Goal: Information Seeking & Learning: Learn about a topic

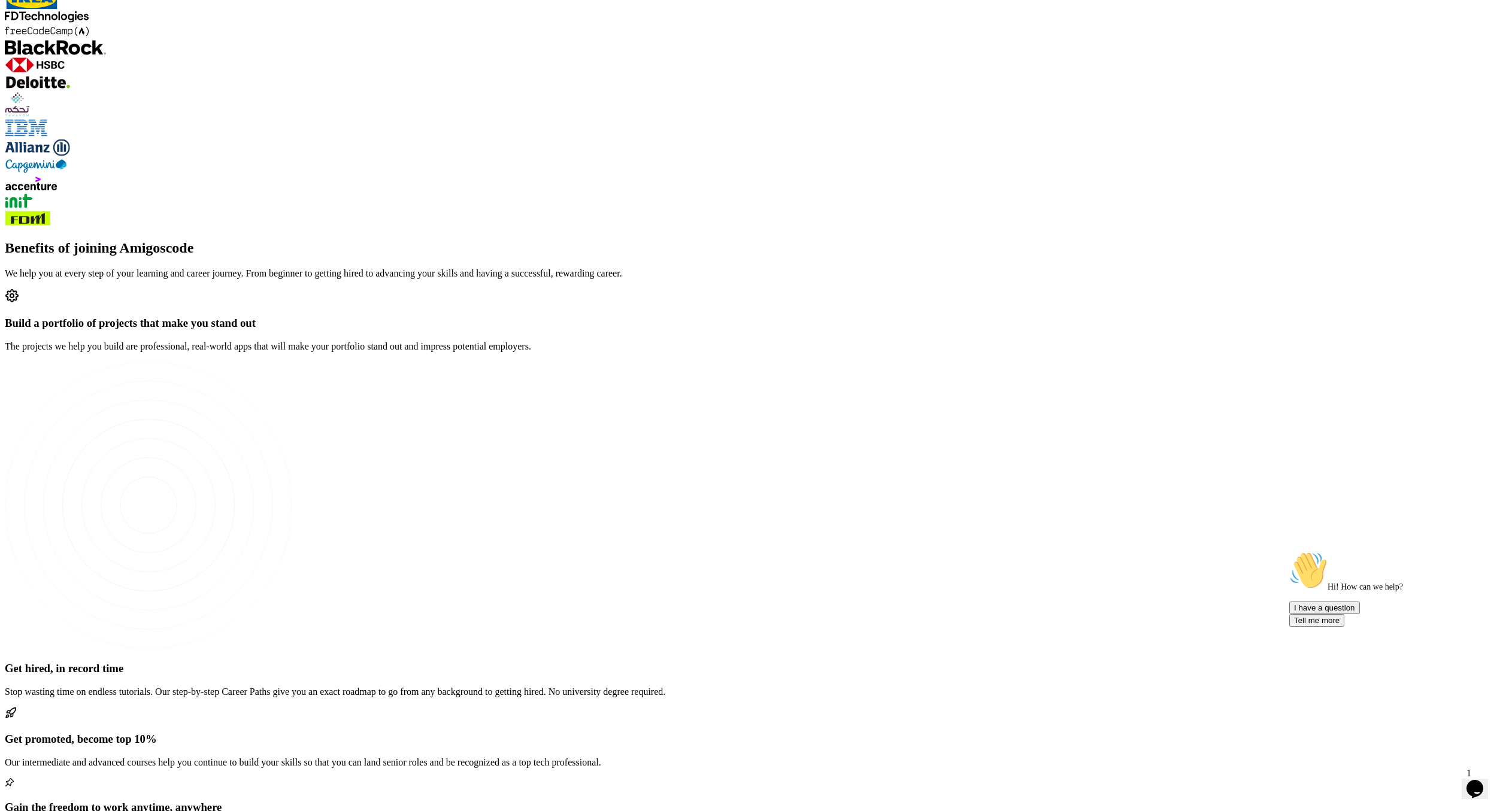
scroll to position [2057, 0]
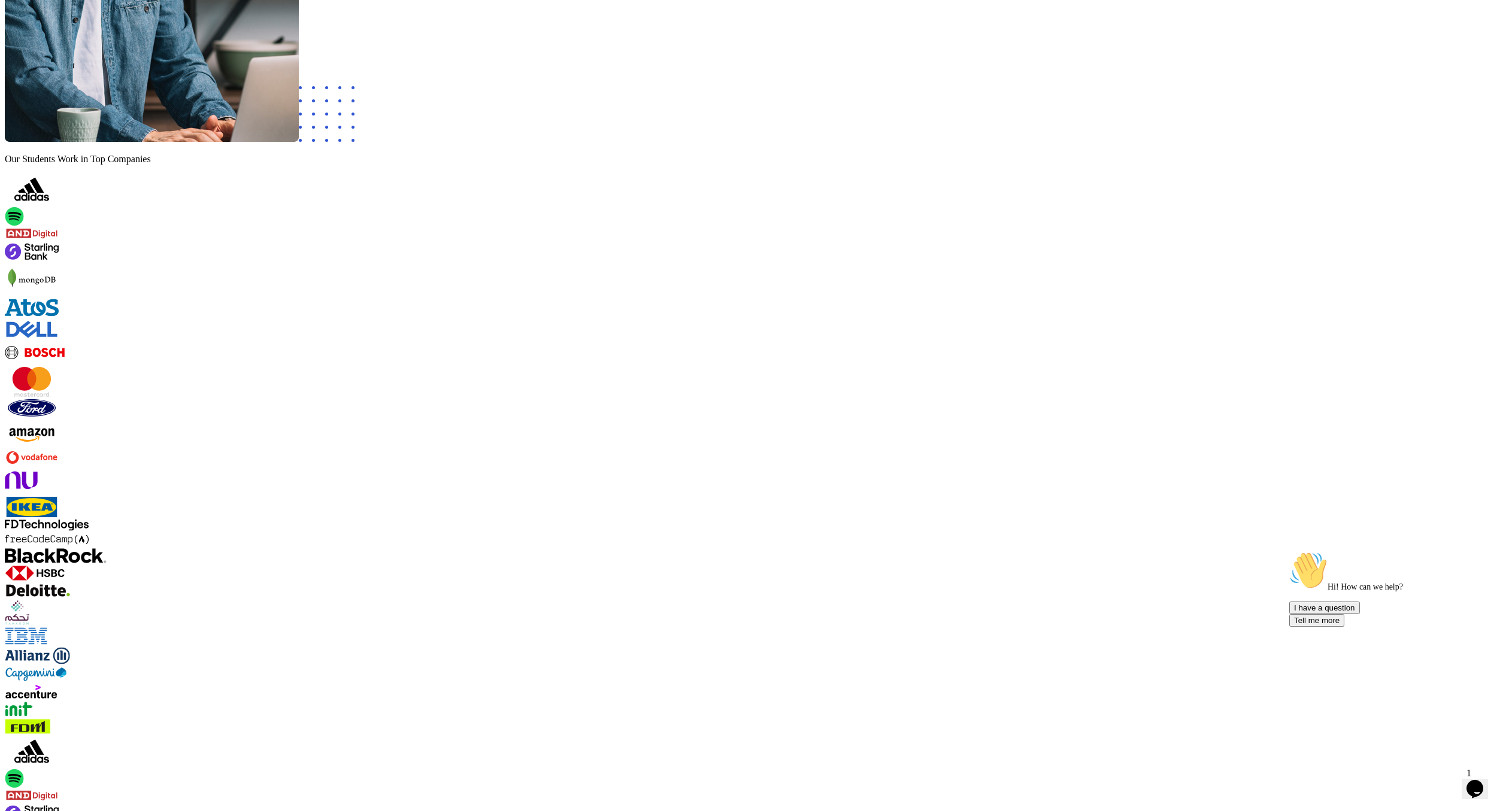
scroll to position [1003, 0]
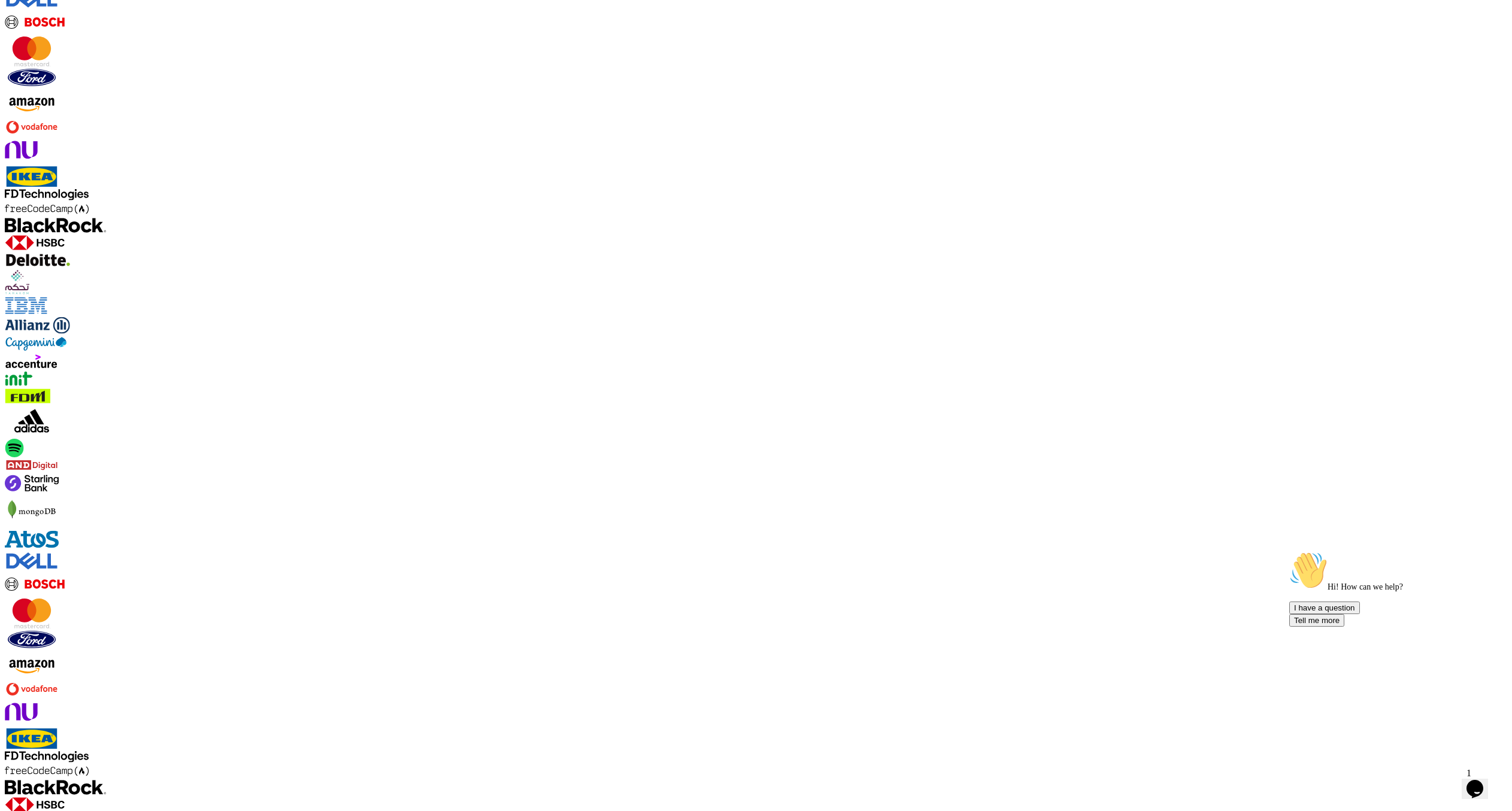
drag, startPoint x: 531, startPoint y: 307, endPoint x: 1108, endPoint y: 522, distance: 615.8
copy div "Benefits of joining Amigoscode We help you at every step of your learning and c…"
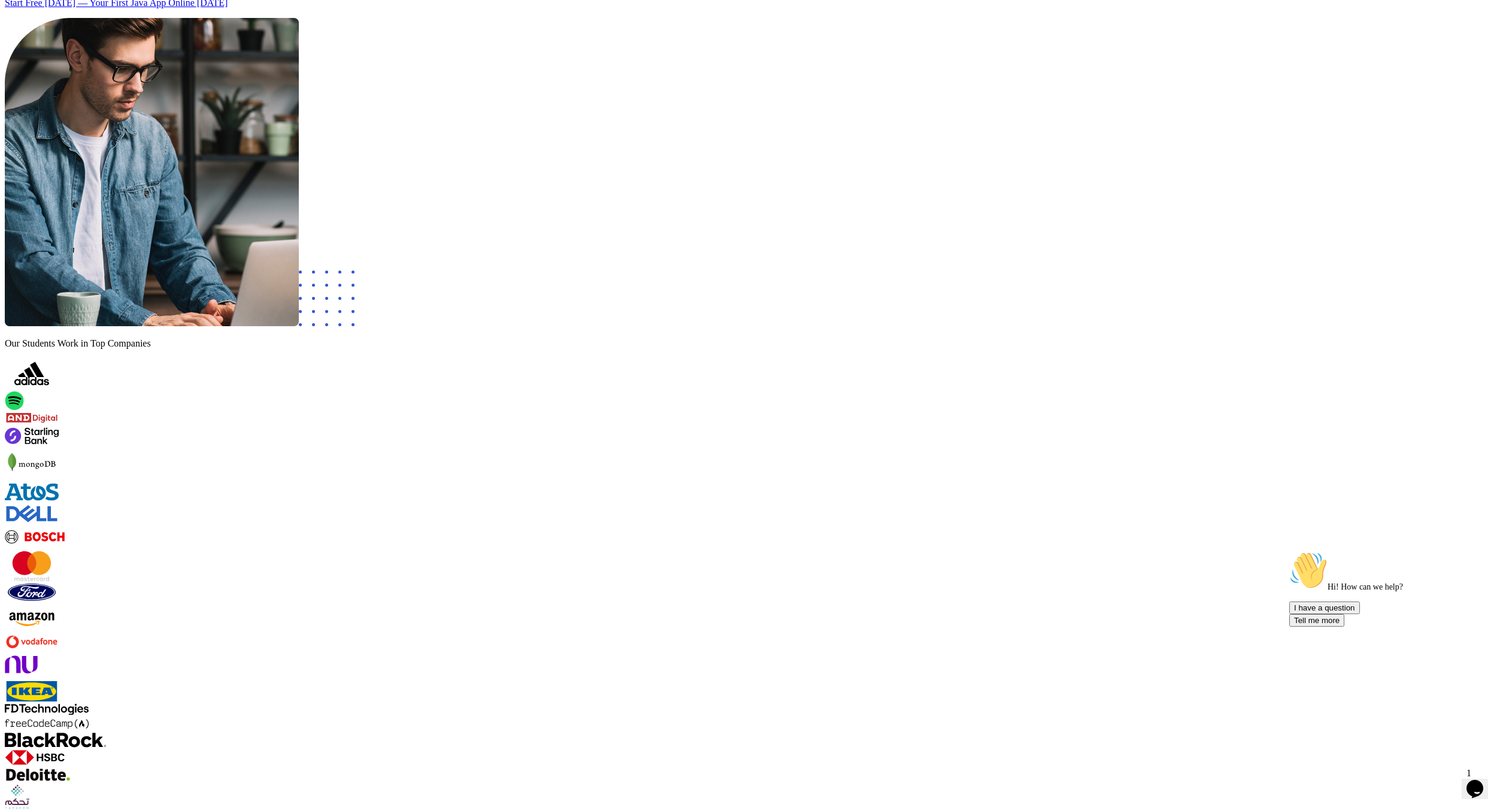
scroll to position [757, 0]
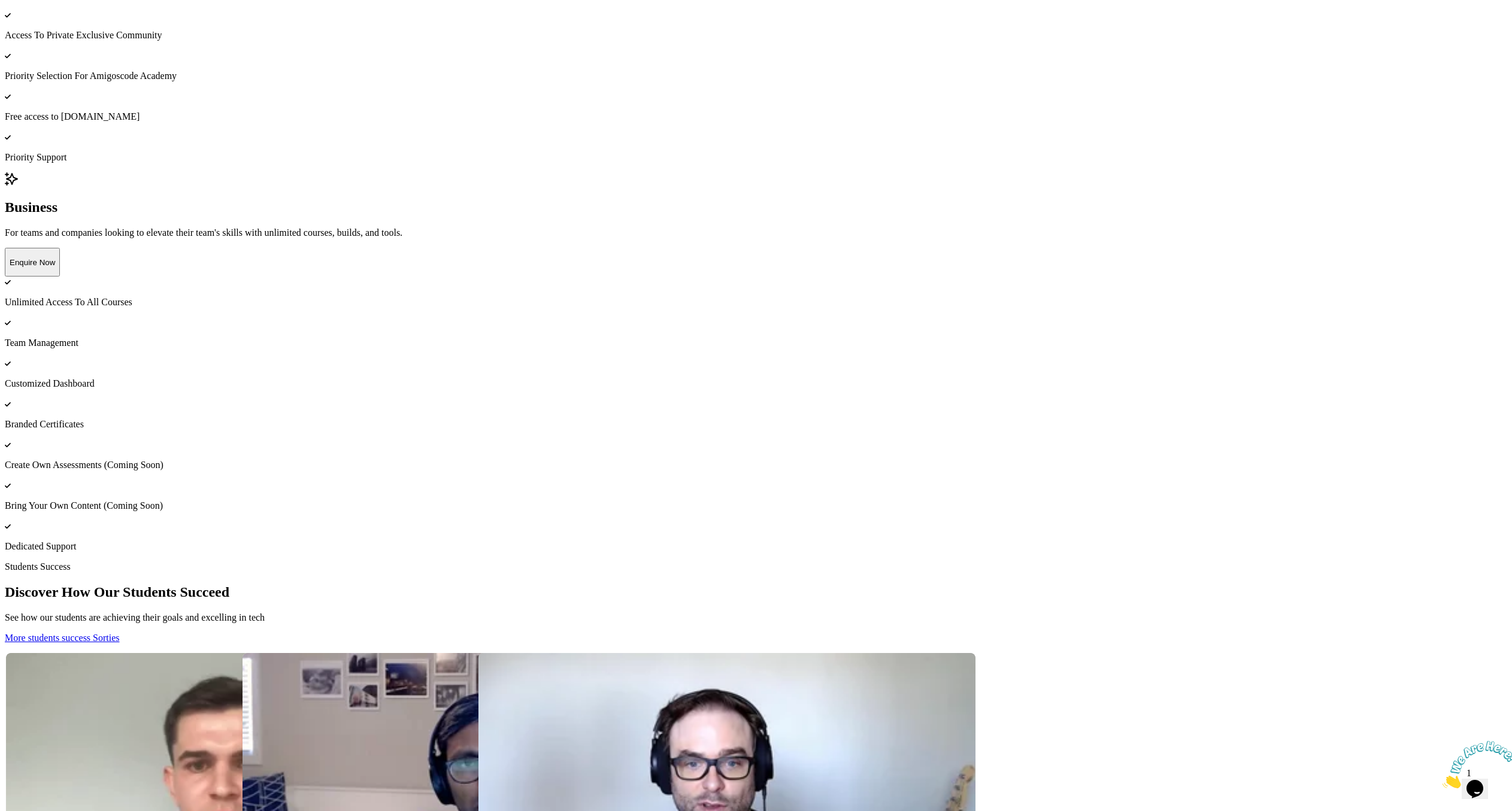
scroll to position [6611, 0]
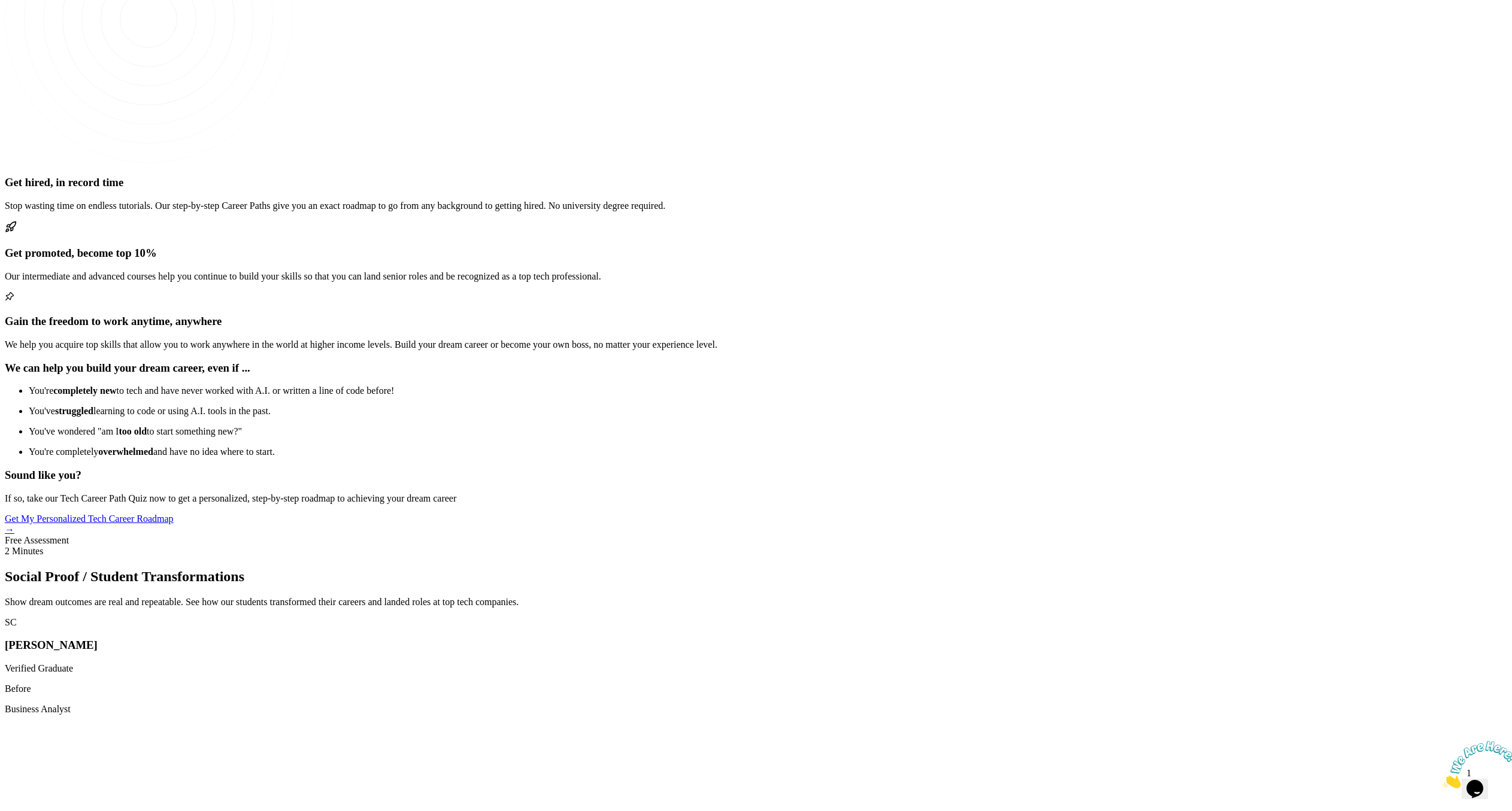
scroll to position [2105, 0]
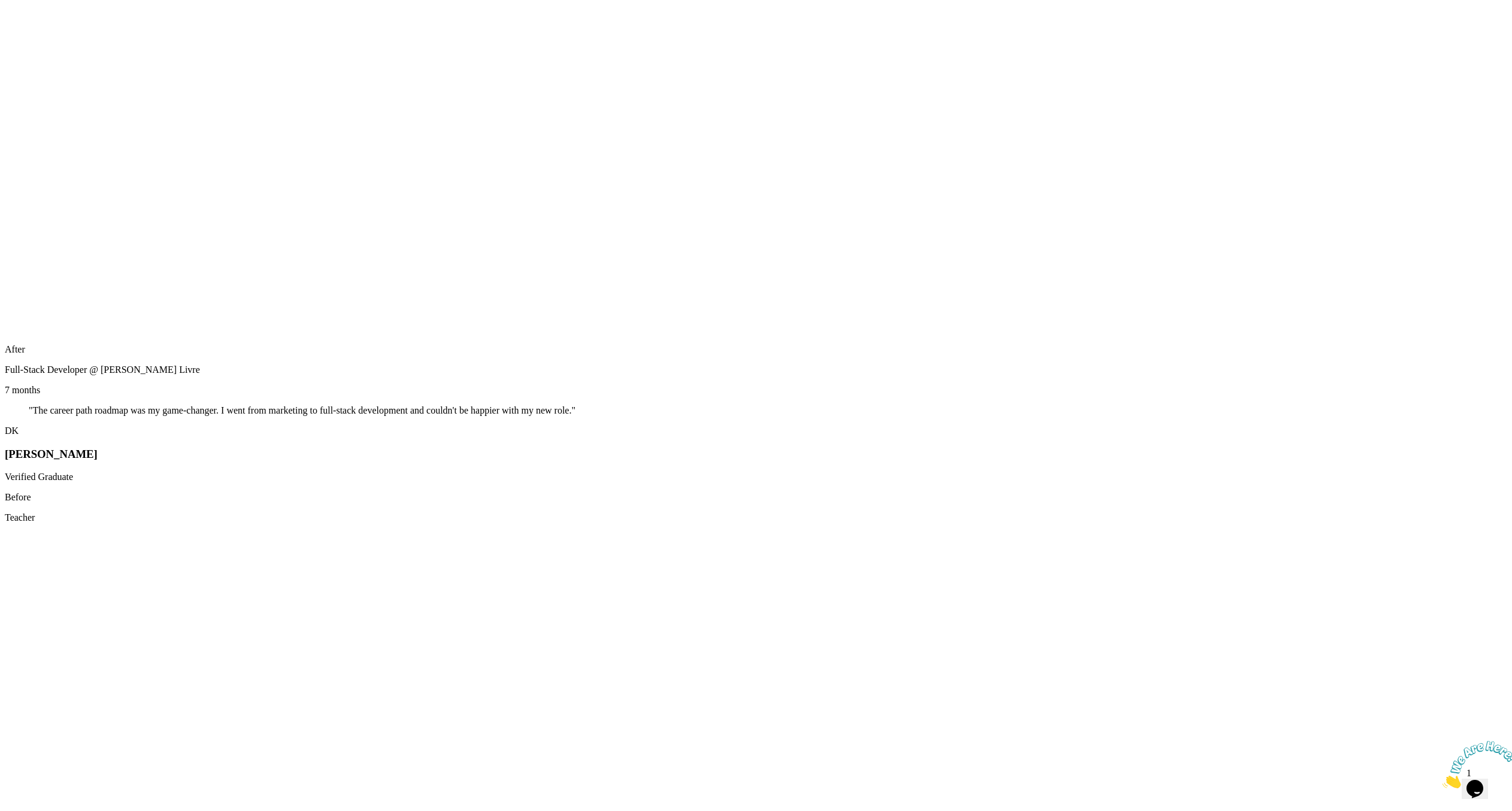
scroll to position [7732, 0]
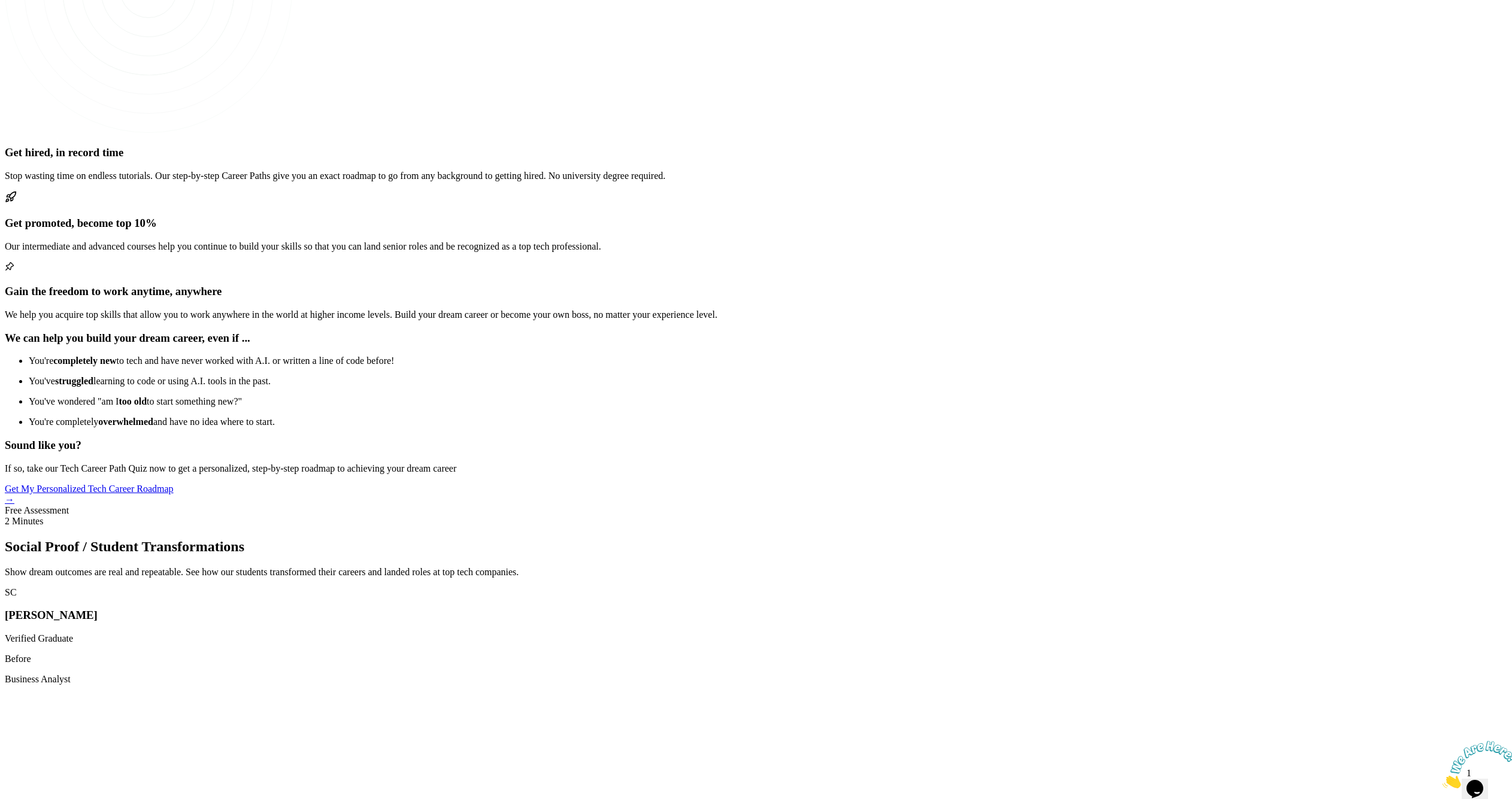
scroll to position [2186, 0]
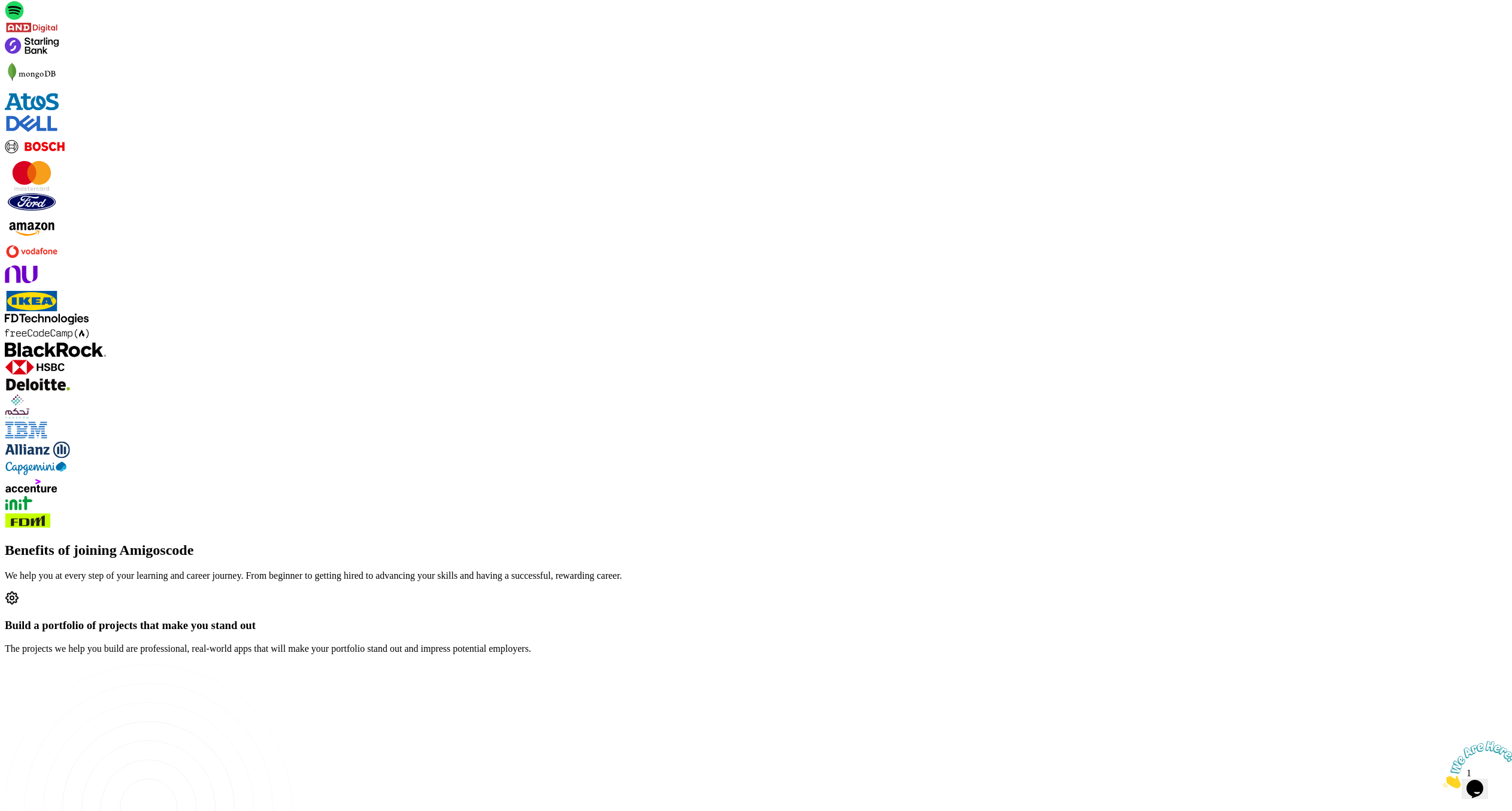
scroll to position [1455, 0]
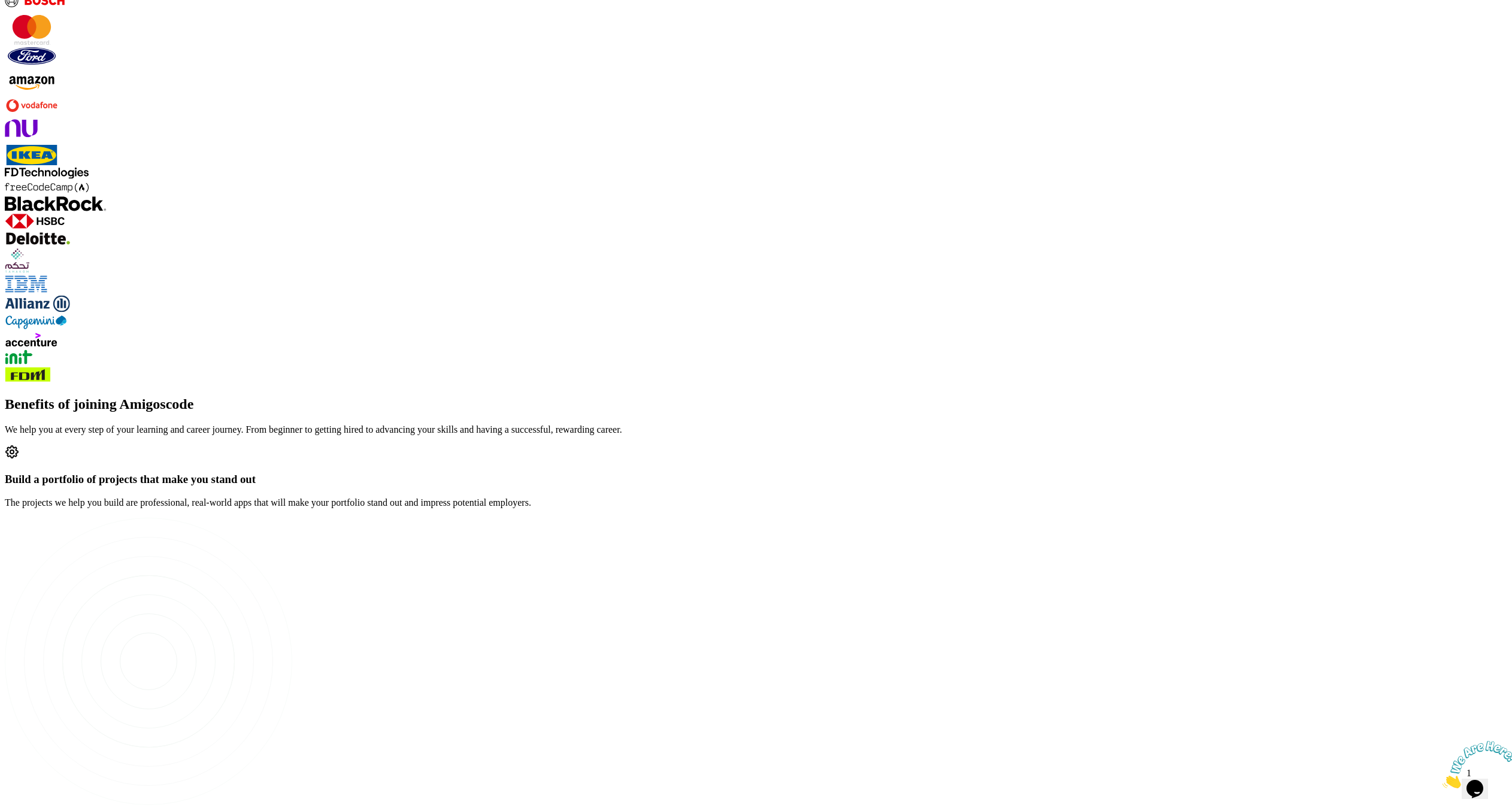
scroll to position [1401, 0]
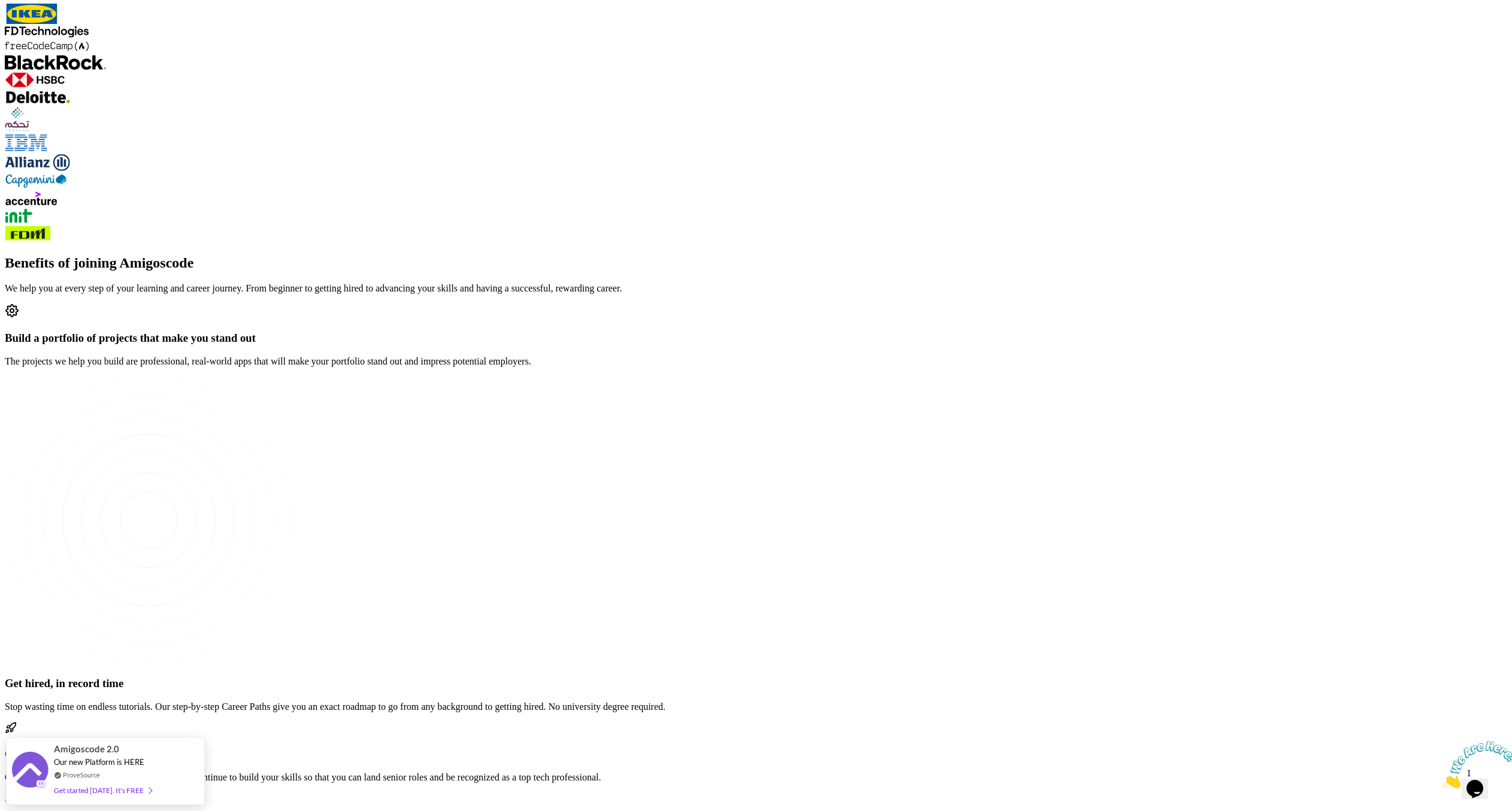
scroll to position [1789, 0]
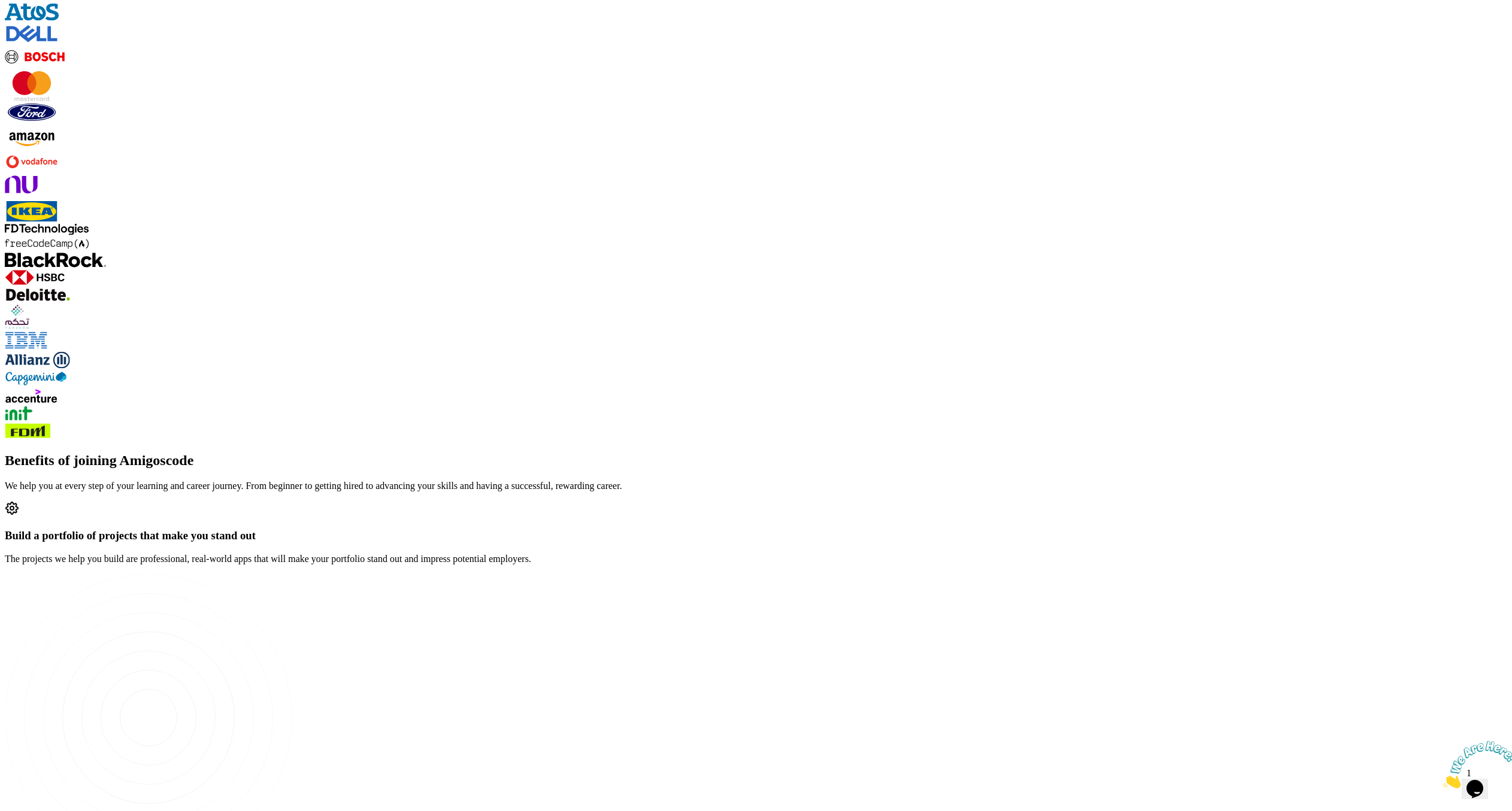
scroll to position [1591, 0]
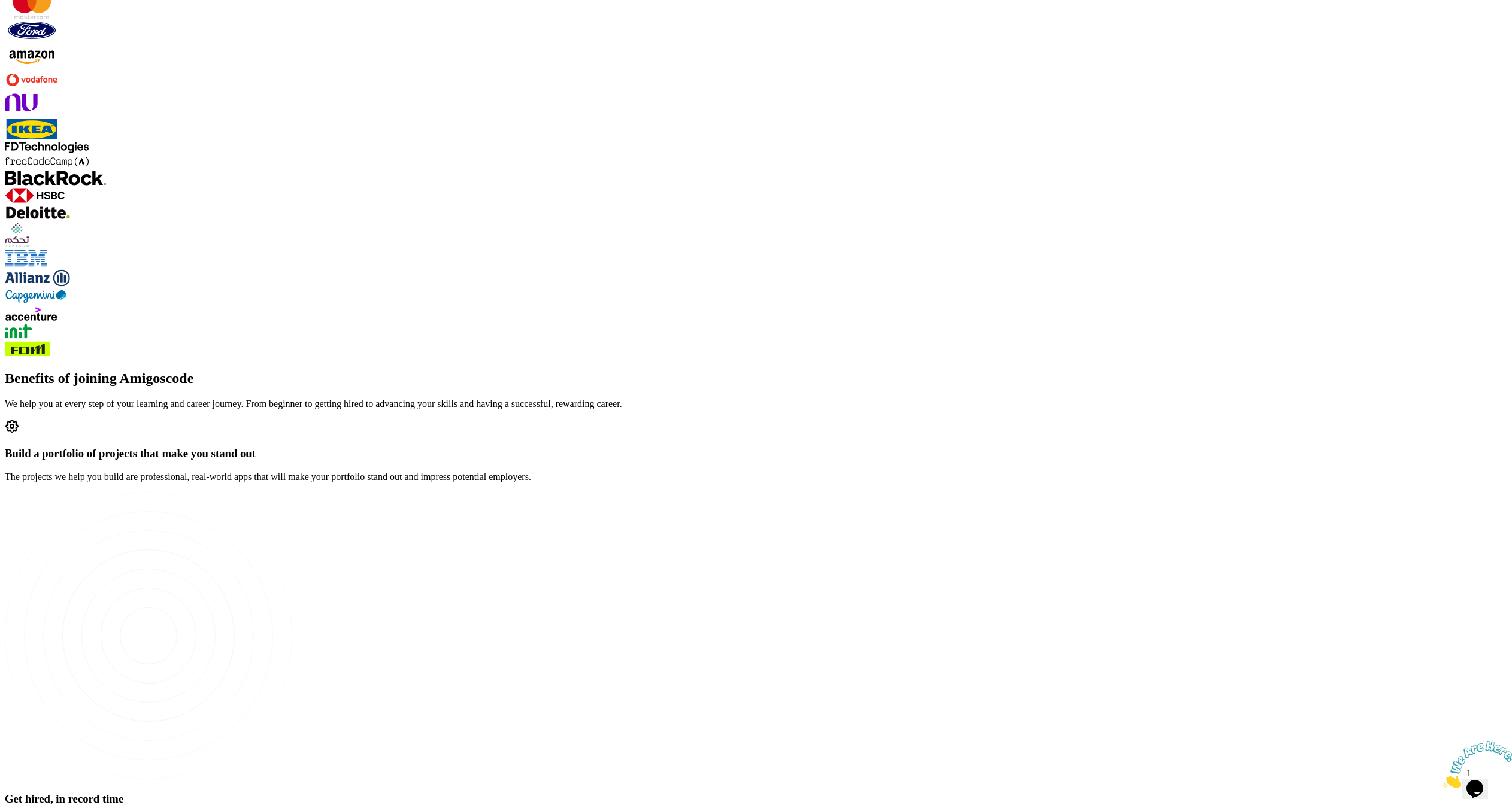
scroll to position [1550, 0]
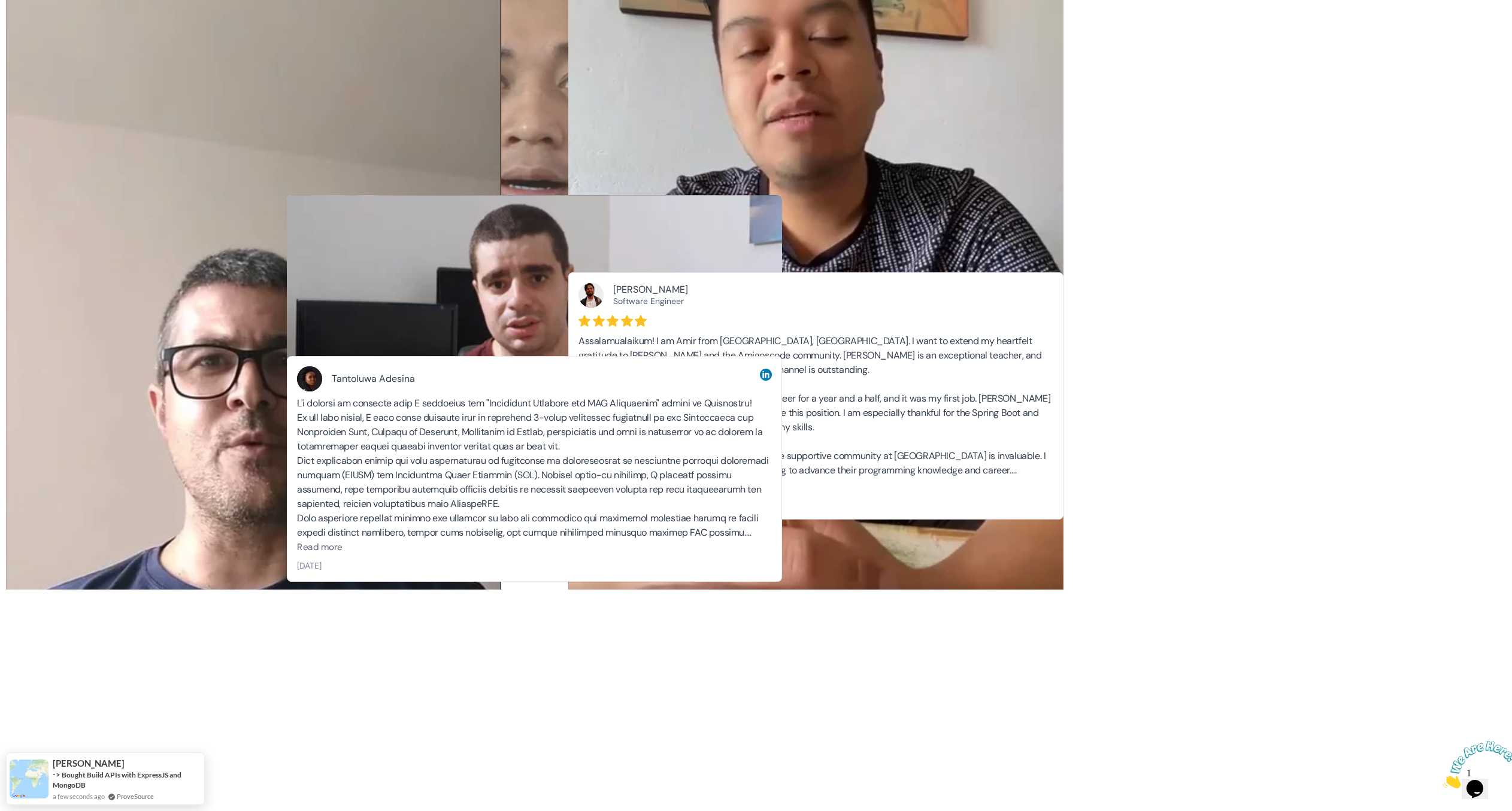
scroll to position [6831, 0]
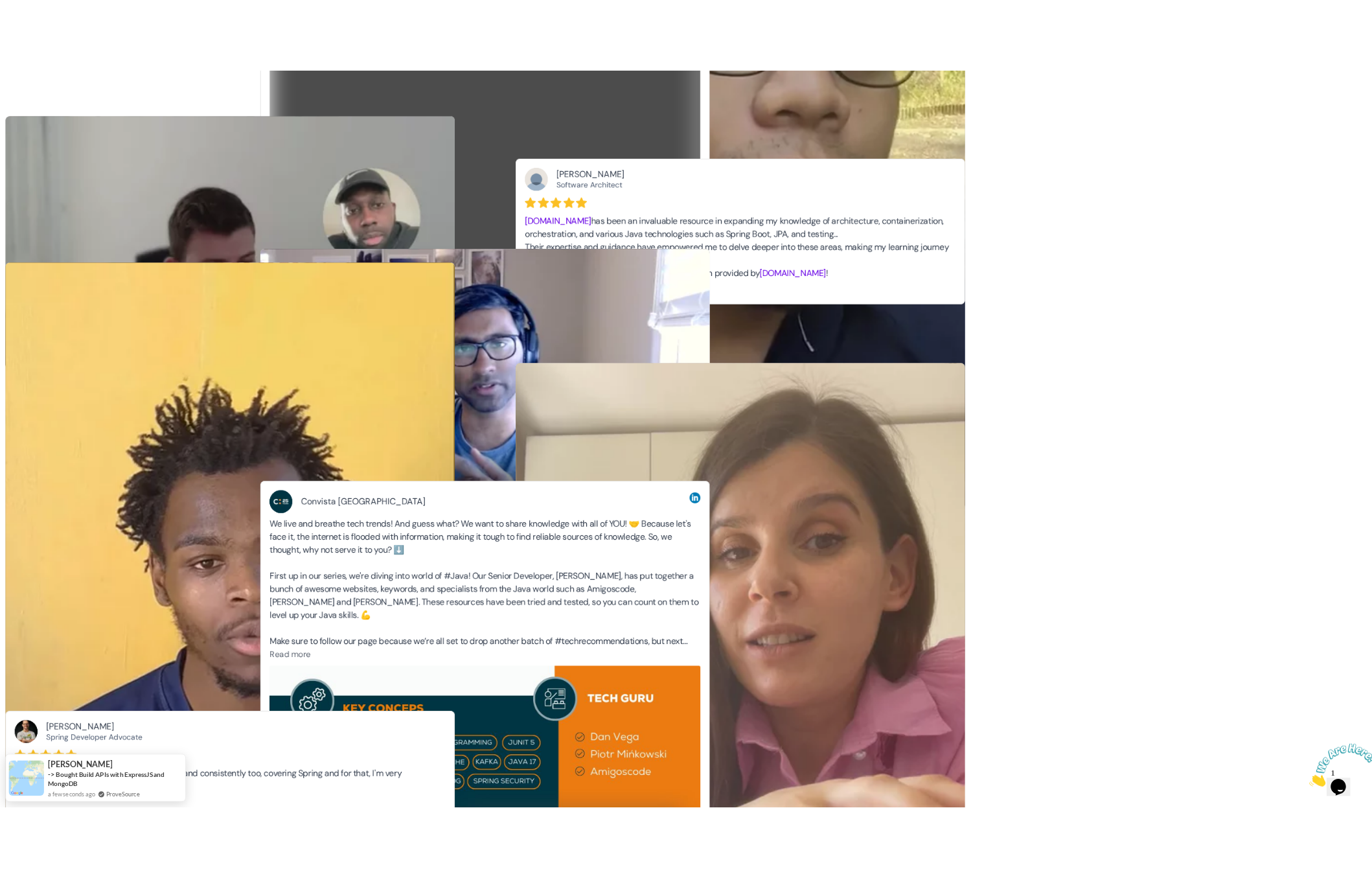
scroll to position [0, 0]
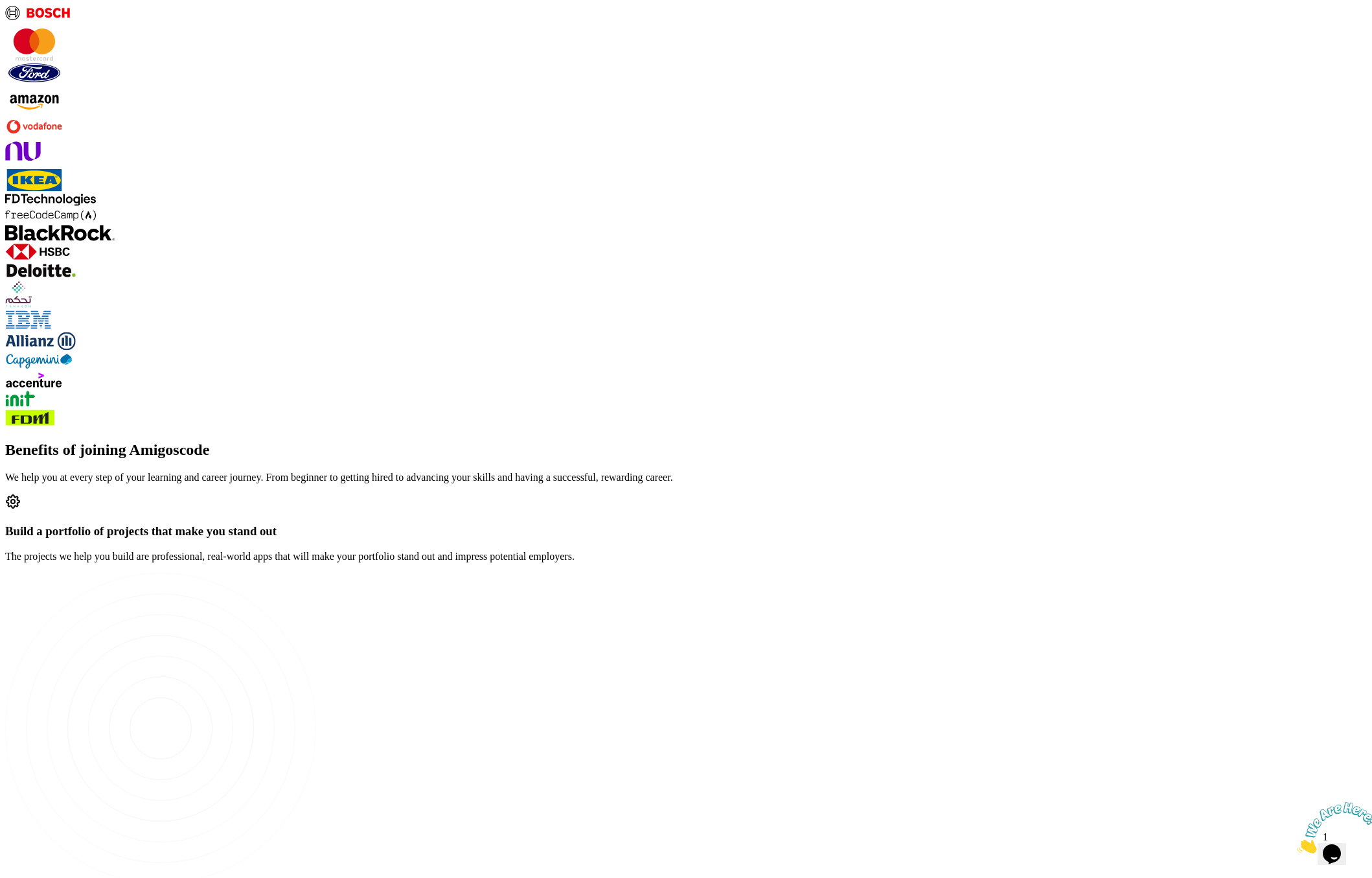
scroll to position [1688, 0]
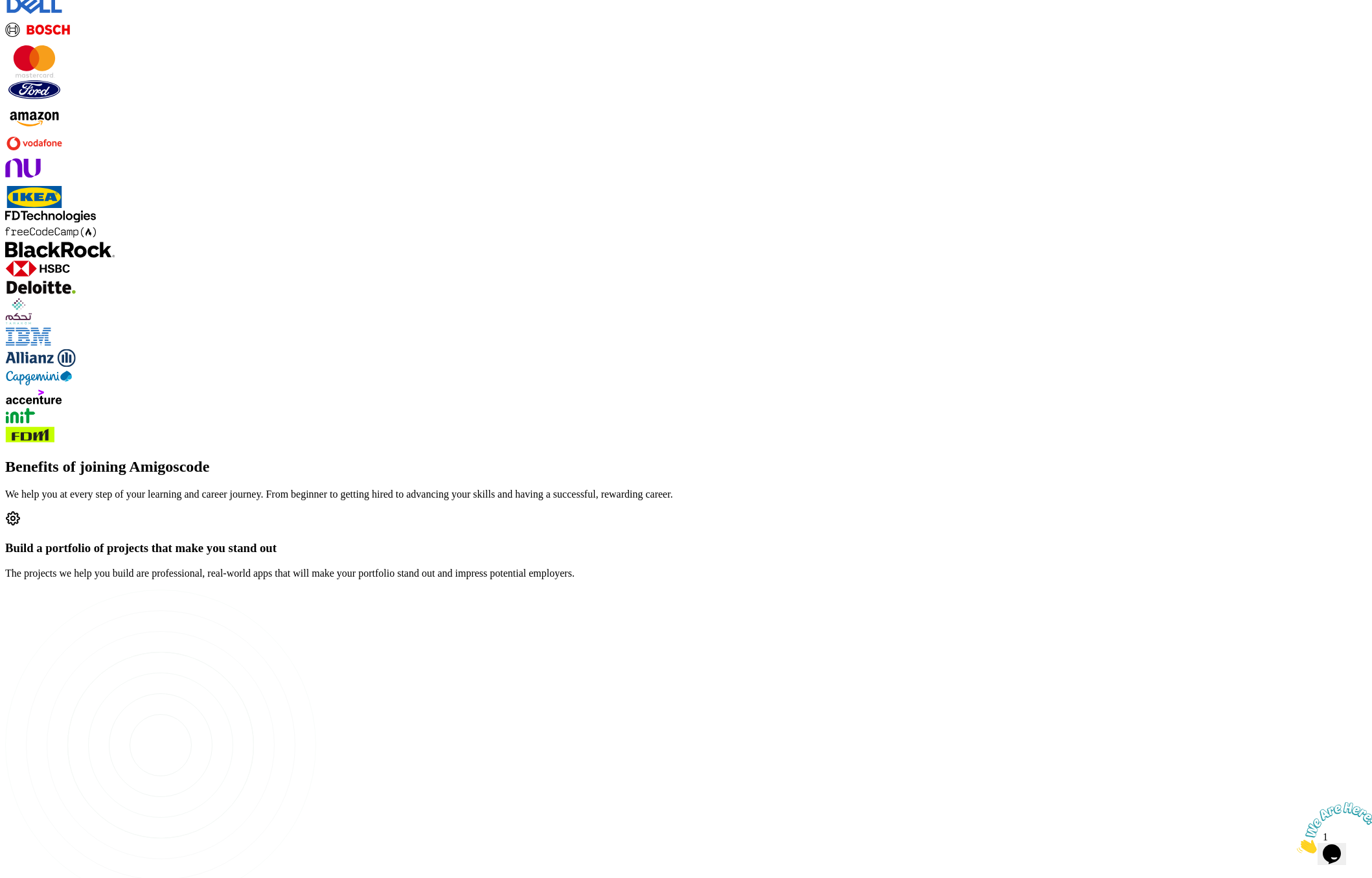
copy h2 "Social Proof / Student Transformations"
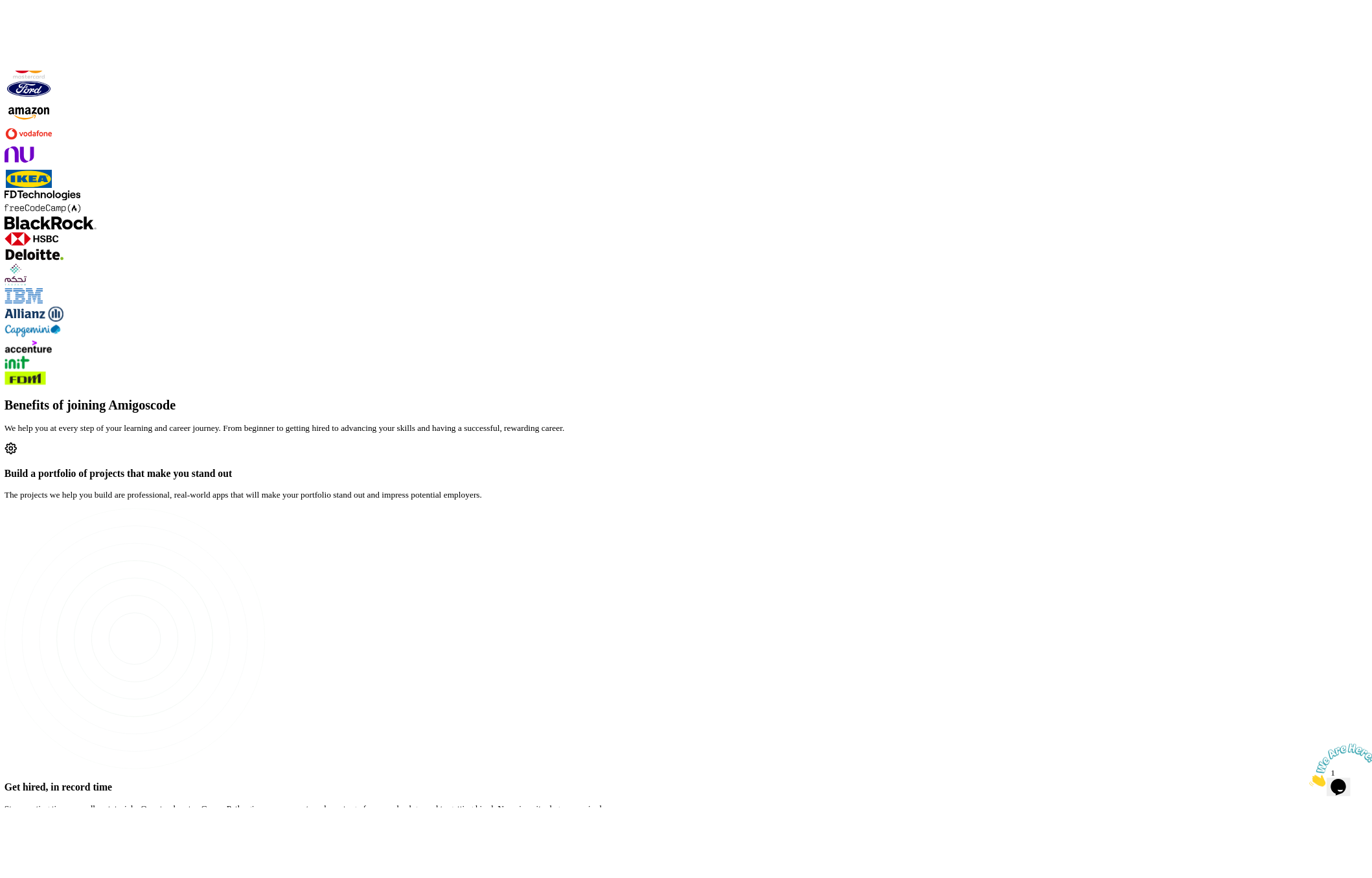
scroll to position [1748, 0]
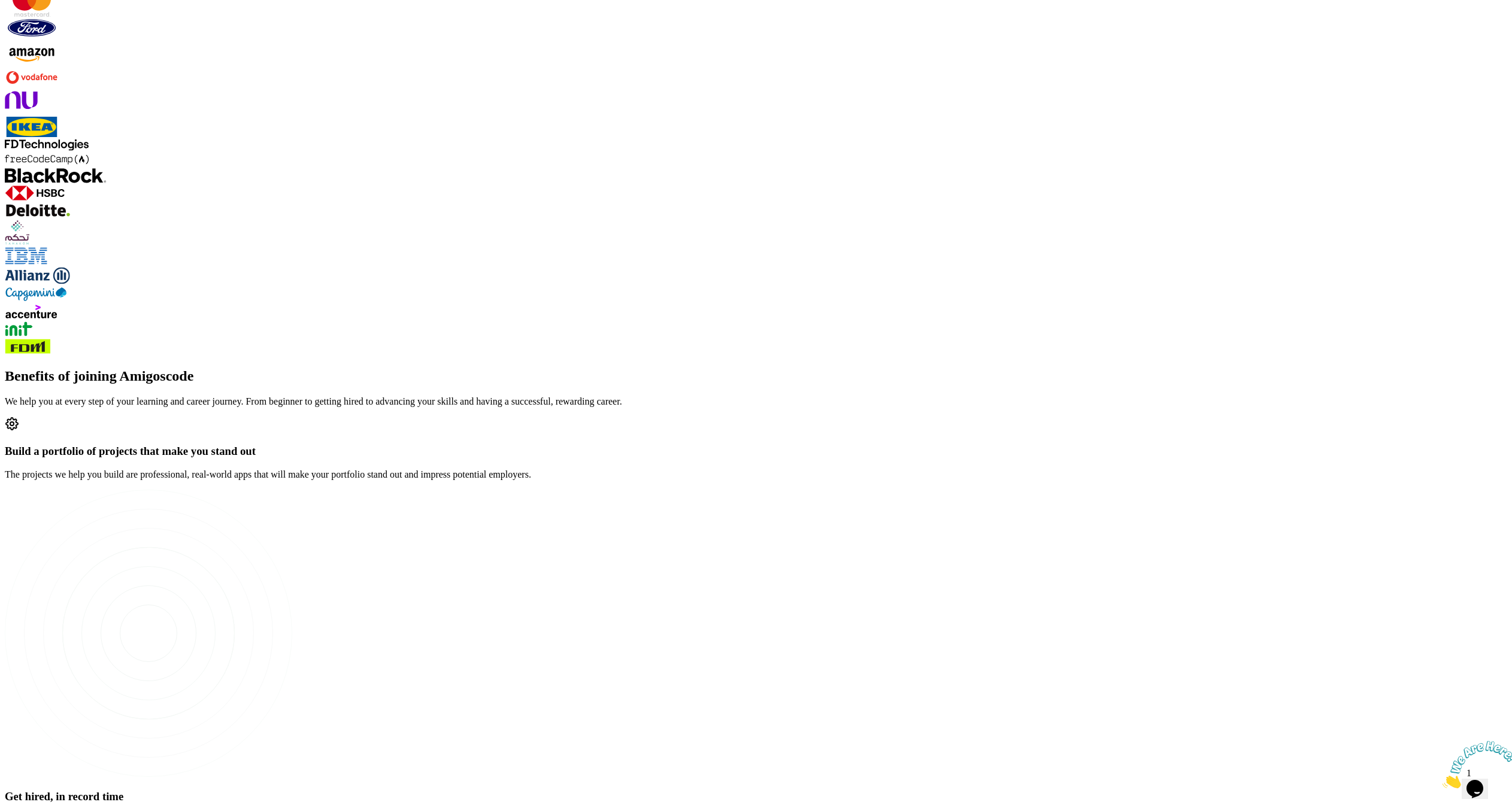
drag, startPoint x: 780, startPoint y: 333, endPoint x: 805, endPoint y: 335, distance: 25.1
drag, startPoint x: 796, startPoint y: 343, endPoint x: 782, endPoint y: 342, distance: 14.0
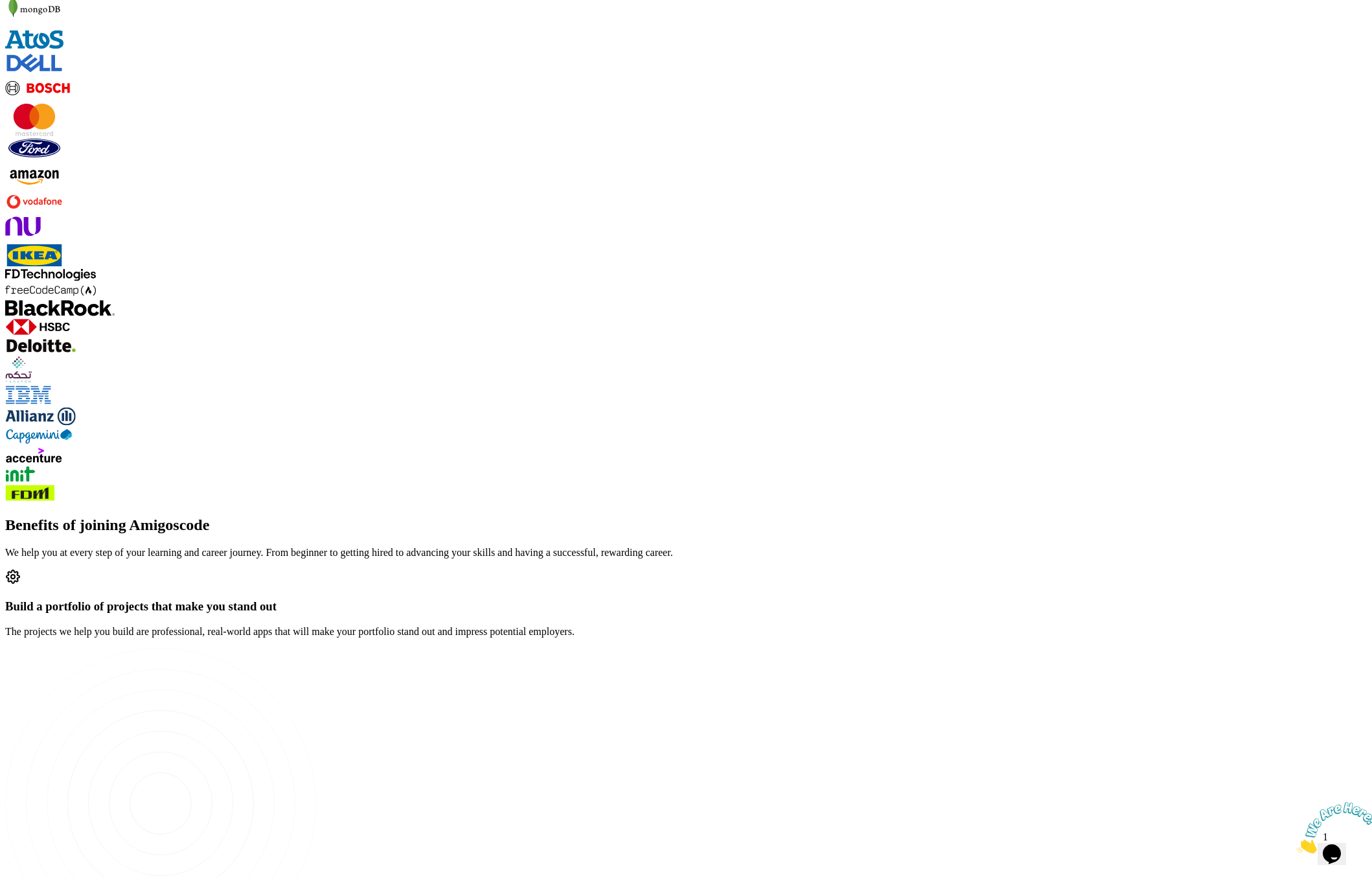
scroll to position [1811, 0]
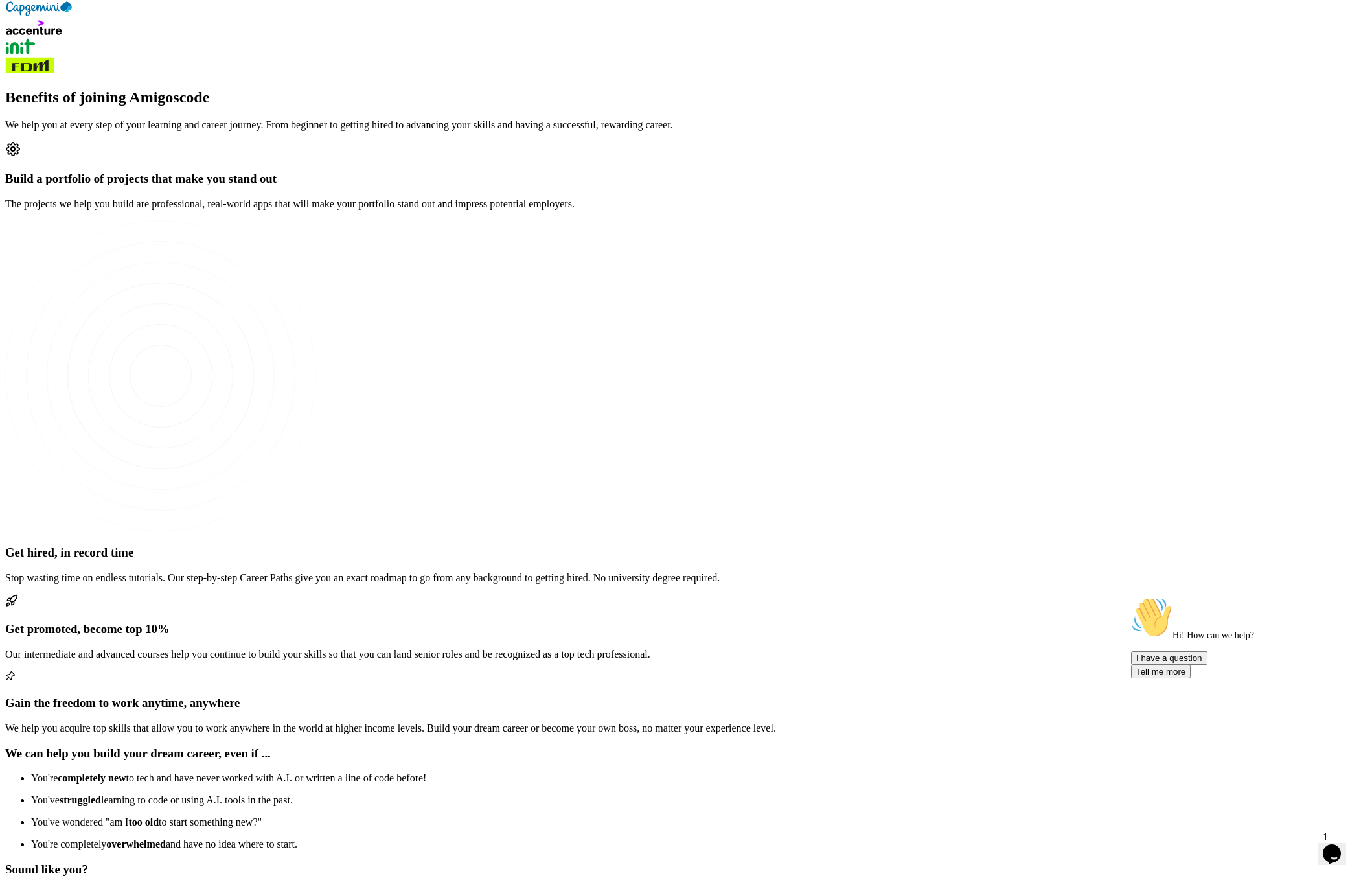
scroll to position [2066, 0]
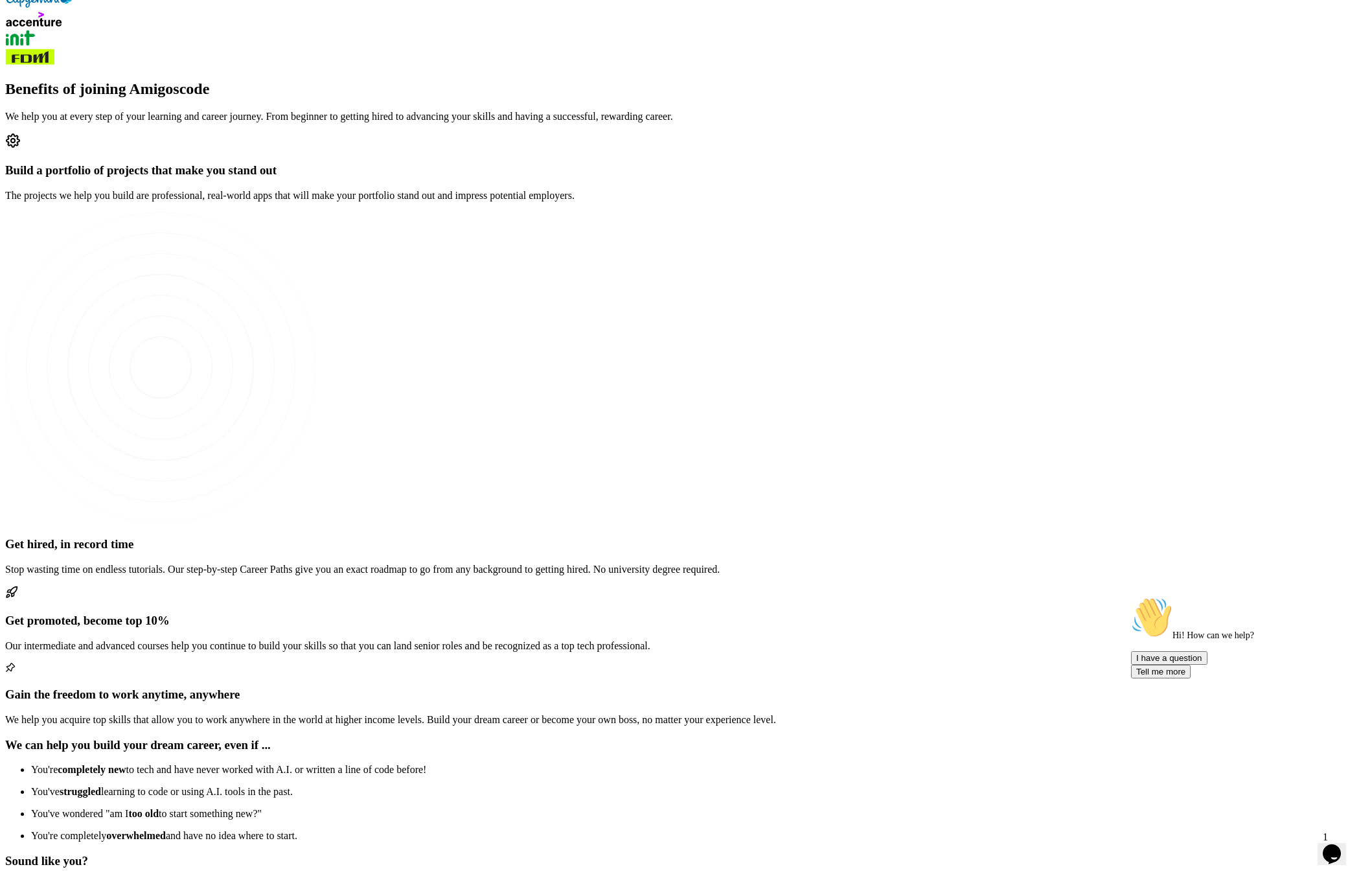
drag, startPoint x: 652, startPoint y: 376, endPoint x: 833, endPoint y: 449, distance: 195.2
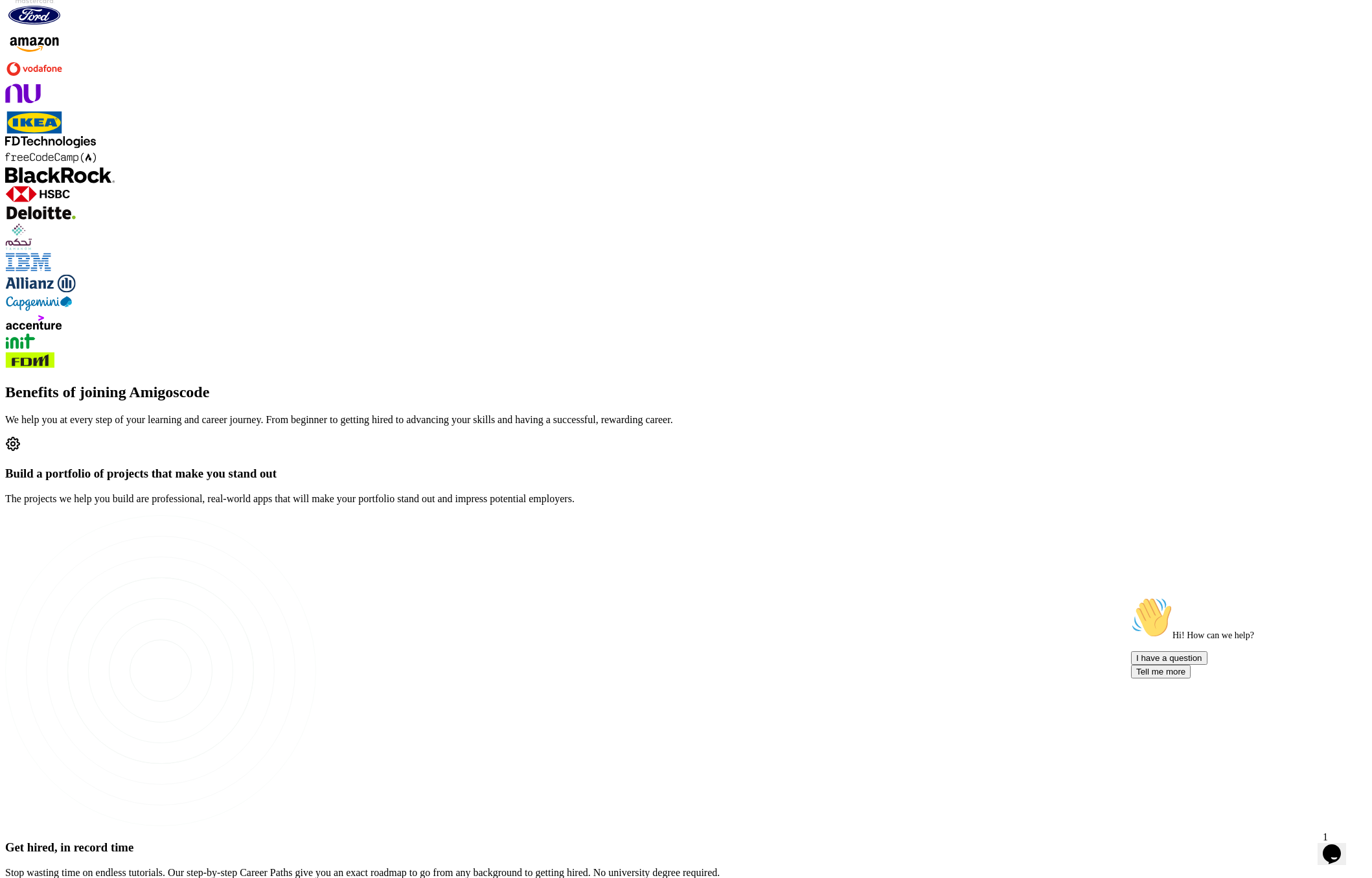
scroll to position [1629, 0]
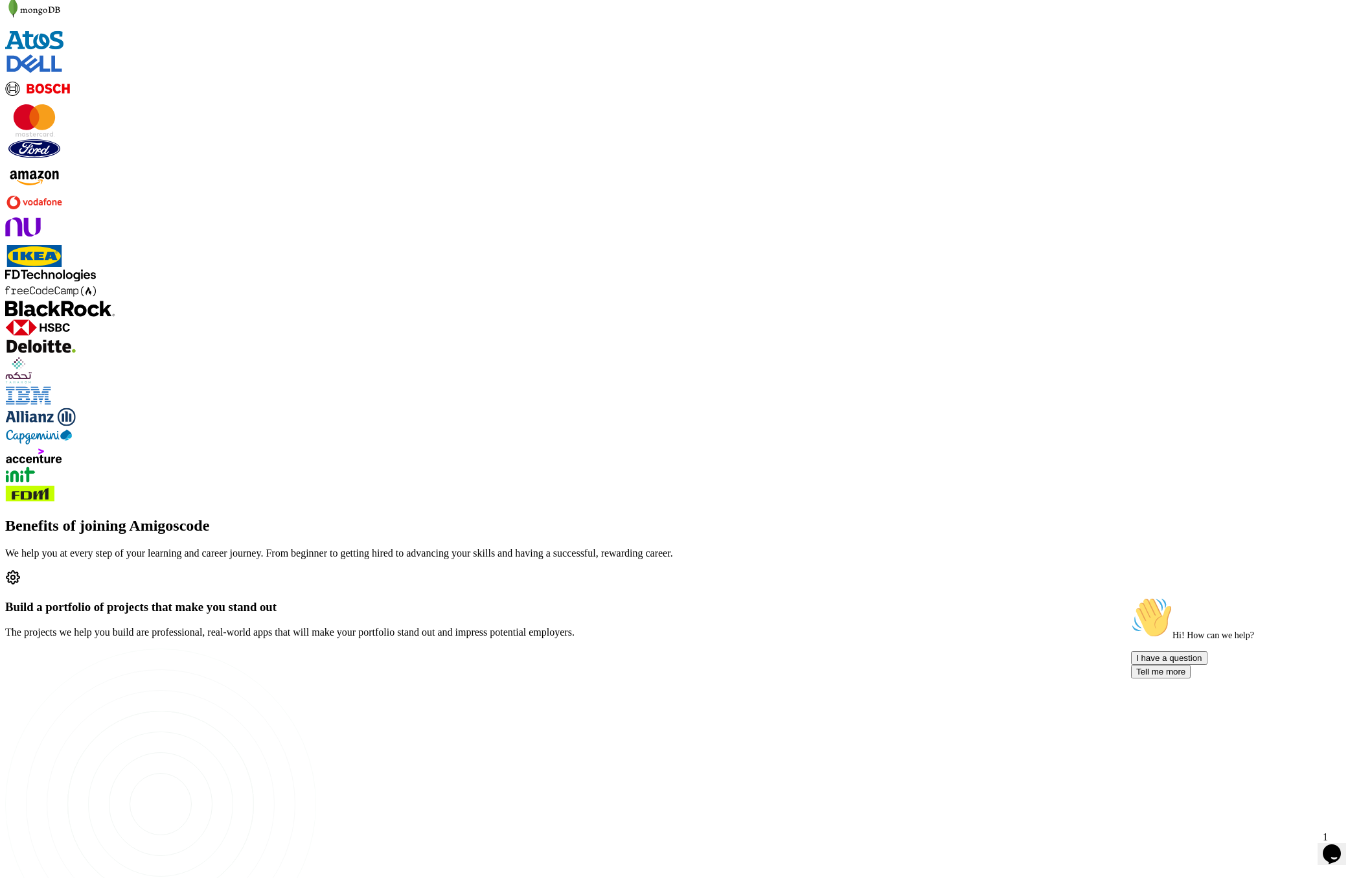
drag, startPoint x: 691, startPoint y: 478, endPoint x: 643, endPoint y: 462, distance: 50.6
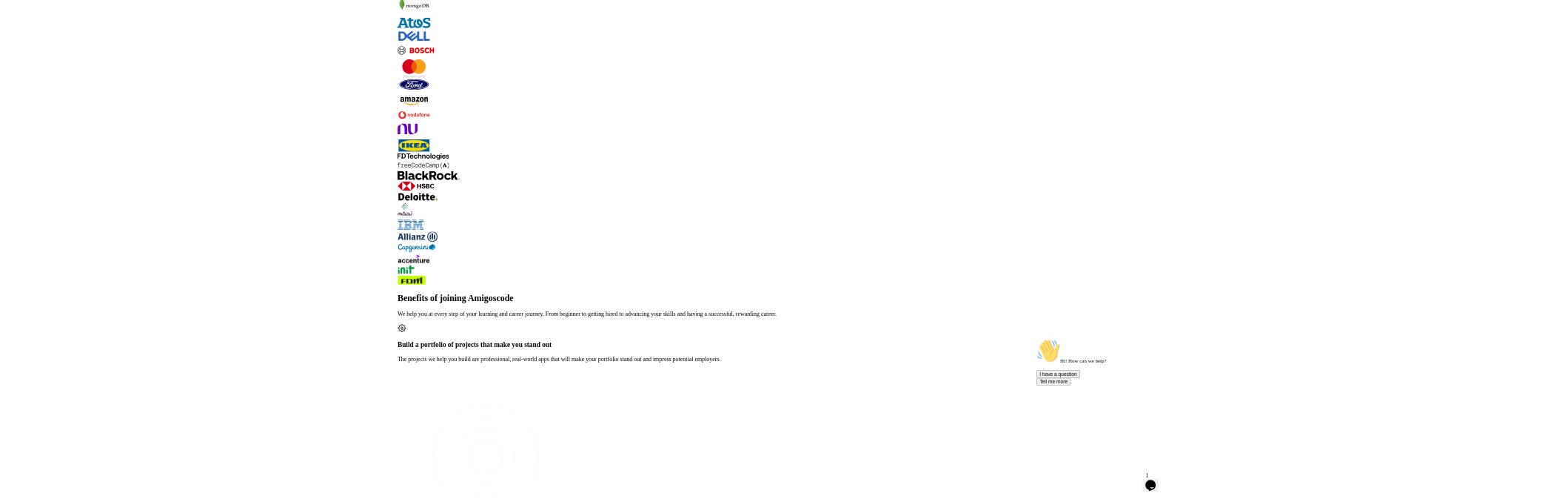
scroll to position [2291, 0]
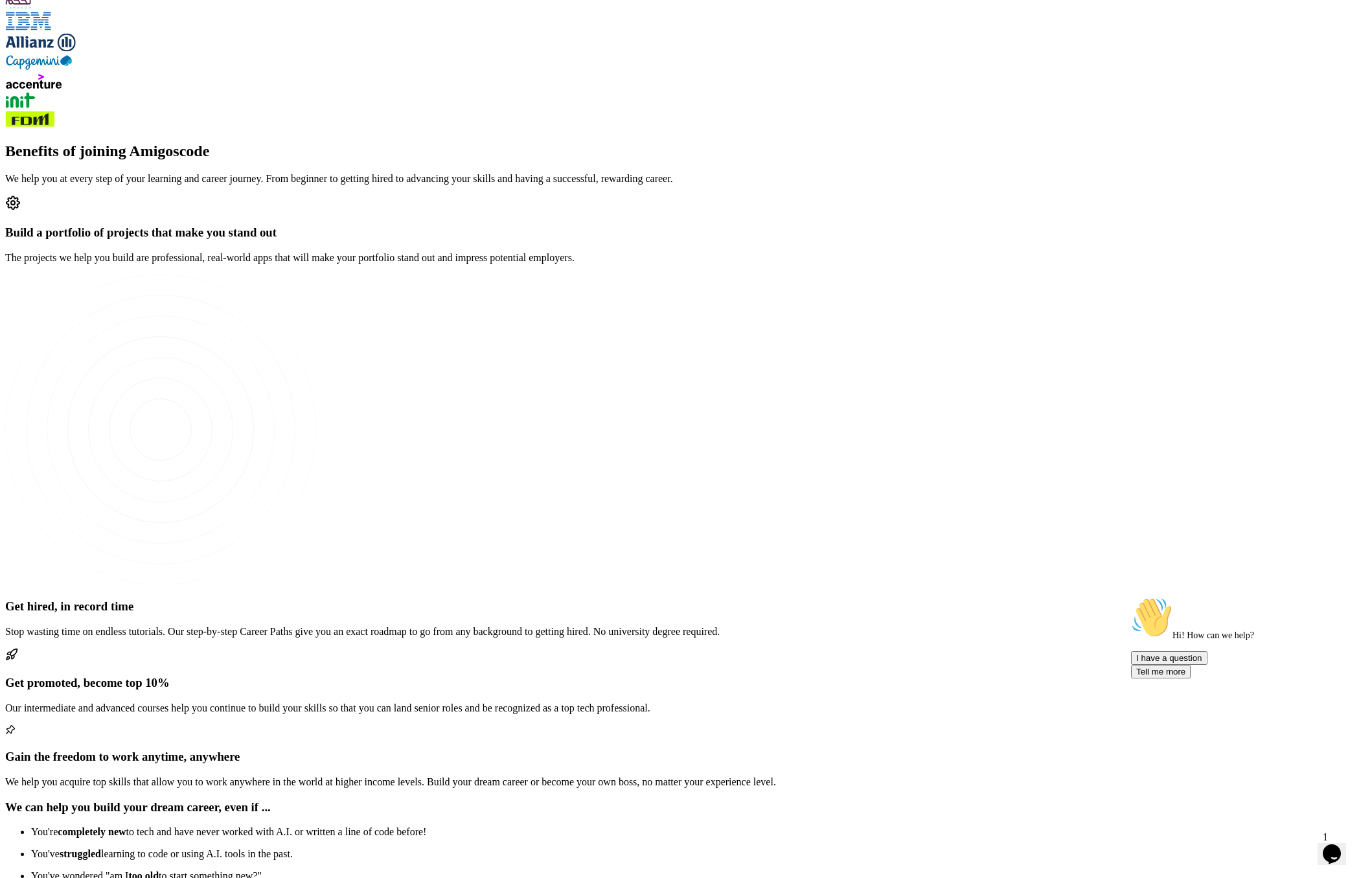
drag, startPoint x: 725, startPoint y: 480, endPoint x: 655, endPoint y: 501, distance: 73.1
drag, startPoint x: 496, startPoint y: 381, endPoint x: 542, endPoint y: 504, distance: 131.3
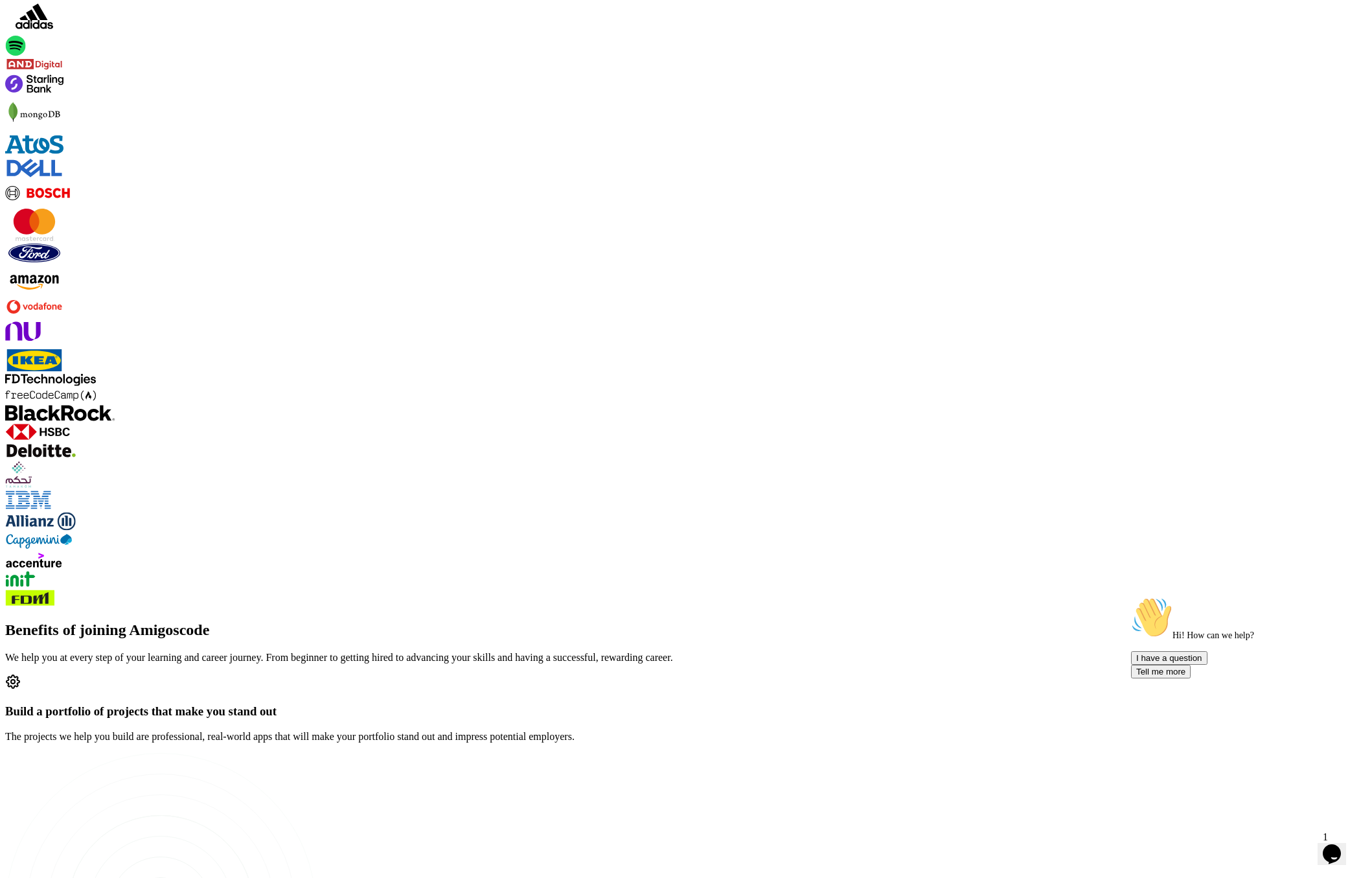
scroll to position [1881, 0]
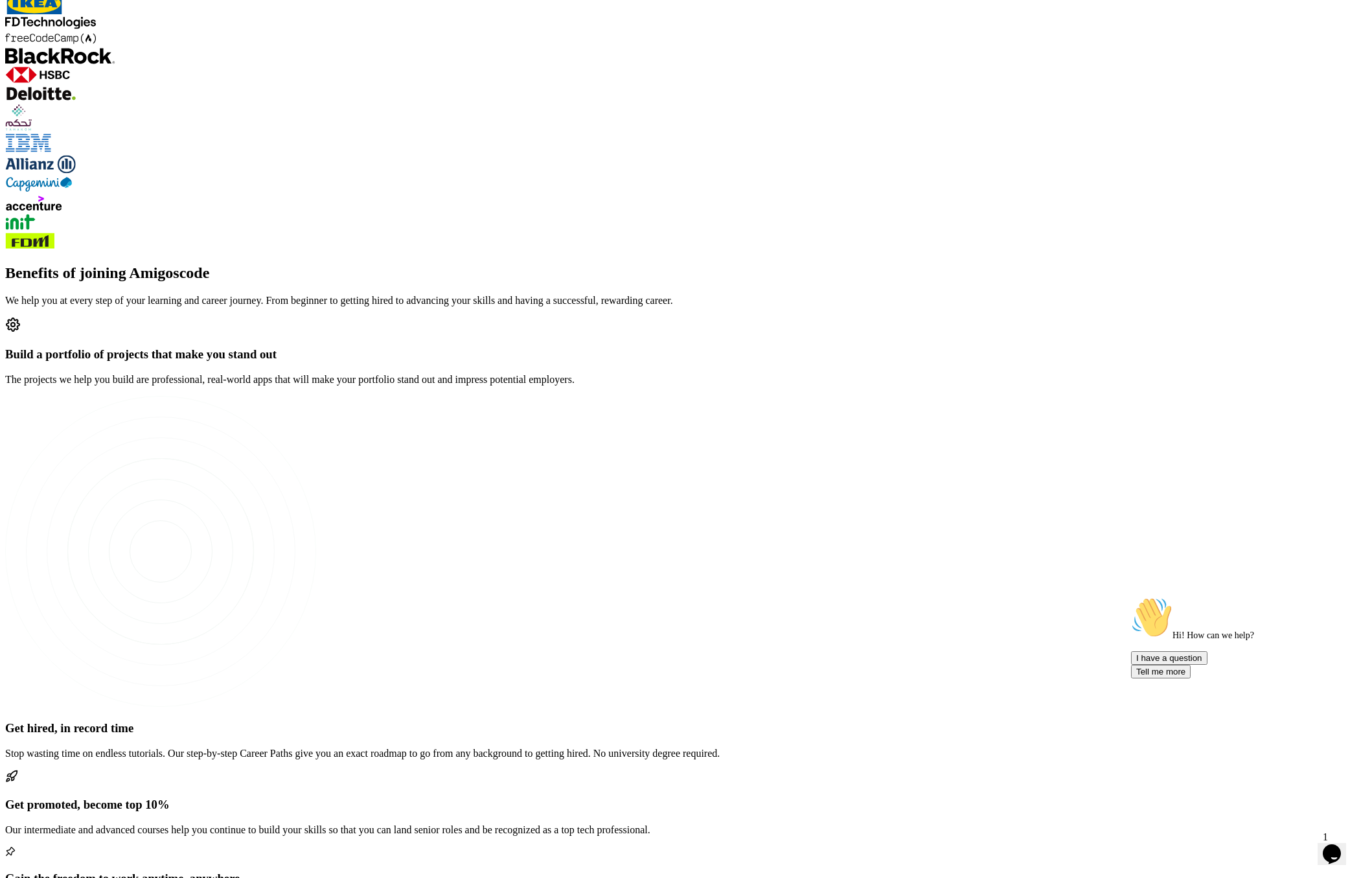
drag, startPoint x: 633, startPoint y: 390, endPoint x: 681, endPoint y: 407, distance: 50.9
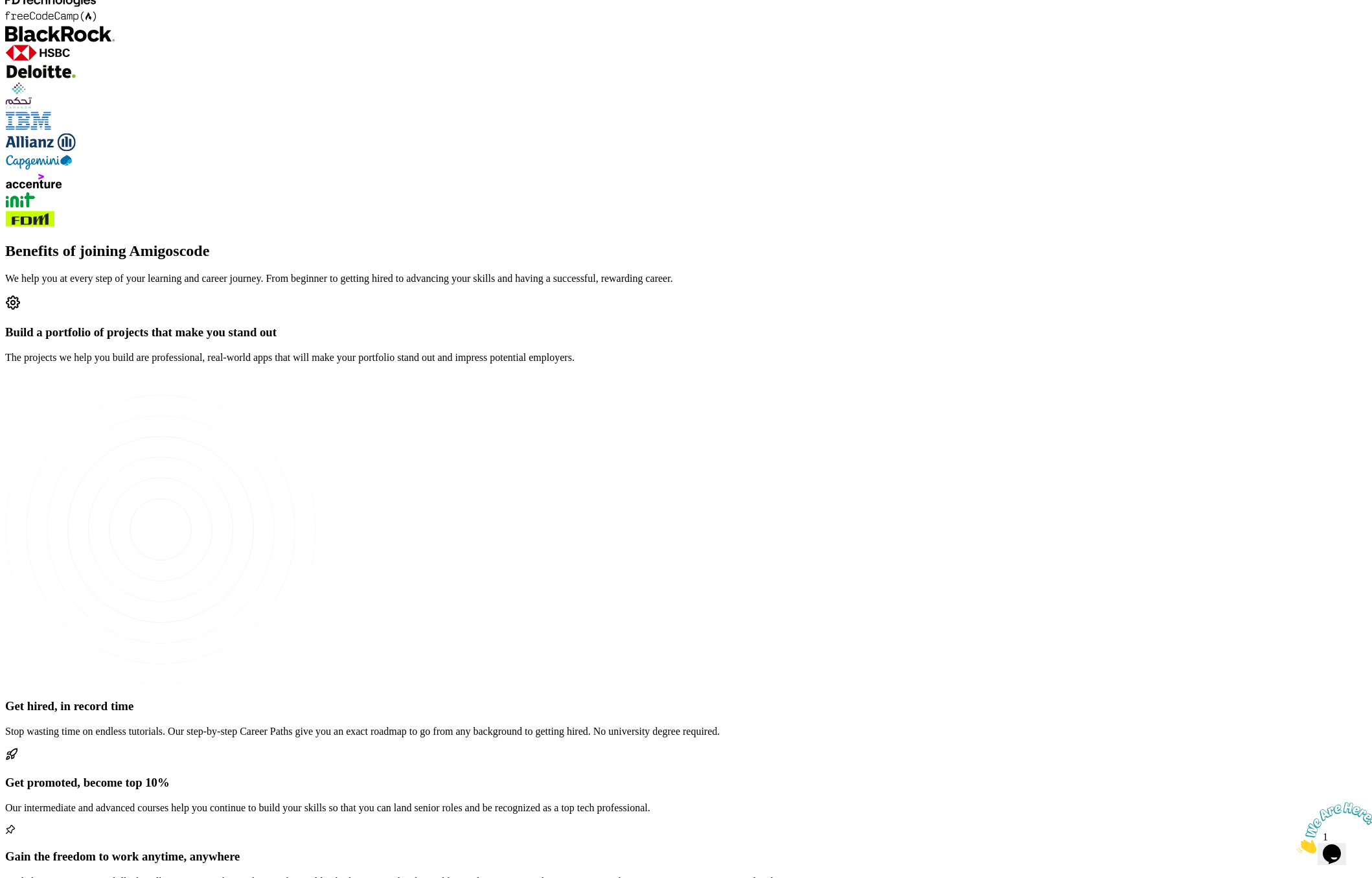
scroll to position [2037, 0]
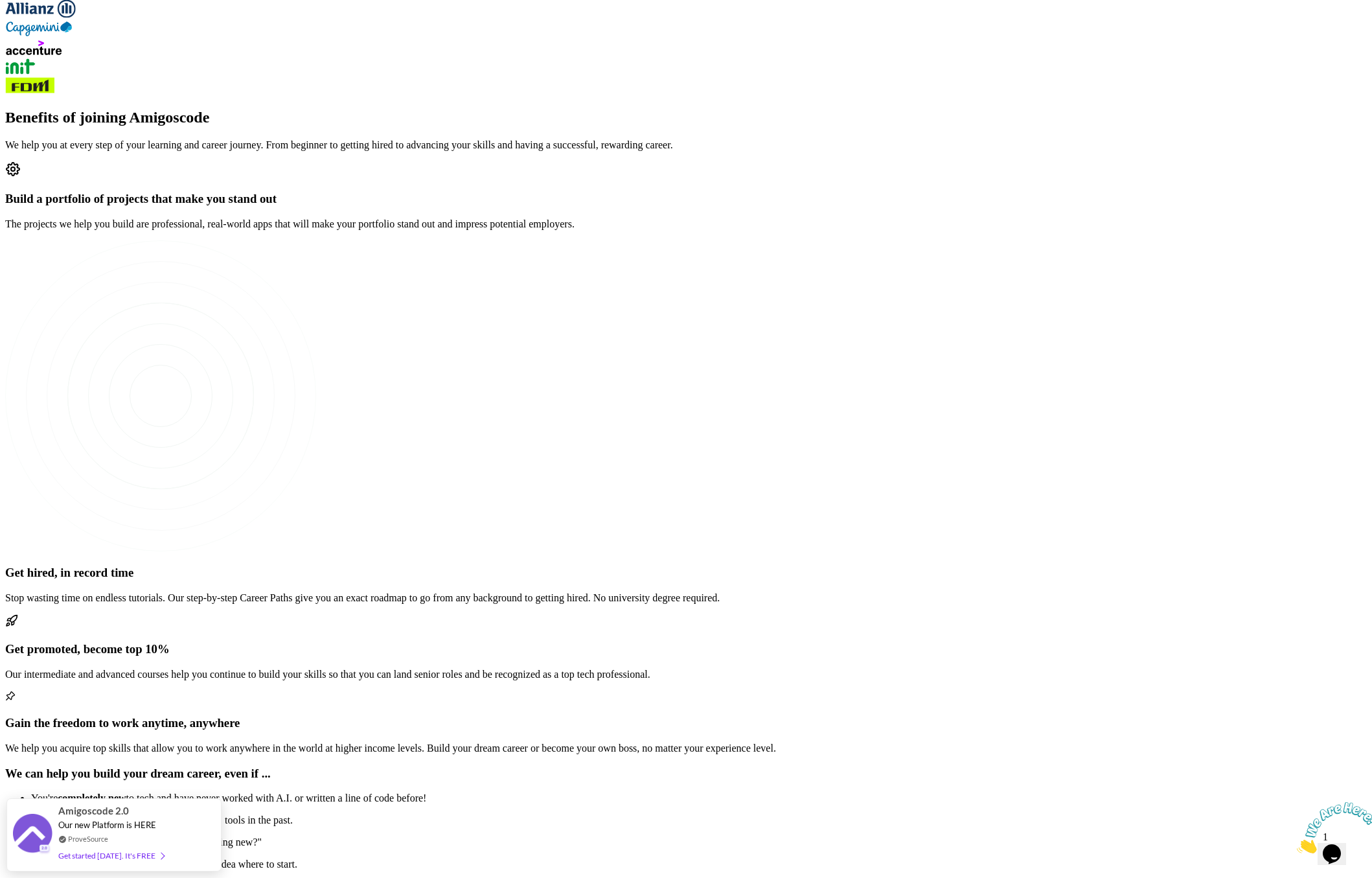
scroll to position [1679, 0]
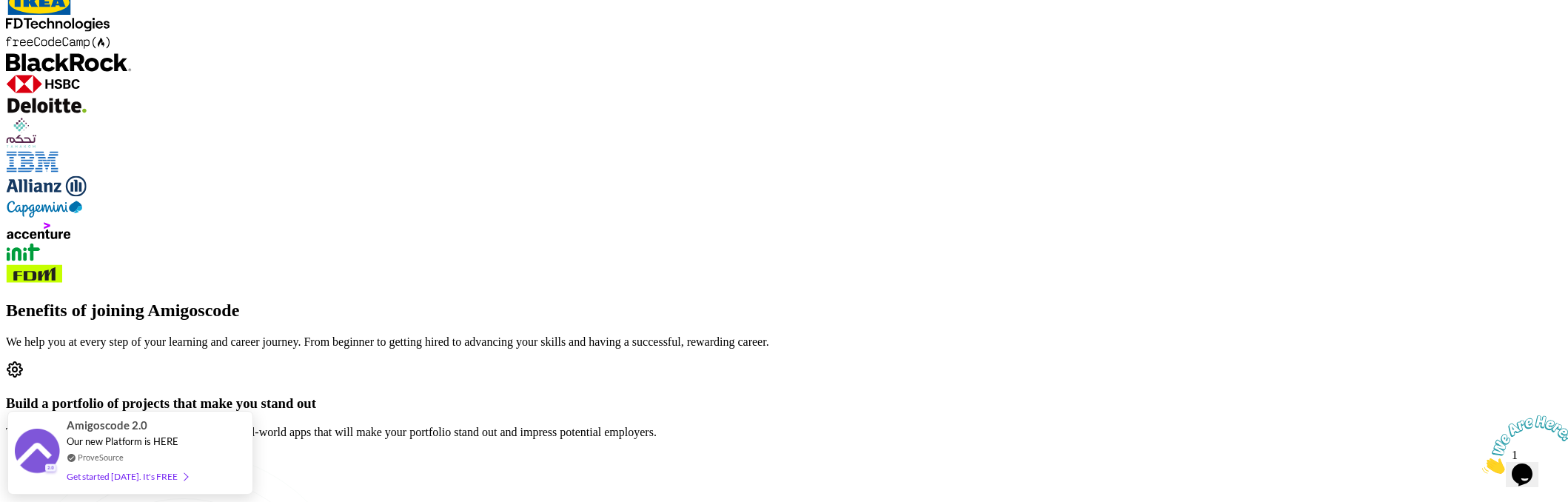
scroll to position [2161, 0]
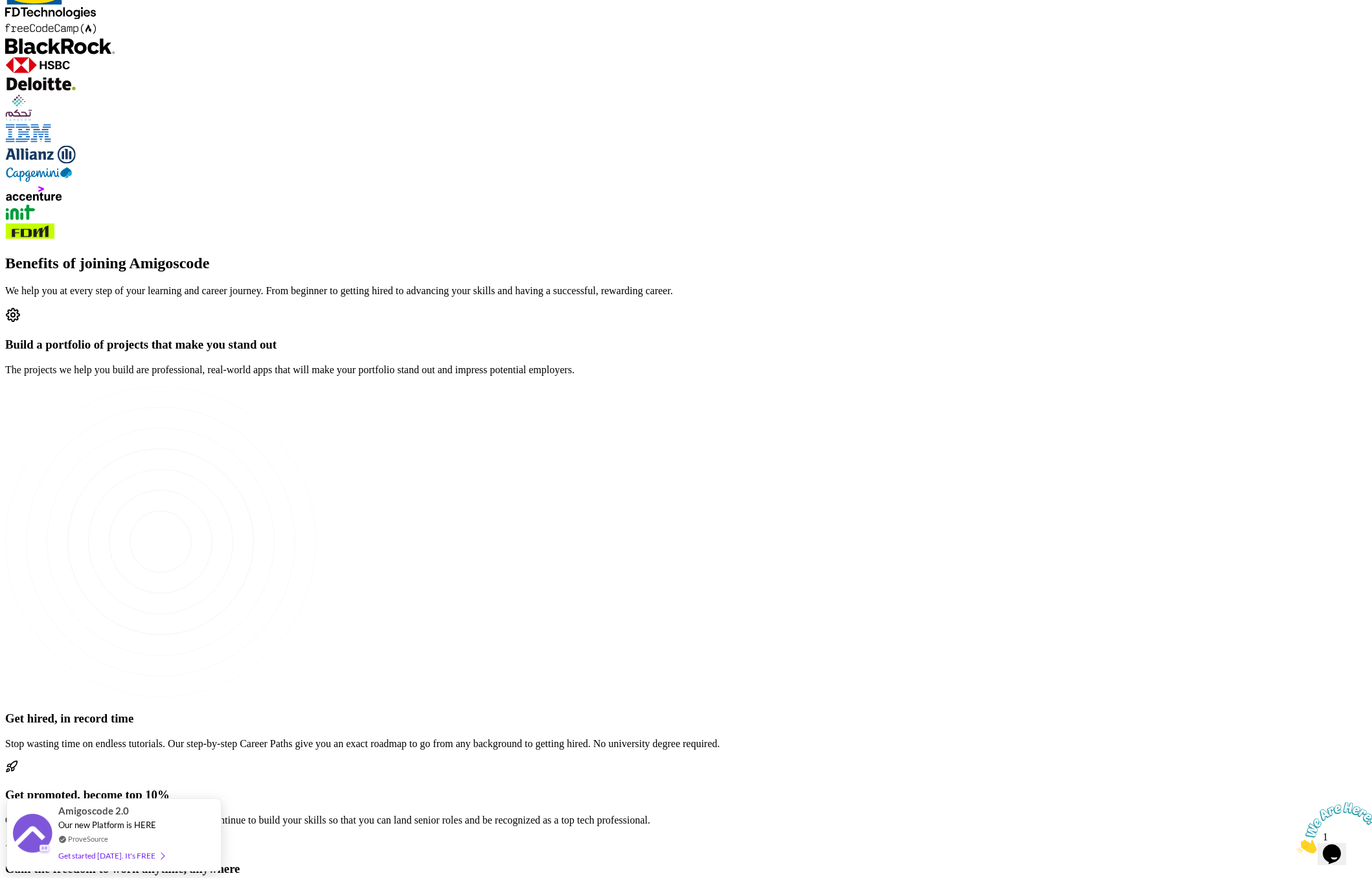
scroll to position [2050, 0]
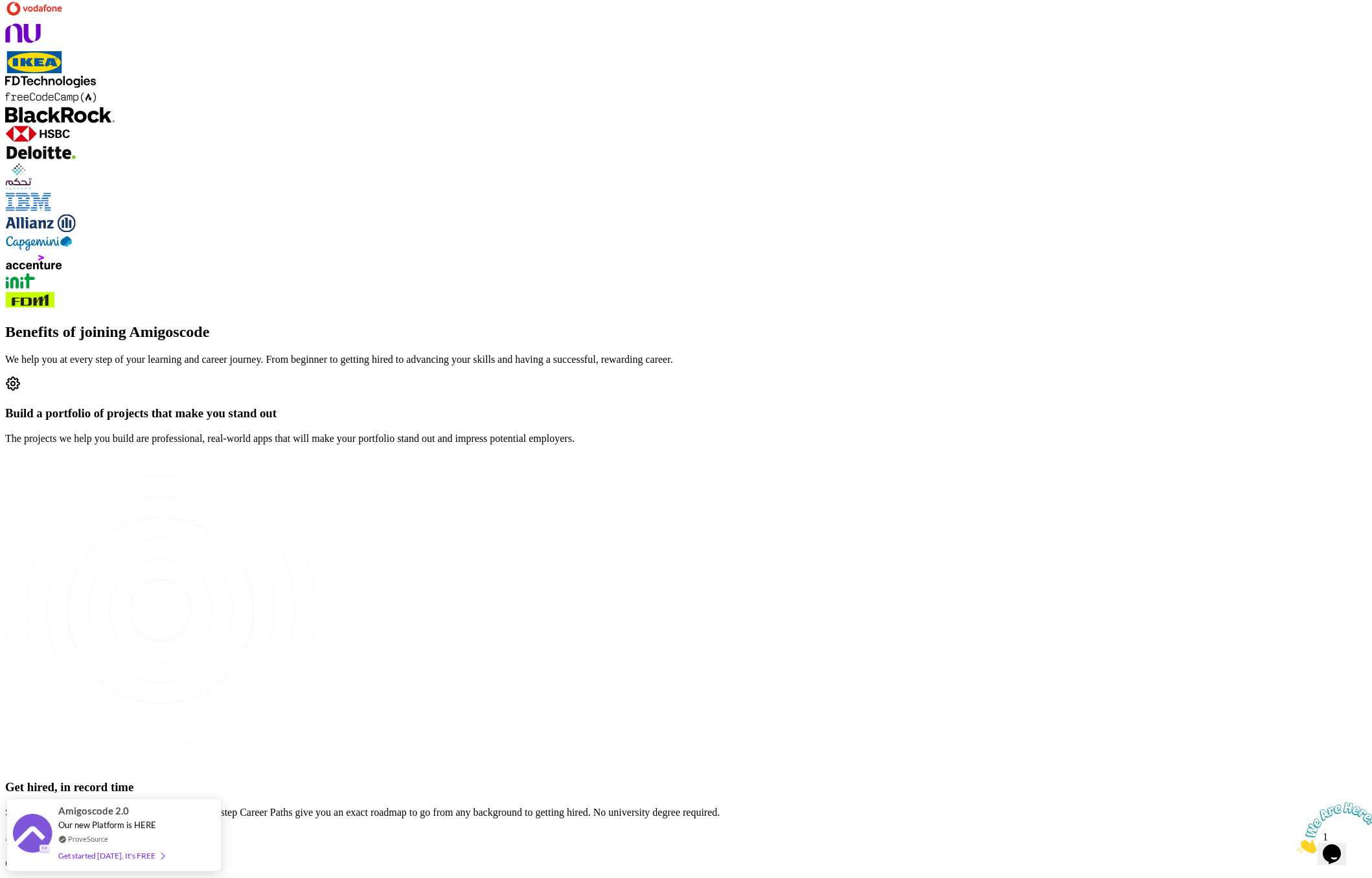
scroll to position [1756, 0]
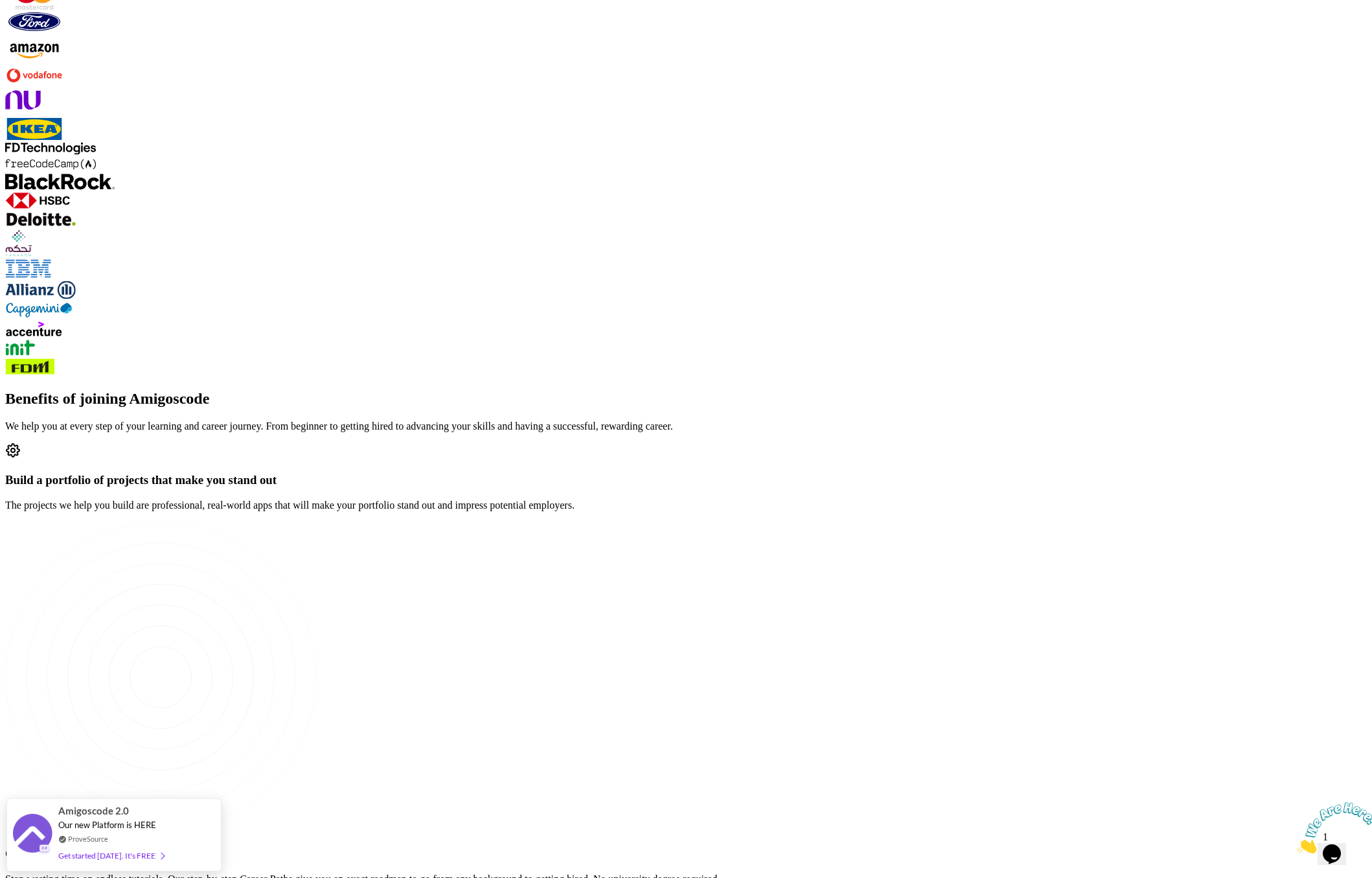
drag, startPoint x: 651, startPoint y: 349, endPoint x: 635, endPoint y: 354, distance: 16.8
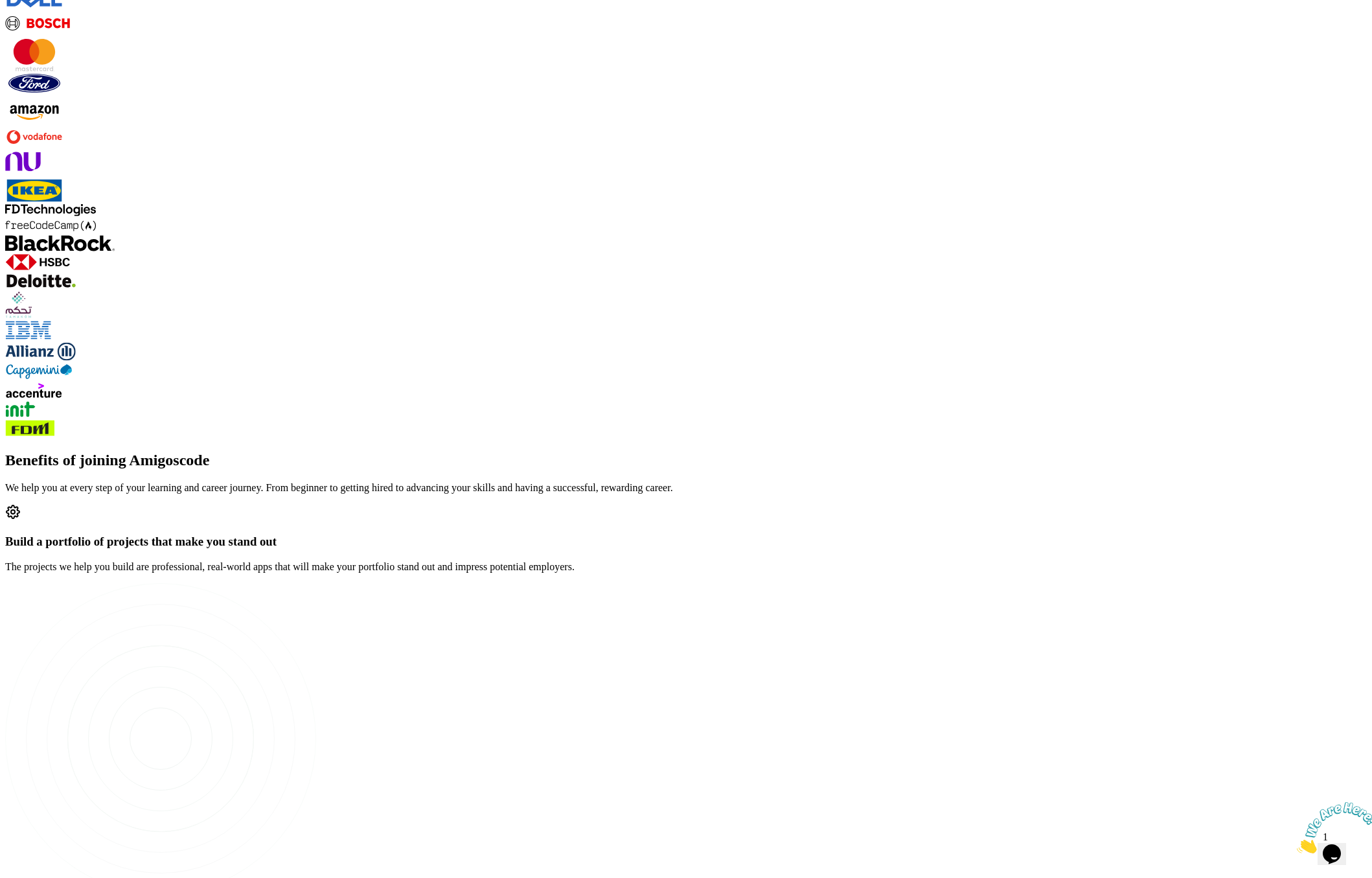
scroll to position [1510, 0]
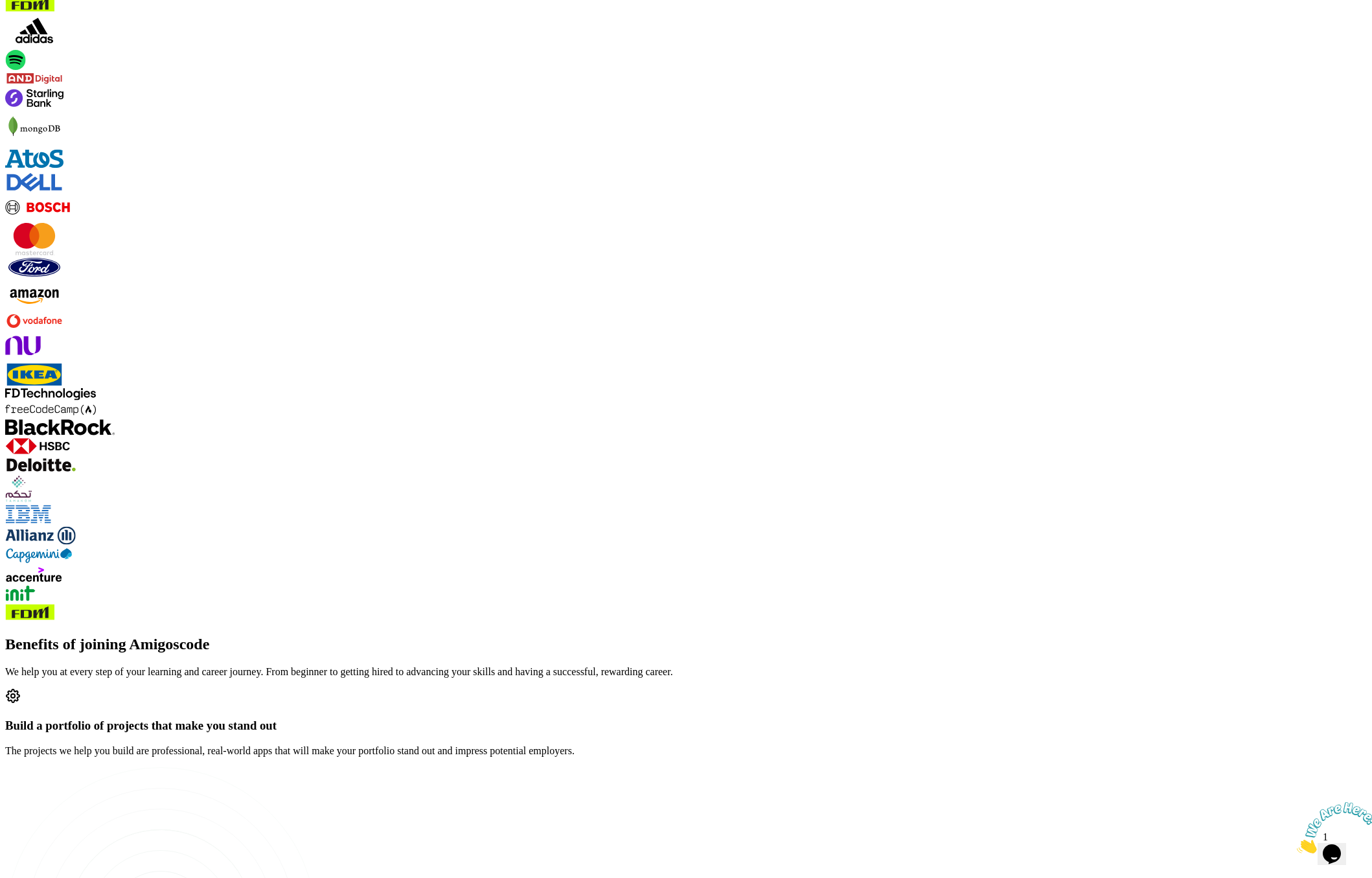
drag, startPoint x: 590, startPoint y: 395, endPoint x: 381, endPoint y: 398, distance: 209.0
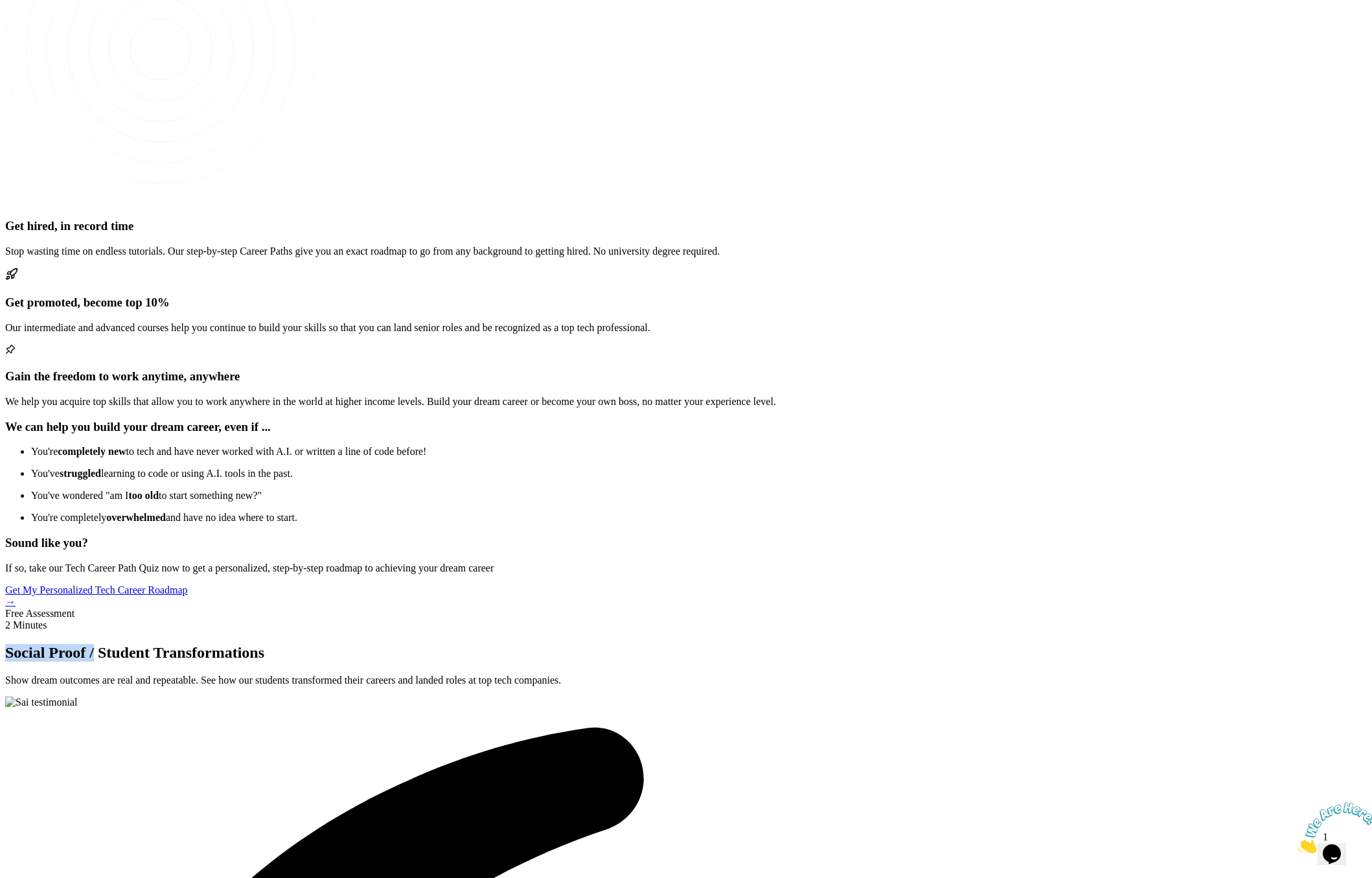
scroll to position [2028, 0]
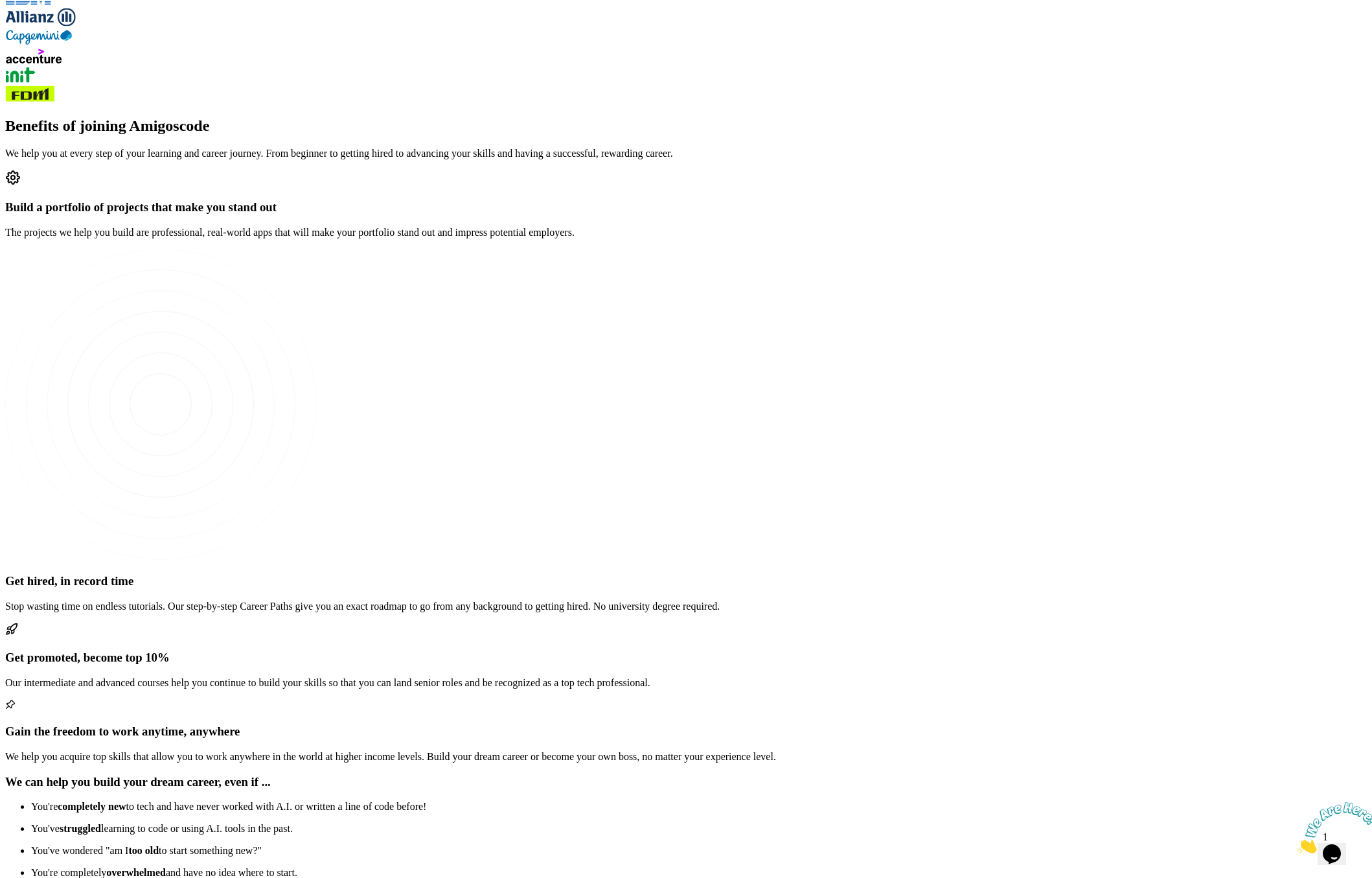
drag, startPoint x: 799, startPoint y: 456, endPoint x: 638, endPoint y: 337, distance: 200.2
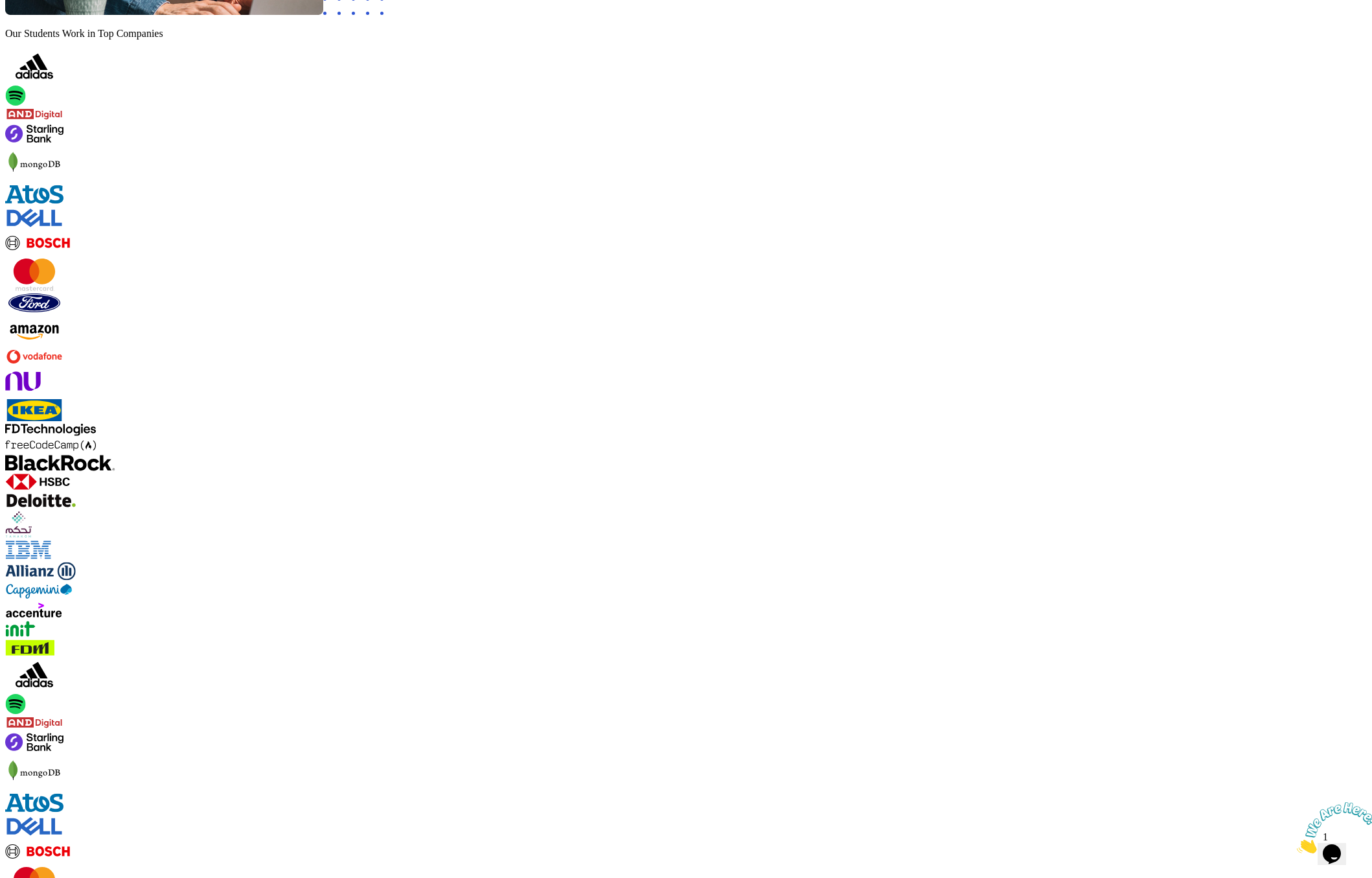
scroll to position [874, 0]
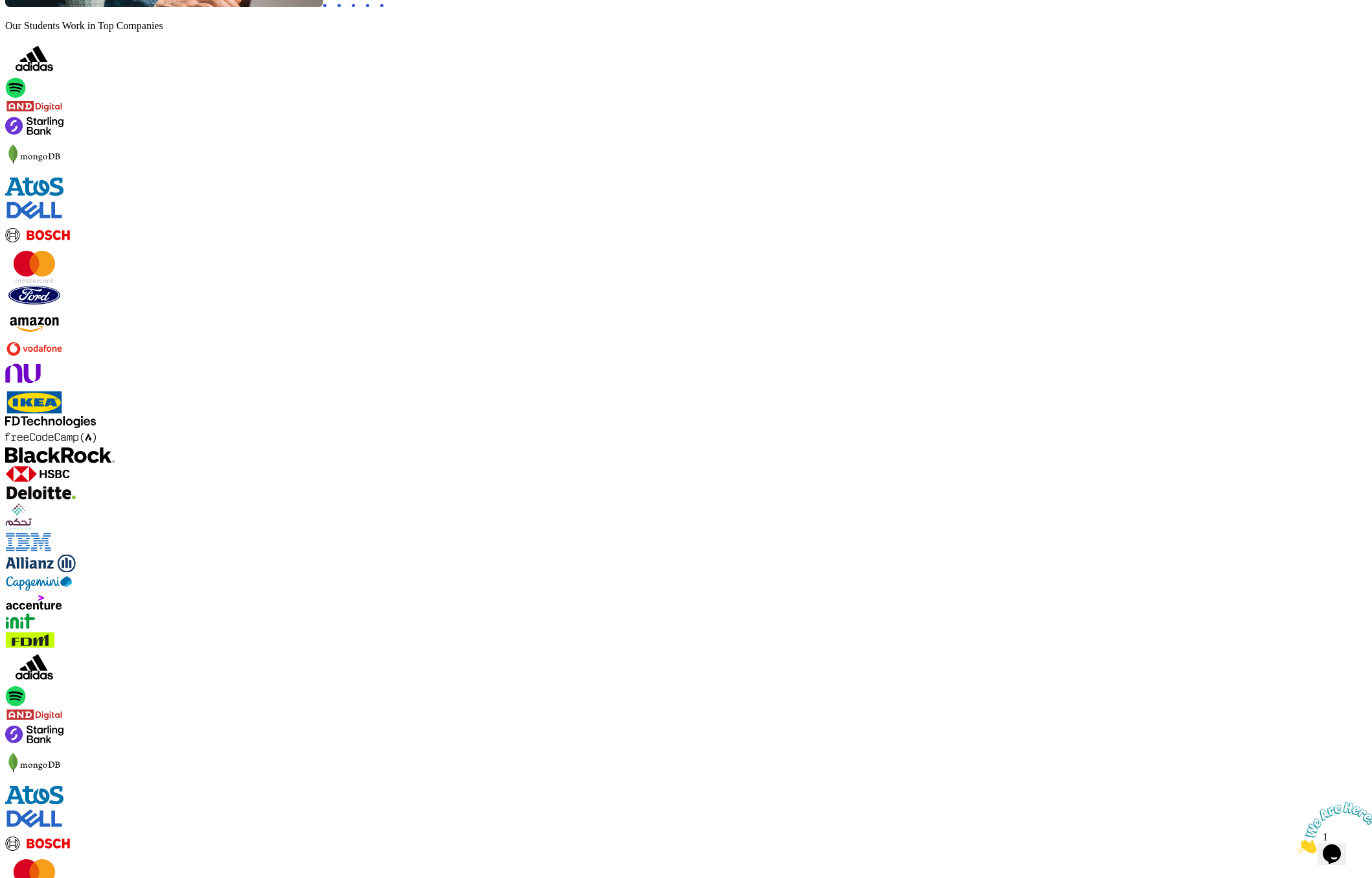
drag, startPoint x: 1114, startPoint y: 487, endPoint x: 1131, endPoint y: 555, distance: 70.1
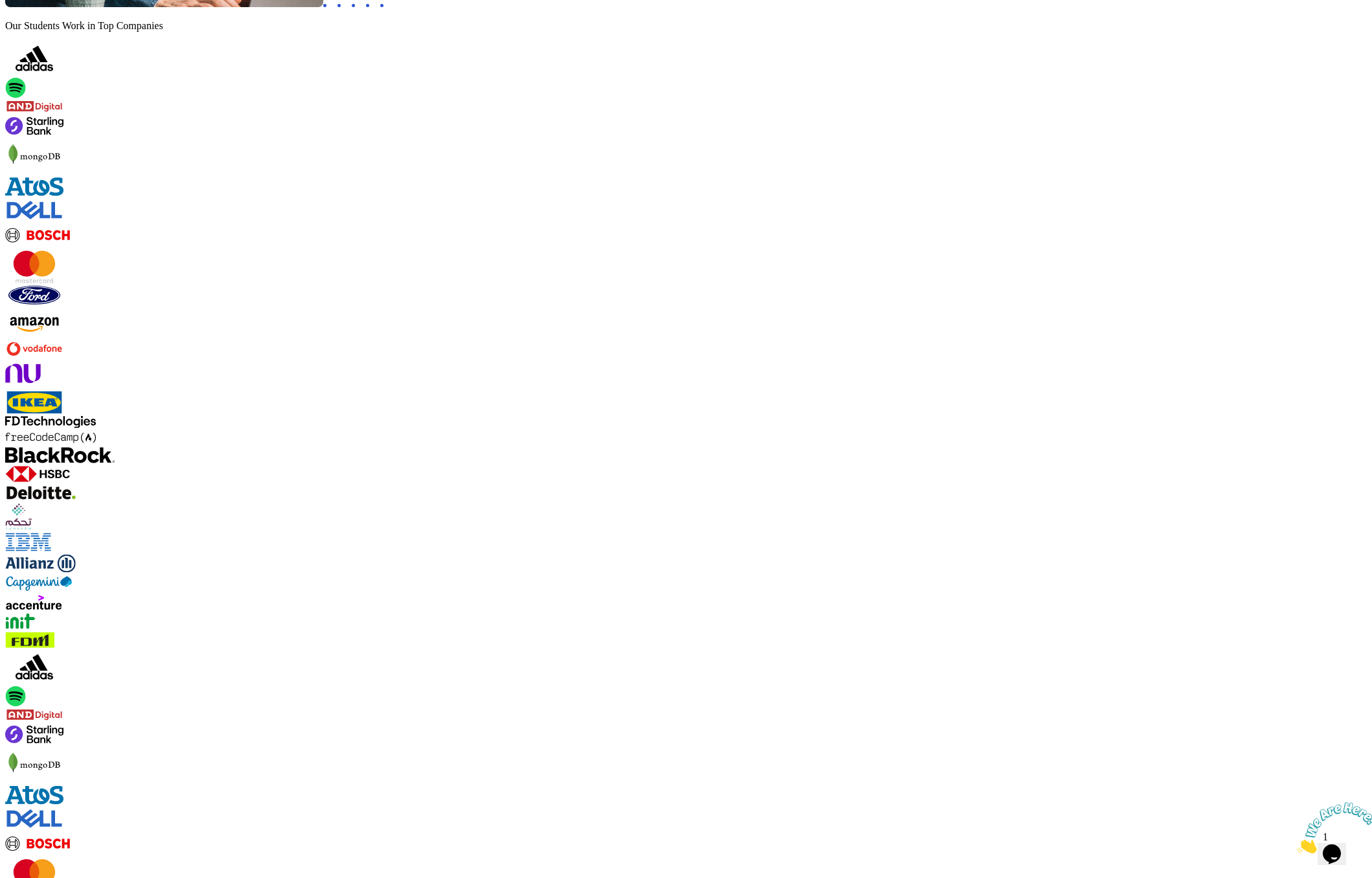
drag, startPoint x: 291, startPoint y: 581, endPoint x: 476, endPoint y: 597, distance: 185.7
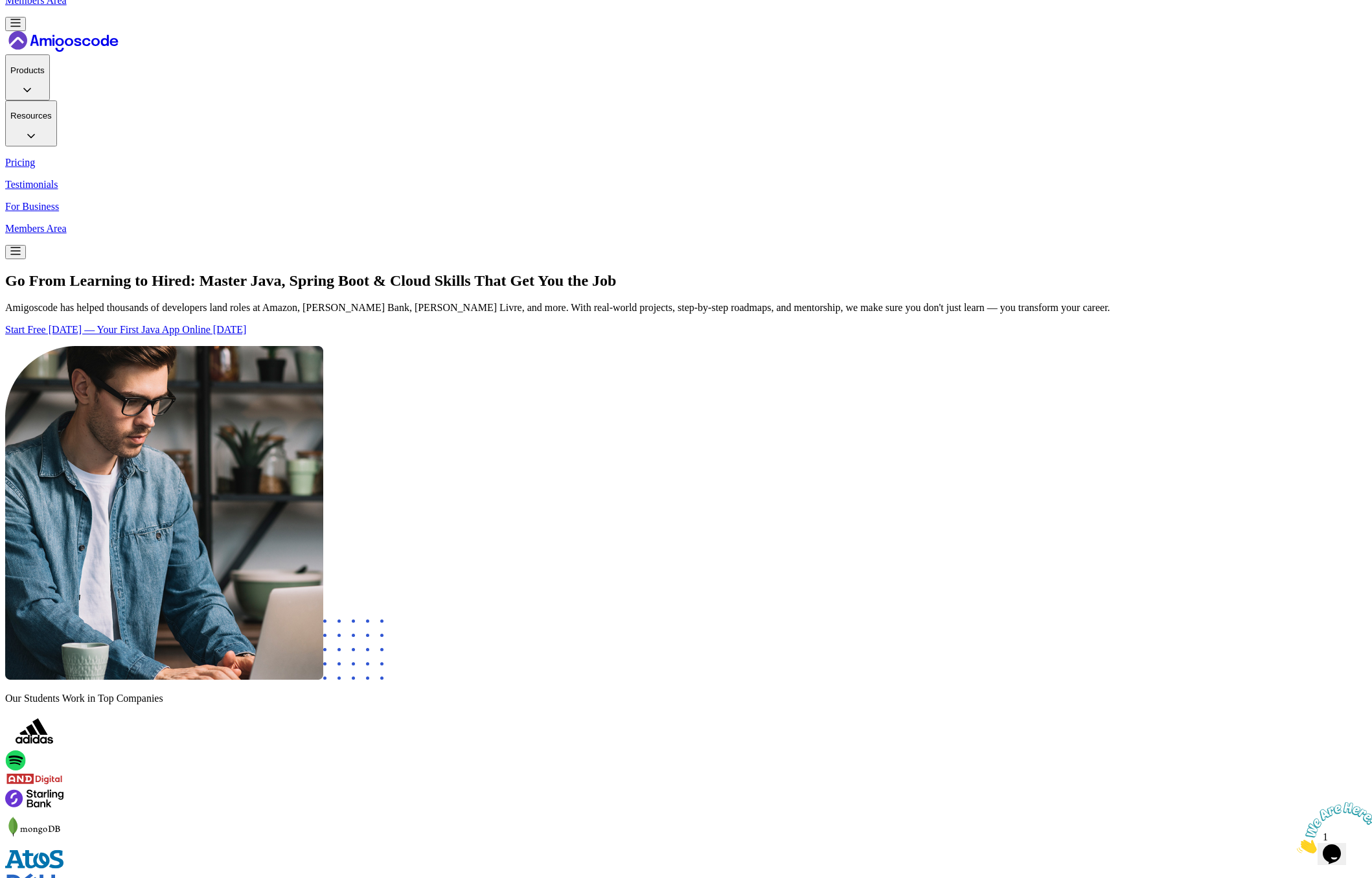
scroll to position [0, 0]
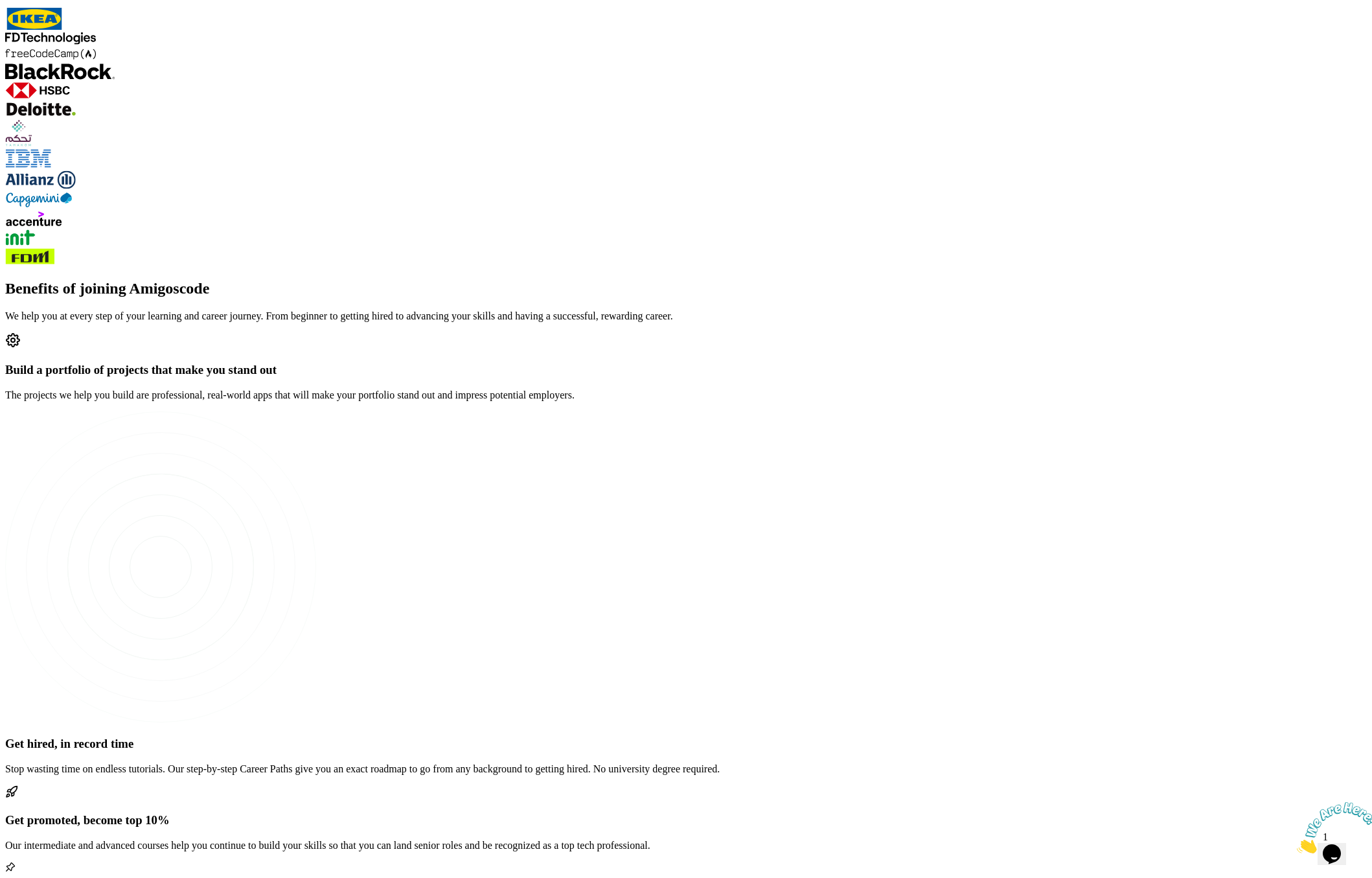
scroll to position [2028, 0]
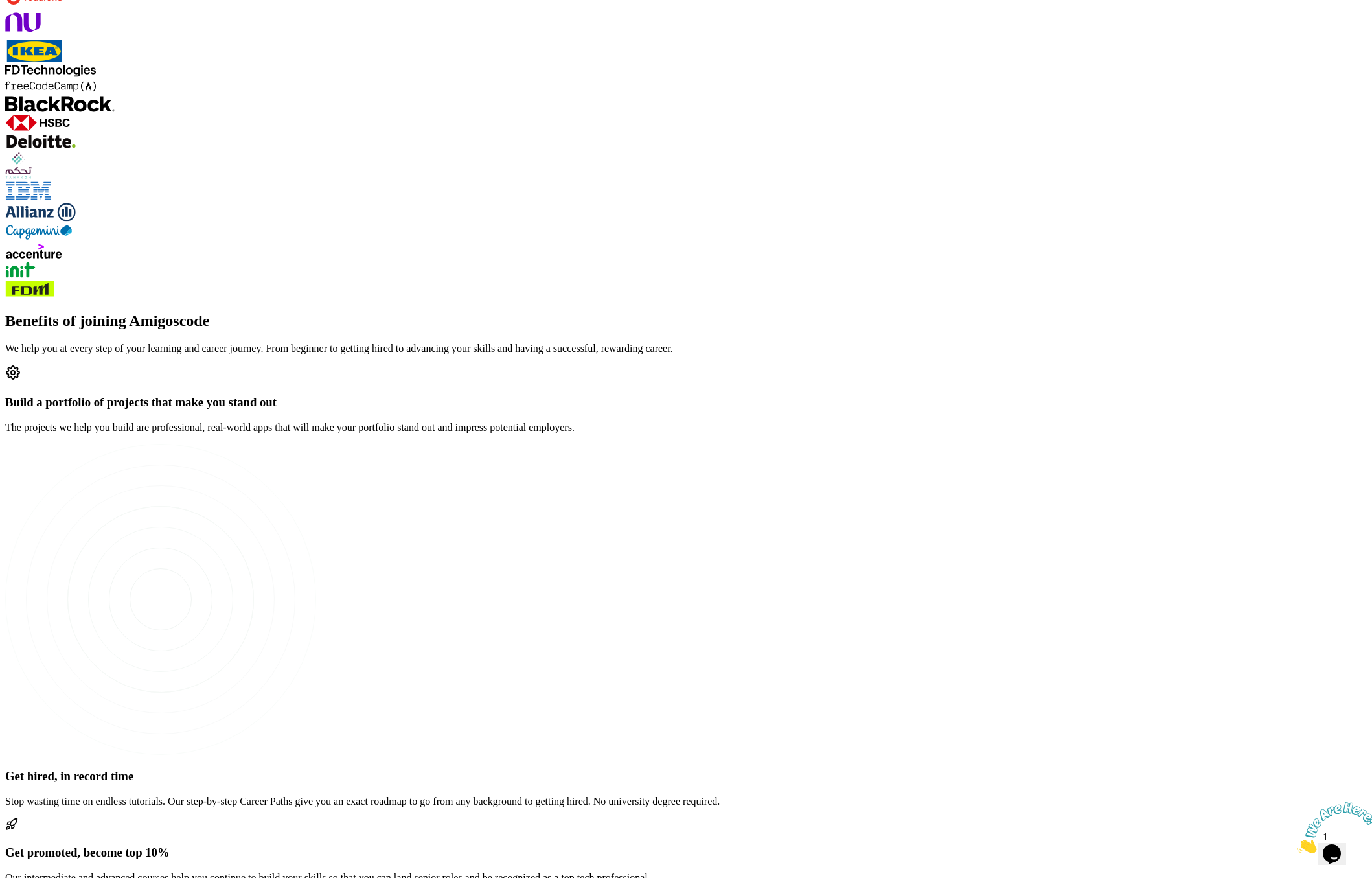
scroll to position [1607, 0]
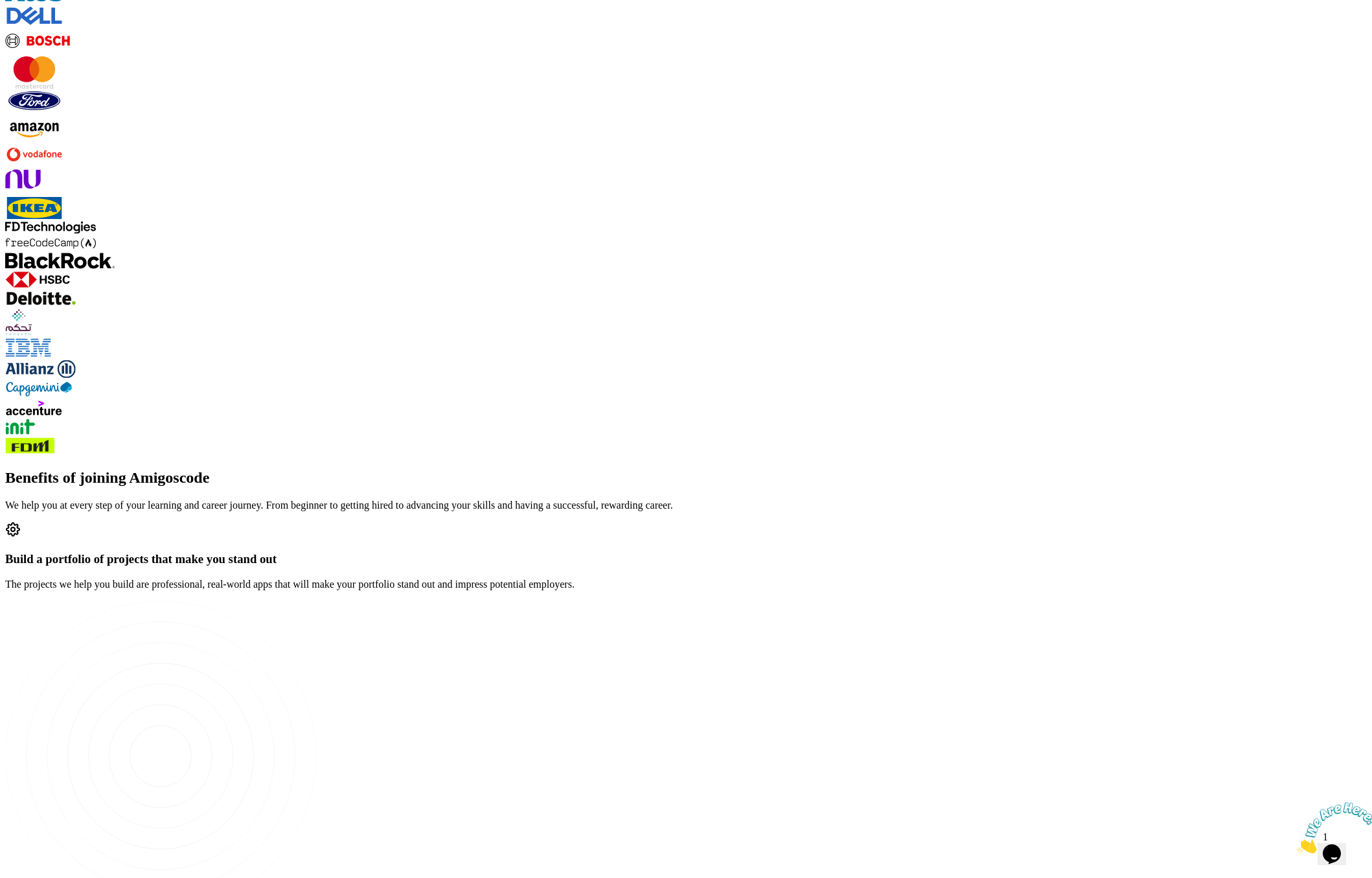
scroll to position [1797, 0]
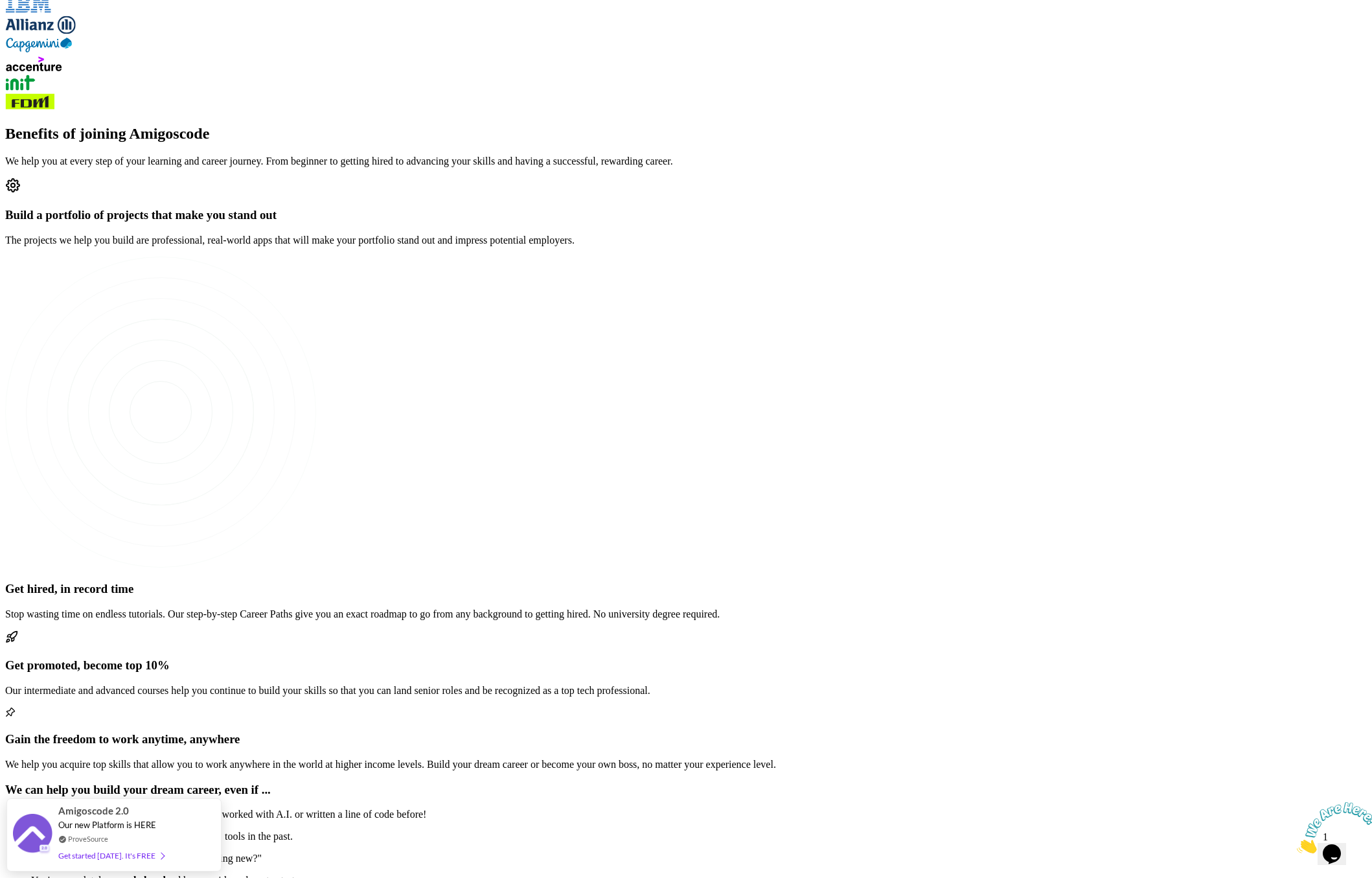
scroll to position [1871, 0]
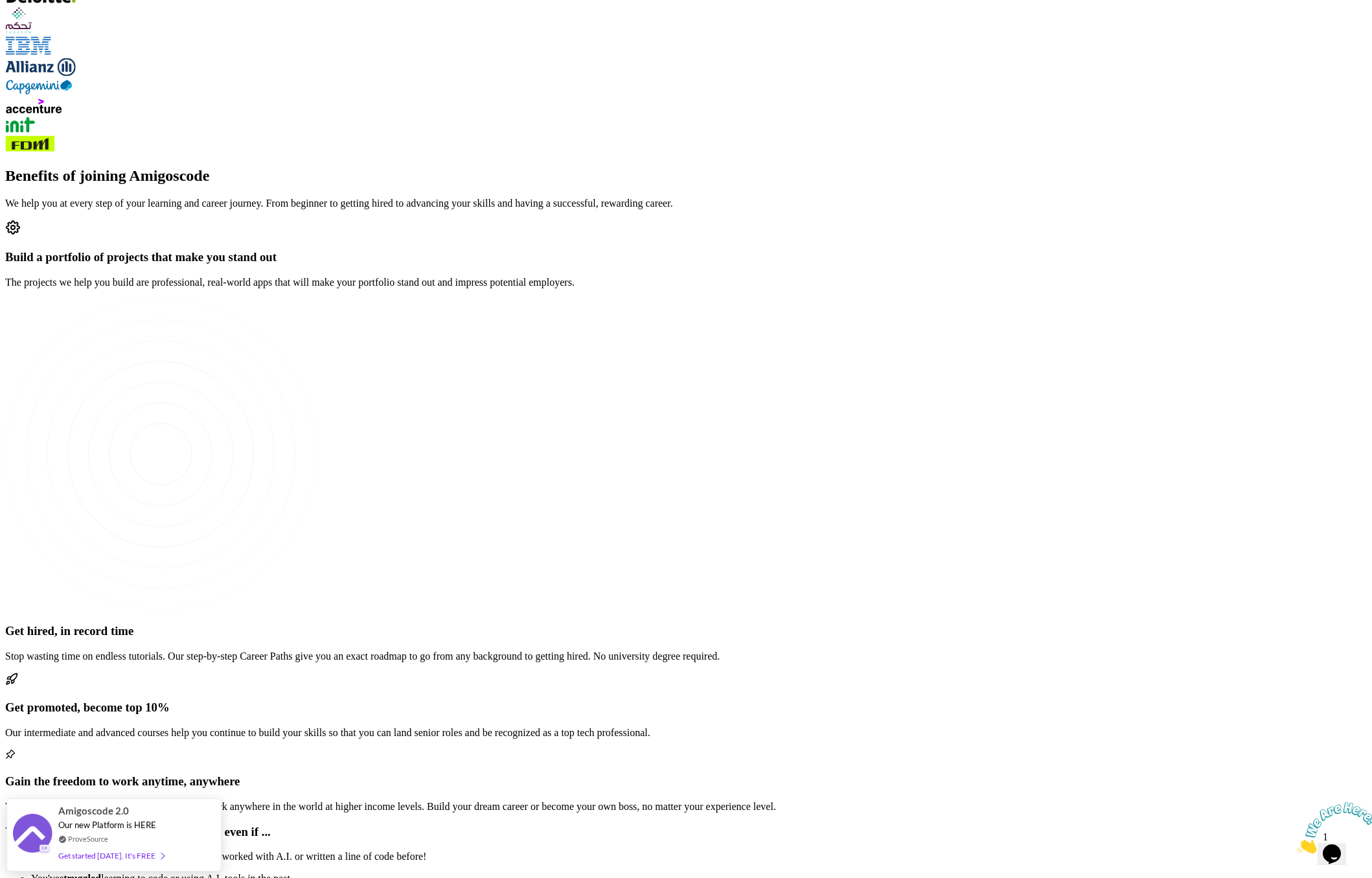
scroll to position [2044, 0]
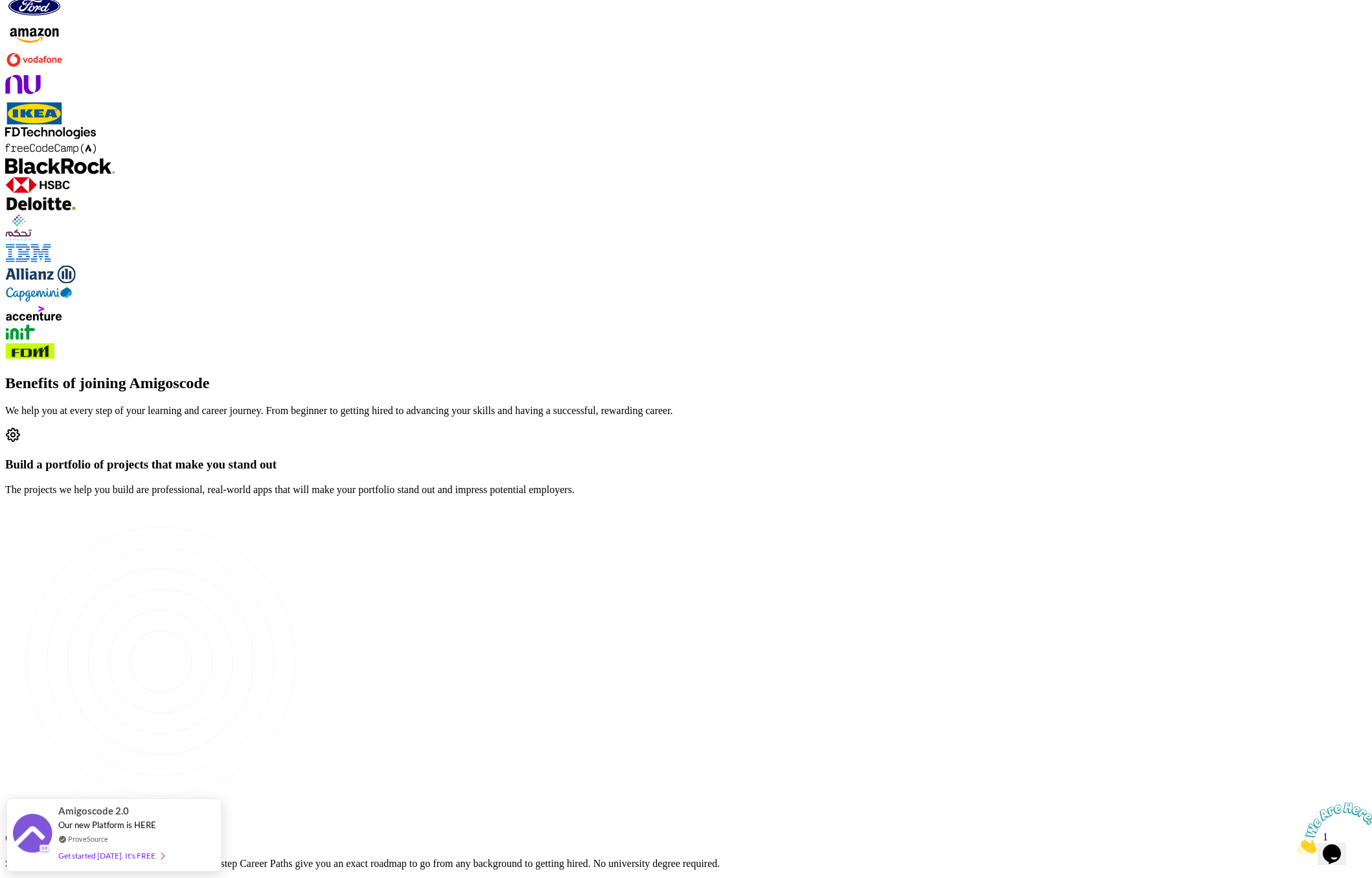
scroll to position [1744, 0]
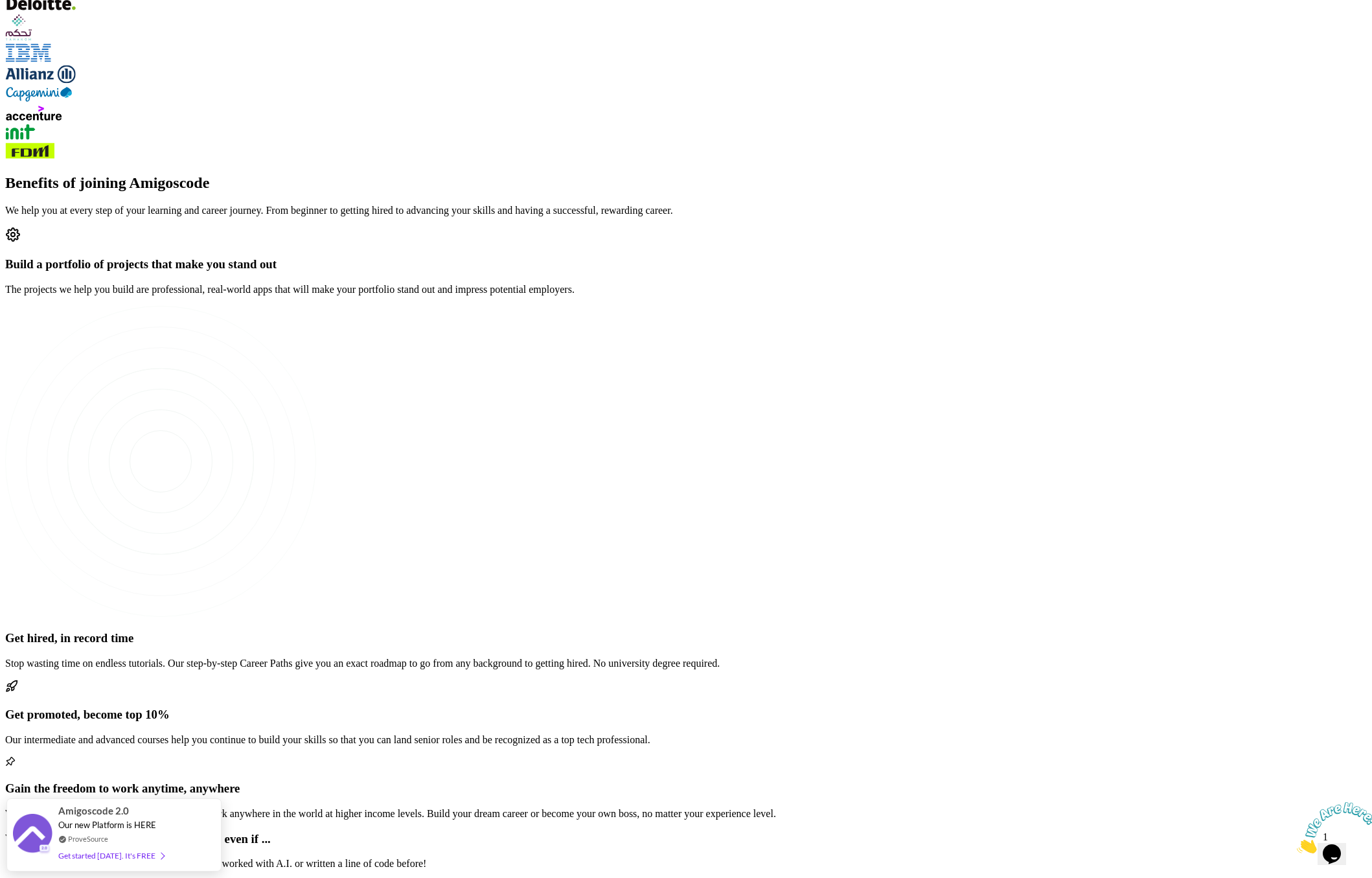
scroll to position [1933, 0]
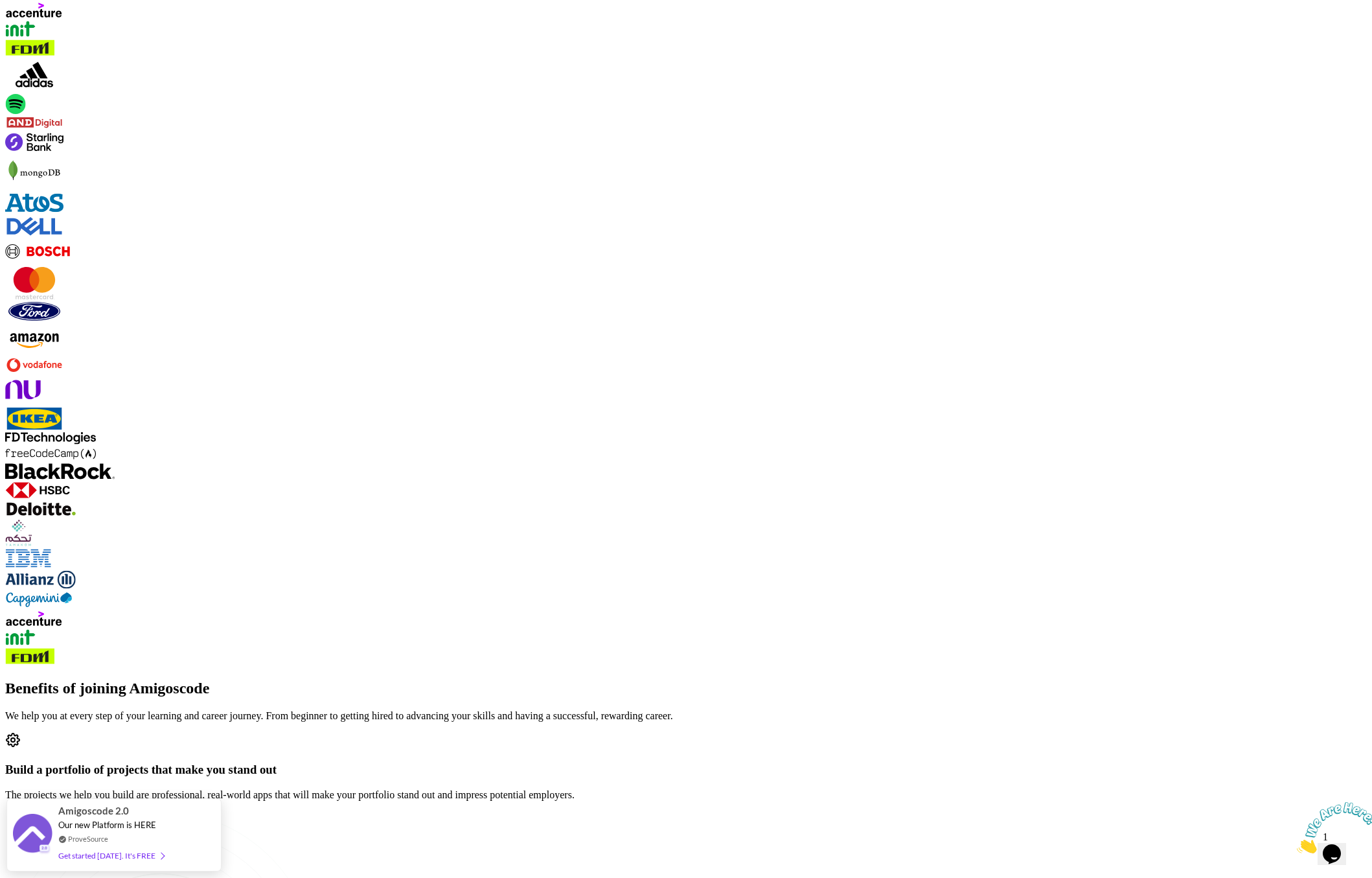
scroll to position [1873, 0]
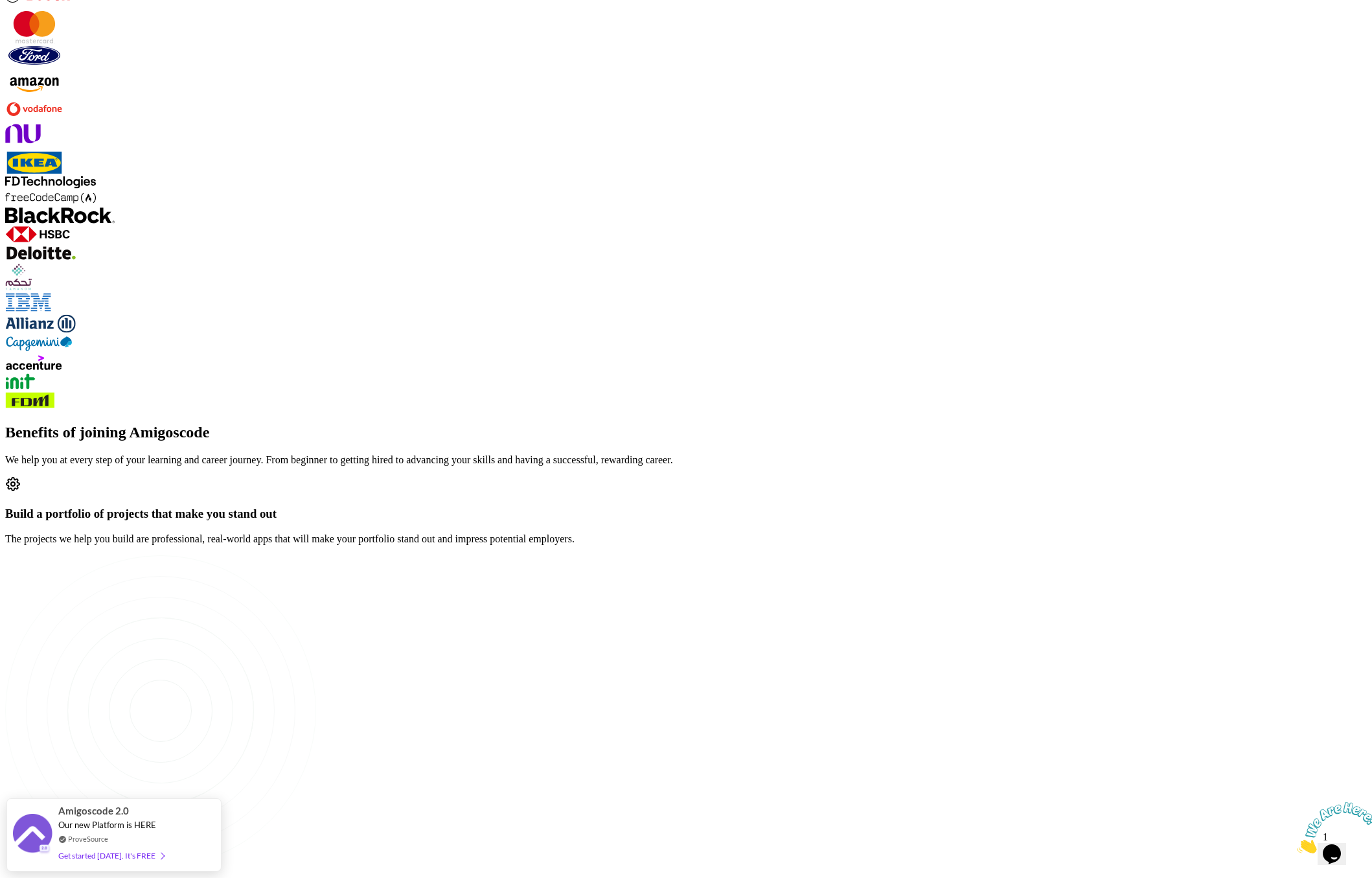
scroll to position [1789, 0]
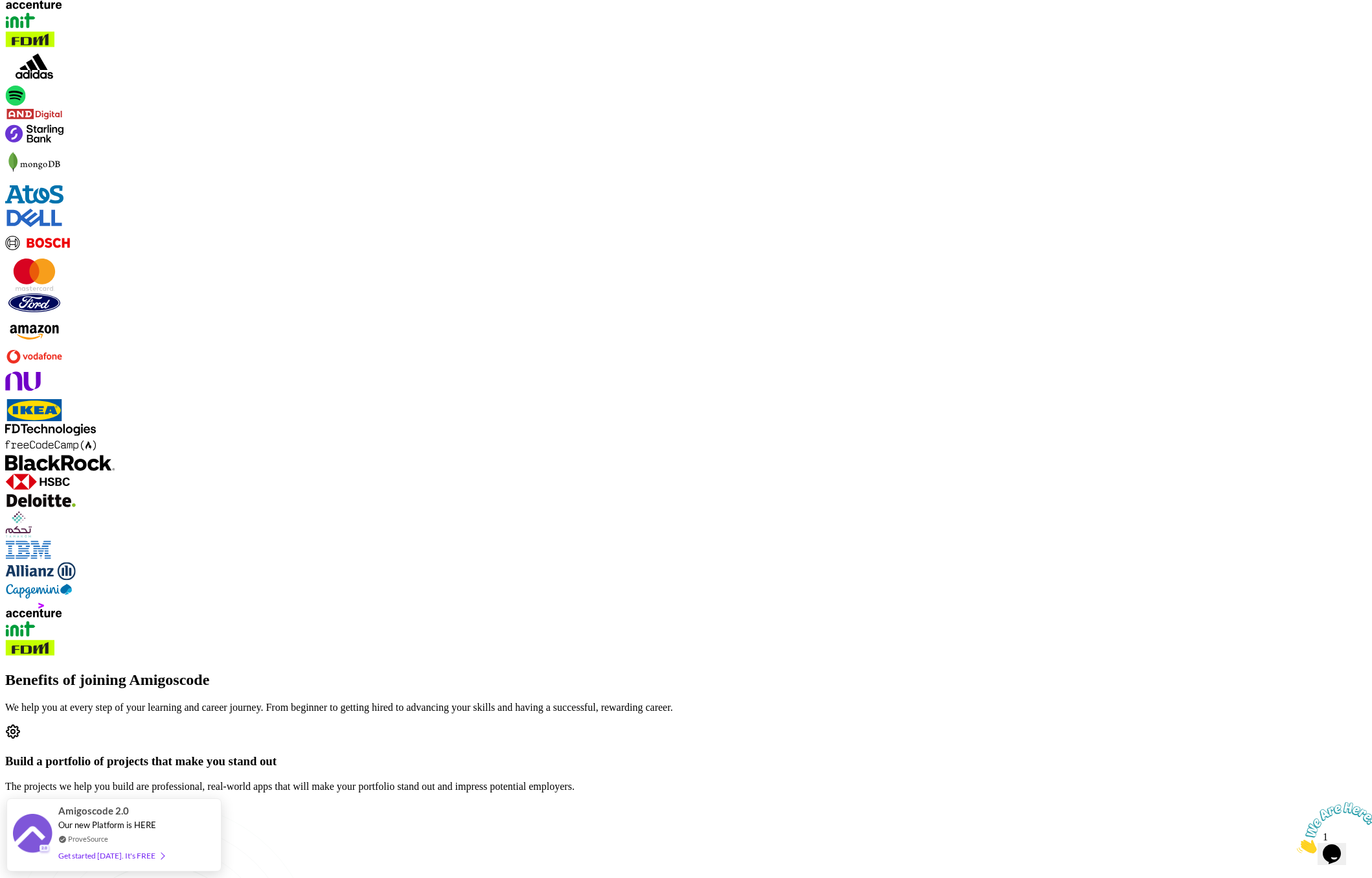
scroll to position [1542, 0]
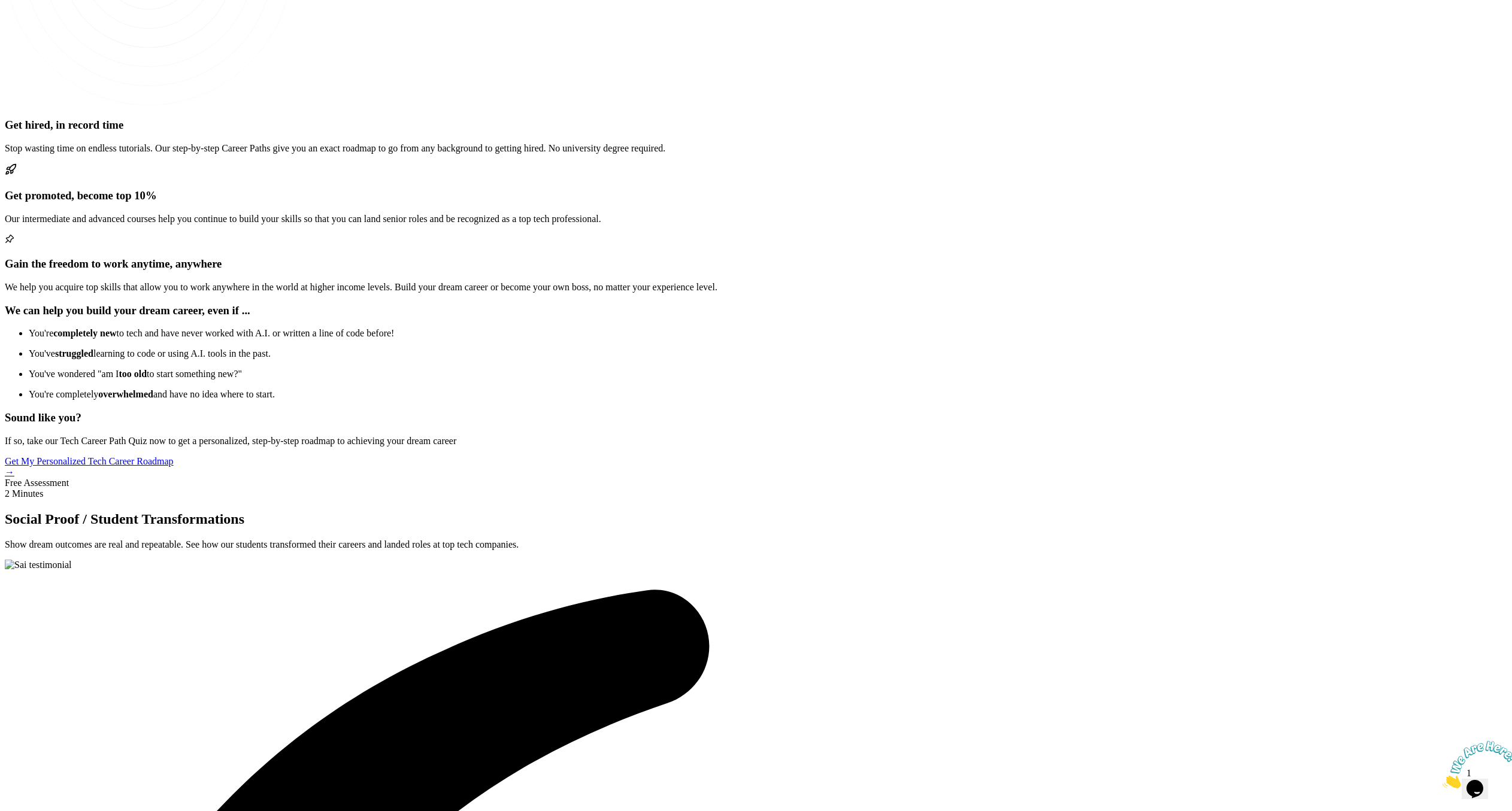
scroll to position [2716, 0]
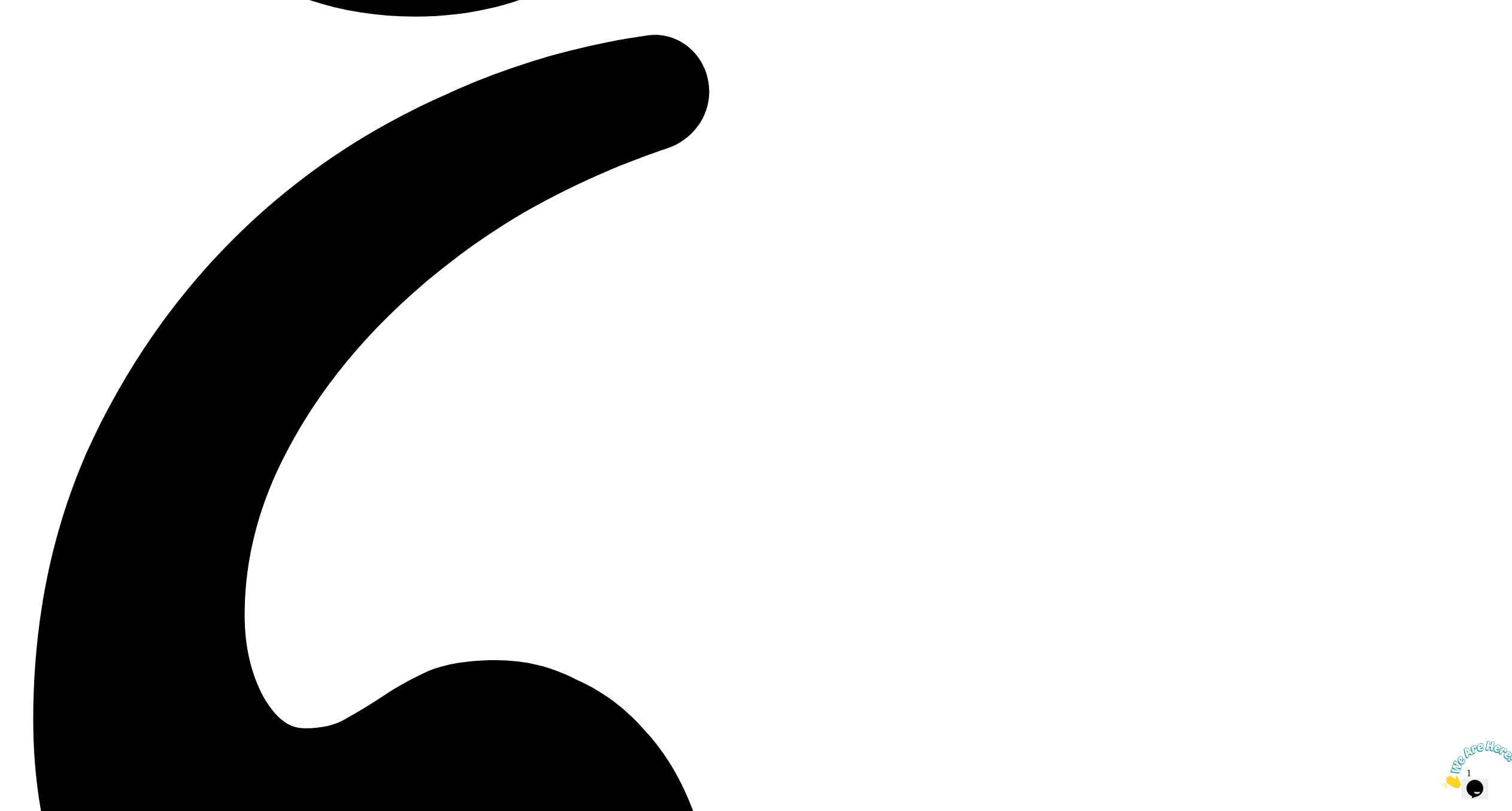
scroll to position [4245, 0]
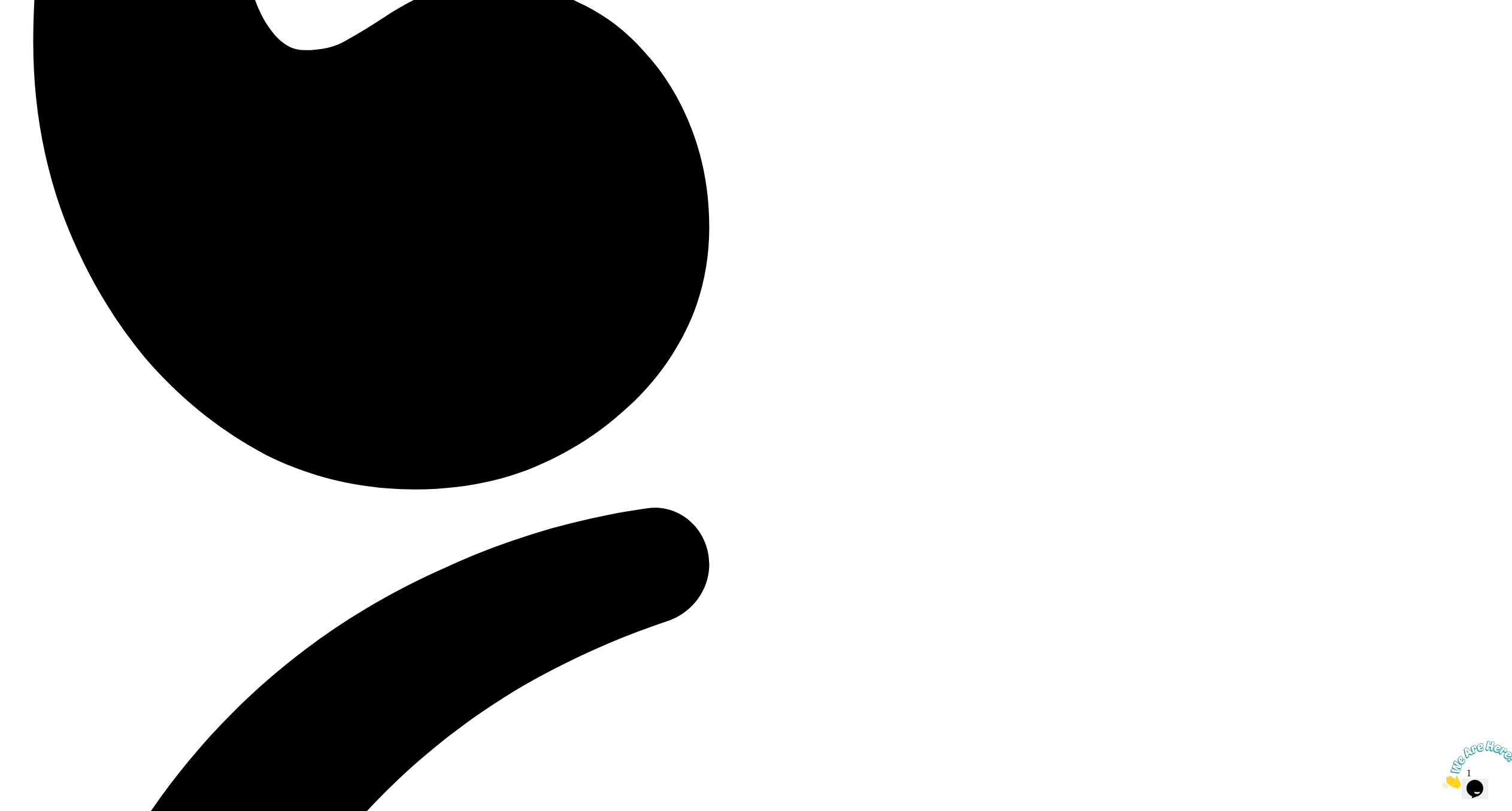
scroll to position [3534, 0]
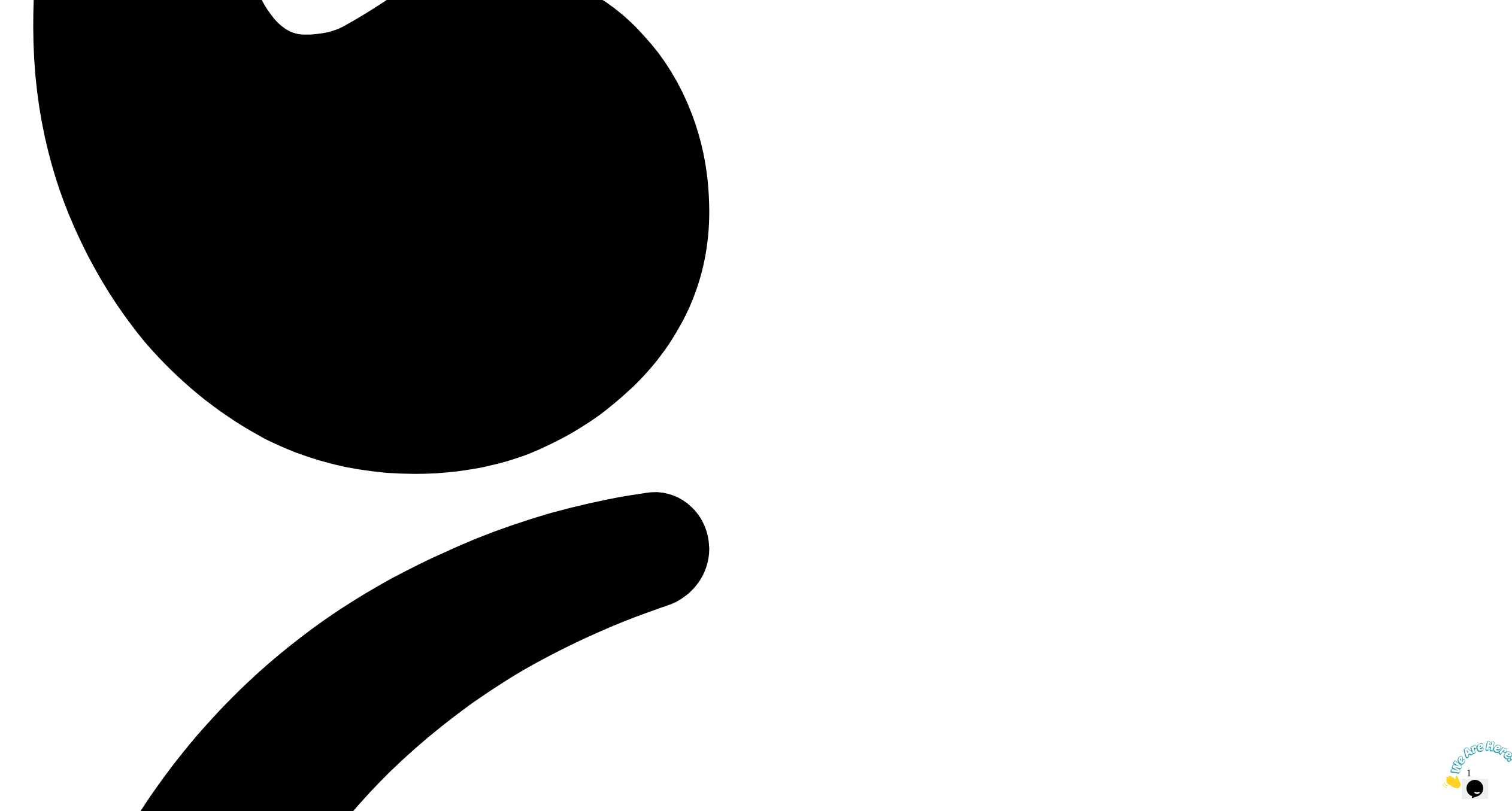
copy h2 "Unlimited Learning with One Subscription"
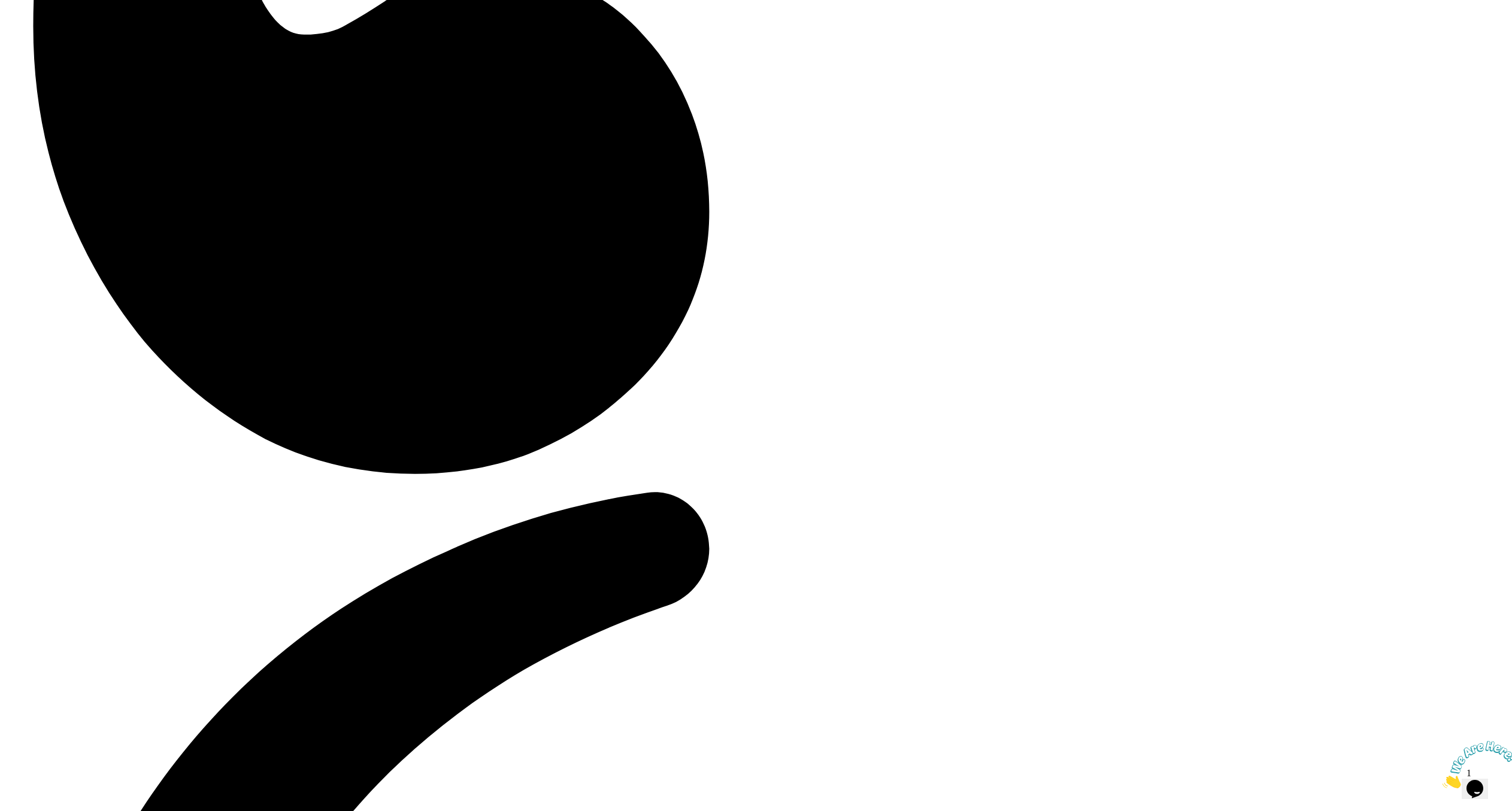
drag, startPoint x: 786, startPoint y: 254, endPoint x: 527, endPoint y: 262, distance: 259.1
copy h2 "Unlimited Learning with"
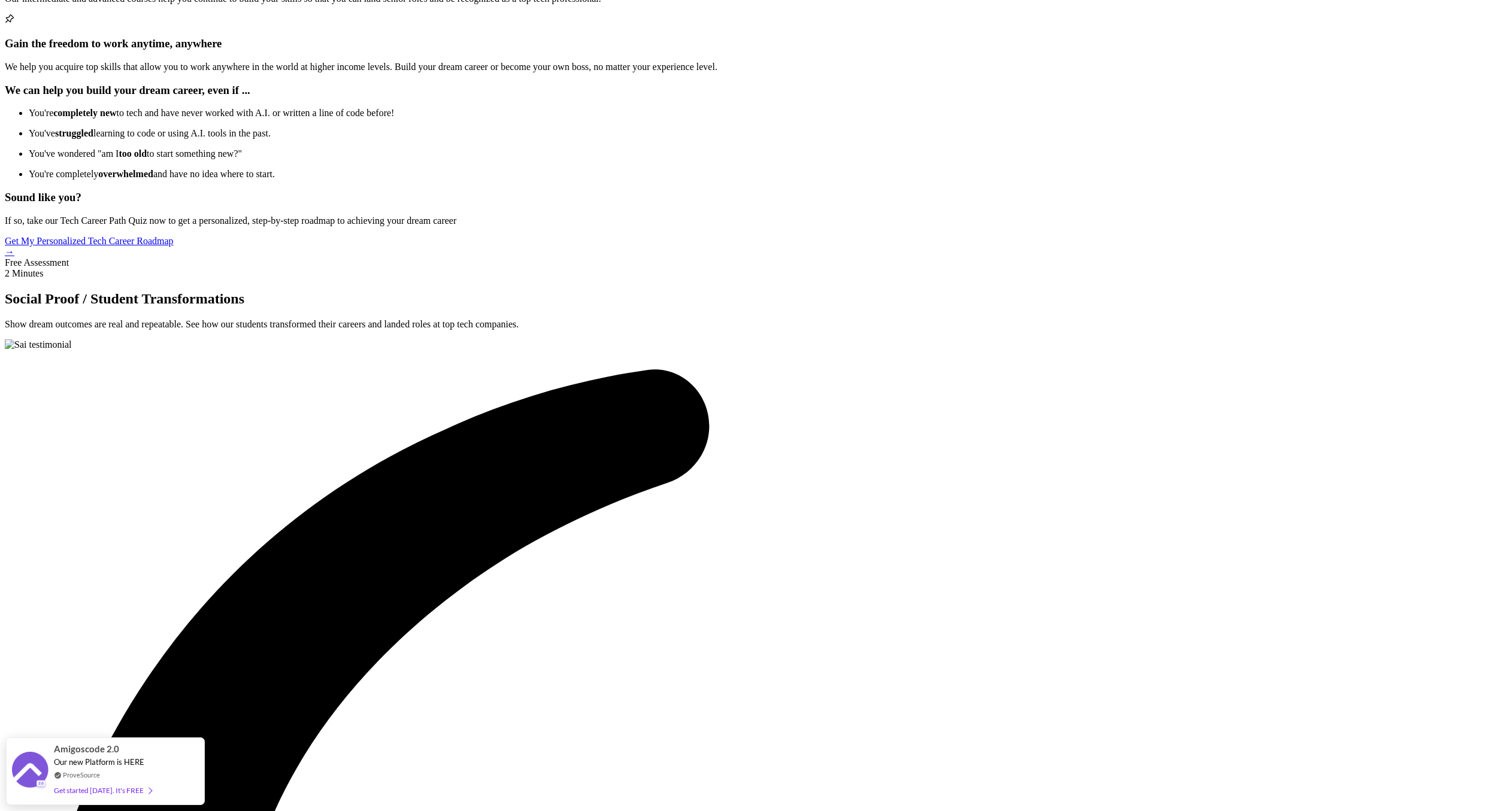
scroll to position [2628, 0]
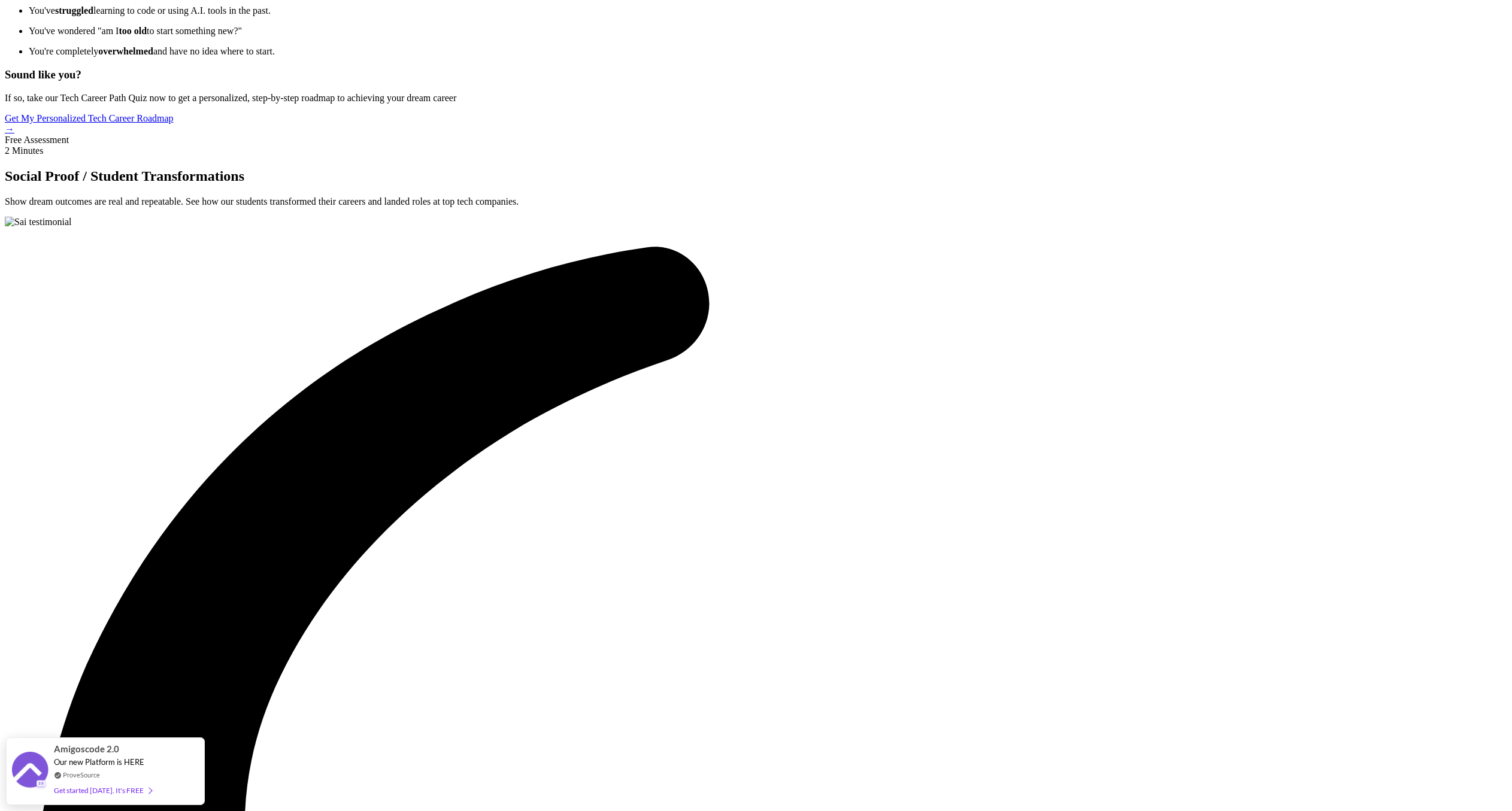
drag, startPoint x: 805, startPoint y: 321, endPoint x: 701, endPoint y: 314, distance: 104.2
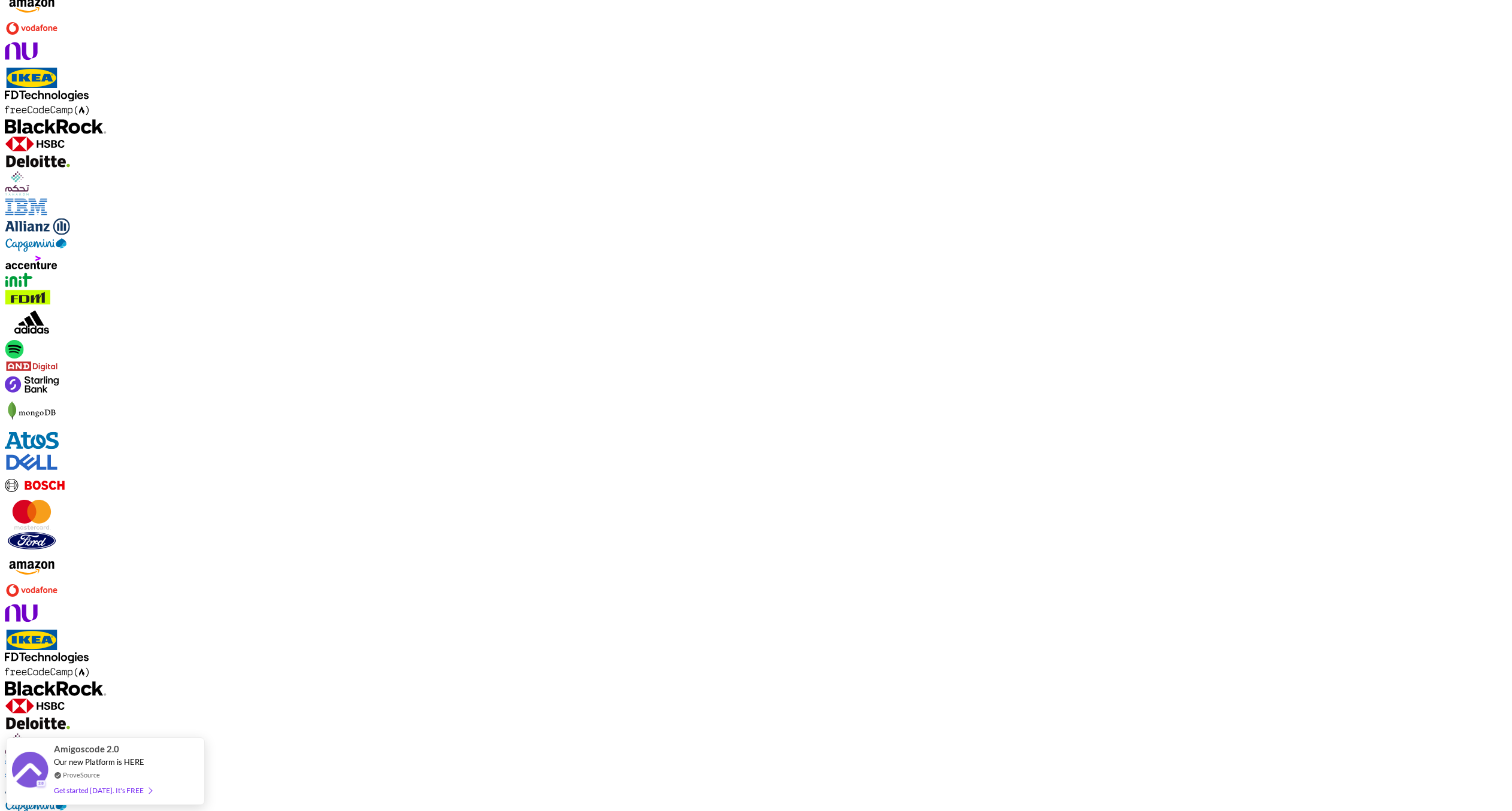
scroll to position [963, 0]
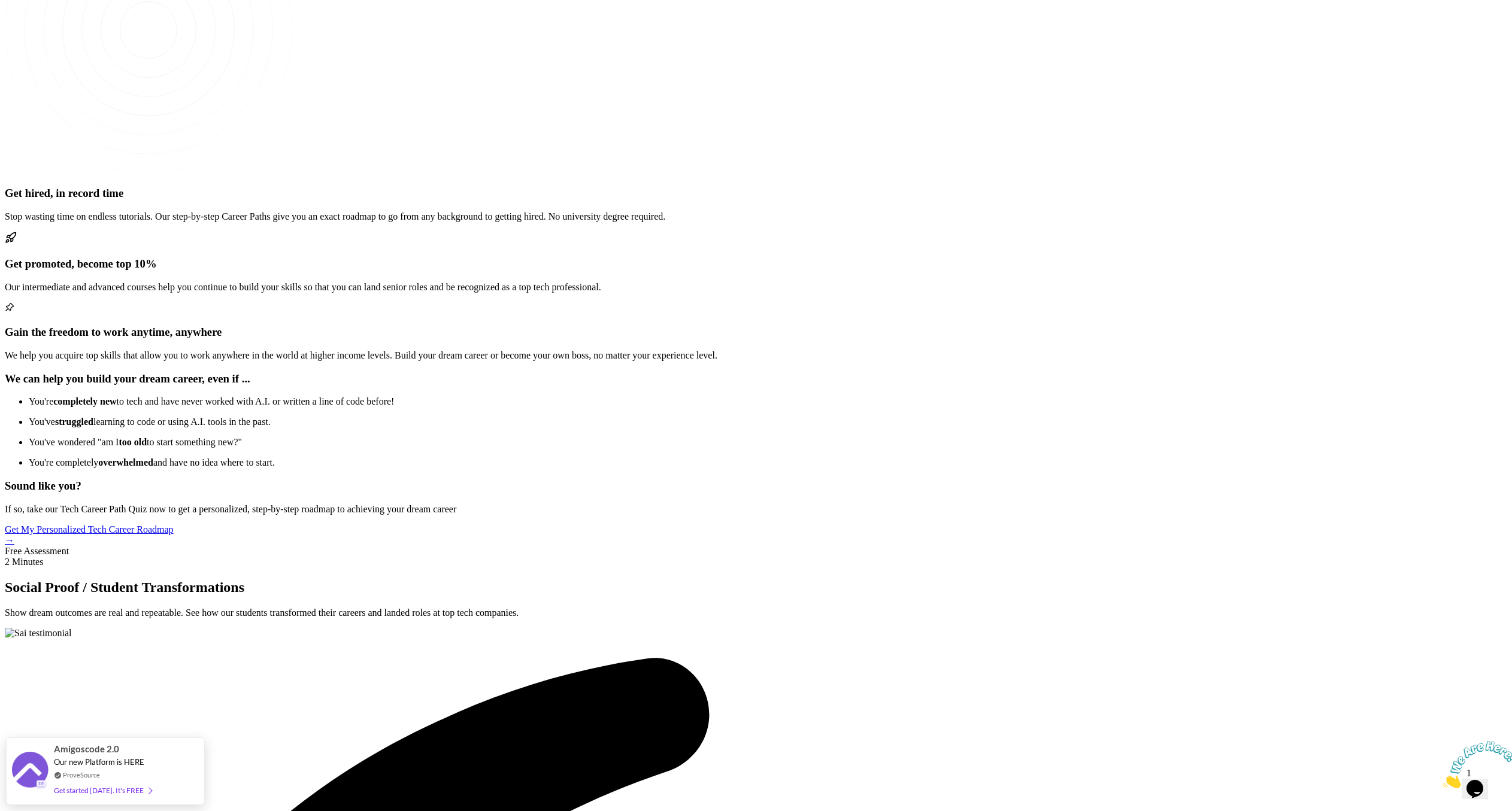
scroll to position [2152, 0]
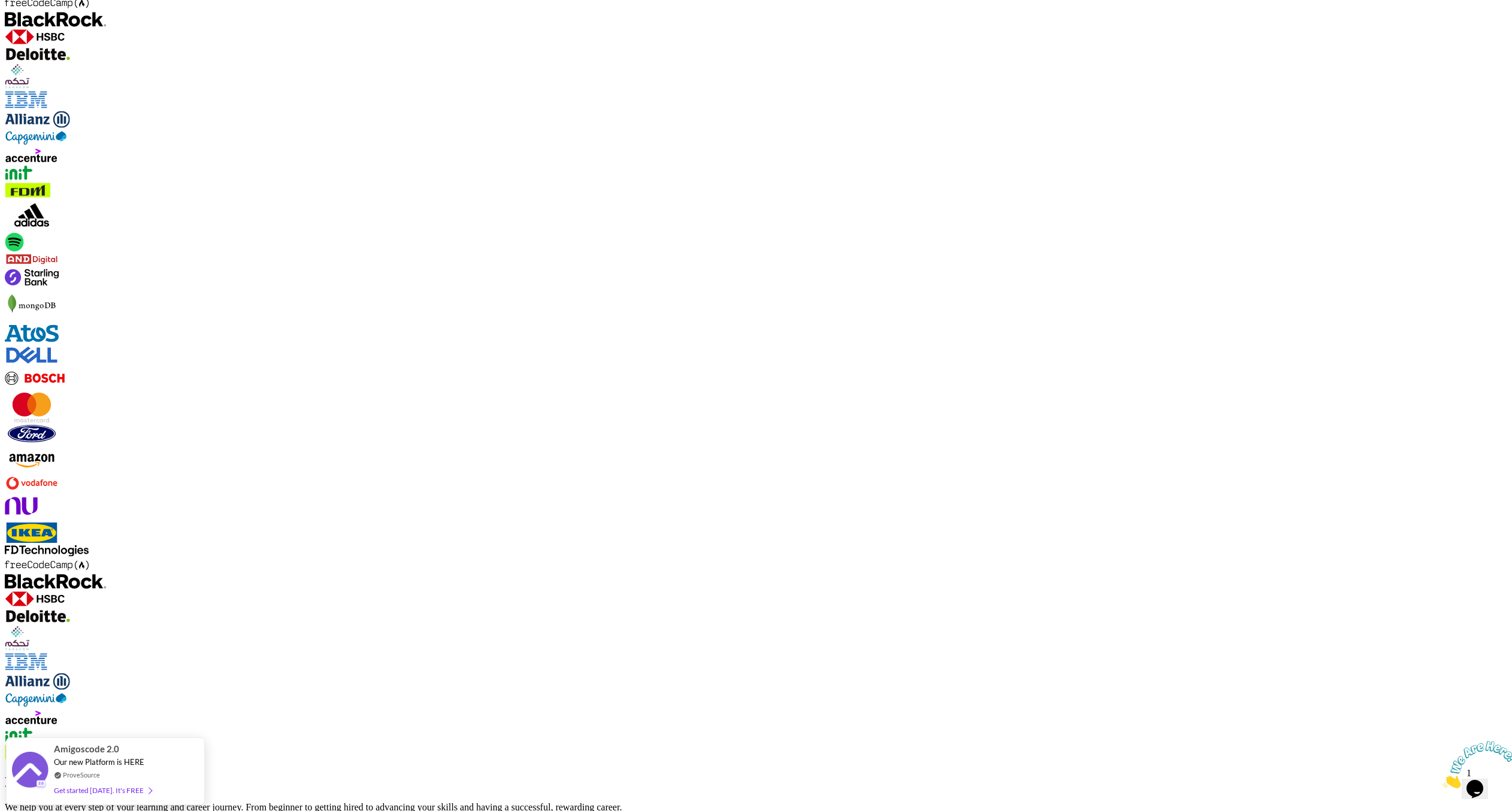
scroll to position [1292, 0]
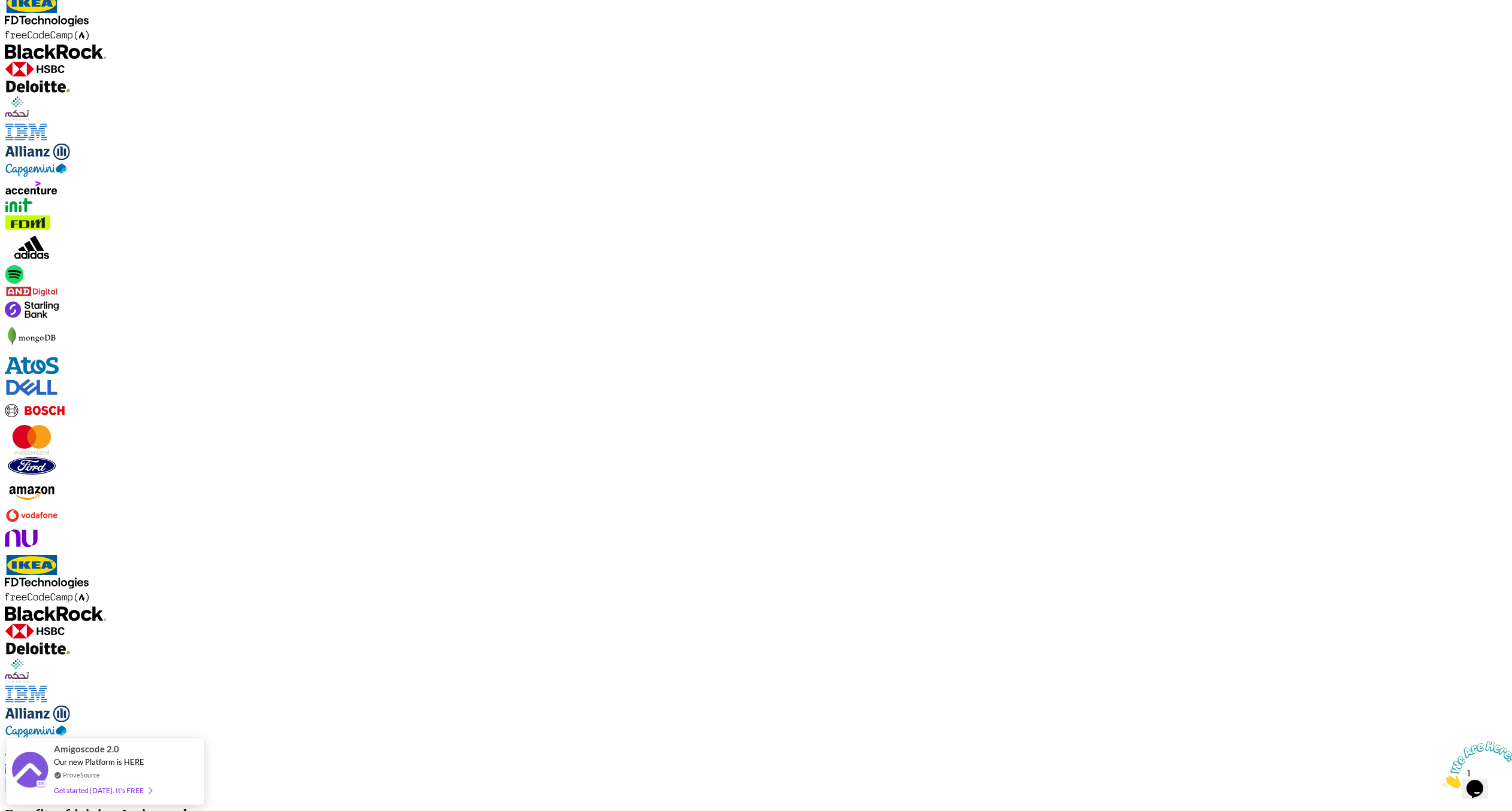
scroll to position [1321, 0]
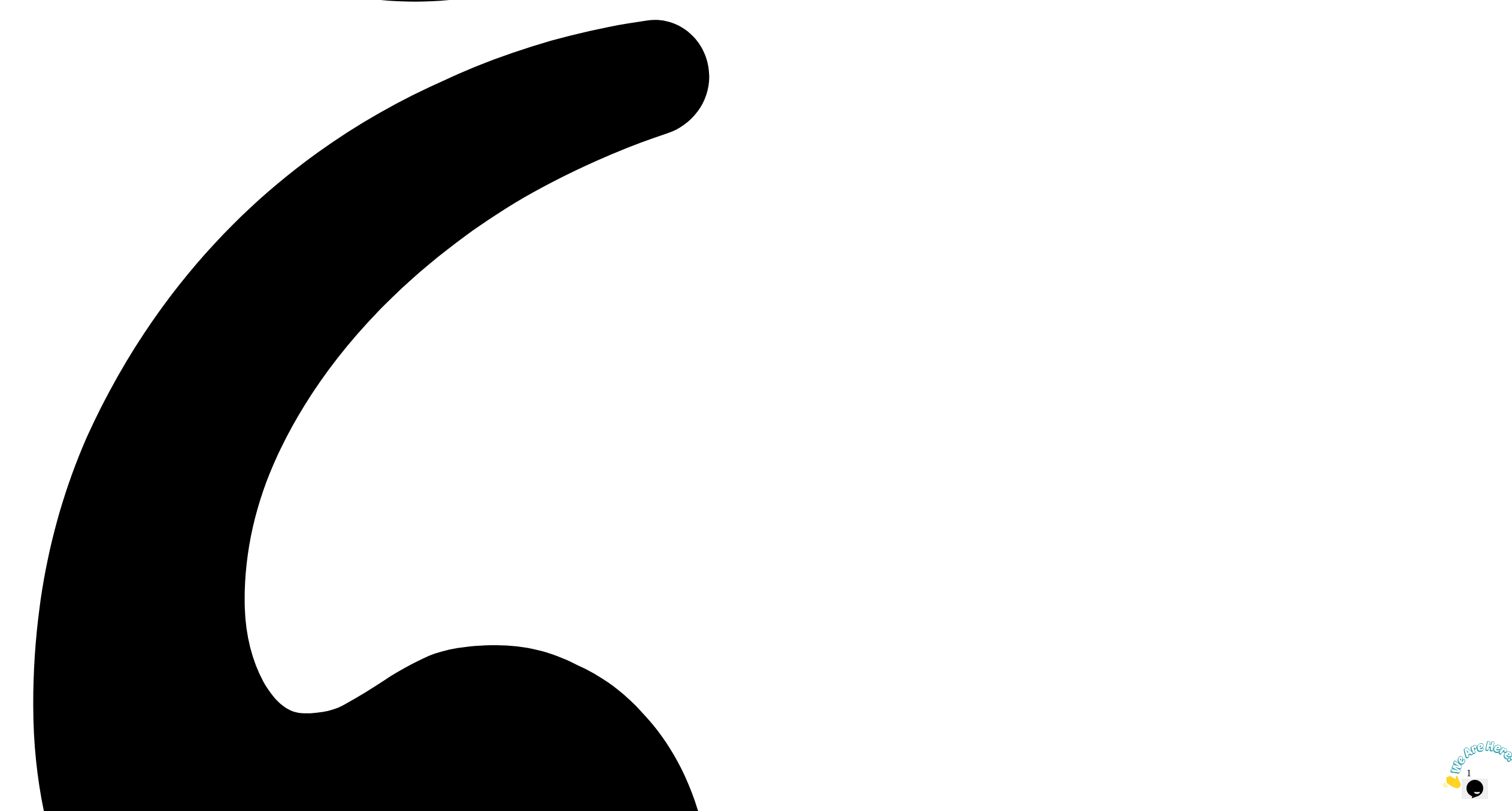
scroll to position [4152, 0]
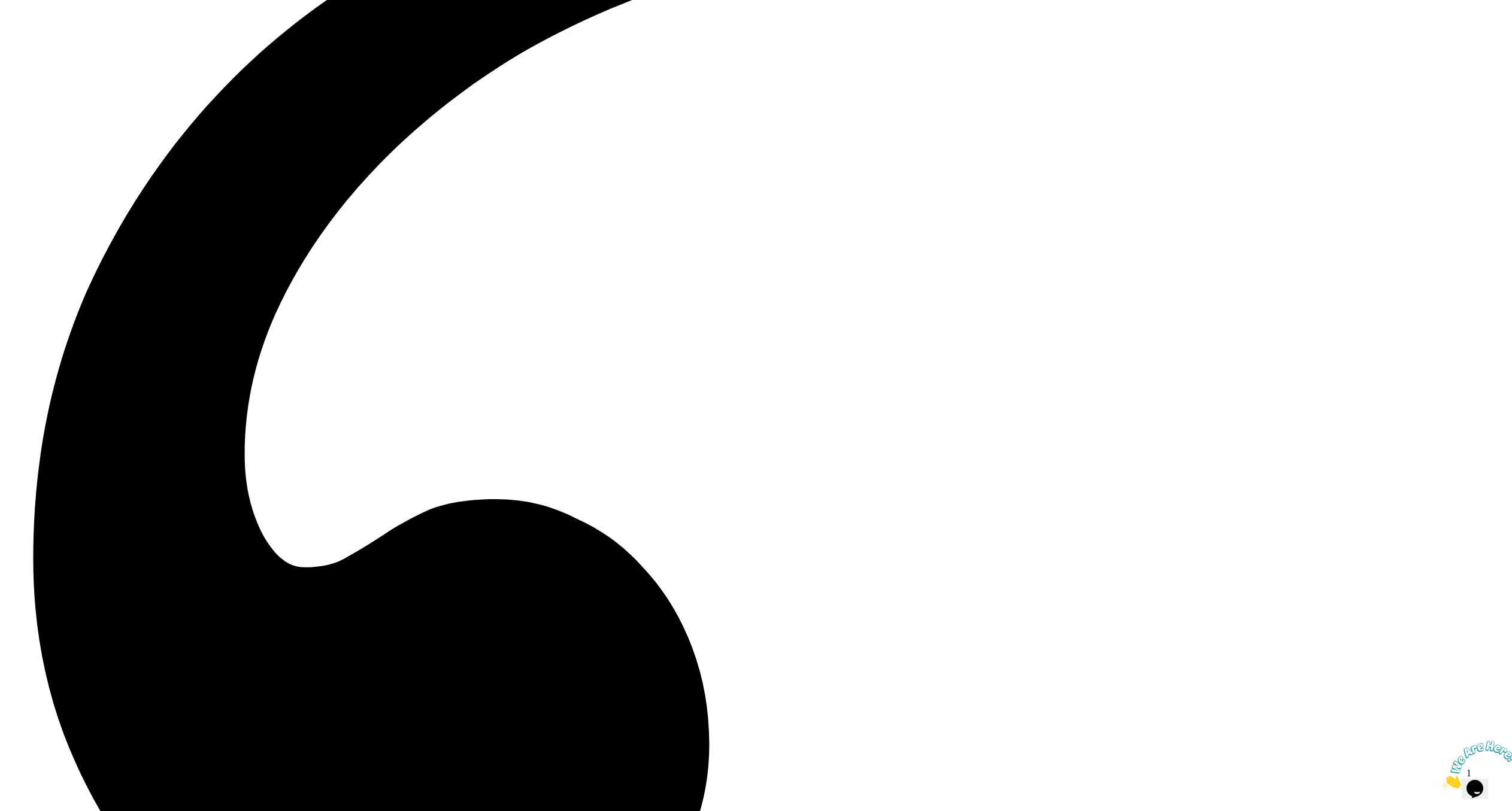
drag, startPoint x: 908, startPoint y: 445, endPoint x: 656, endPoint y: 427, distance: 252.6
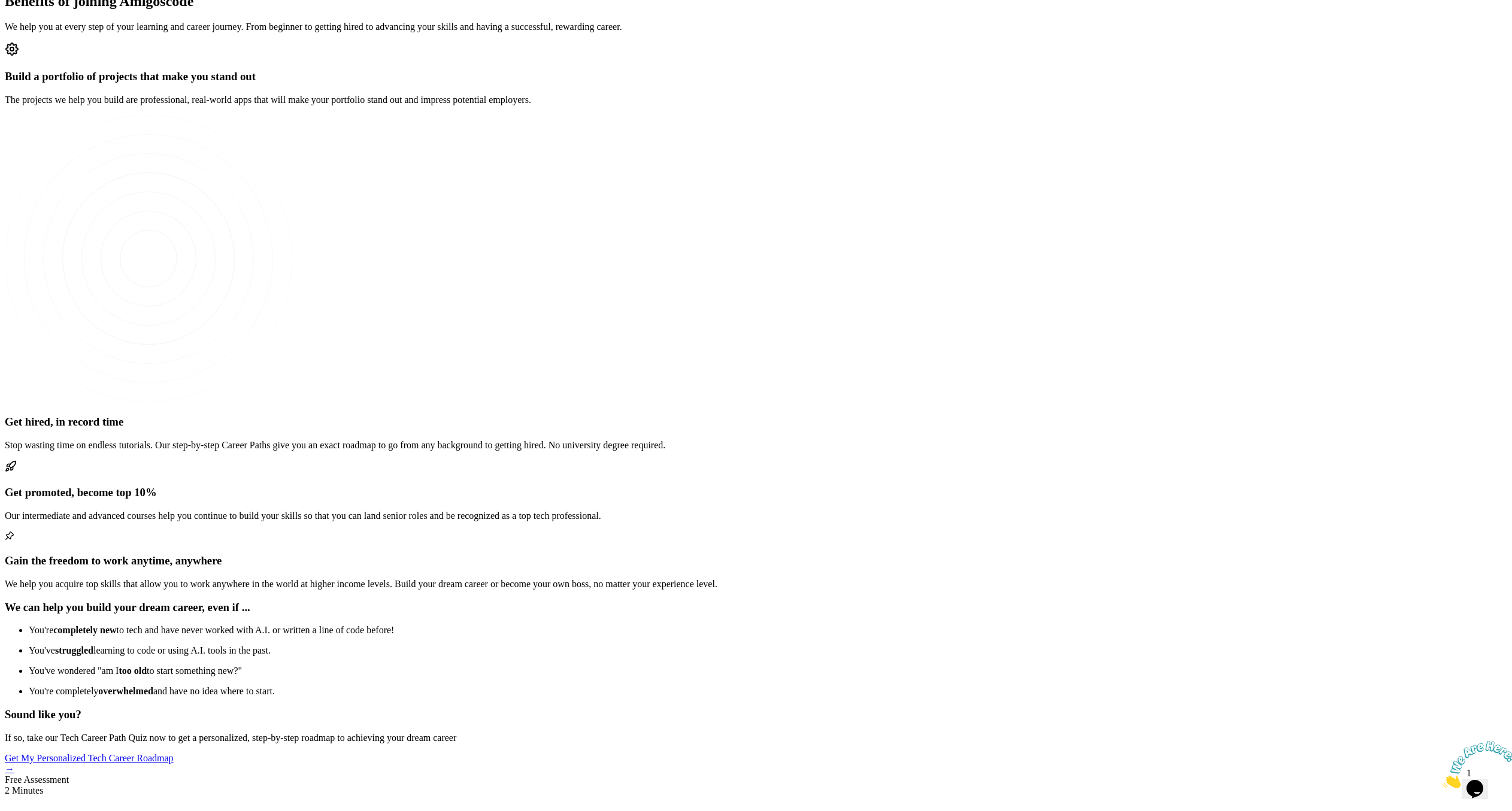
scroll to position [1784, 0]
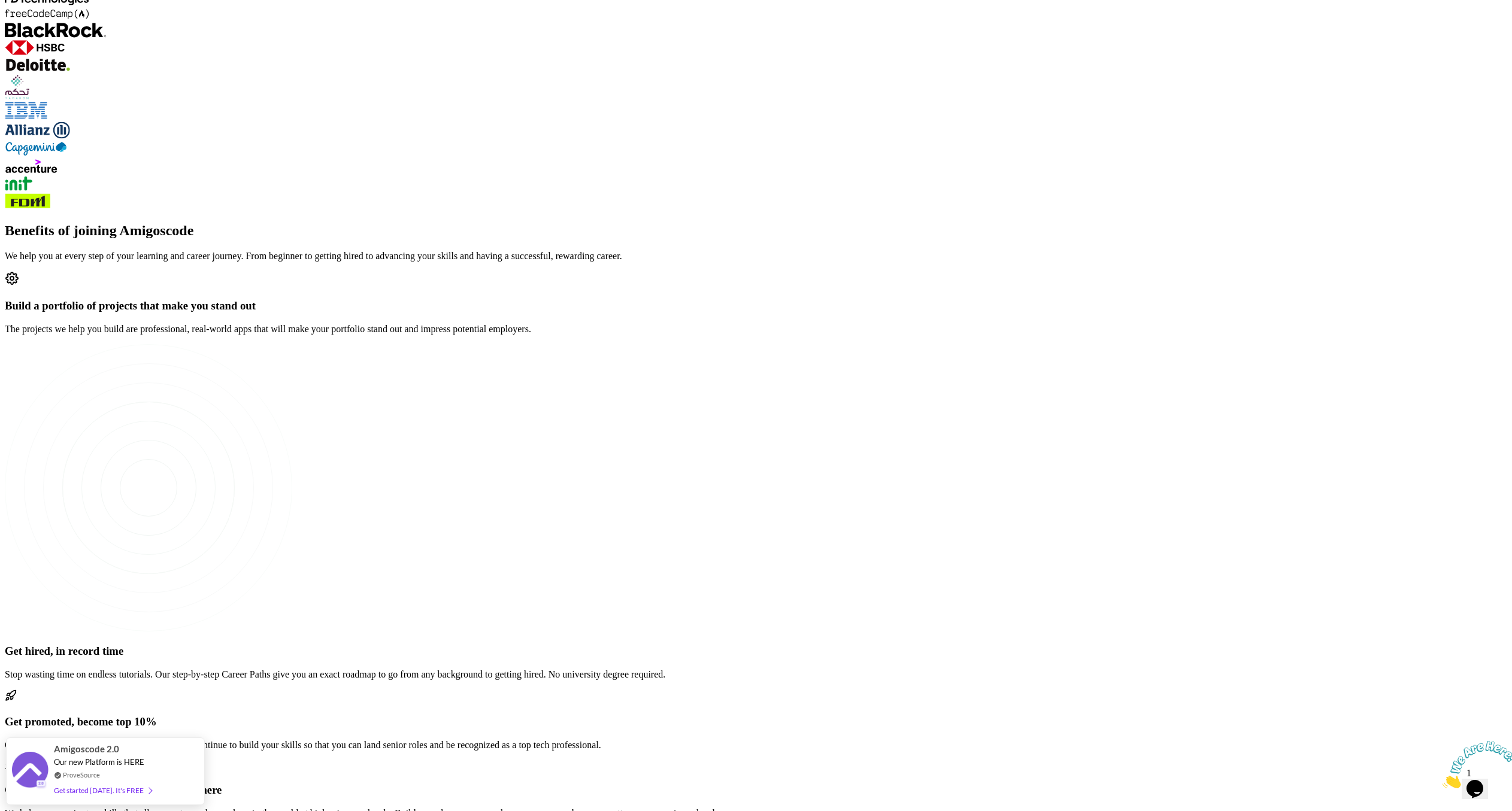
scroll to position [1775, 0]
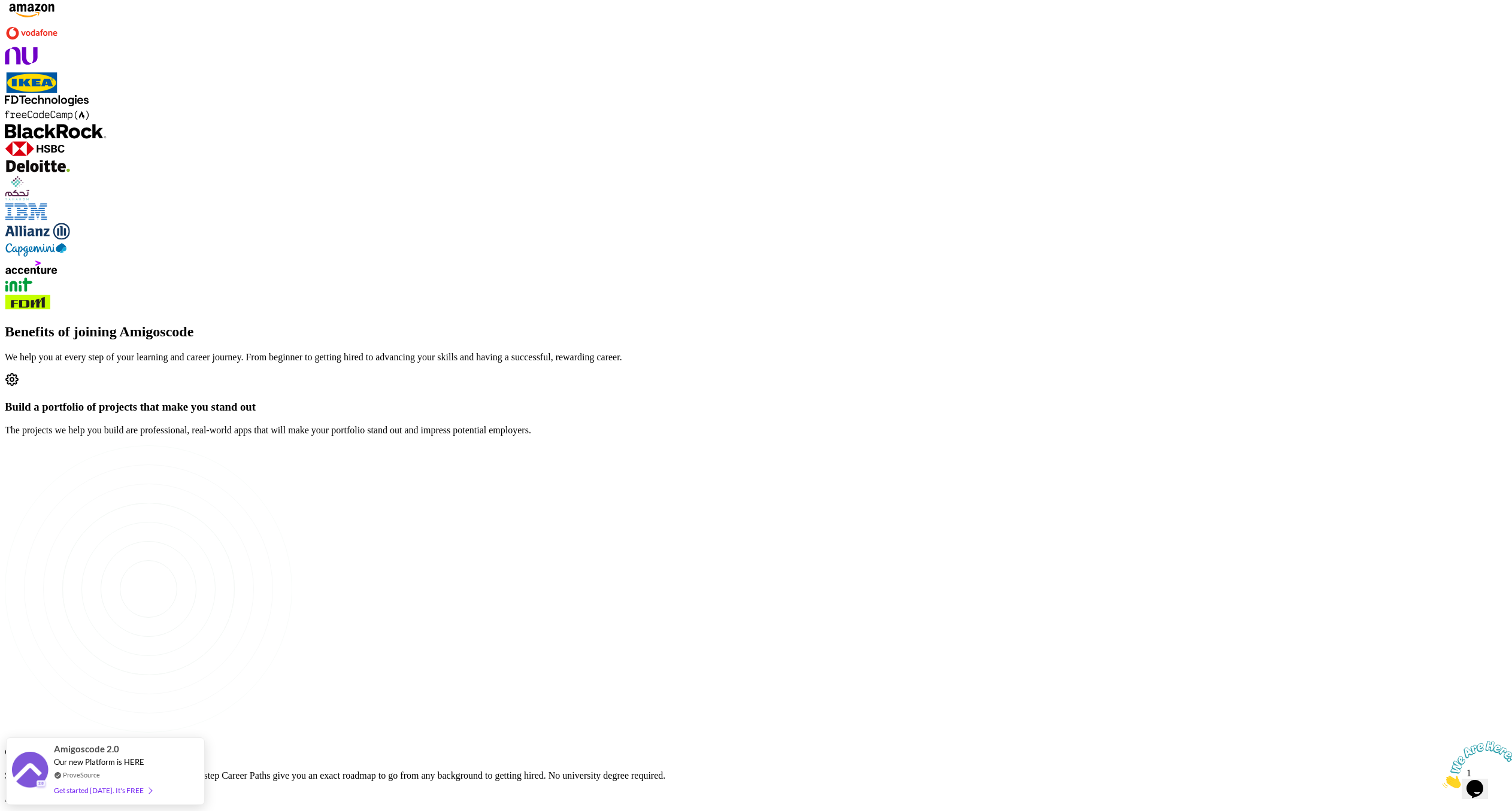
scroll to position [1865, 0]
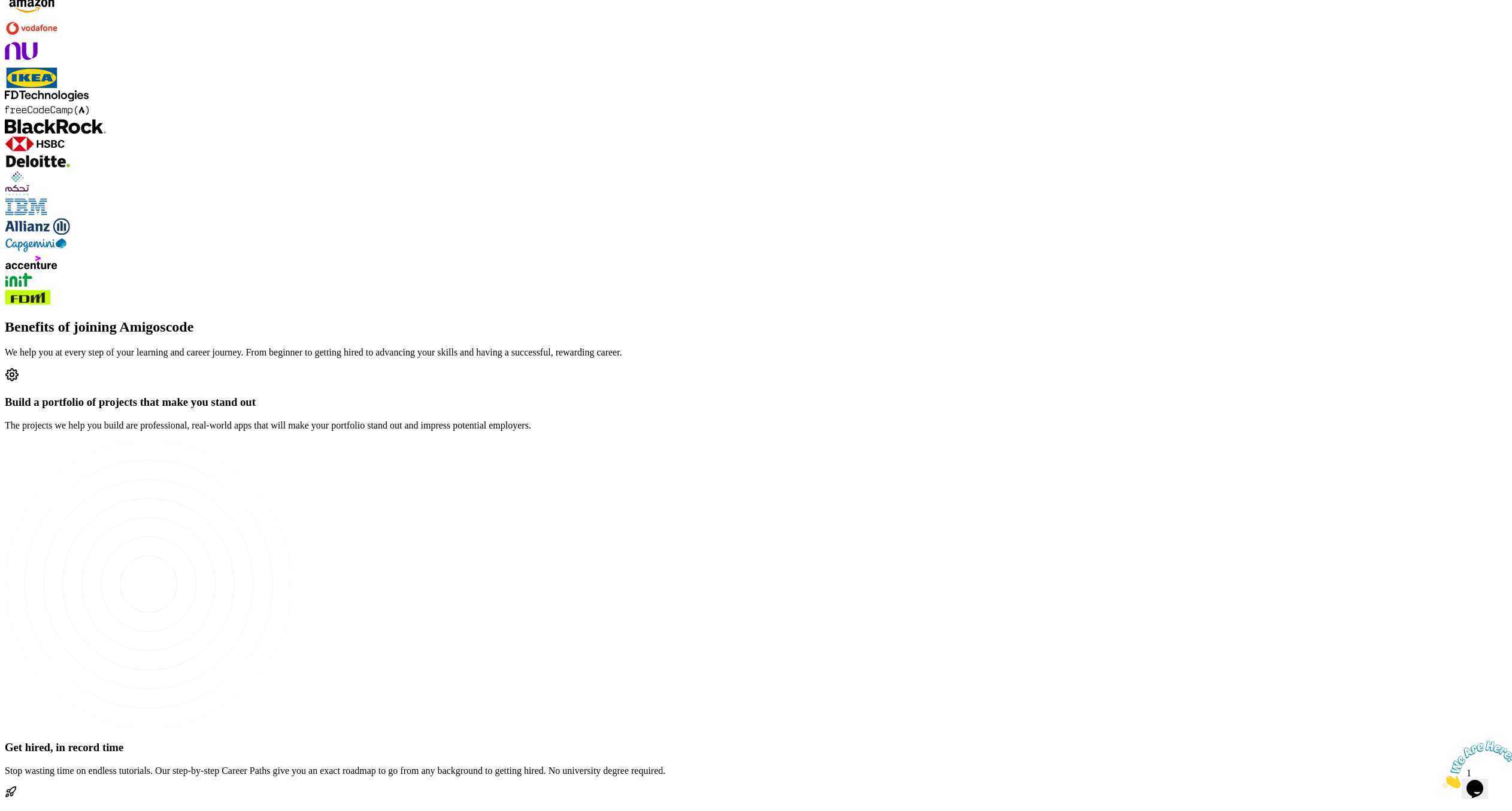
scroll to position [1647, 0]
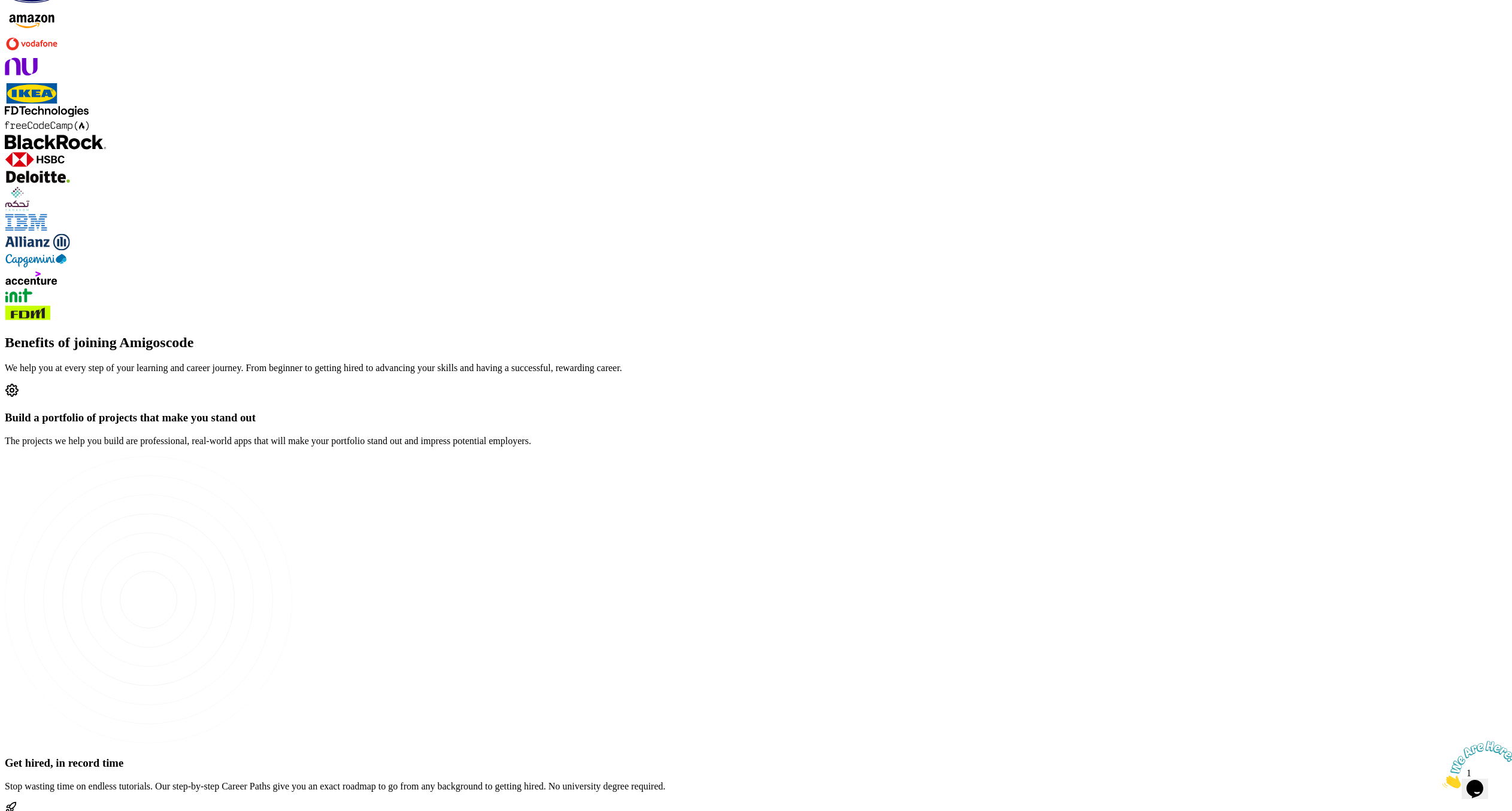
click at [1442, 780] on icon "Close" at bounding box center [1442, 785] width 0 height 10
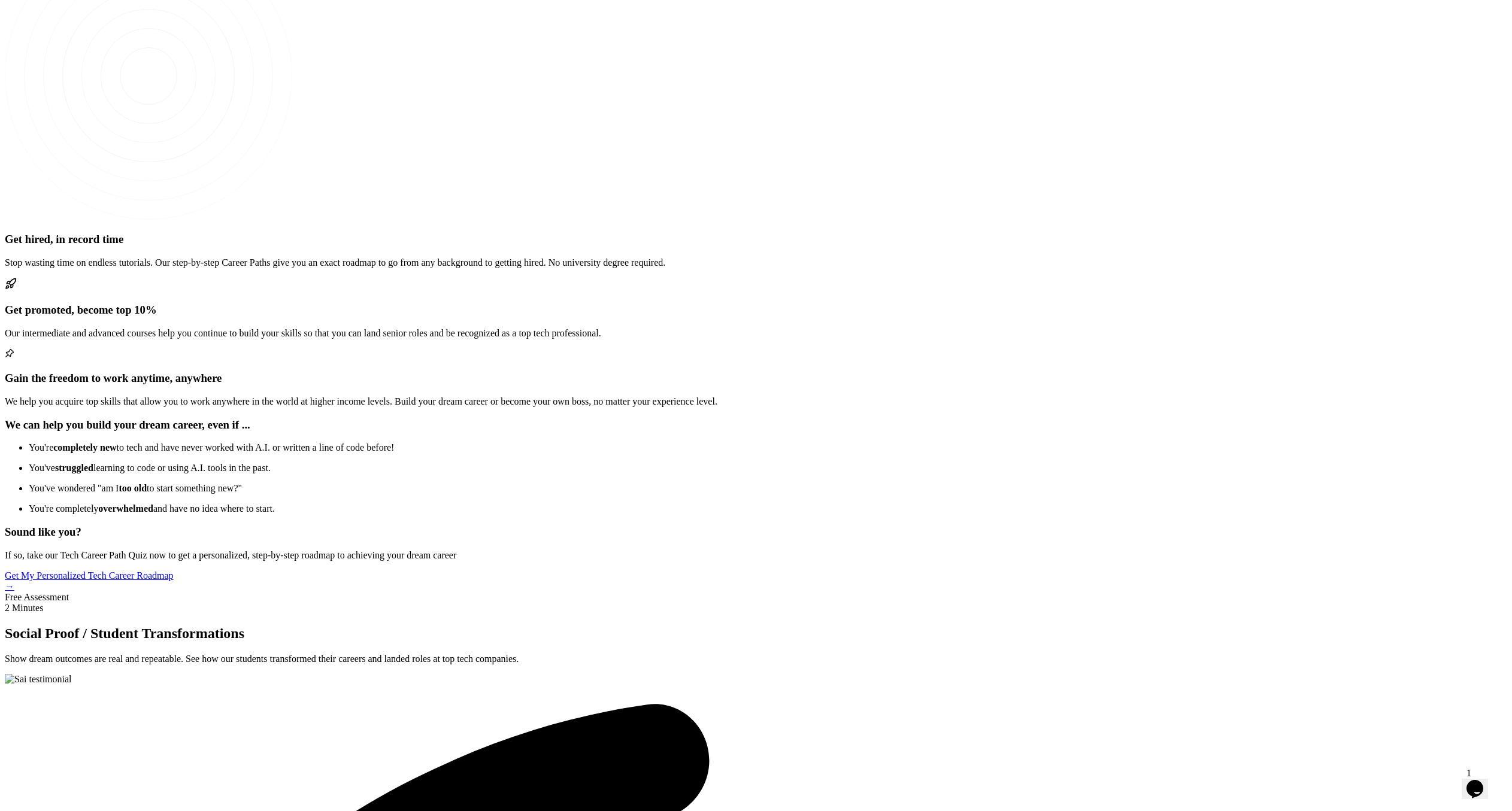
scroll to position [2164, 0]
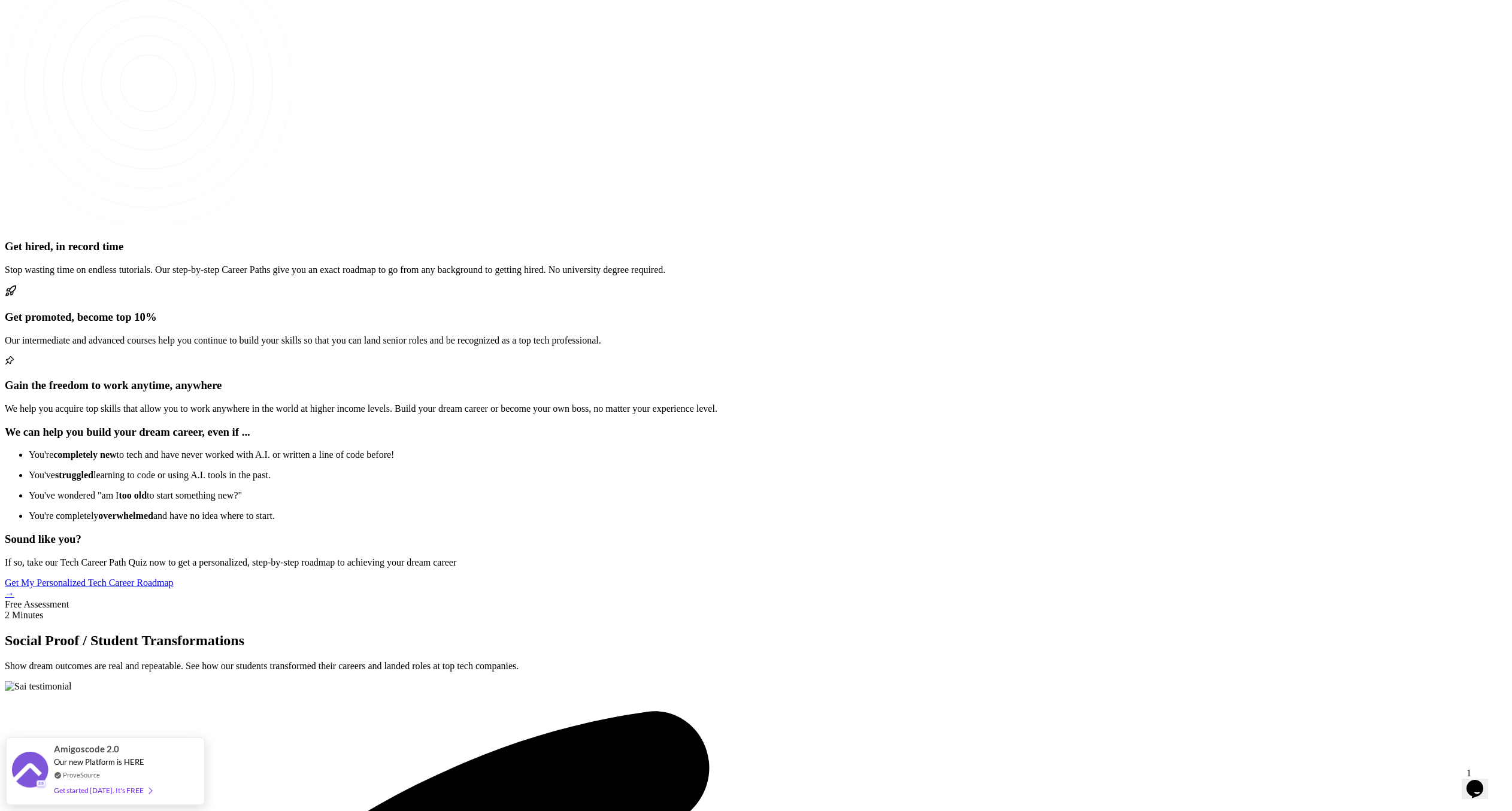
scroll to position [2171, 0]
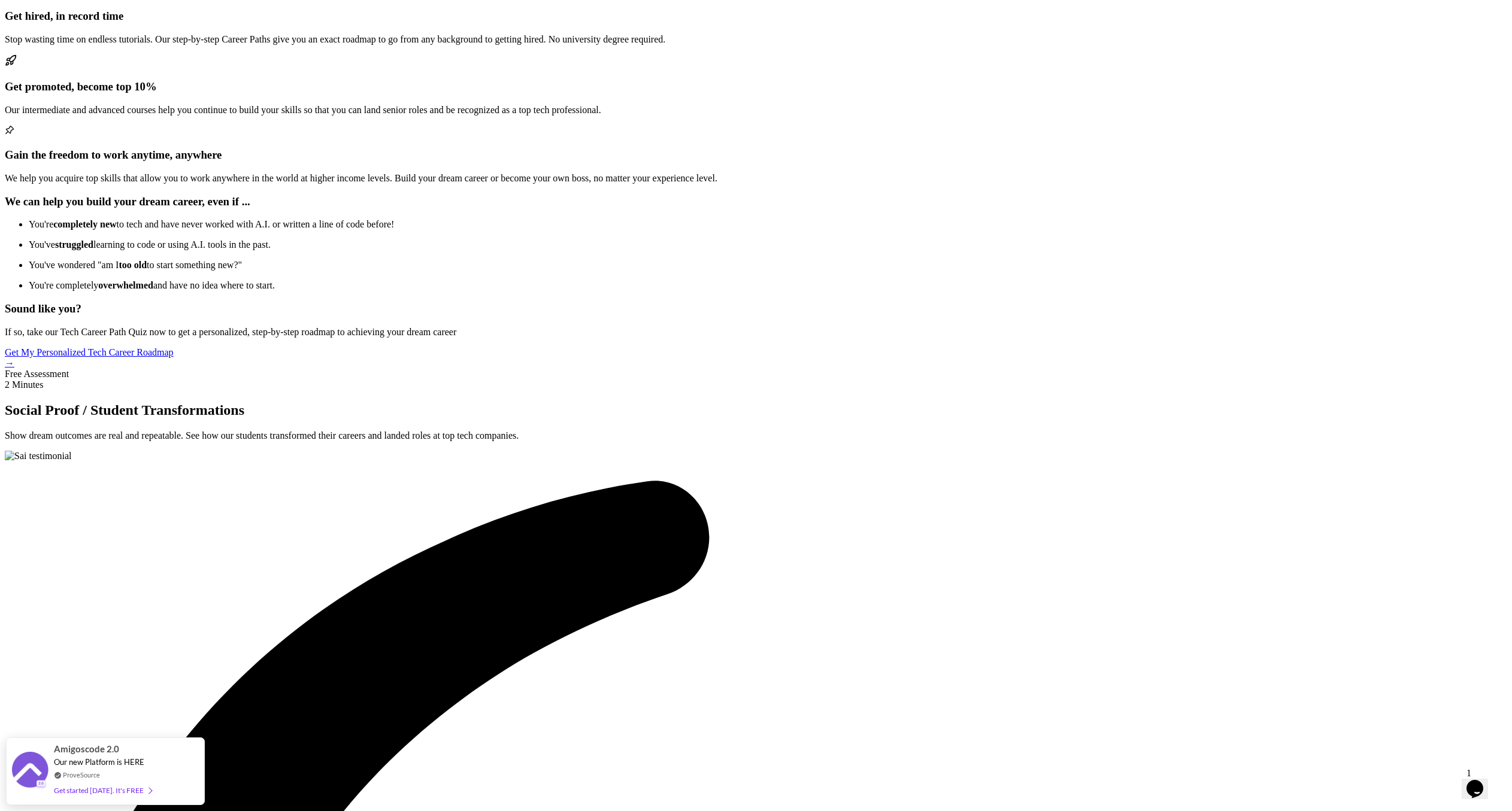
scroll to position [2456, 0]
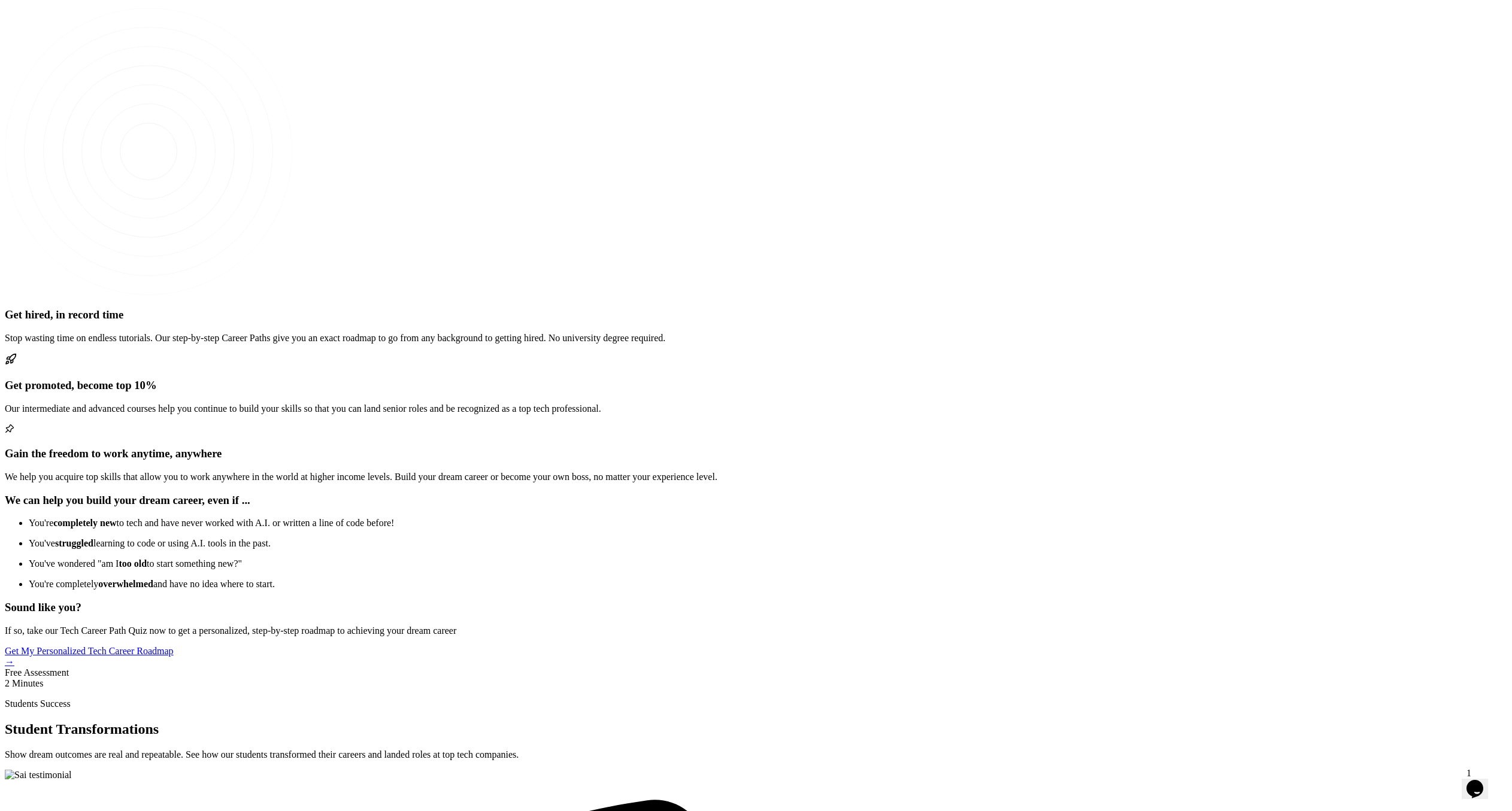
scroll to position [2157, 0]
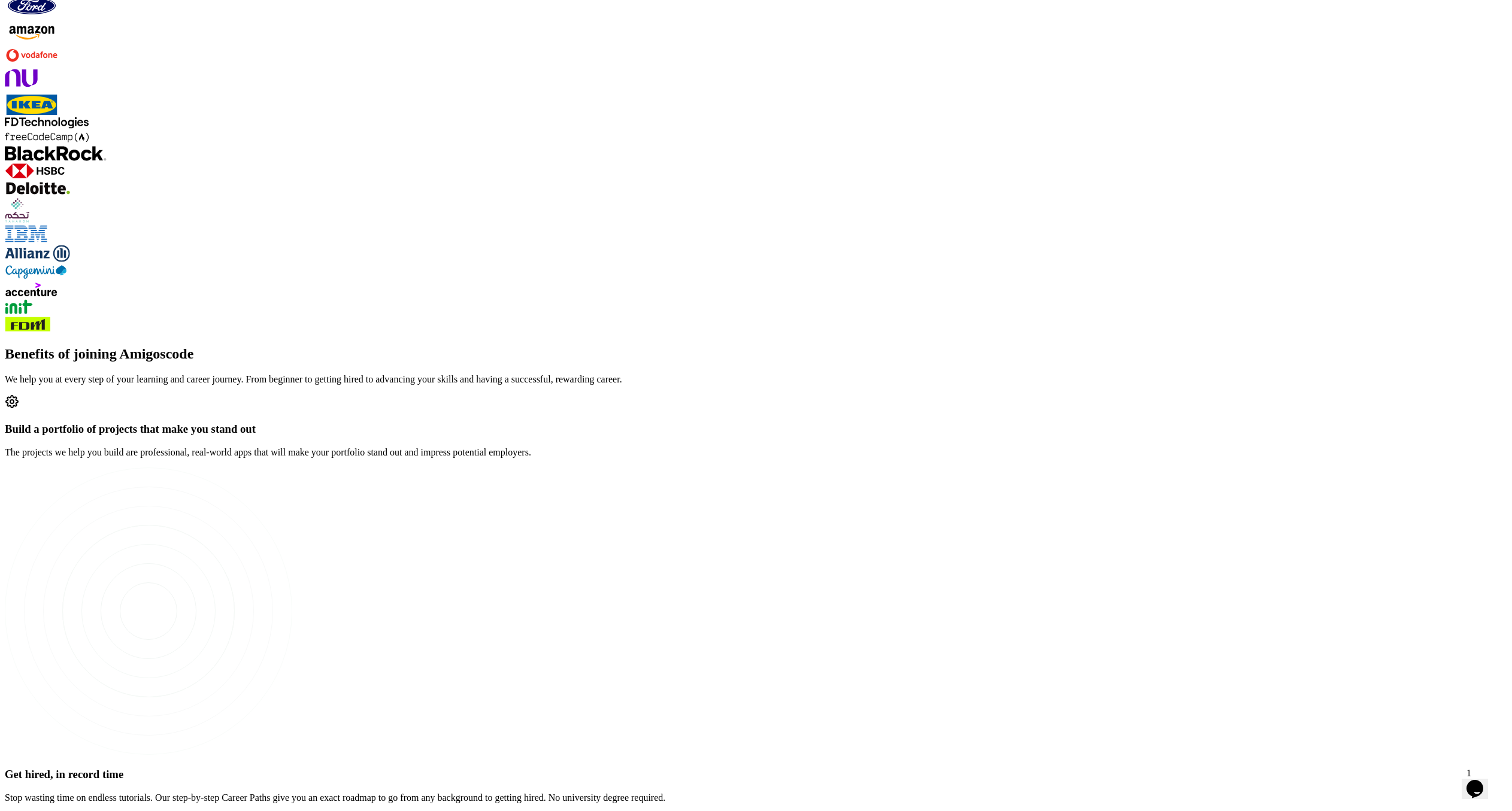
scroll to position [1426, 0]
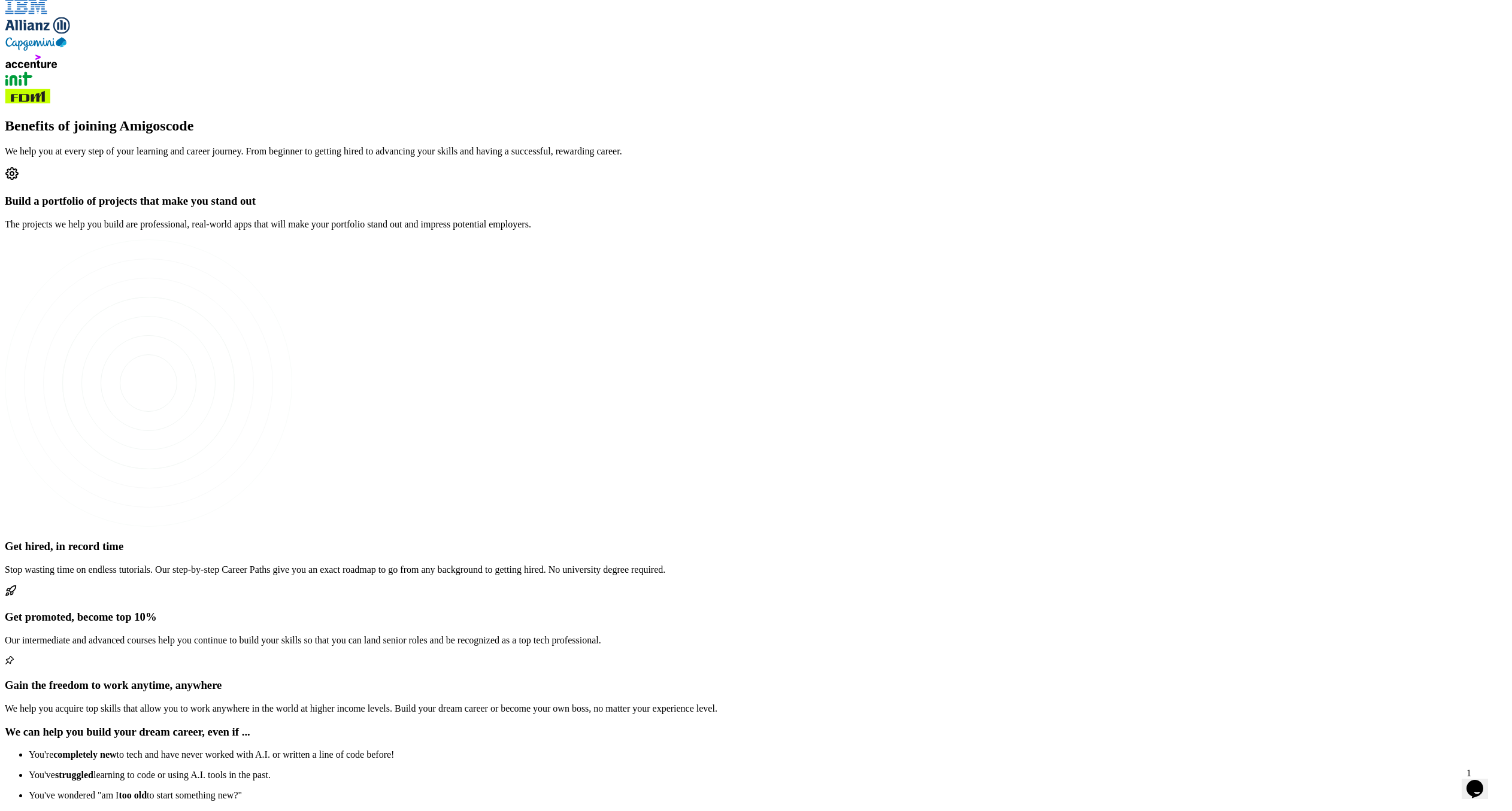
scroll to position [1511, 0]
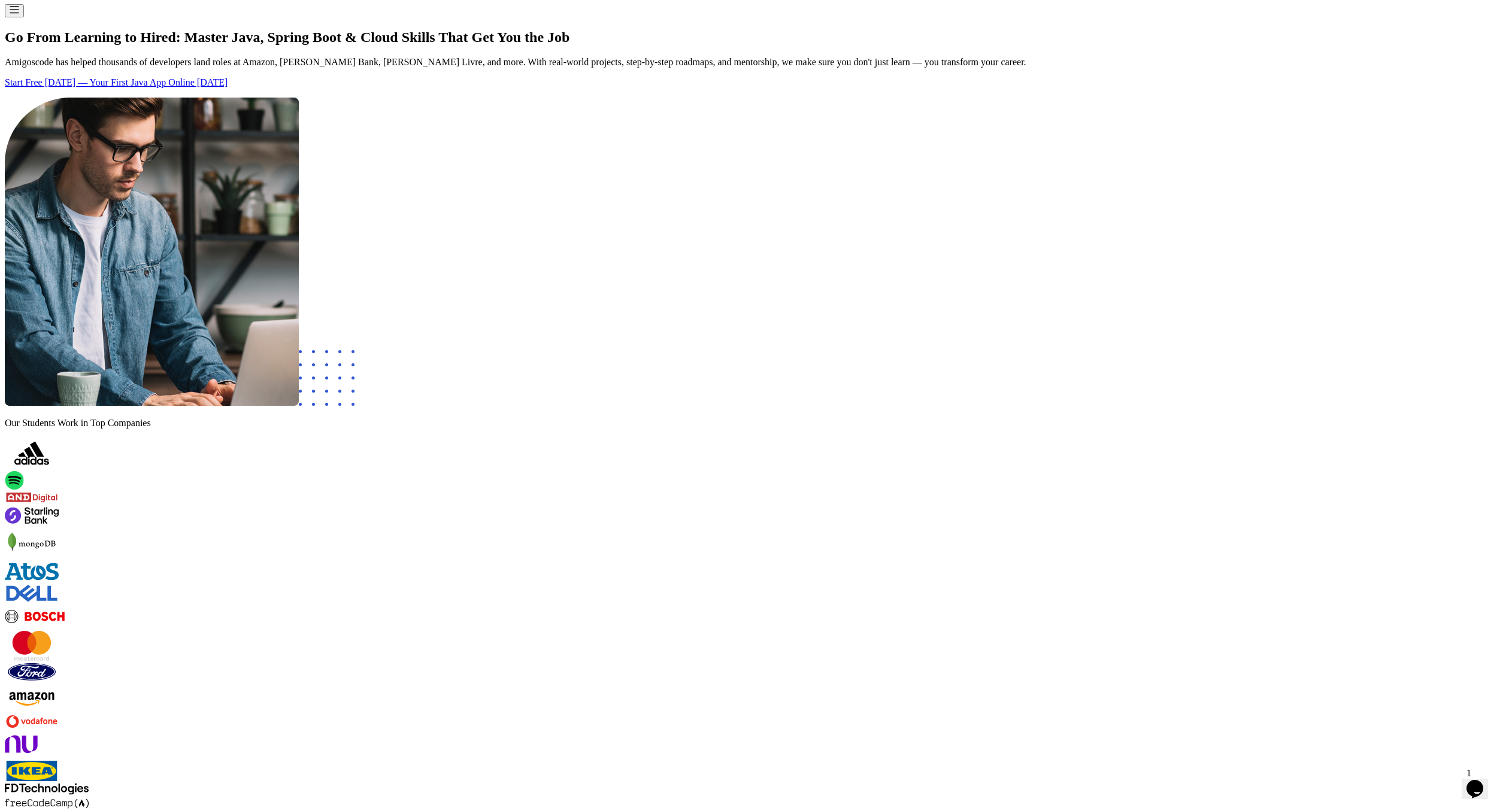
scroll to position [0, 0]
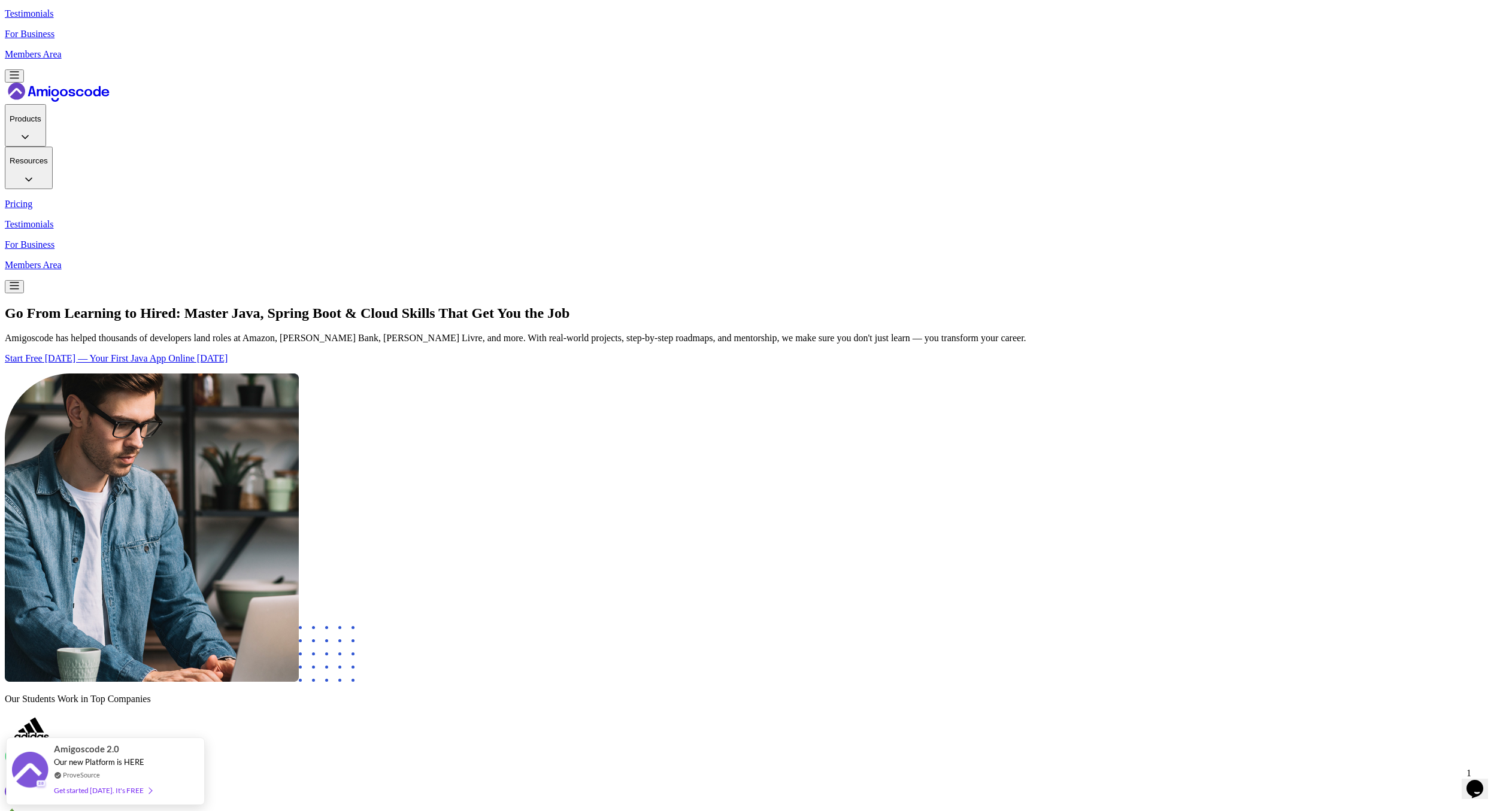
scroll to position [147, 0]
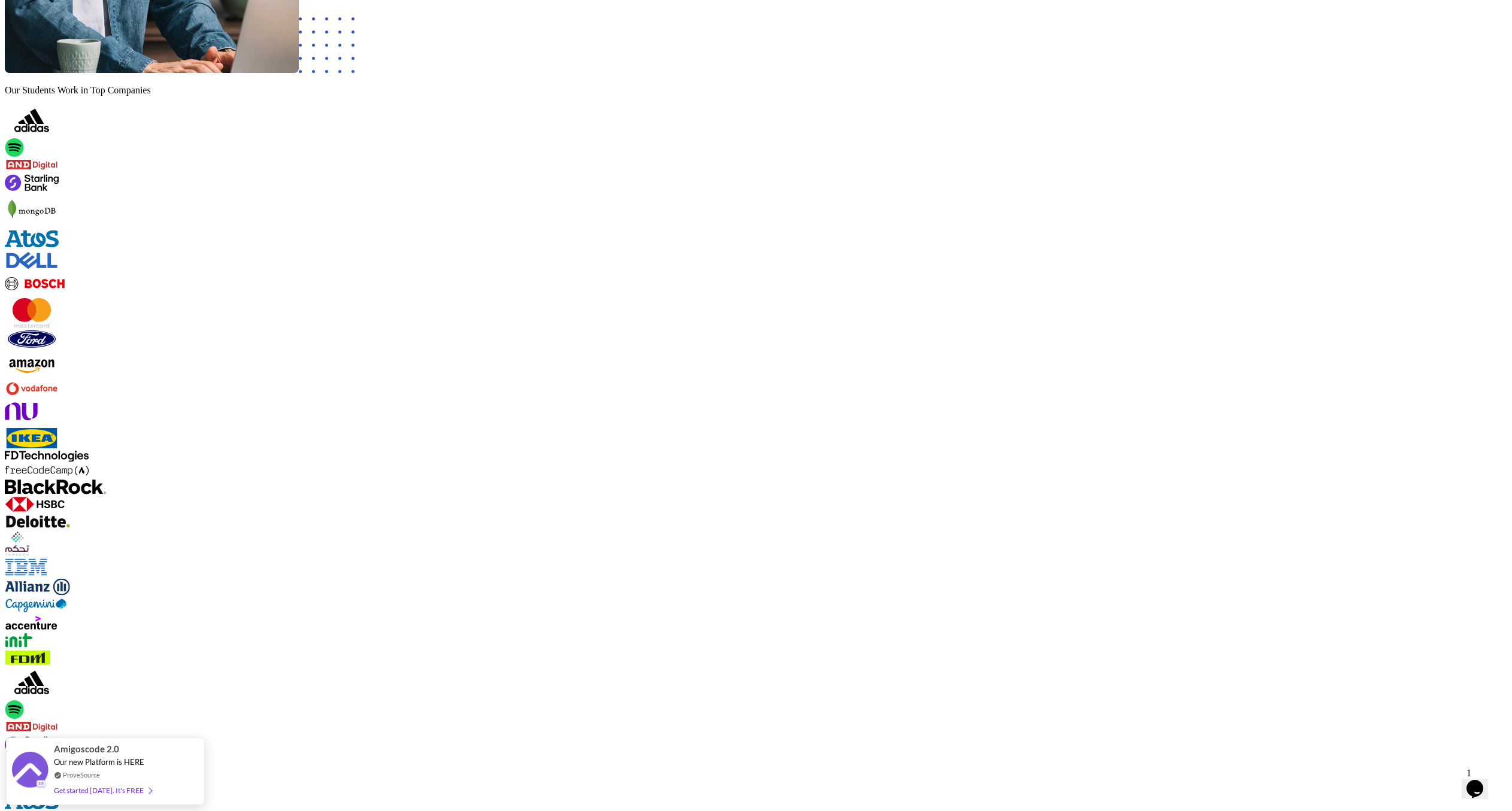
scroll to position [877, 0]
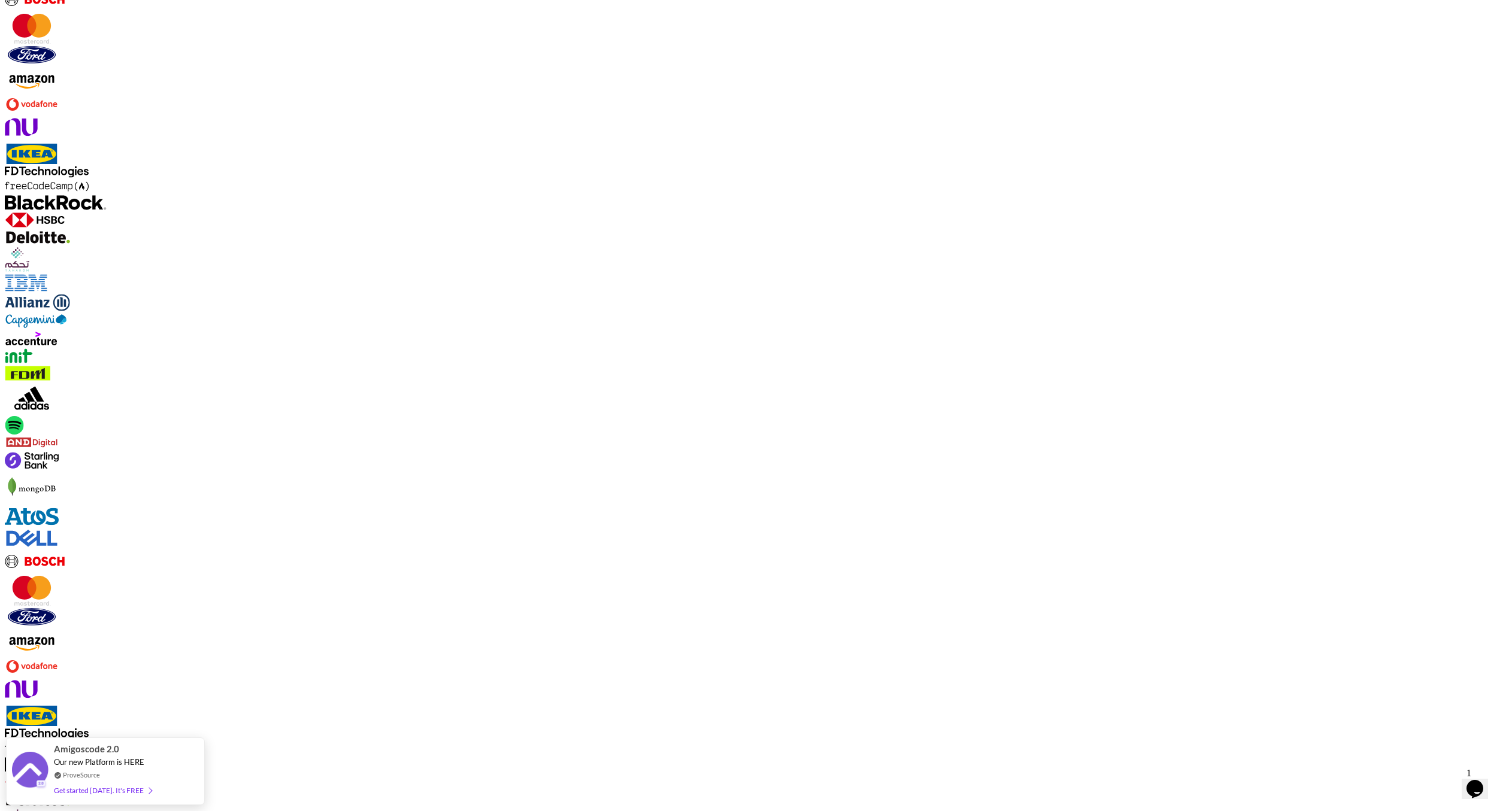
scroll to position [891, 0]
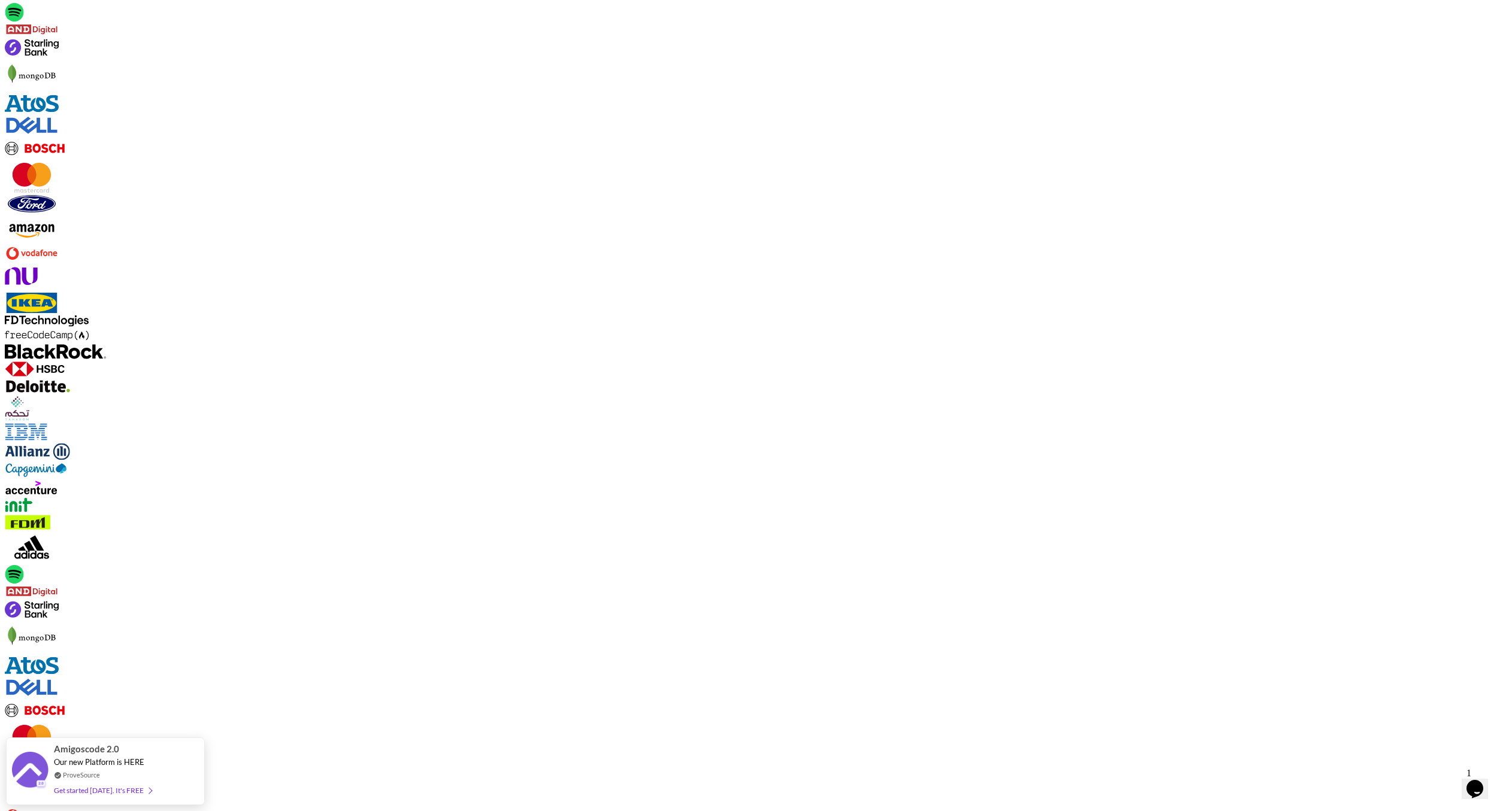
scroll to position [938, 0]
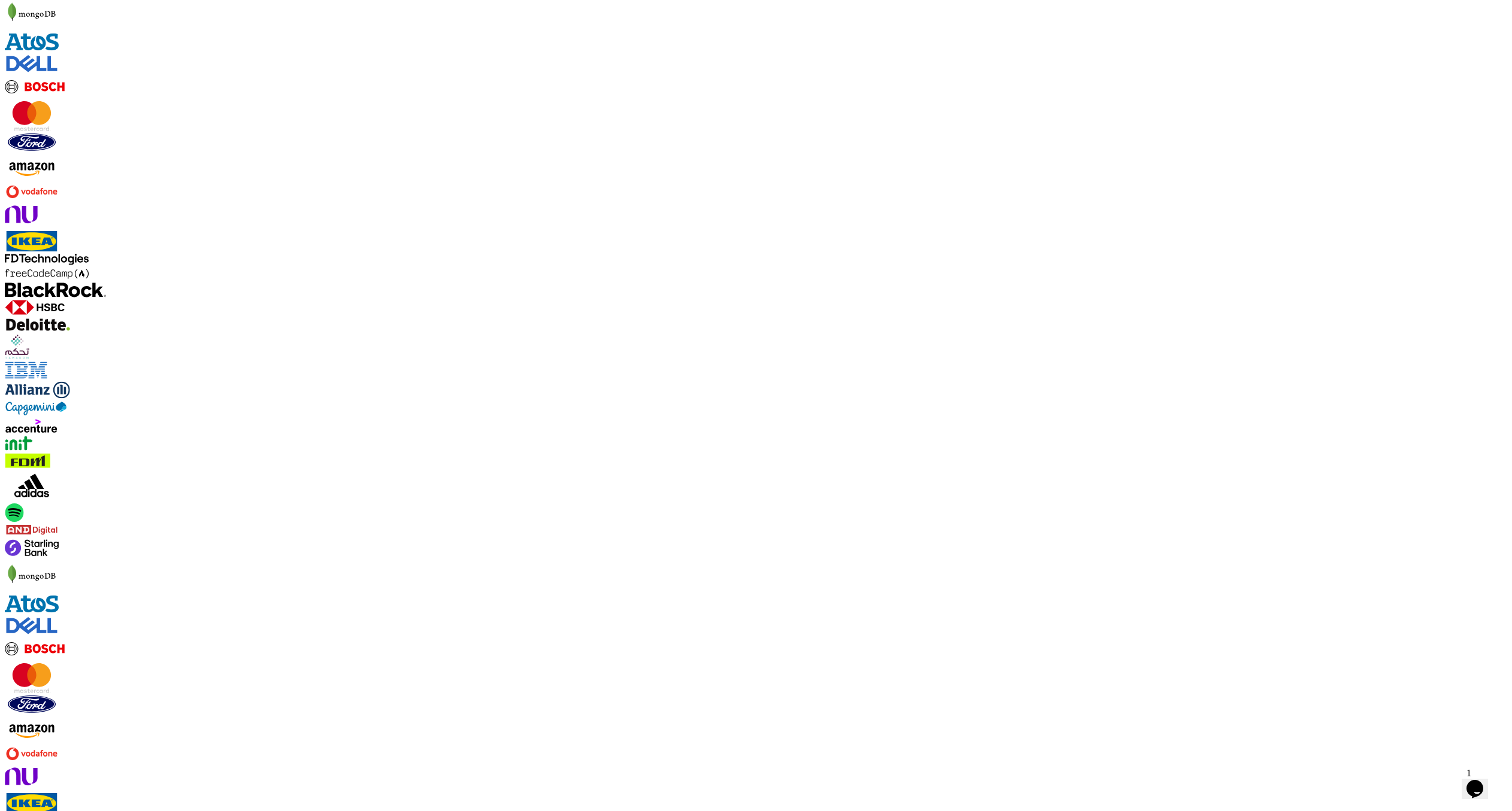
drag, startPoint x: 370, startPoint y: 324, endPoint x: 703, endPoint y: 351, distance: 334.1
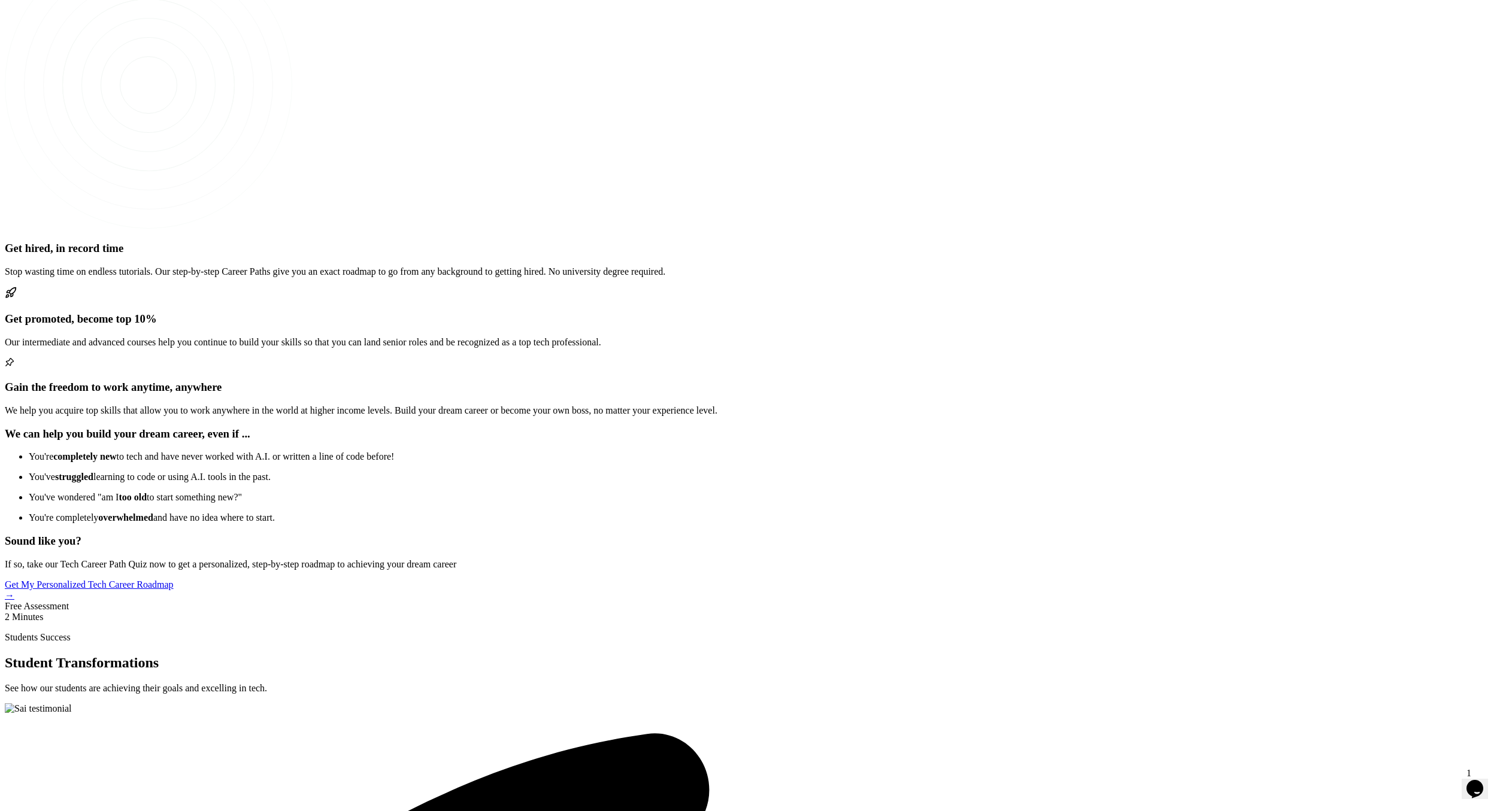
scroll to position [2224, 0]
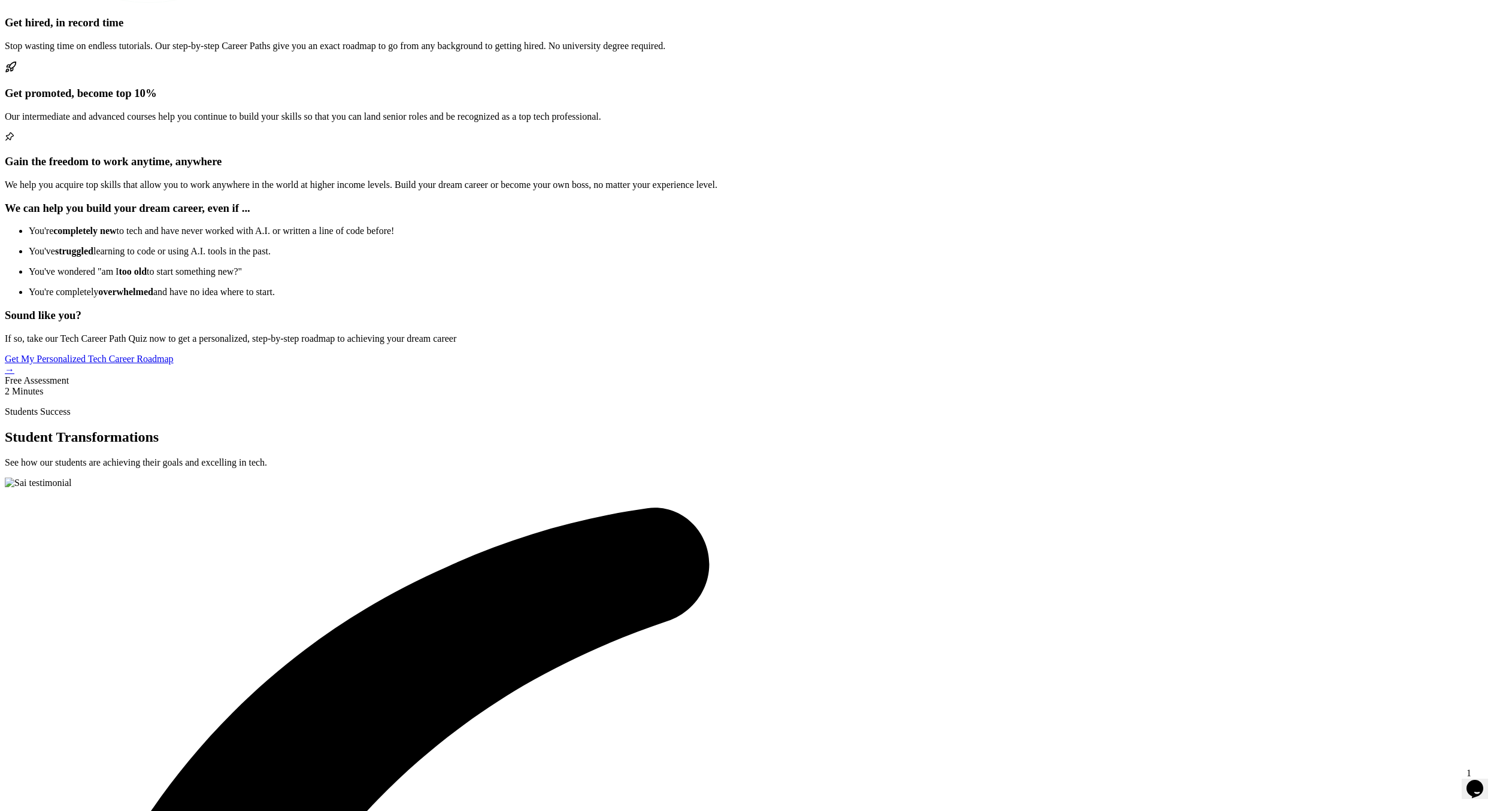
scroll to position [2265, 0]
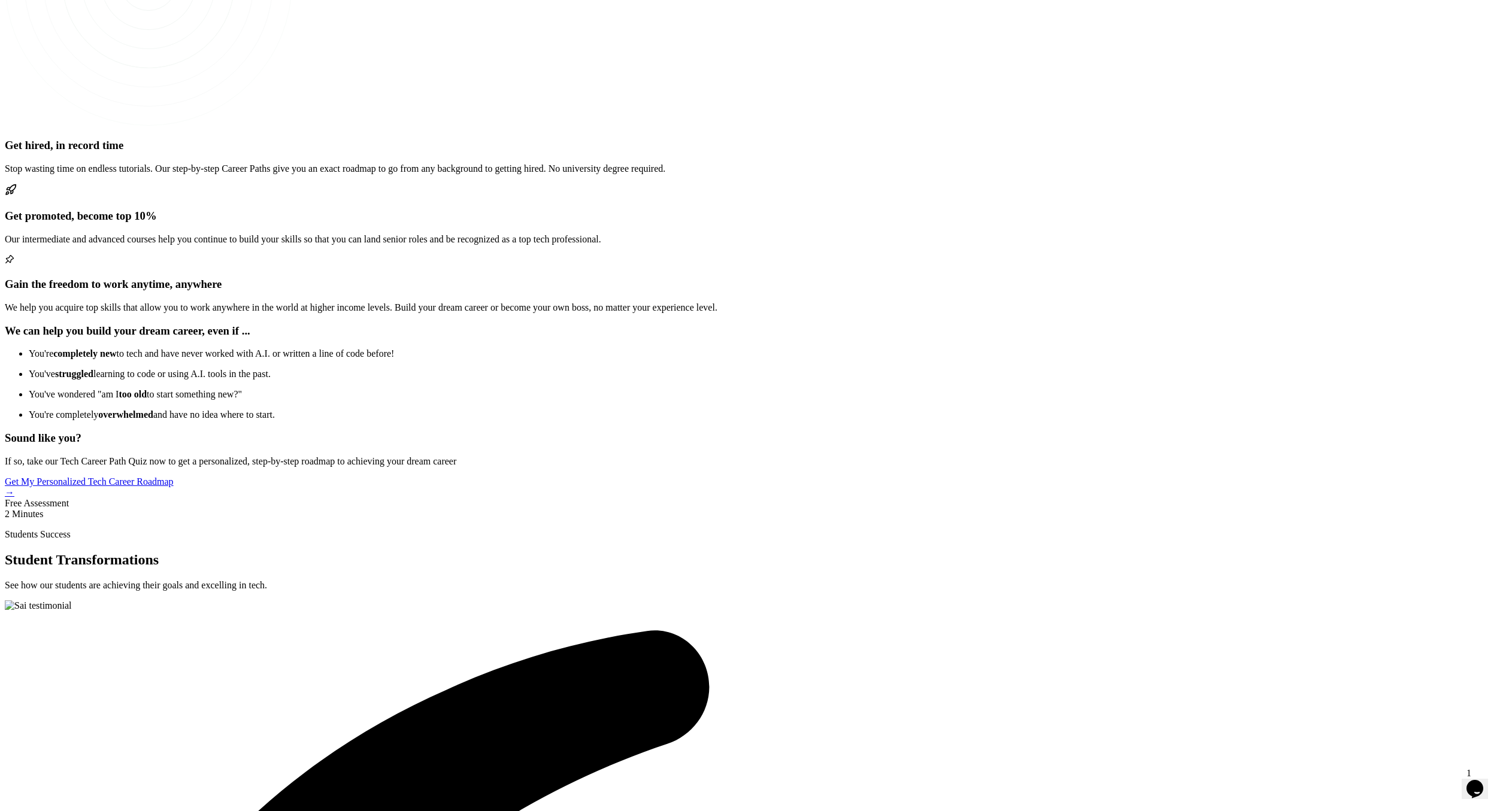
drag, startPoint x: 579, startPoint y: 272, endPoint x: 710, endPoint y: 433, distance: 207.6
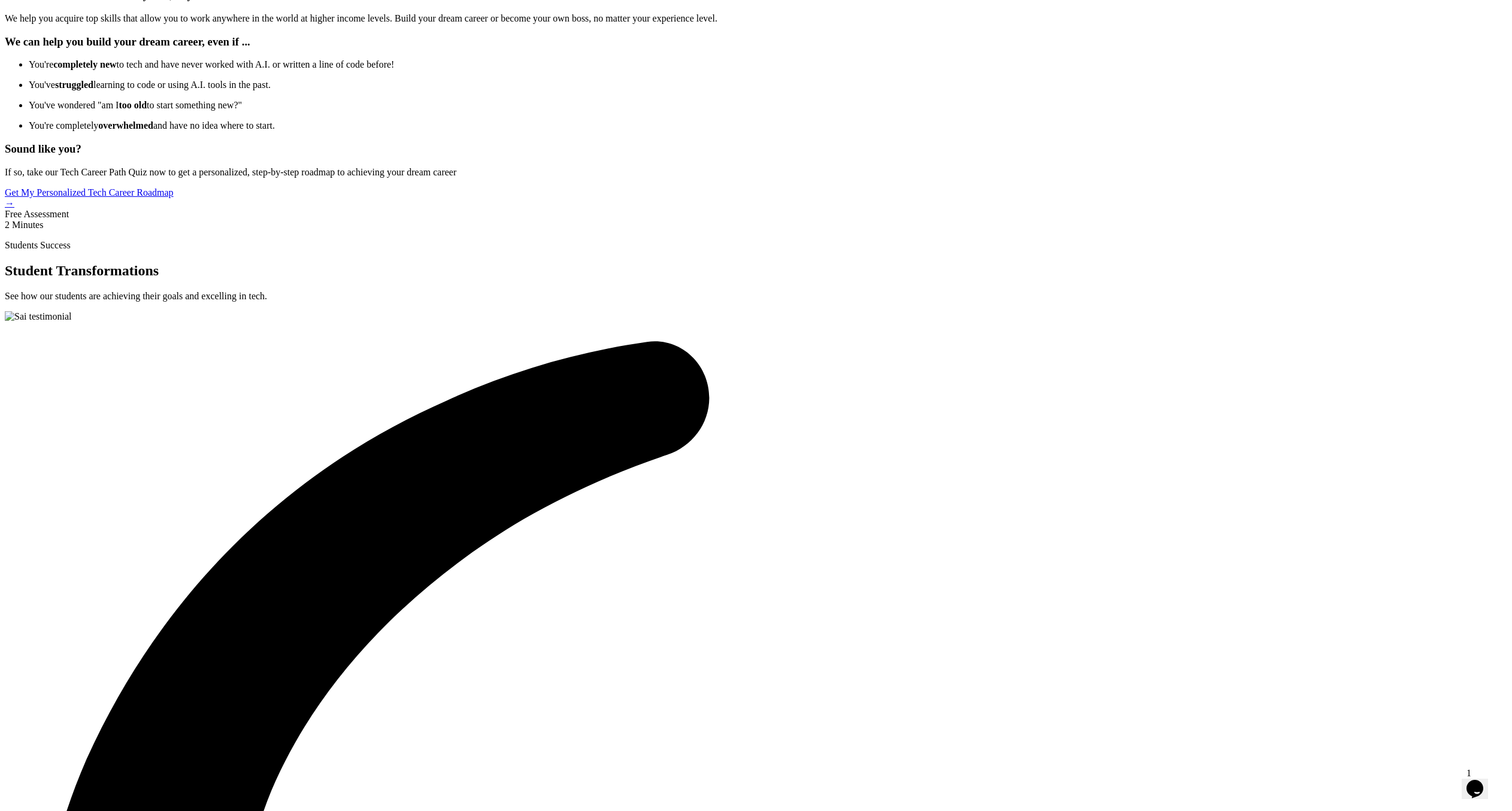
scroll to position [2677, 0]
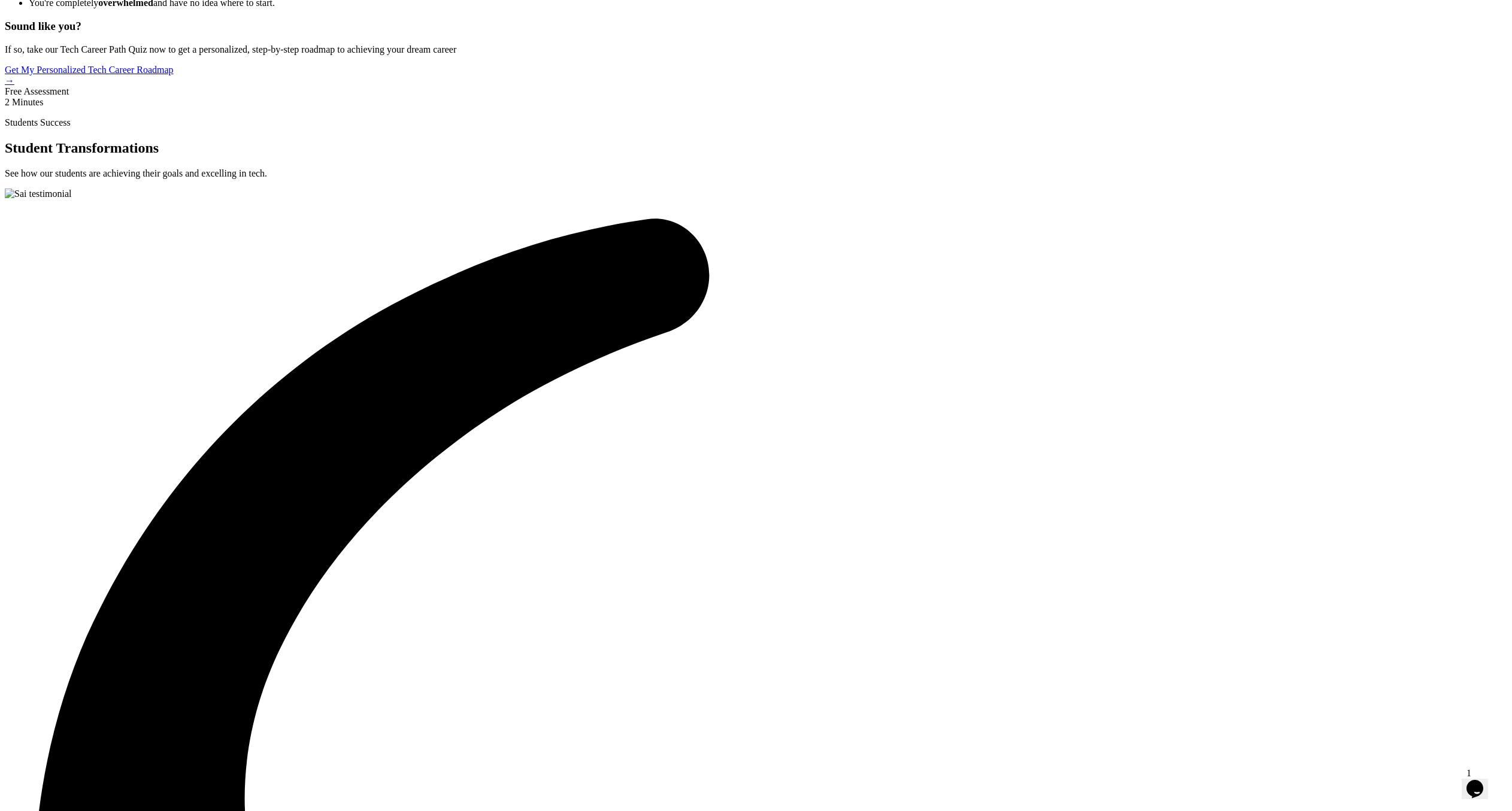
drag, startPoint x: 423, startPoint y: 369, endPoint x: 1050, endPoint y: 543, distance: 650.7
copy div "Features Other Platforms Unlimited Access Courses Certificates of Completion Ha…"
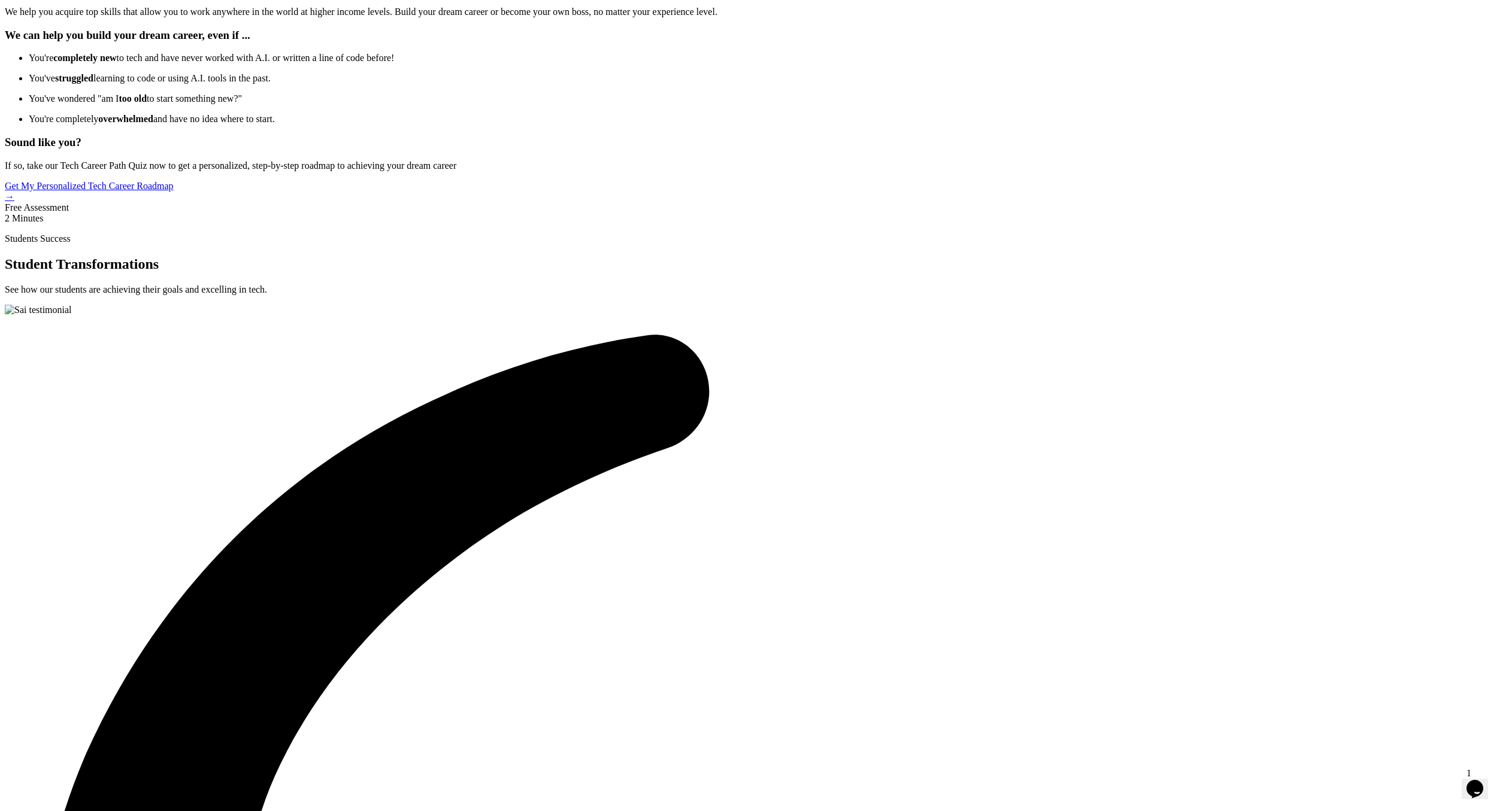
scroll to position [2553, 0]
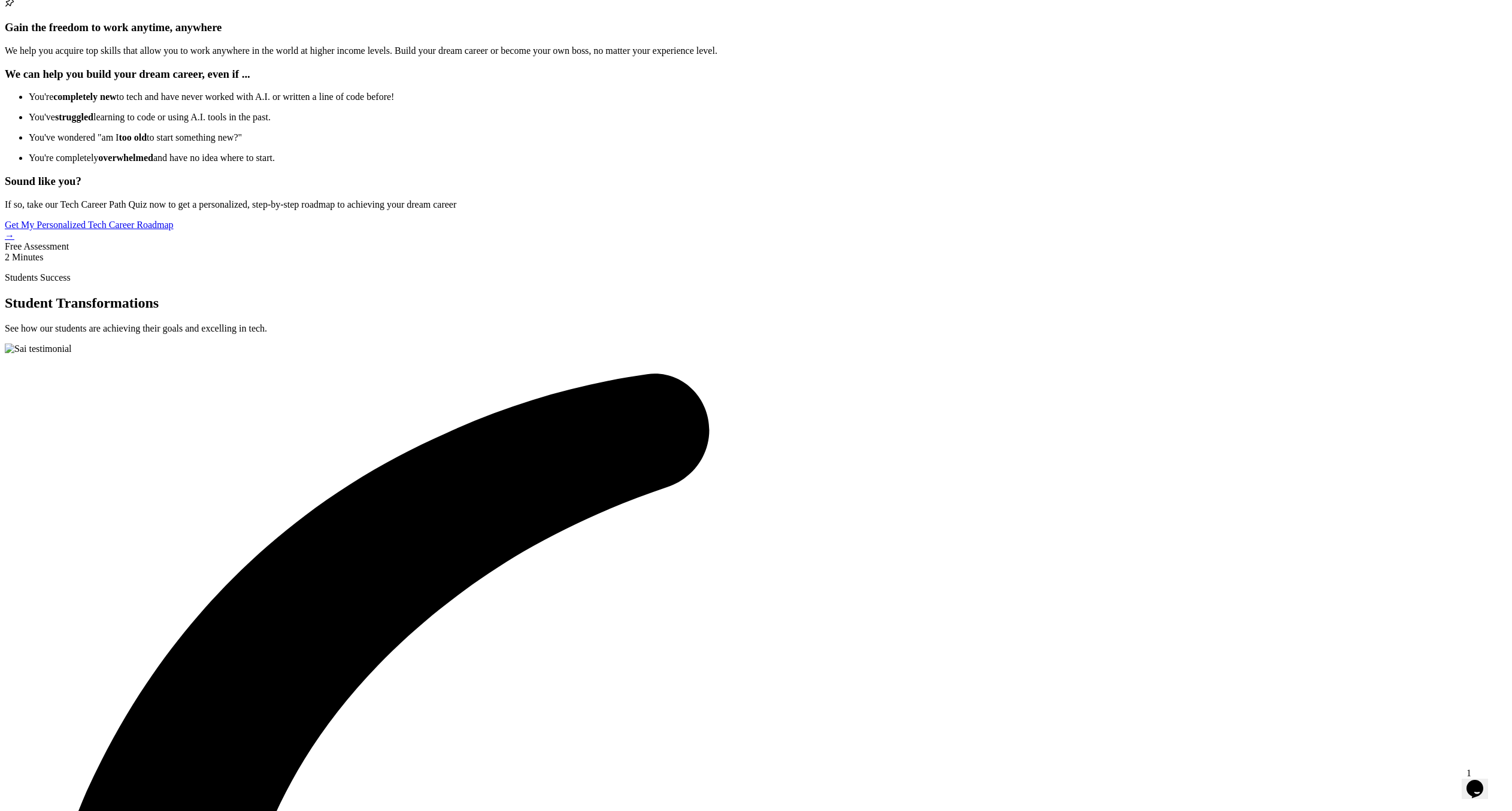
scroll to position [2507, 0]
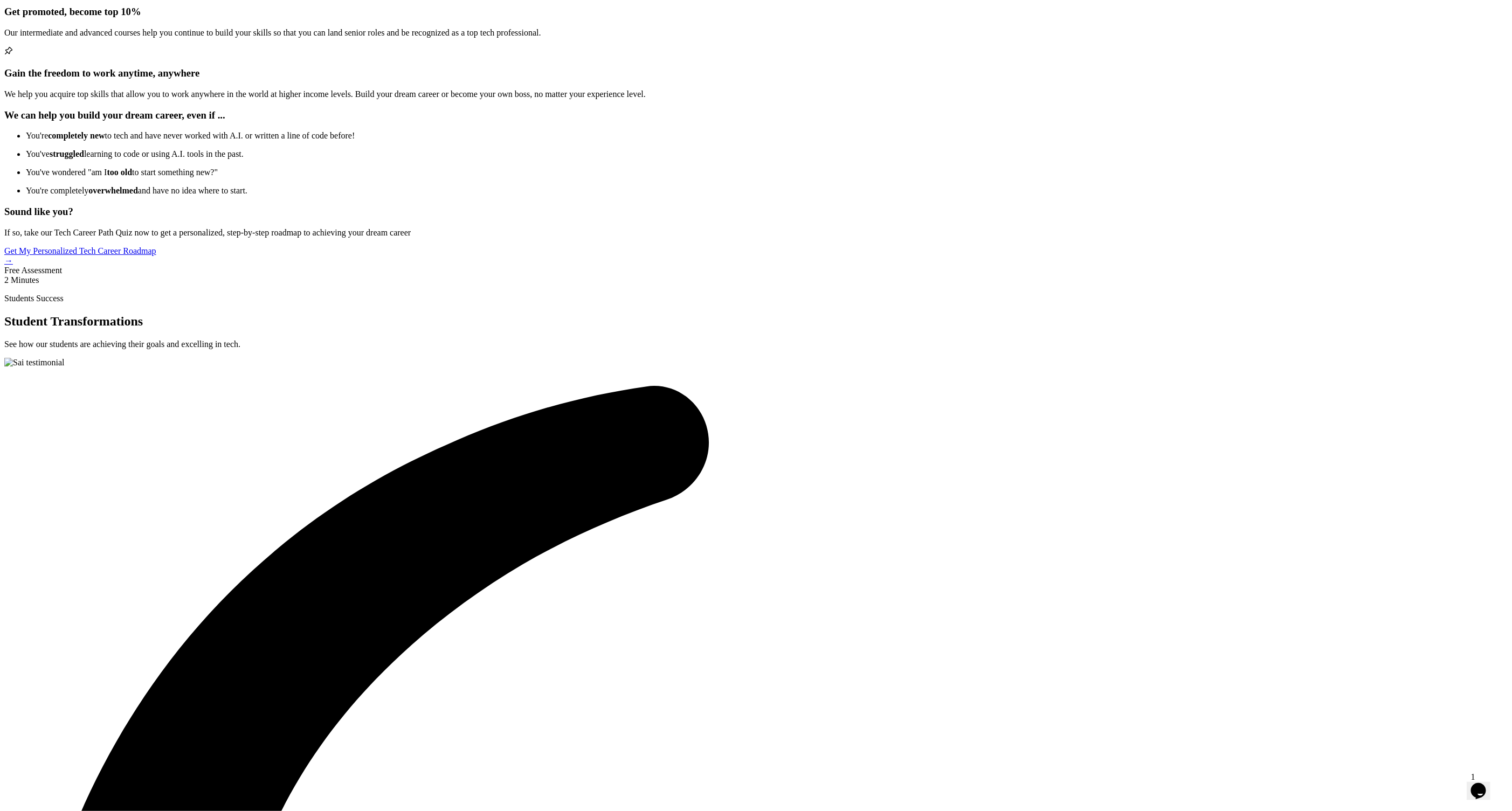
scroll to position [2166, 0]
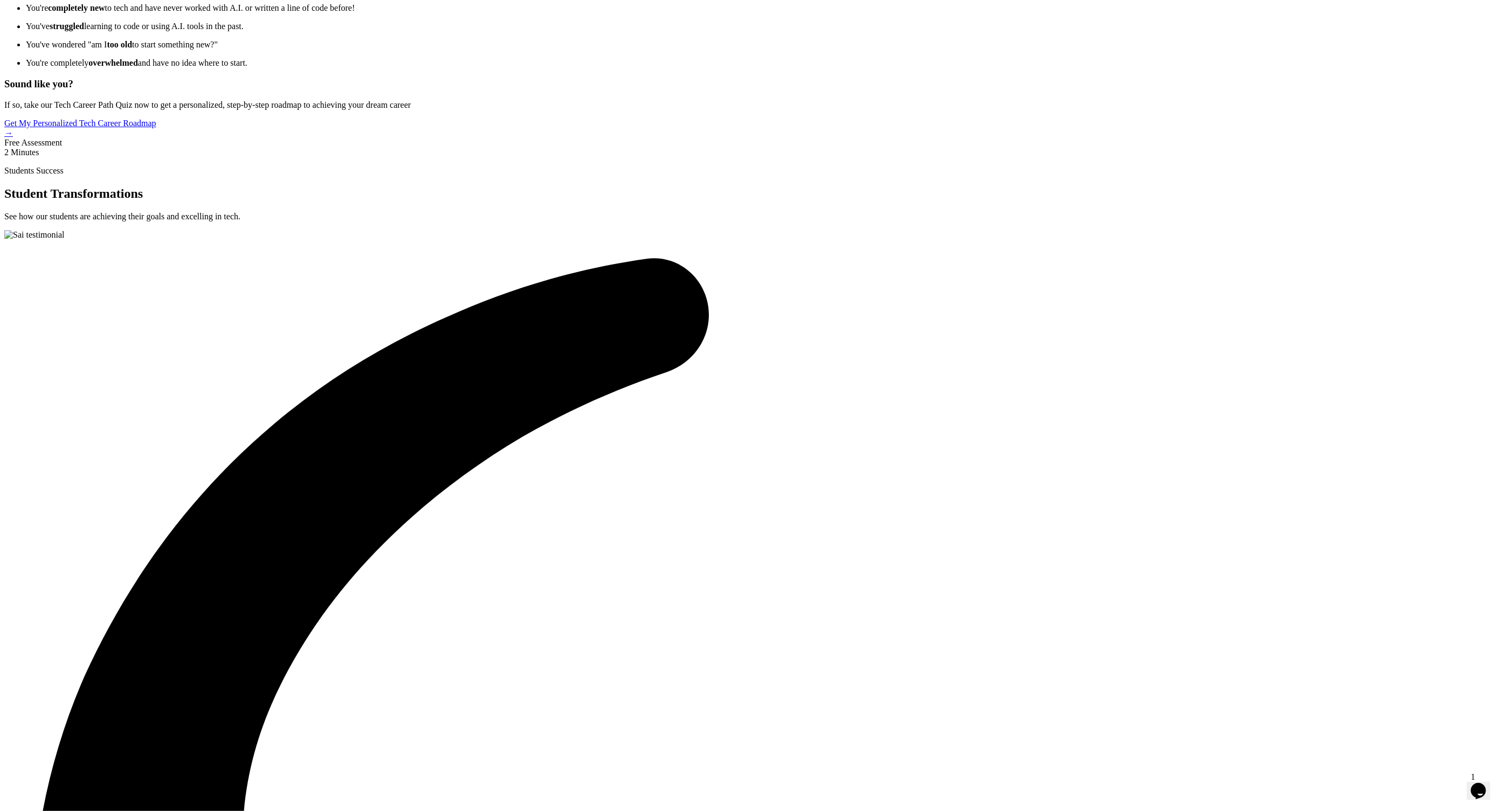
scroll to position [2144, 0]
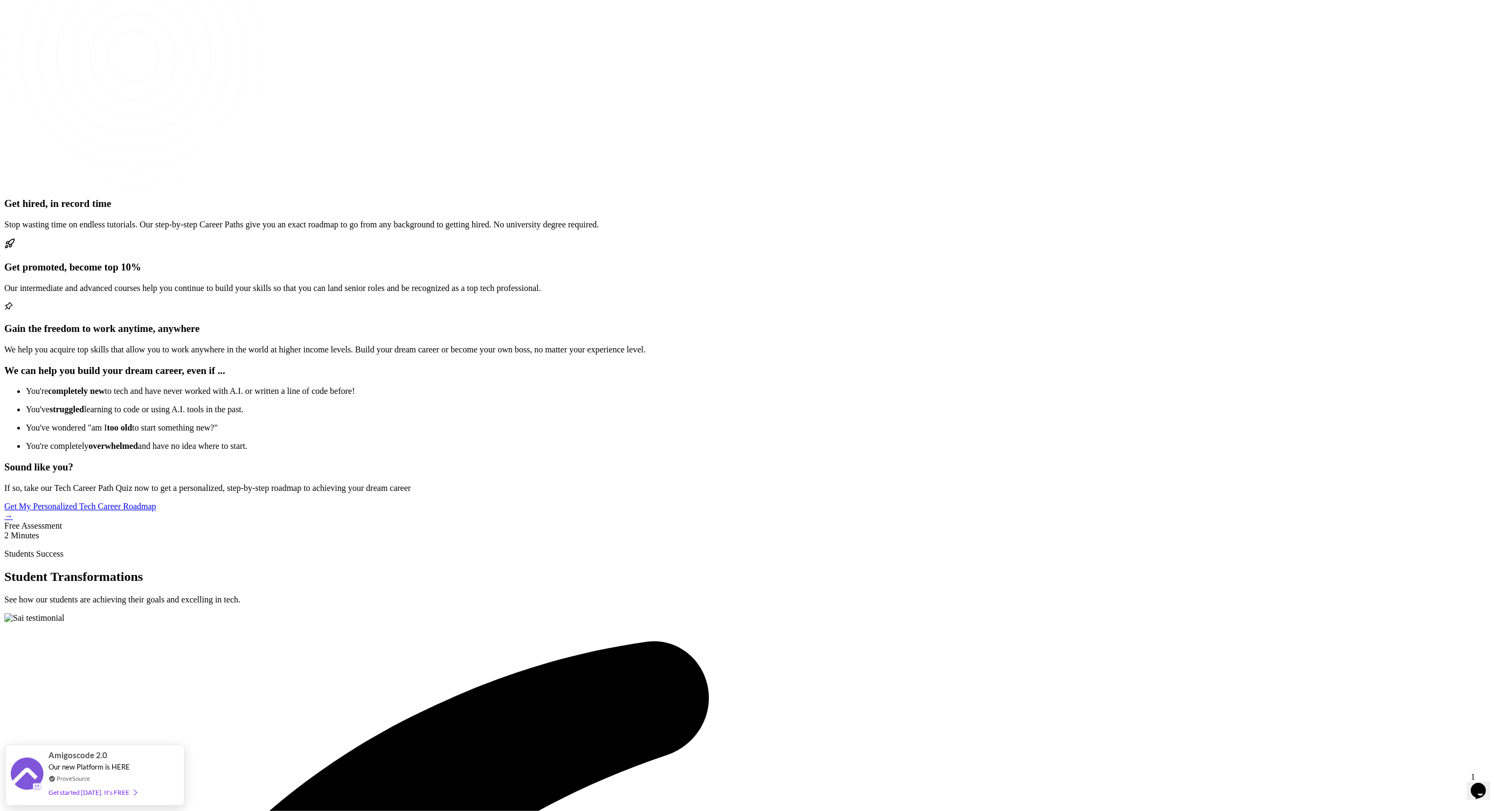
scroll to position [1651, 0]
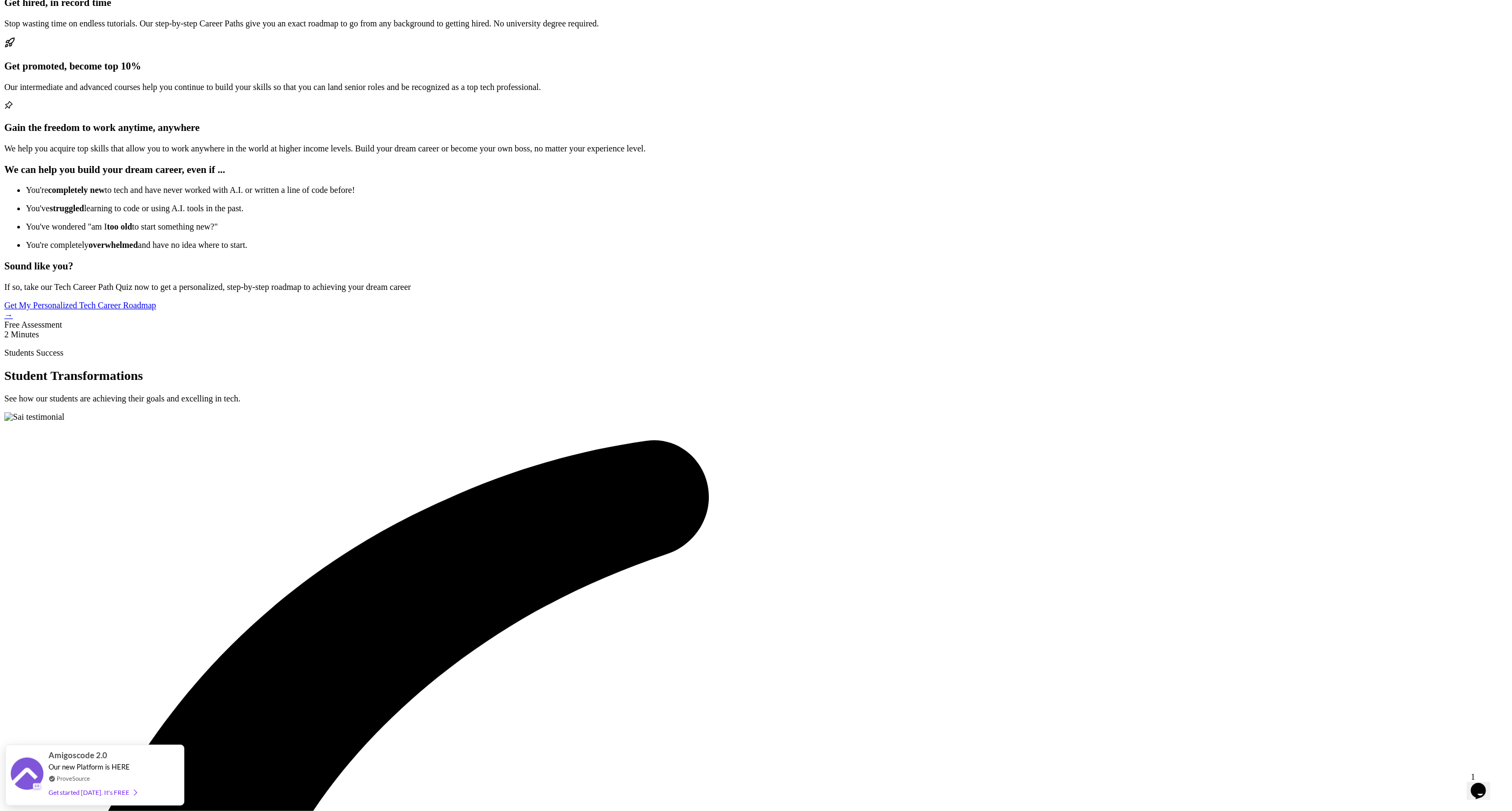
scroll to position [2191, 0]
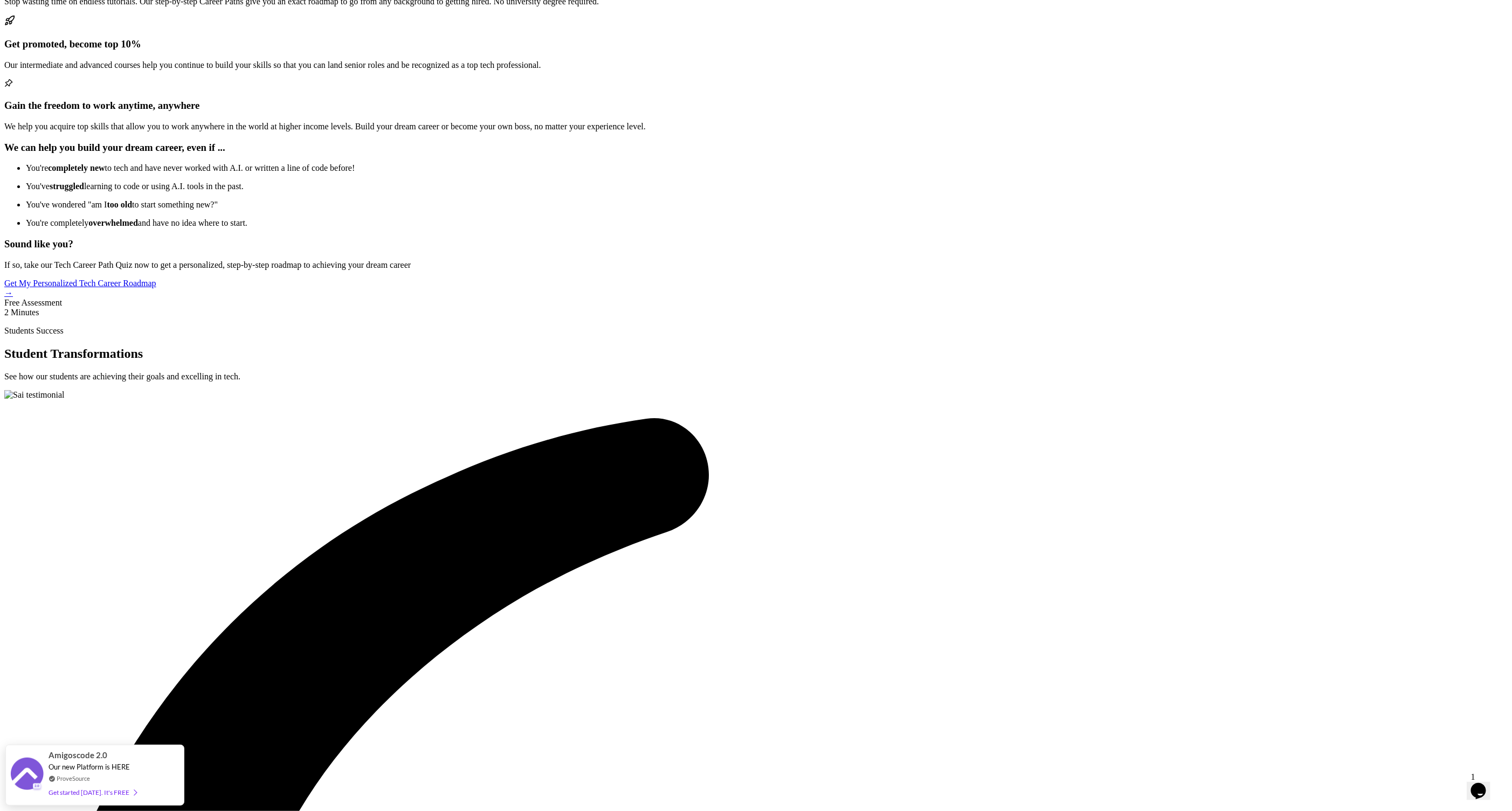
drag, startPoint x: 601, startPoint y: 96, endPoint x: 716, endPoint y: 102, distance: 115.2
copy h2 "What Makes"
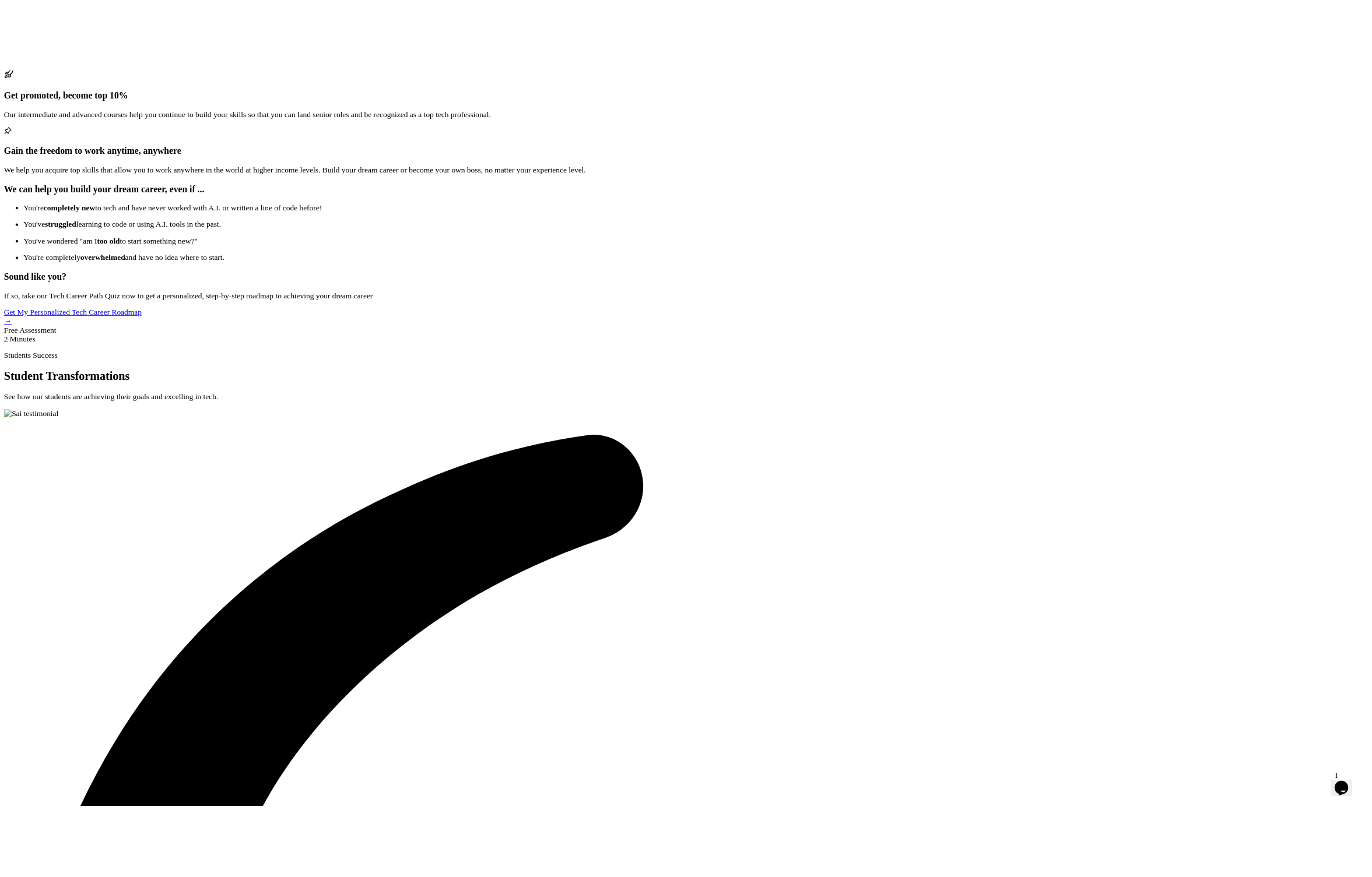
scroll to position [2328, 0]
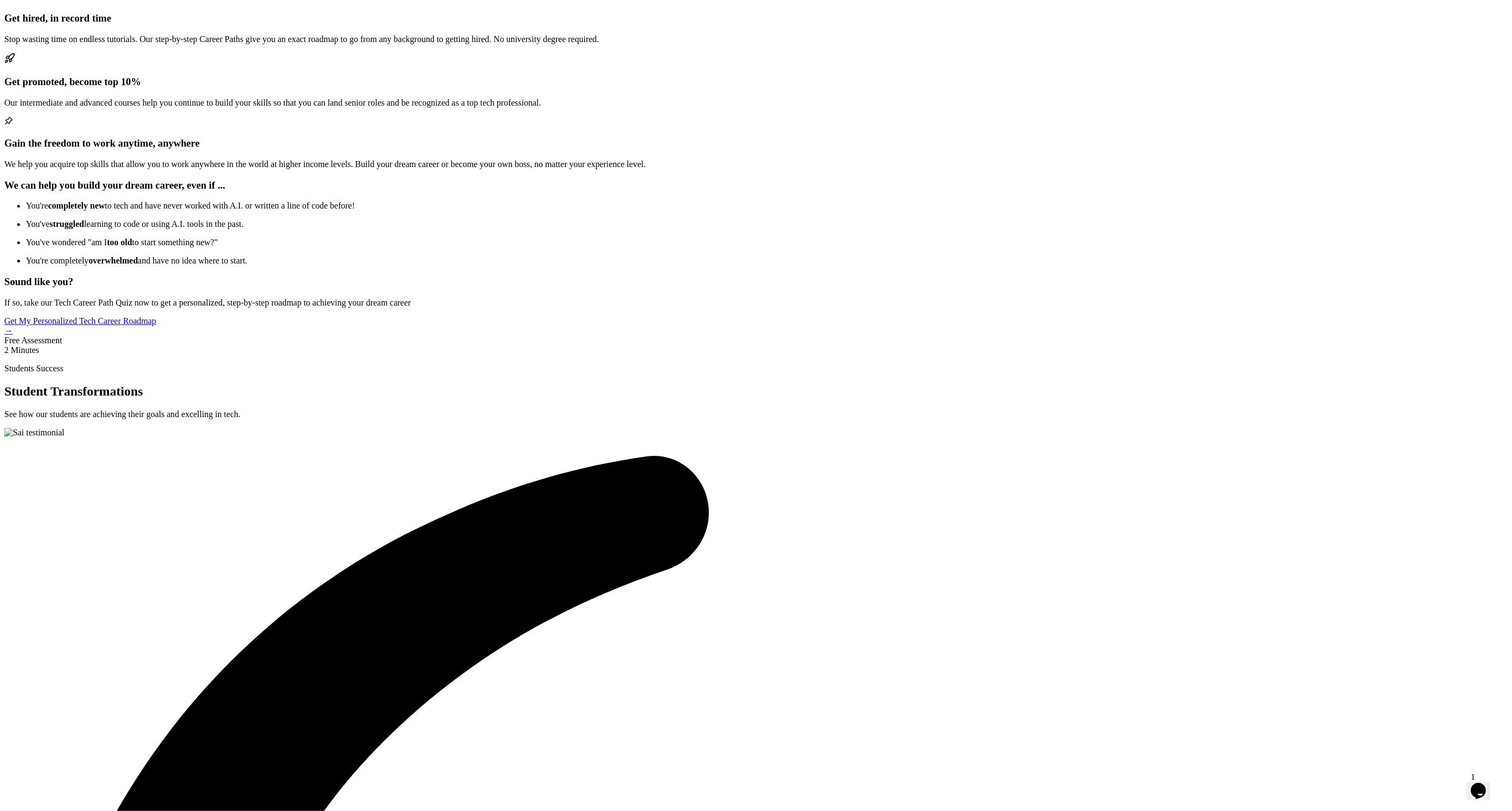
drag, startPoint x: 660, startPoint y: 281, endPoint x: 691, endPoint y: 315, distance: 46.0
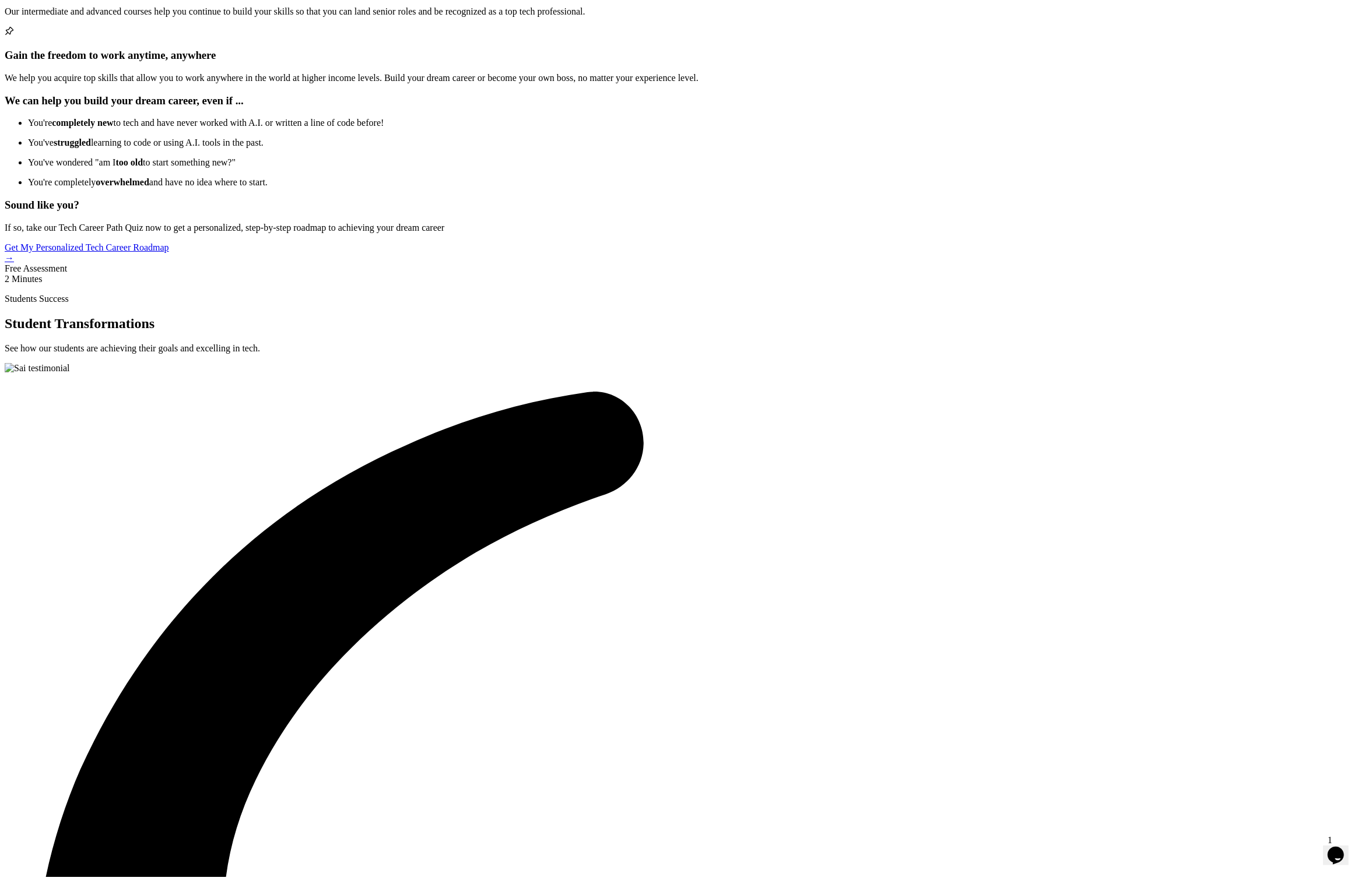
scroll to position [2362, 0]
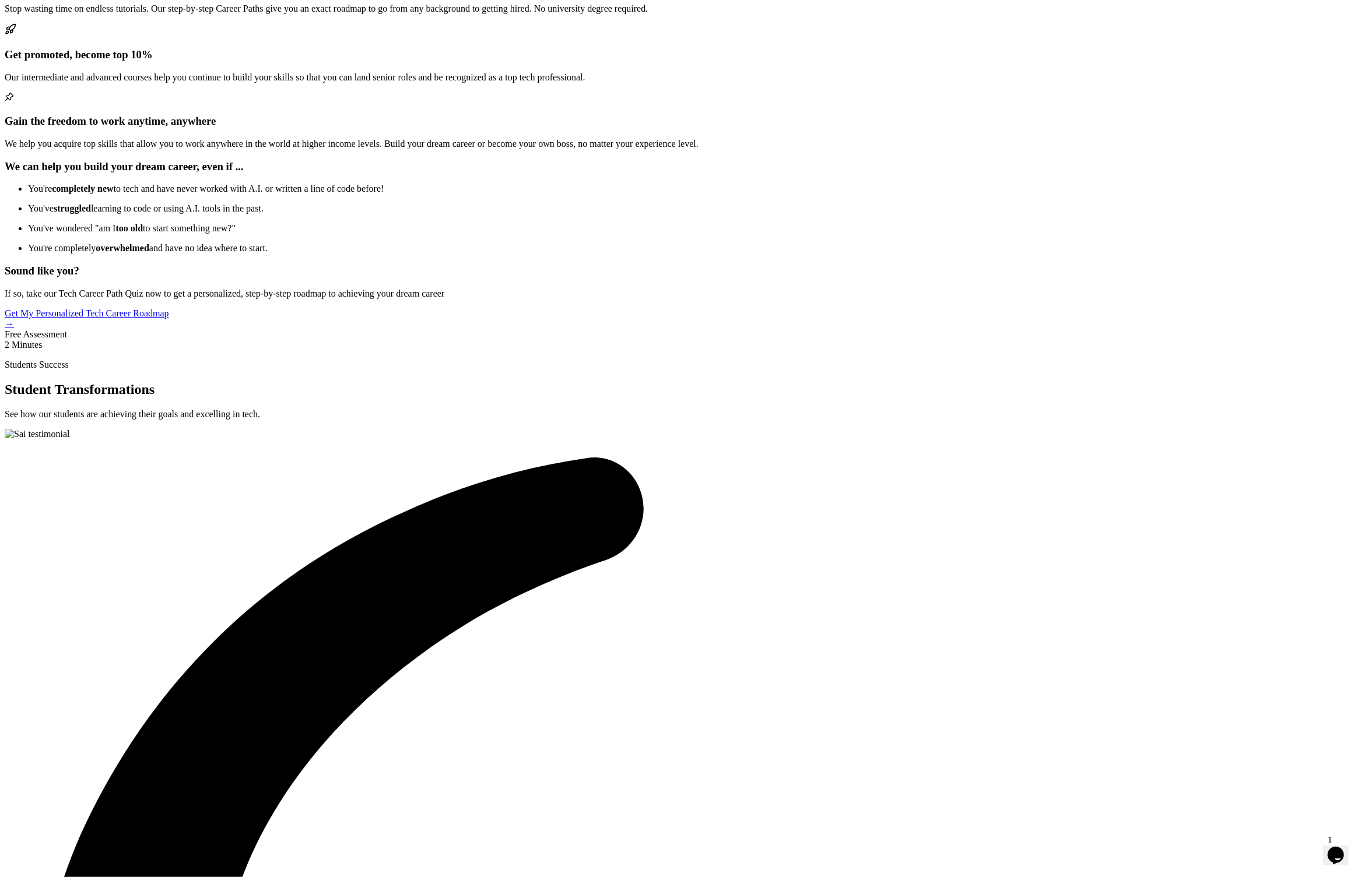
drag, startPoint x: 499, startPoint y: 362, endPoint x: 367, endPoint y: 361, distance: 132.0
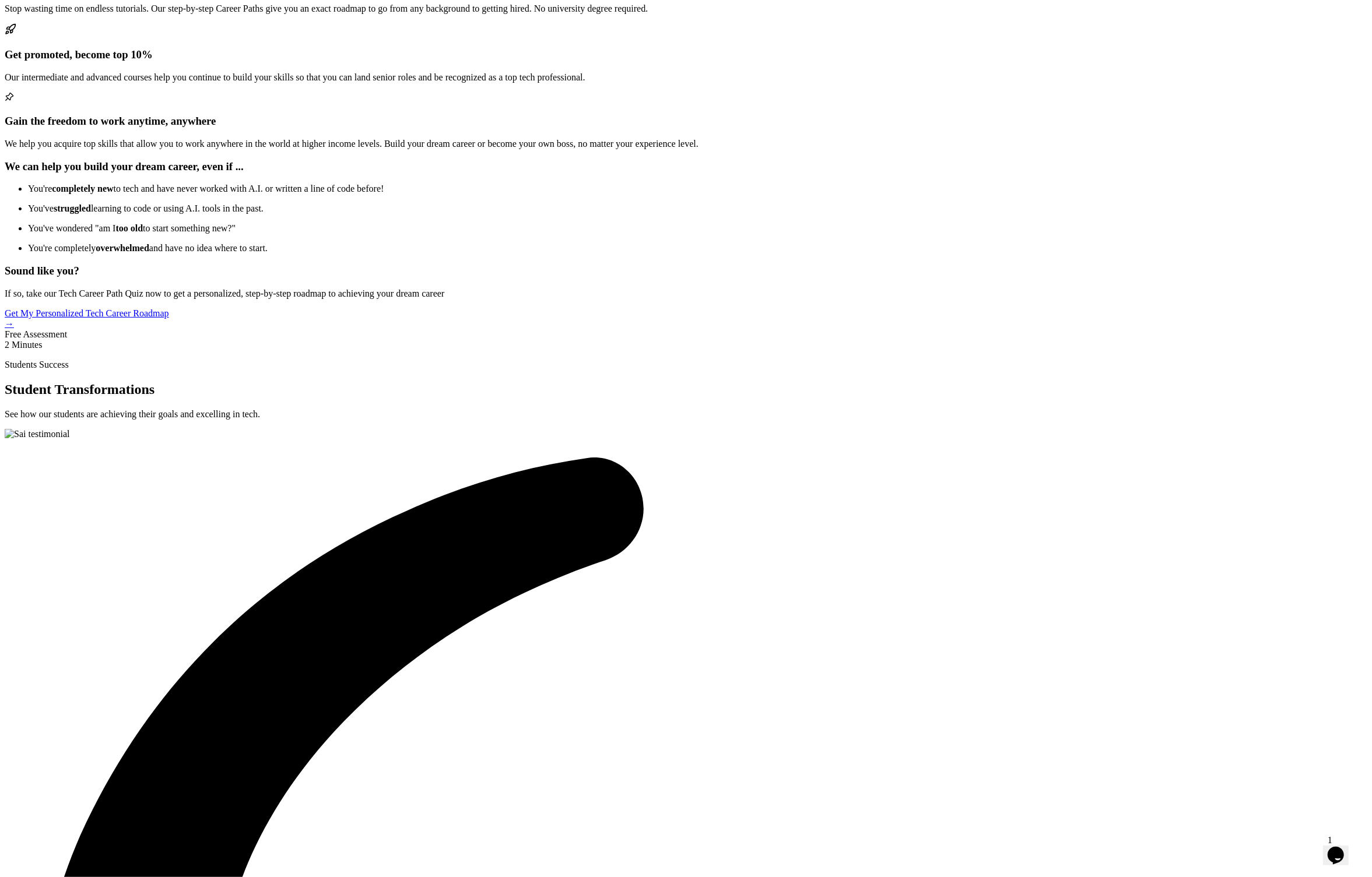
drag, startPoint x: 585, startPoint y: 349, endPoint x: 651, endPoint y: 366, distance: 68.2
drag, startPoint x: 746, startPoint y: 366, endPoint x: 791, endPoint y: 368, distance: 45.0
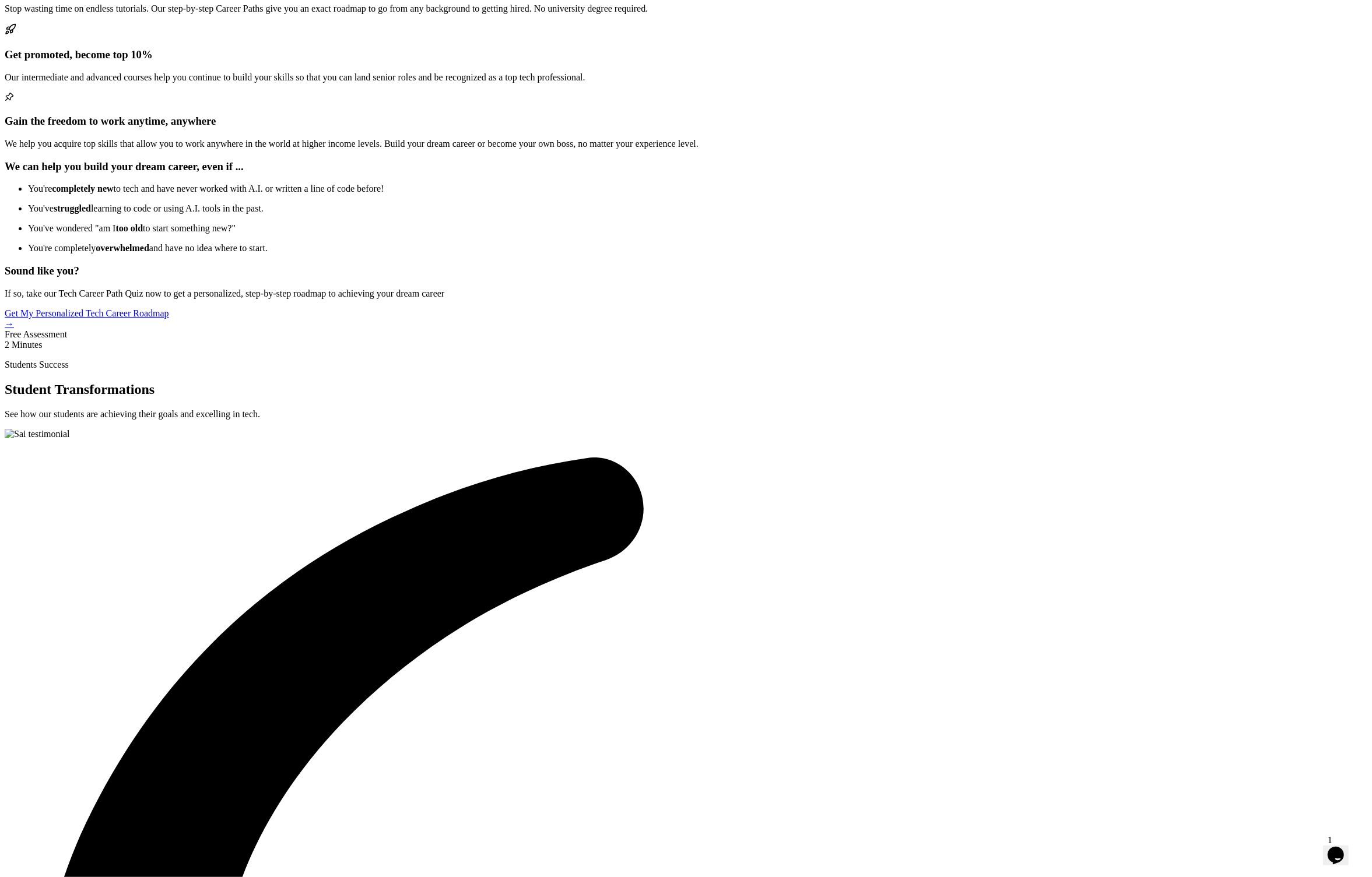
drag, startPoint x: 732, startPoint y: 386, endPoint x: 564, endPoint y: 358, distance: 170.3
drag, startPoint x: 597, startPoint y: 428, endPoint x: 705, endPoint y: 473, distance: 117.0
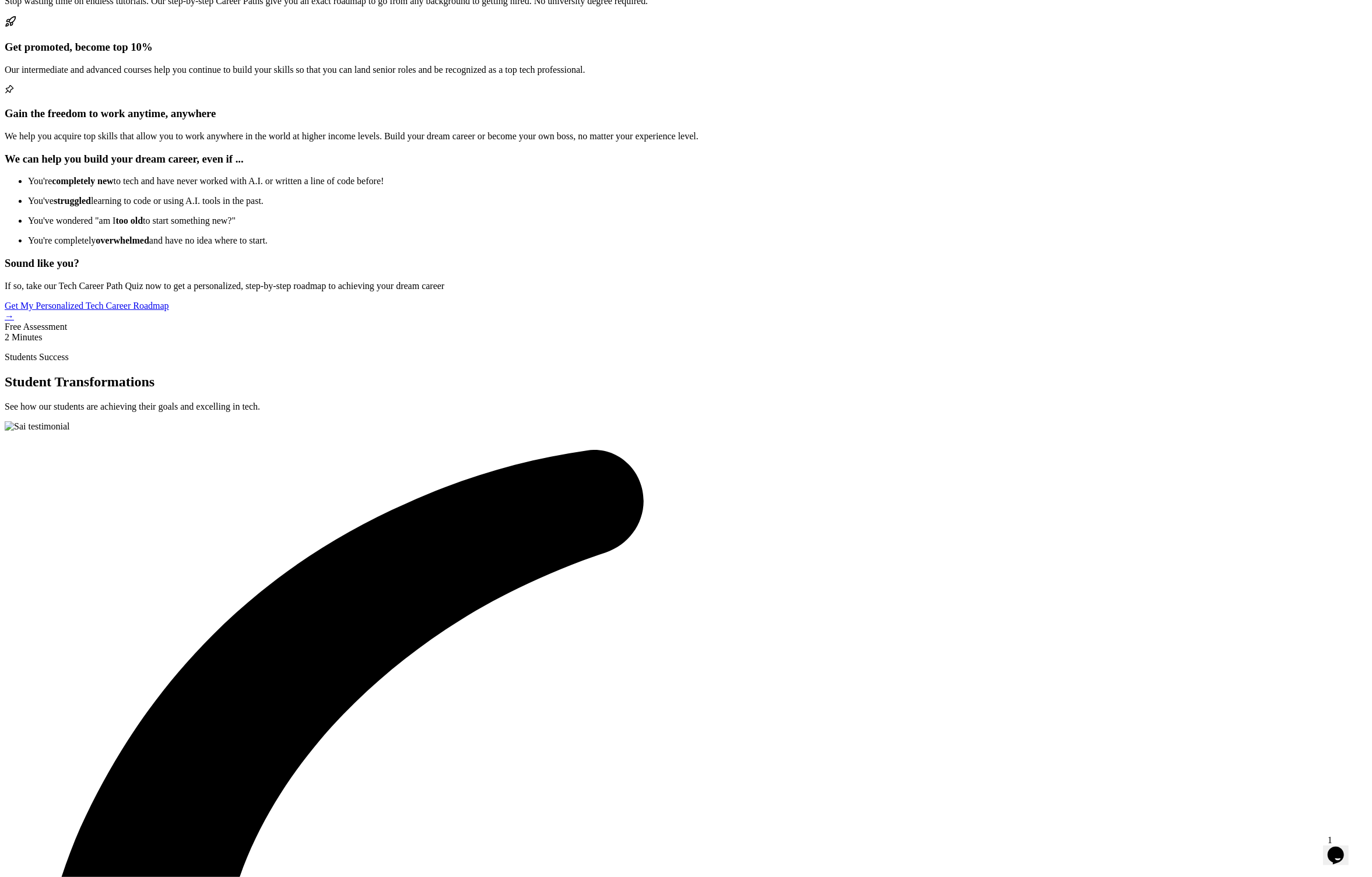
scroll to position [2378, 0]
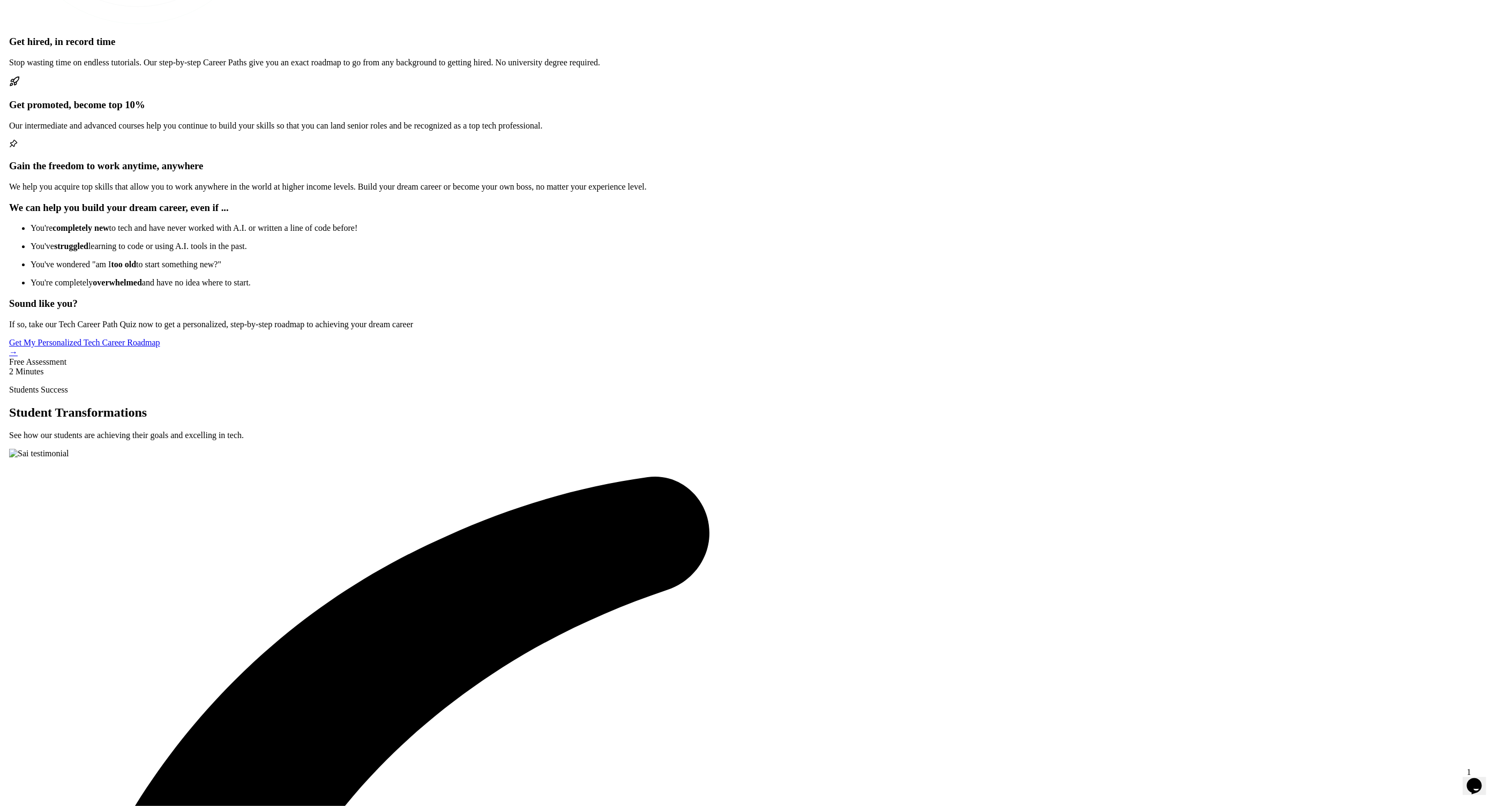
scroll to position [2123, 0]
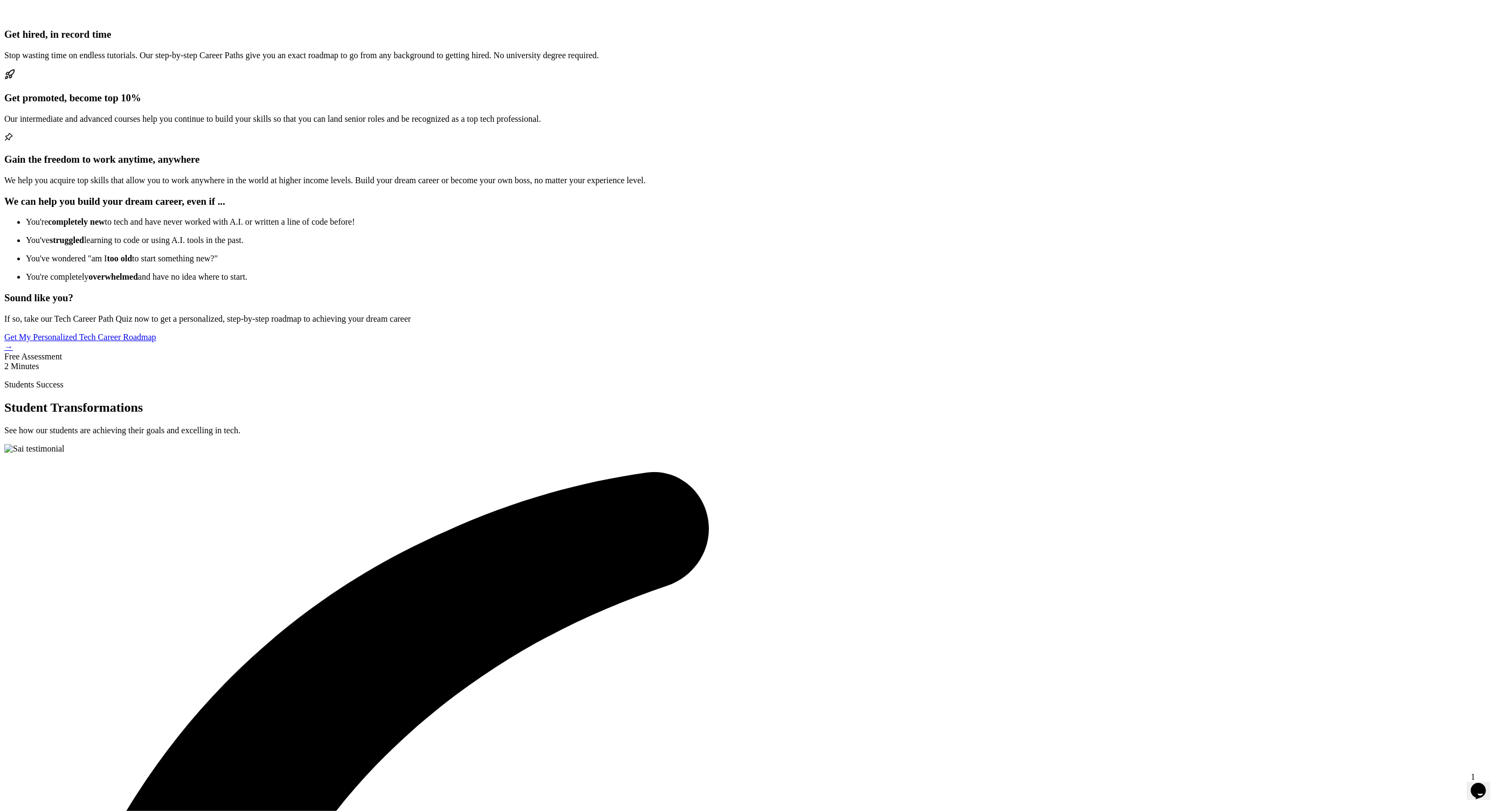
drag, startPoint x: 600, startPoint y: 145, endPoint x: 895, endPoint y: 197, distance: 299.5
copy div "What Makes Amigoscode Unique Discover why developers choose Amigoscode to level…"
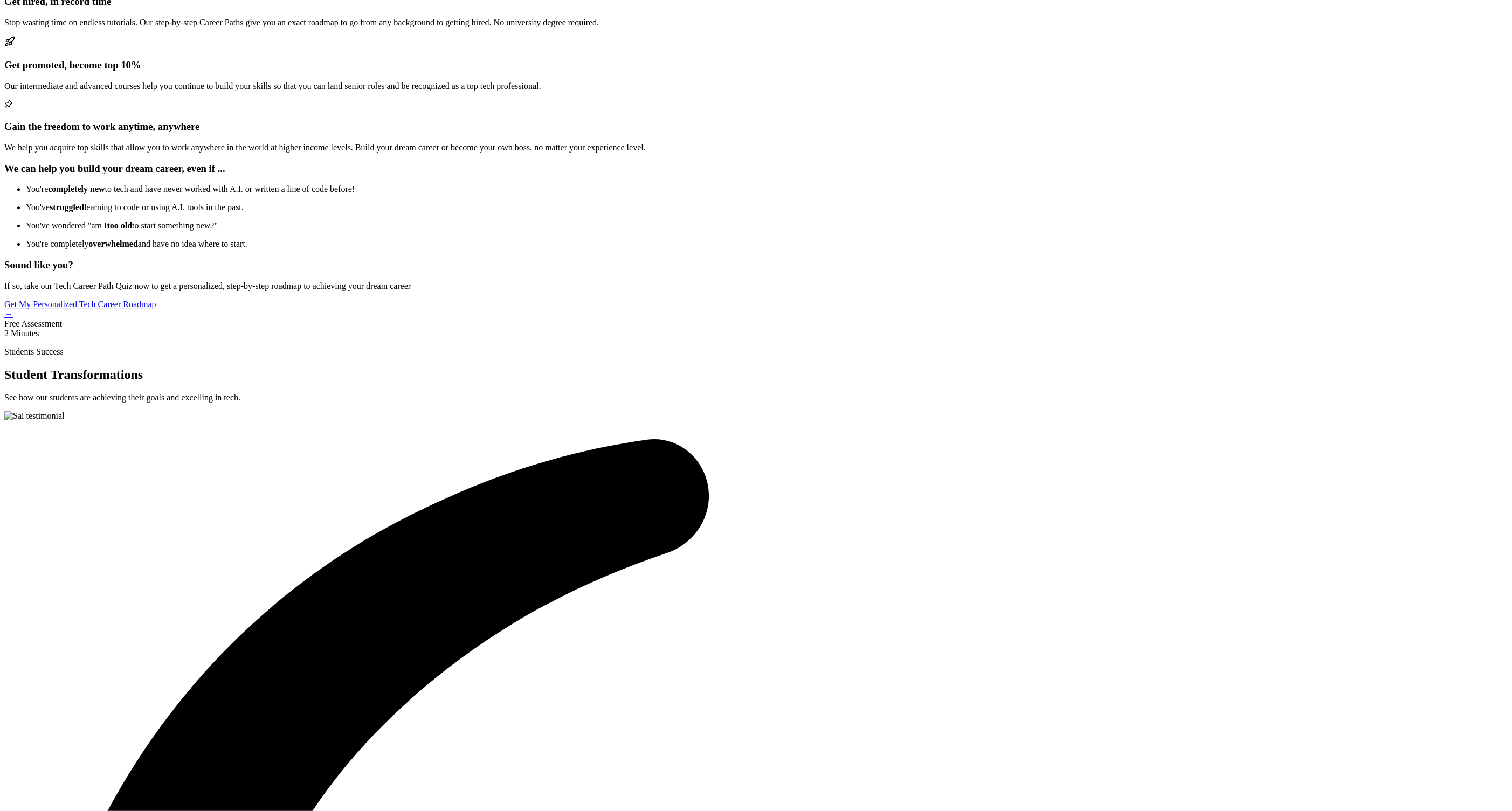
scroll to position [2231, 0]
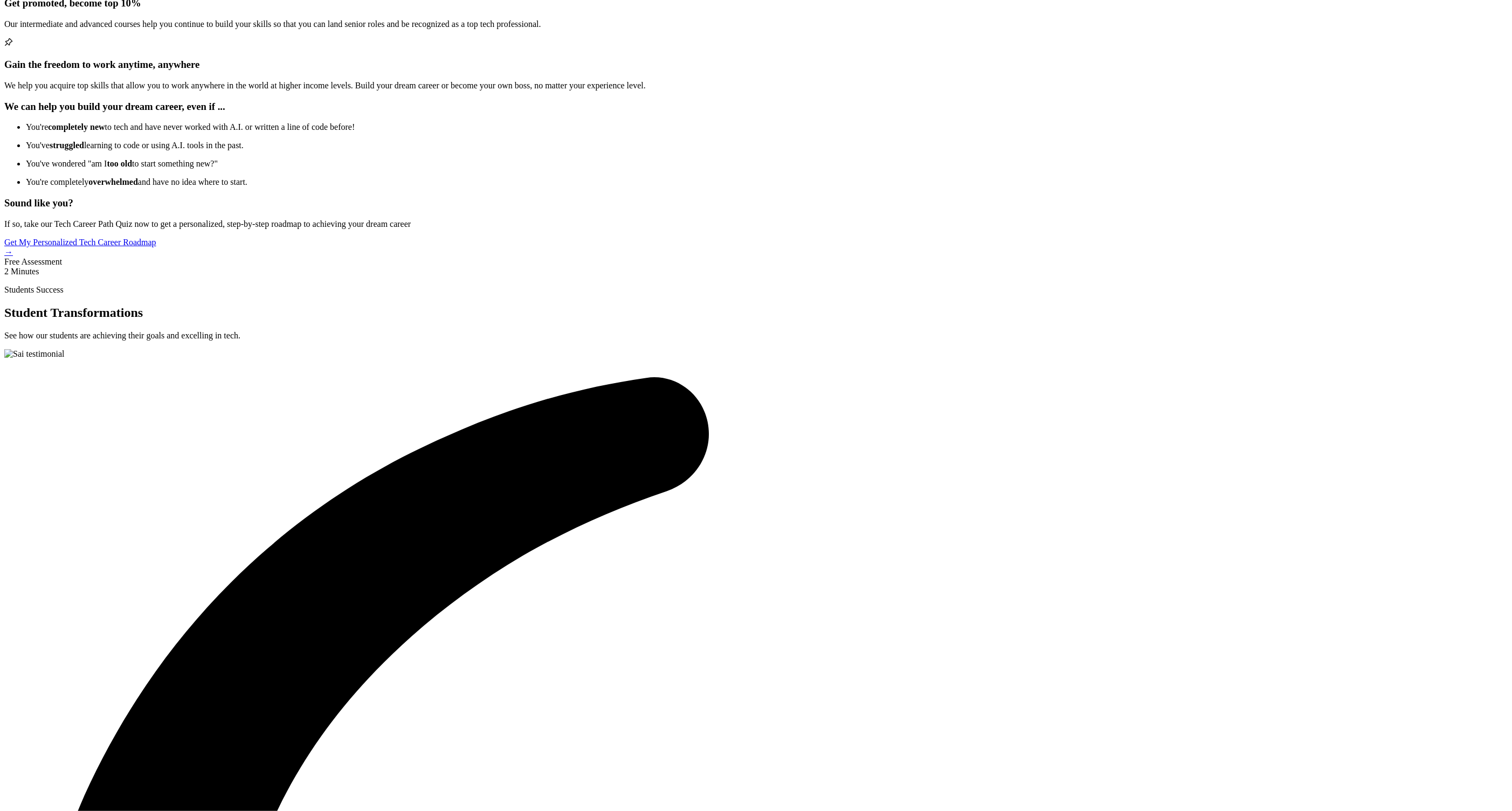
drag, startPoint x: 902, startPoint y: 208, endPoint x: 749, endPoint y: 216, distance: 153.2
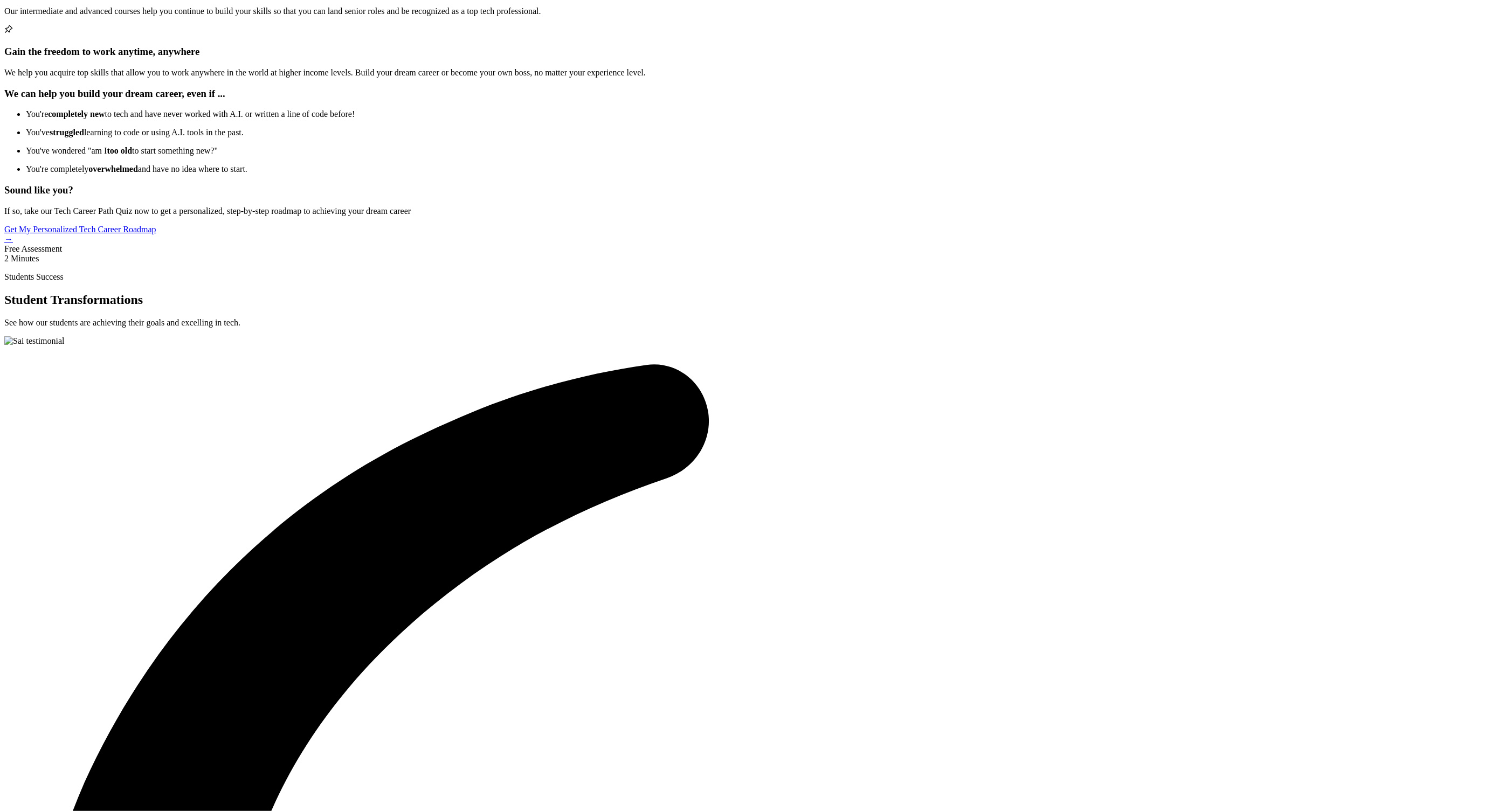
scroll to position [2170, 0]
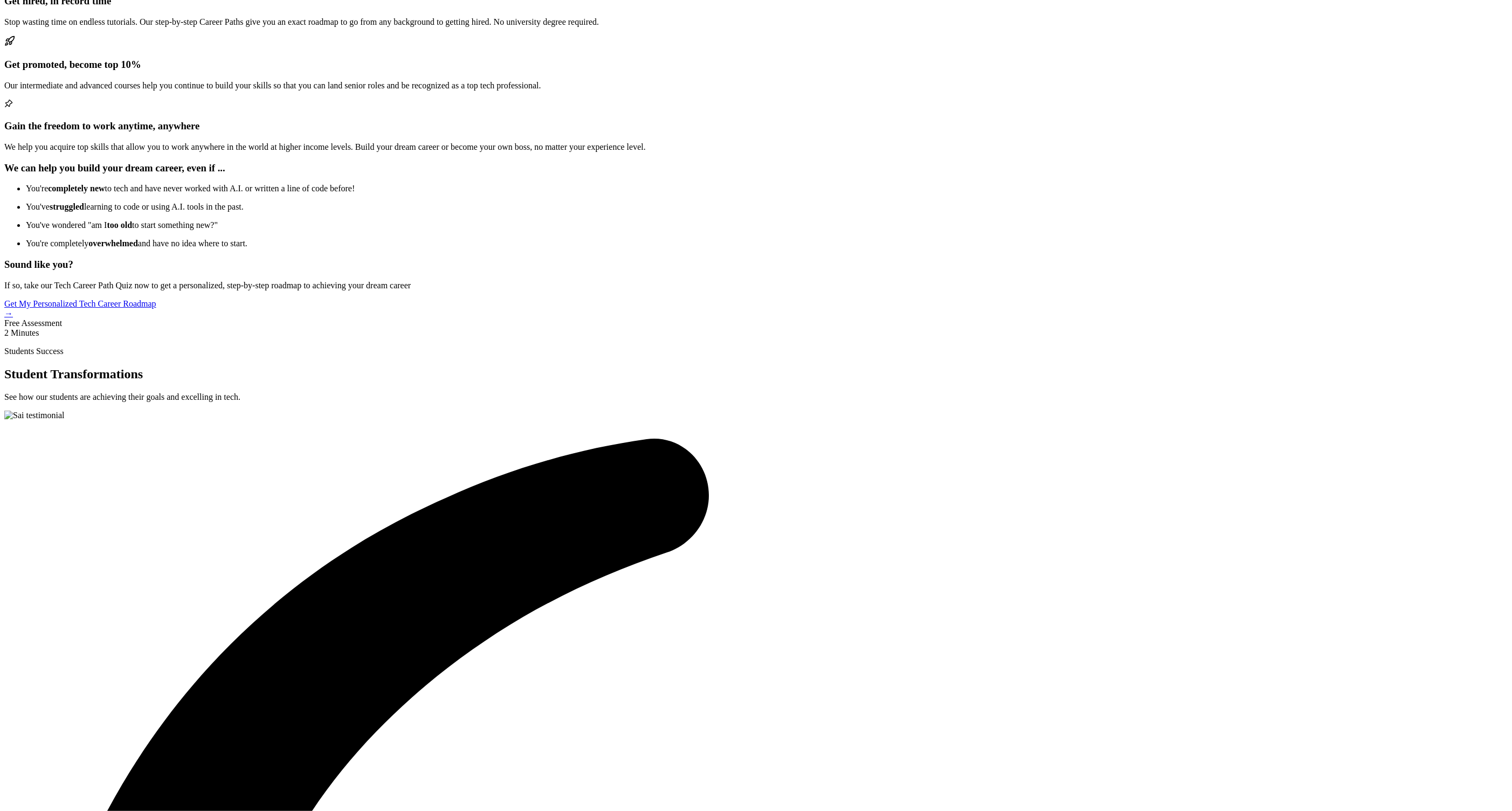
drag, startPoint x: 812, startPoint y: 206, endPoint x: 741, endPoint y: 206, distance: 71.0
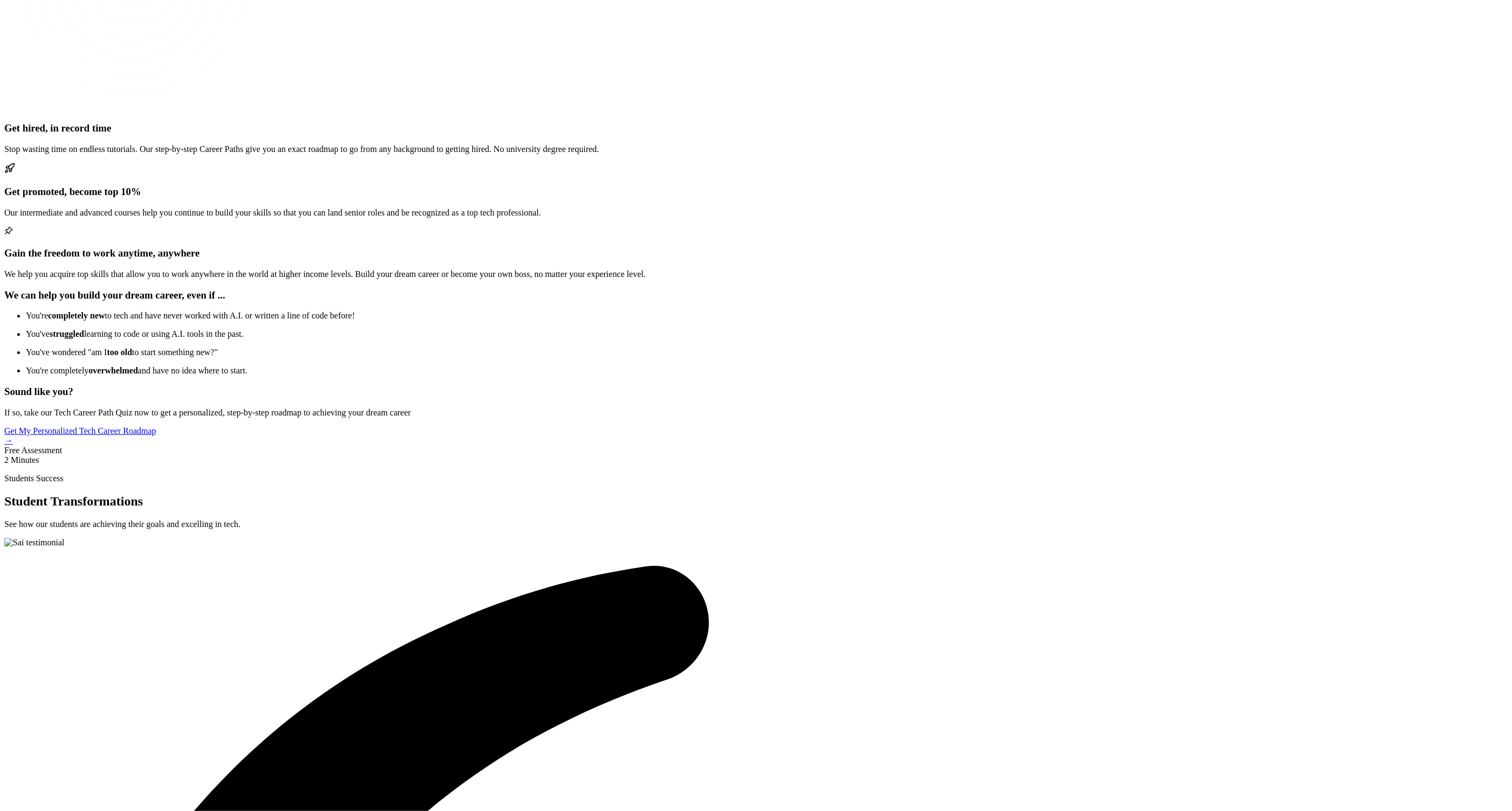
scroll to position [2104, 0]
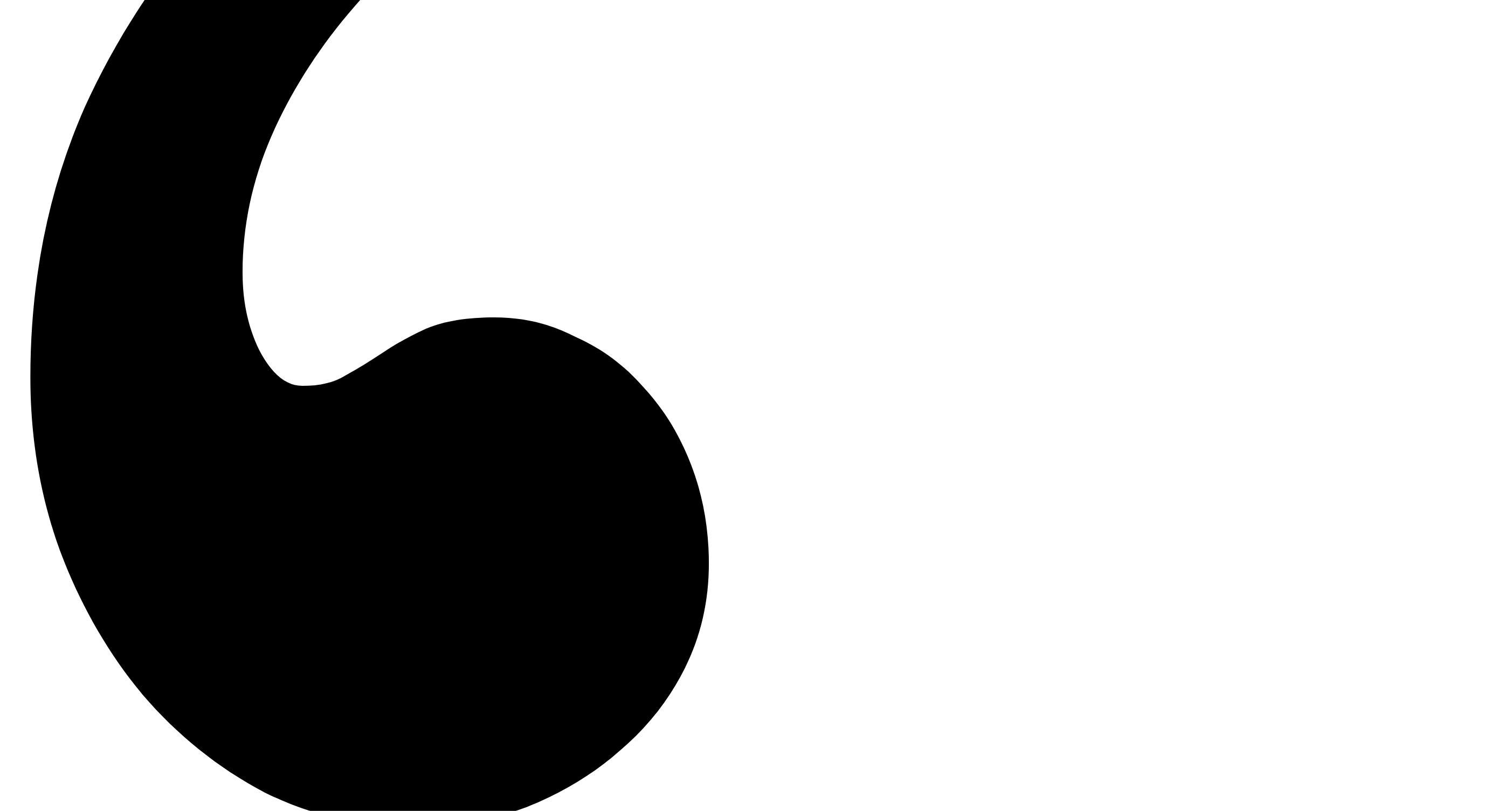
scroll to position [2927, 0]
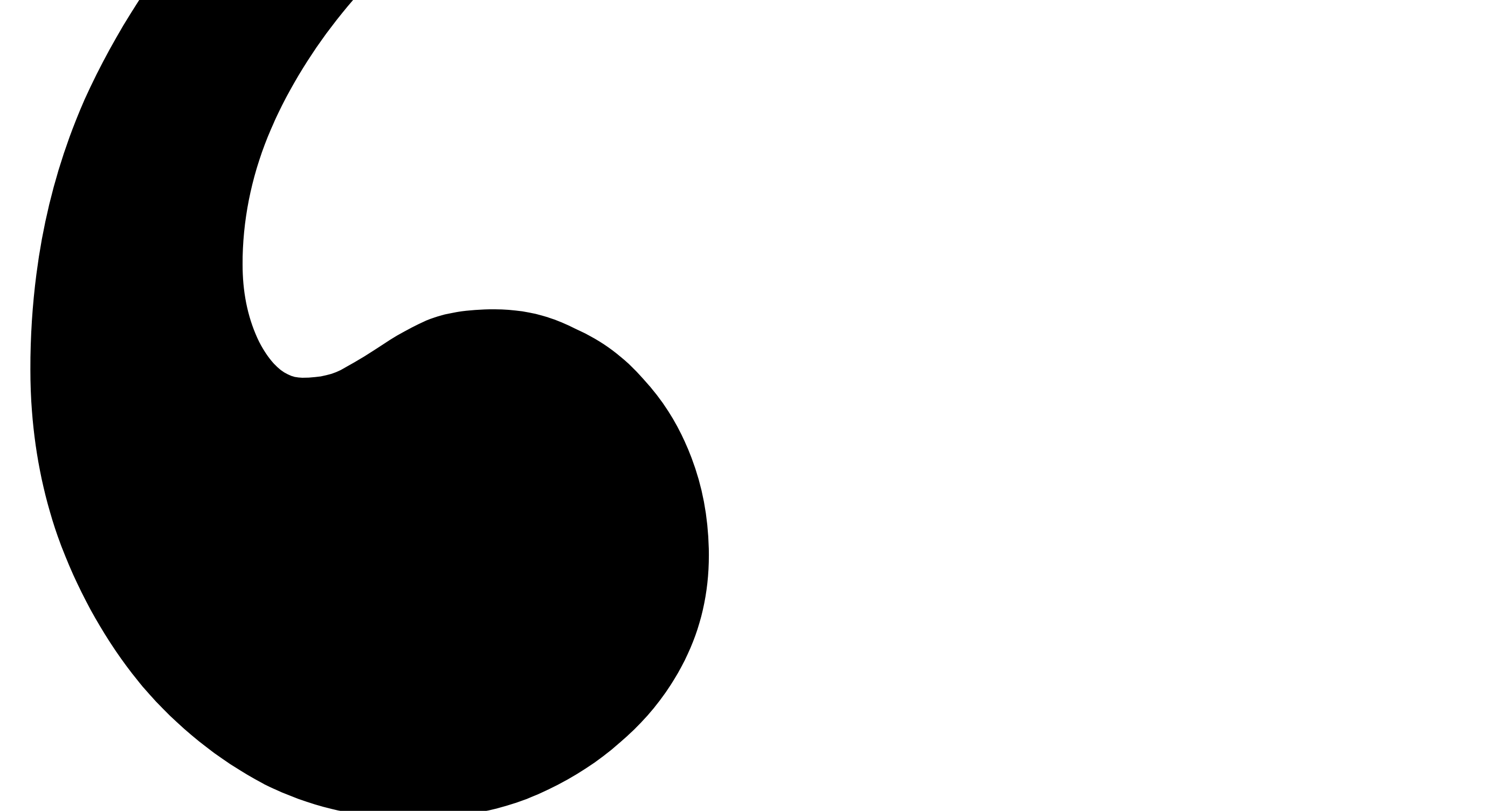
copy h2 "The One-Stop Platform for Developers"
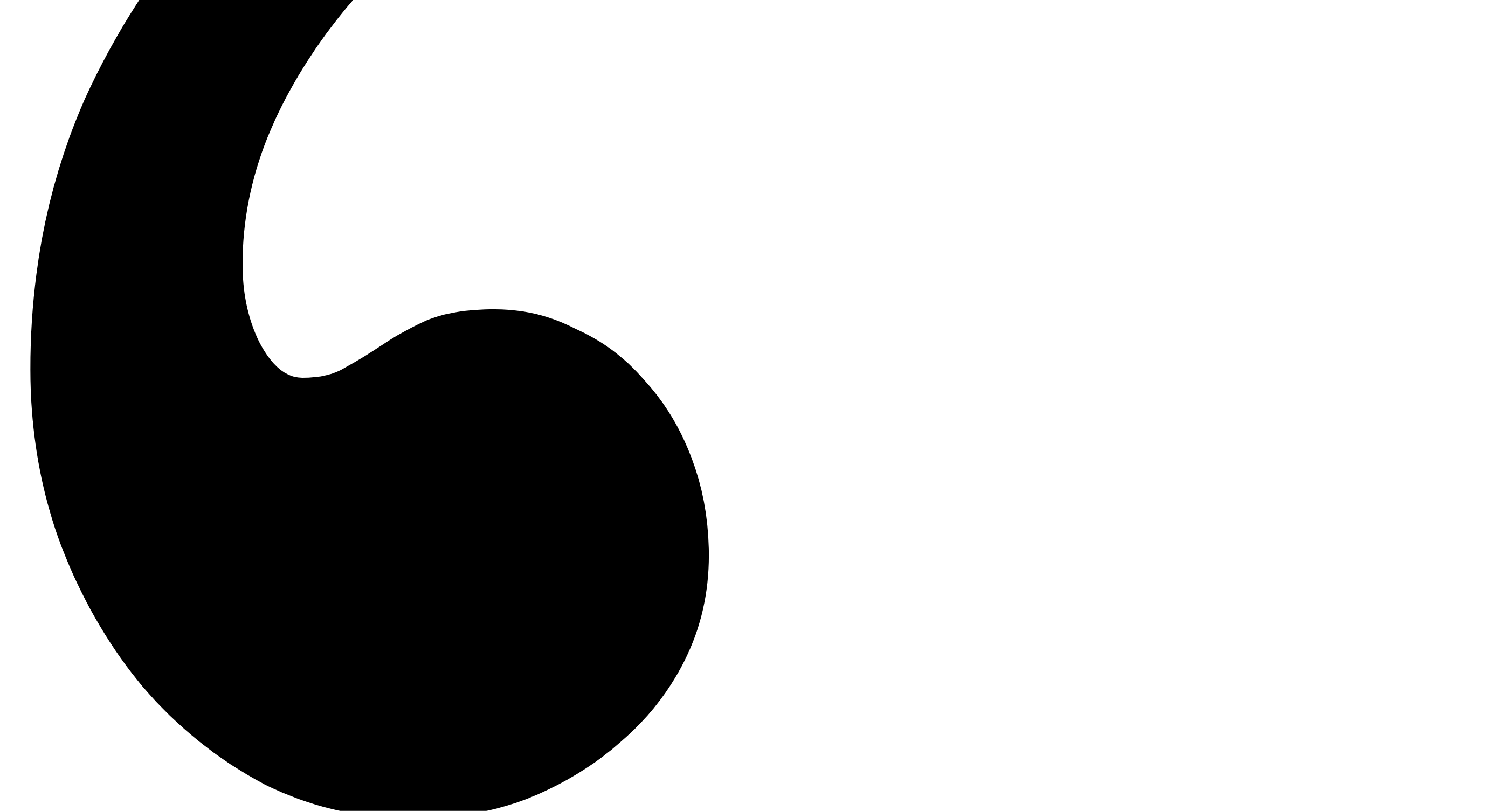
drag, startPoint x: 823, startPoint y: 569, endPoint x: 544, endPoint y: 572, distance: 279.0
copy div "The One-Stop Platform for"
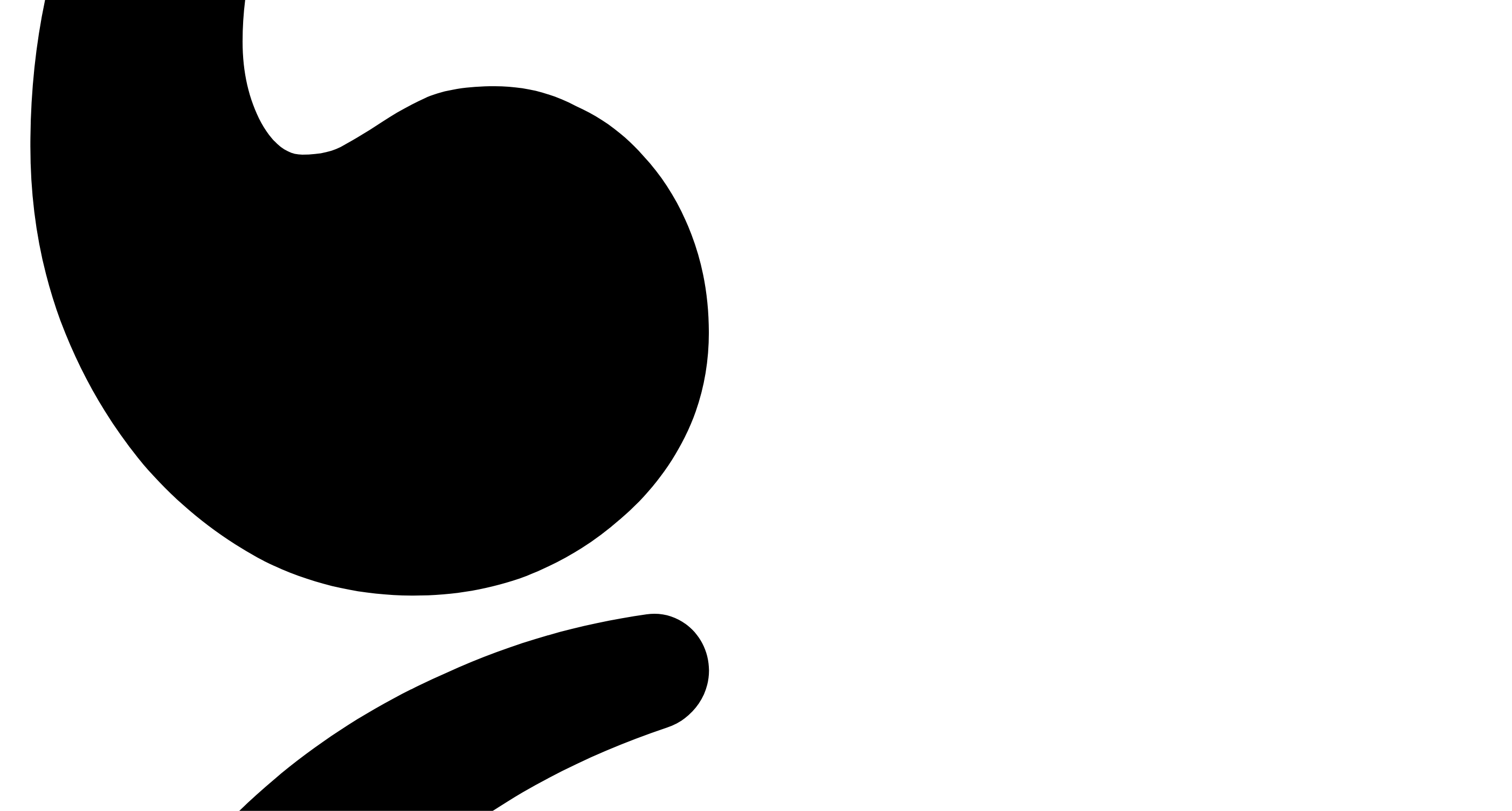
scroll to position [3143, 0]
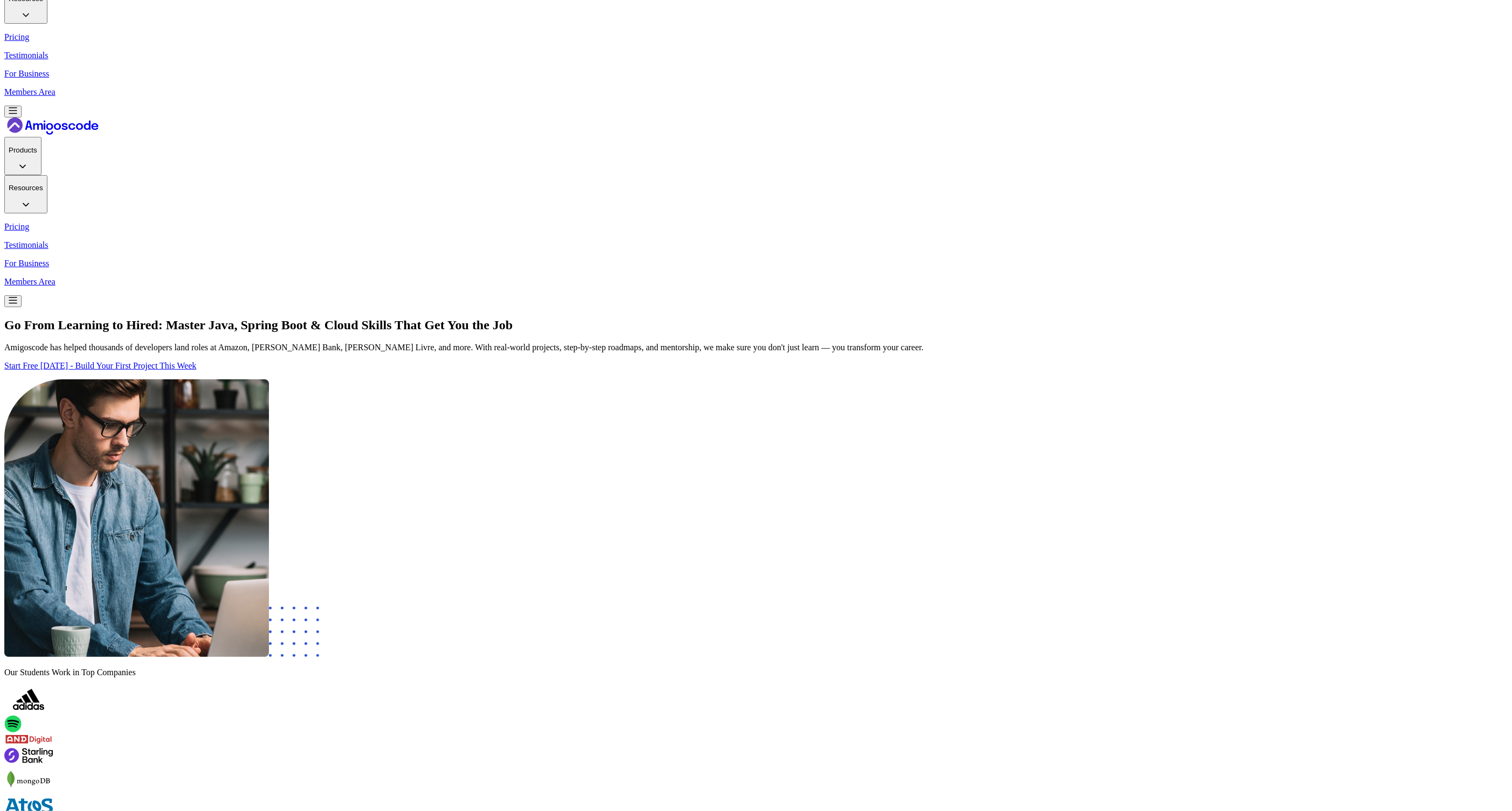
scroll to position [0, 0]
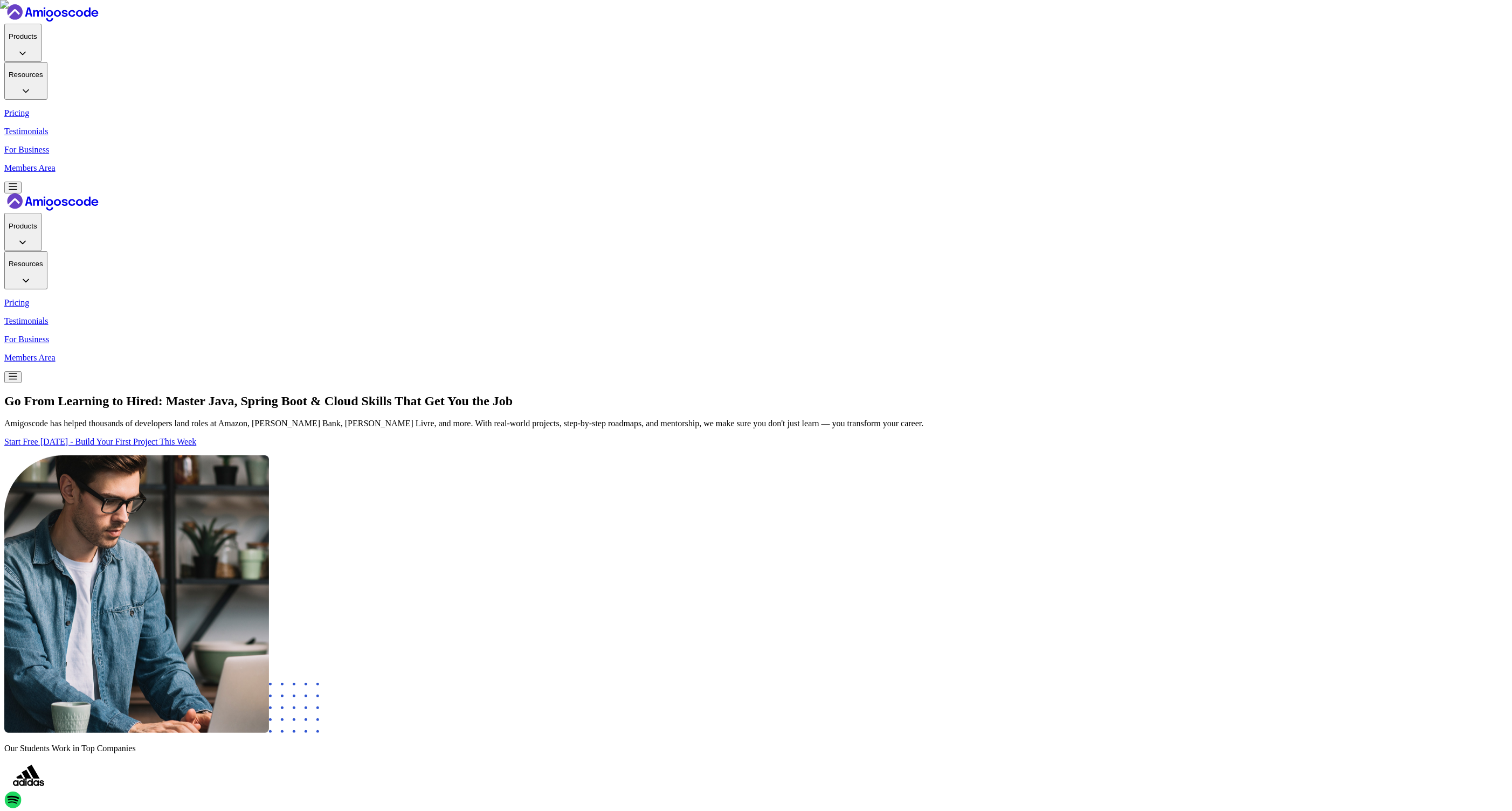
drag, startPoint x: 385, startPoint y: 248, endPoint x: 639, endPoint y: 244, distance: 254.0
click at [639, 394] on div "Go From Learning to Hired: Master Java, Spring Boot & Cloud Skills That Get You…" at bounding box center [756, 421] width 1504 height 53
copy p "Amigoscode has helped thousands of developers land roles a"
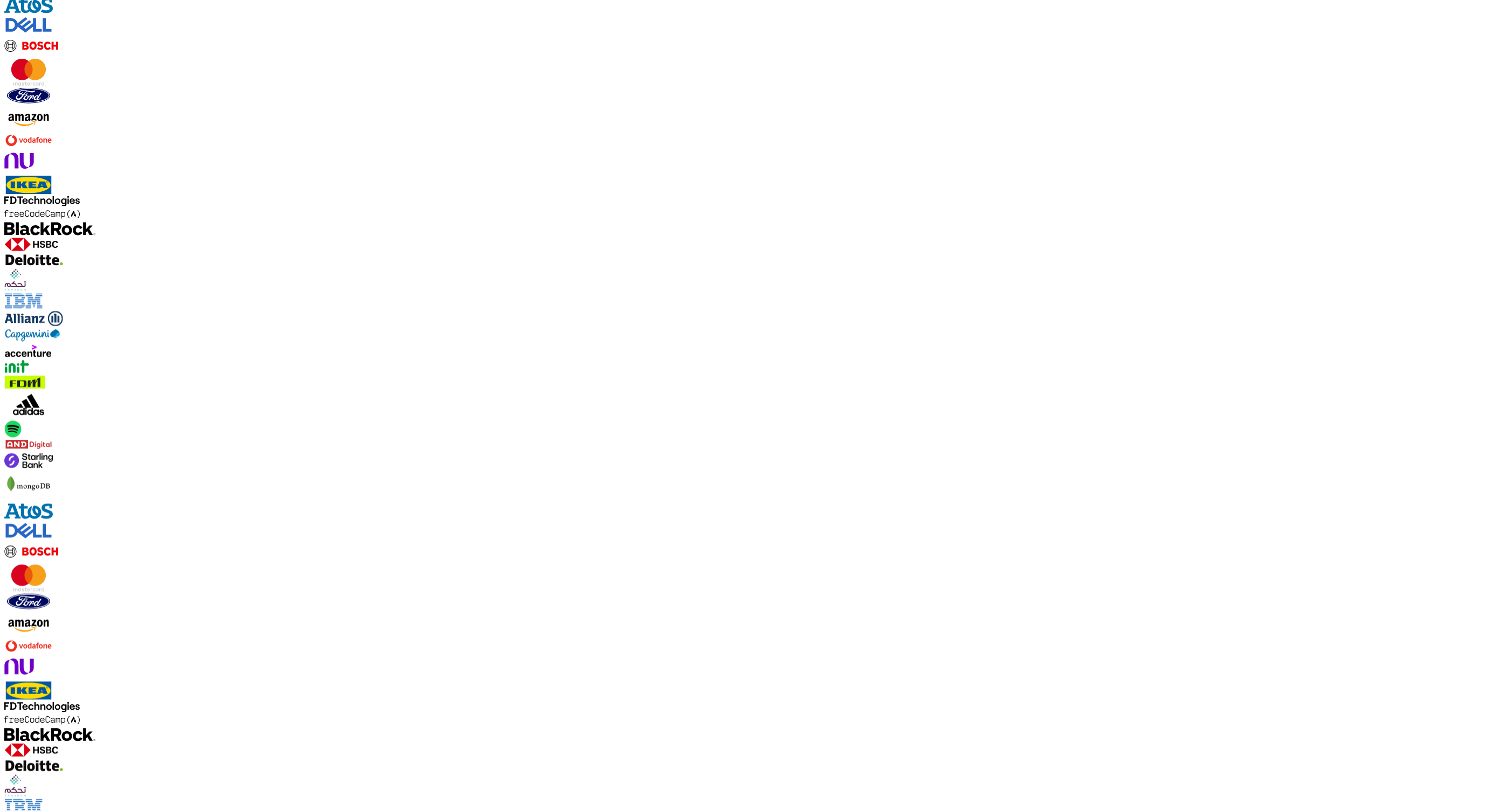
scroll to position [939, 0]
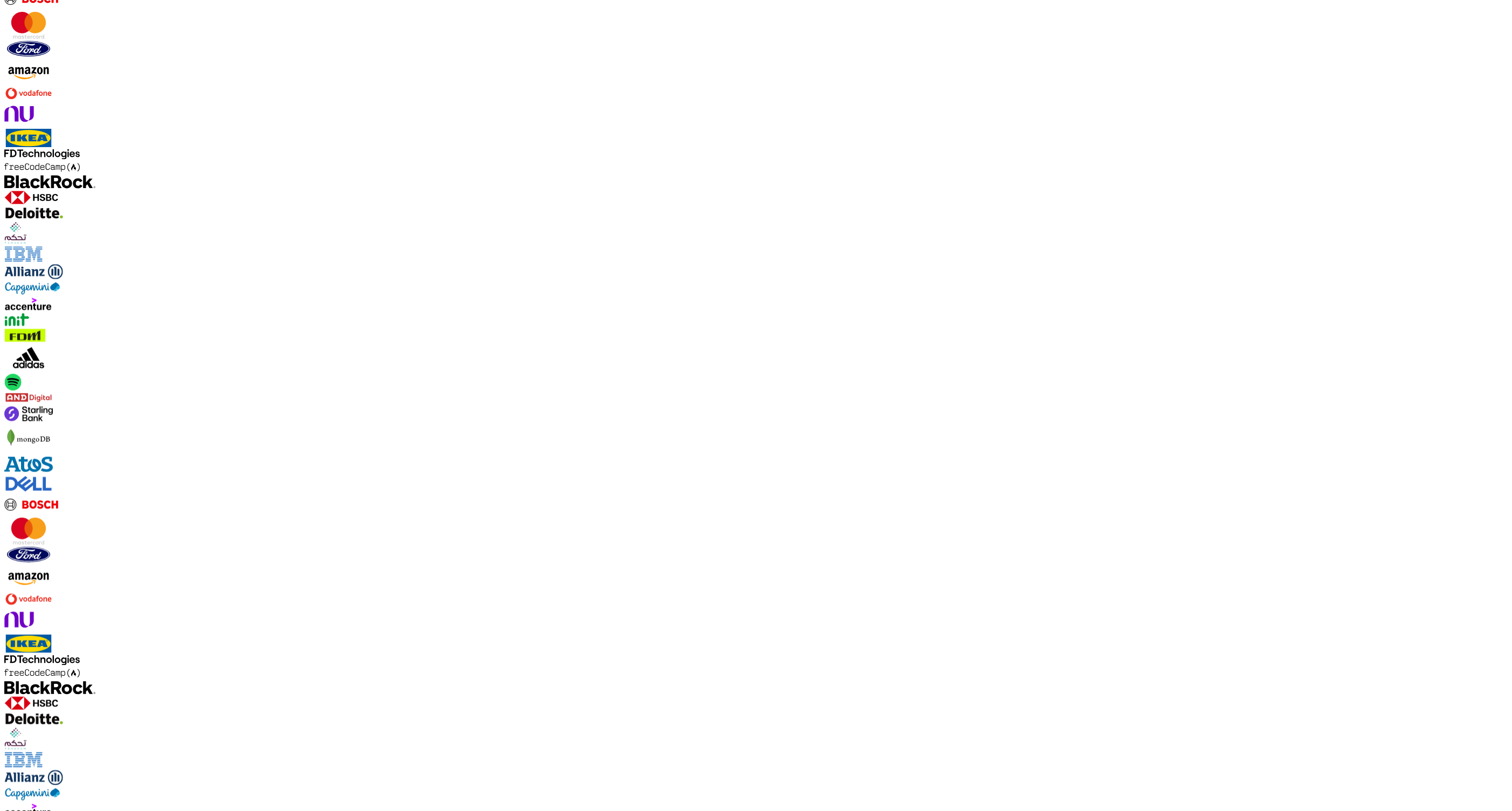
scroll to position [916, 0]
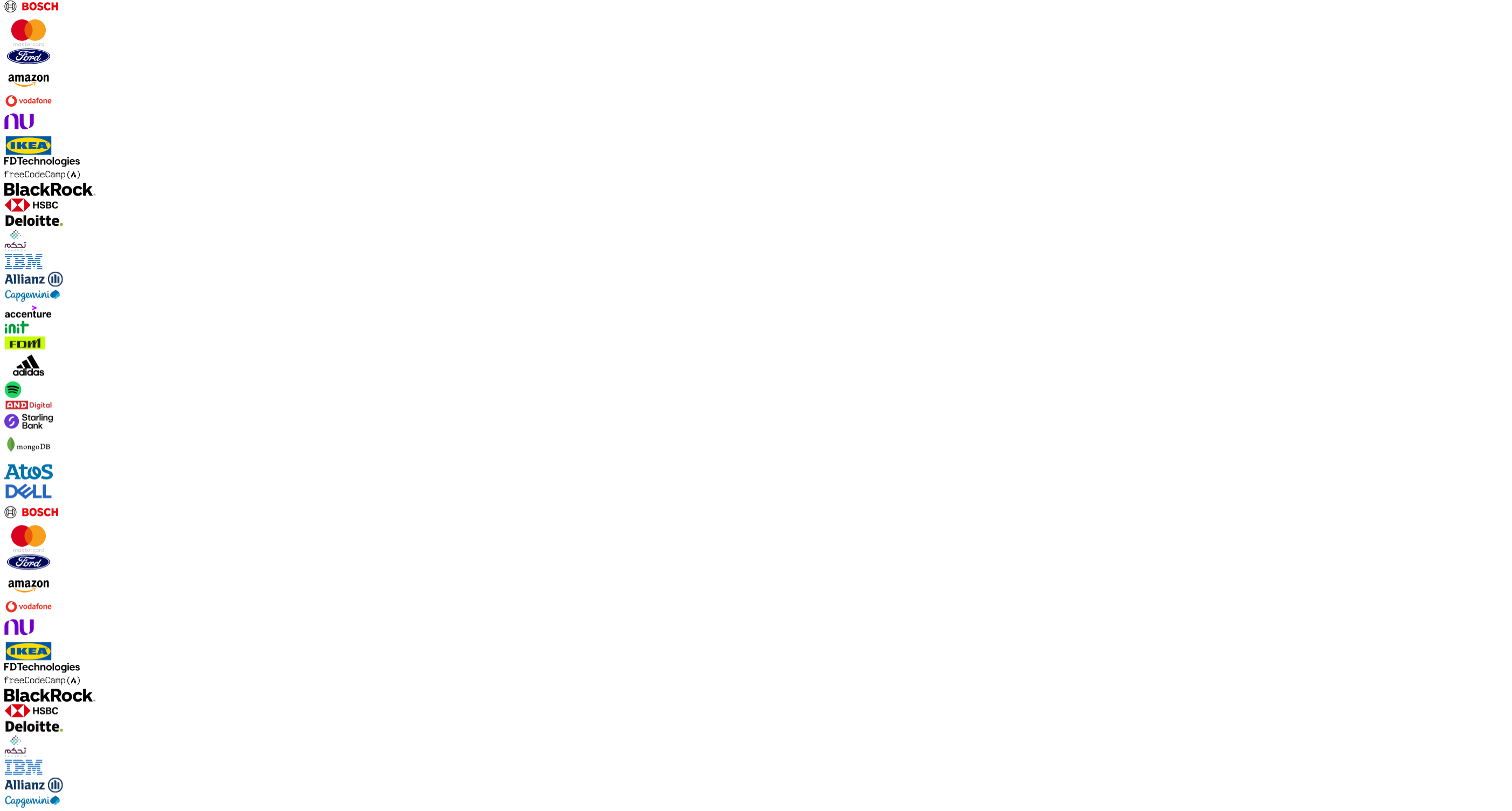
drag, startPoint x: 932, startPoint y: 395, endPoint x: 825, endPoint y: 392, distance: 107.0
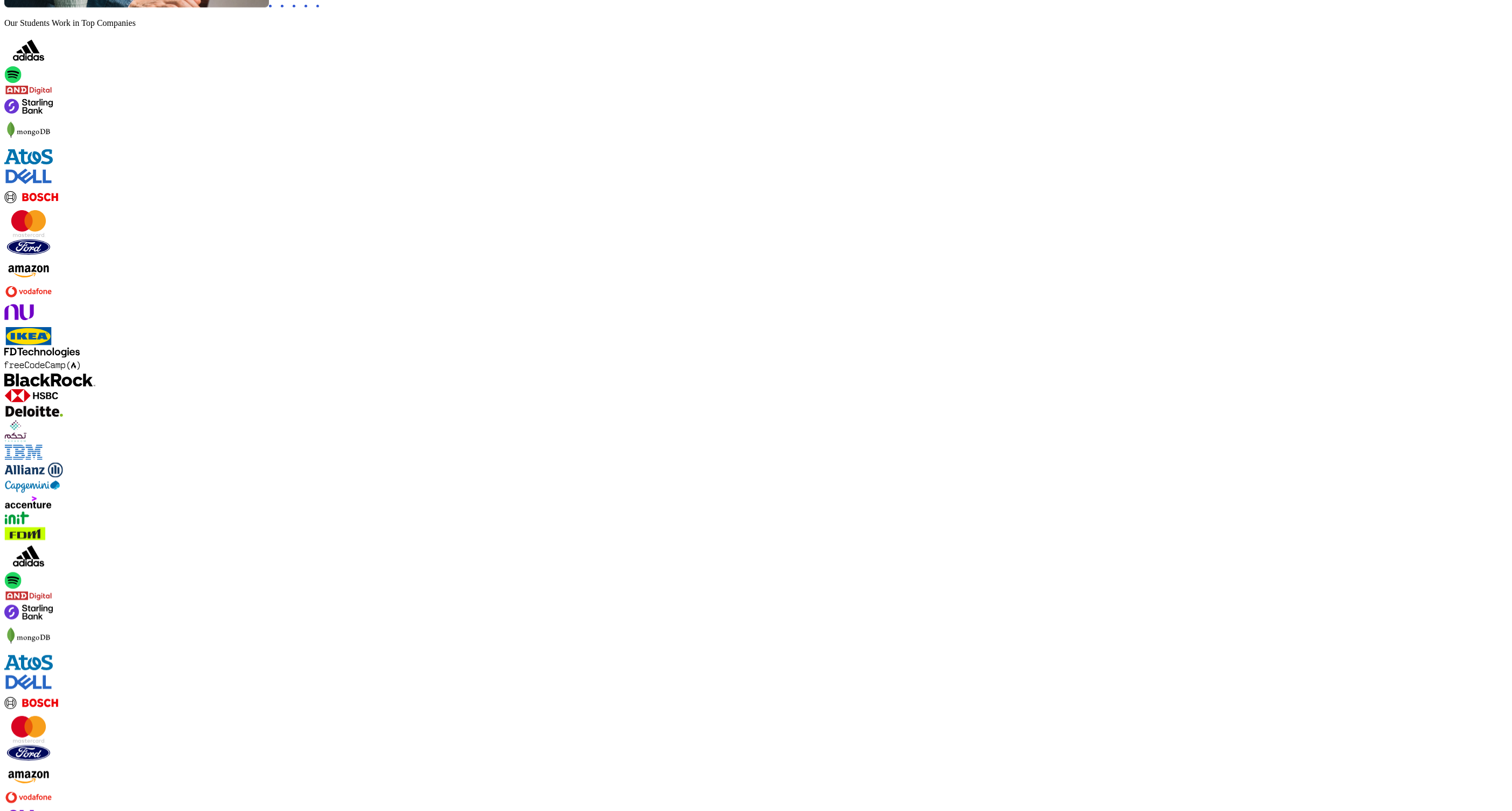
scroll to position [788, 0]
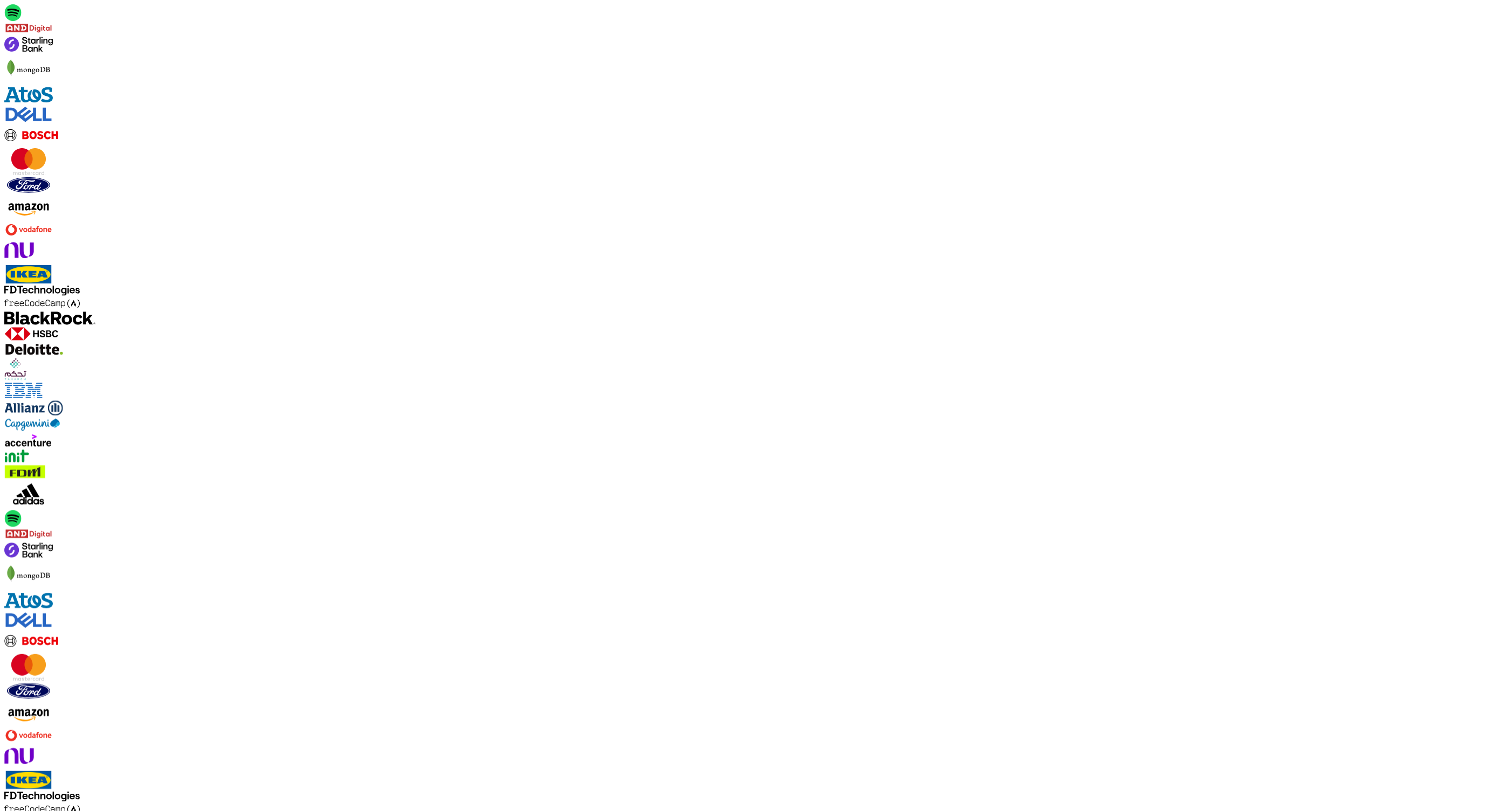
drag, startPoint x: 420, startPoint y: 421, endPoint x: 523, endPoint y: 439, distance: 104.6
drag, startPoint x: 559, startPoint y: 438, endPoint x: 421, endPoint y: 412, distance: 140.4
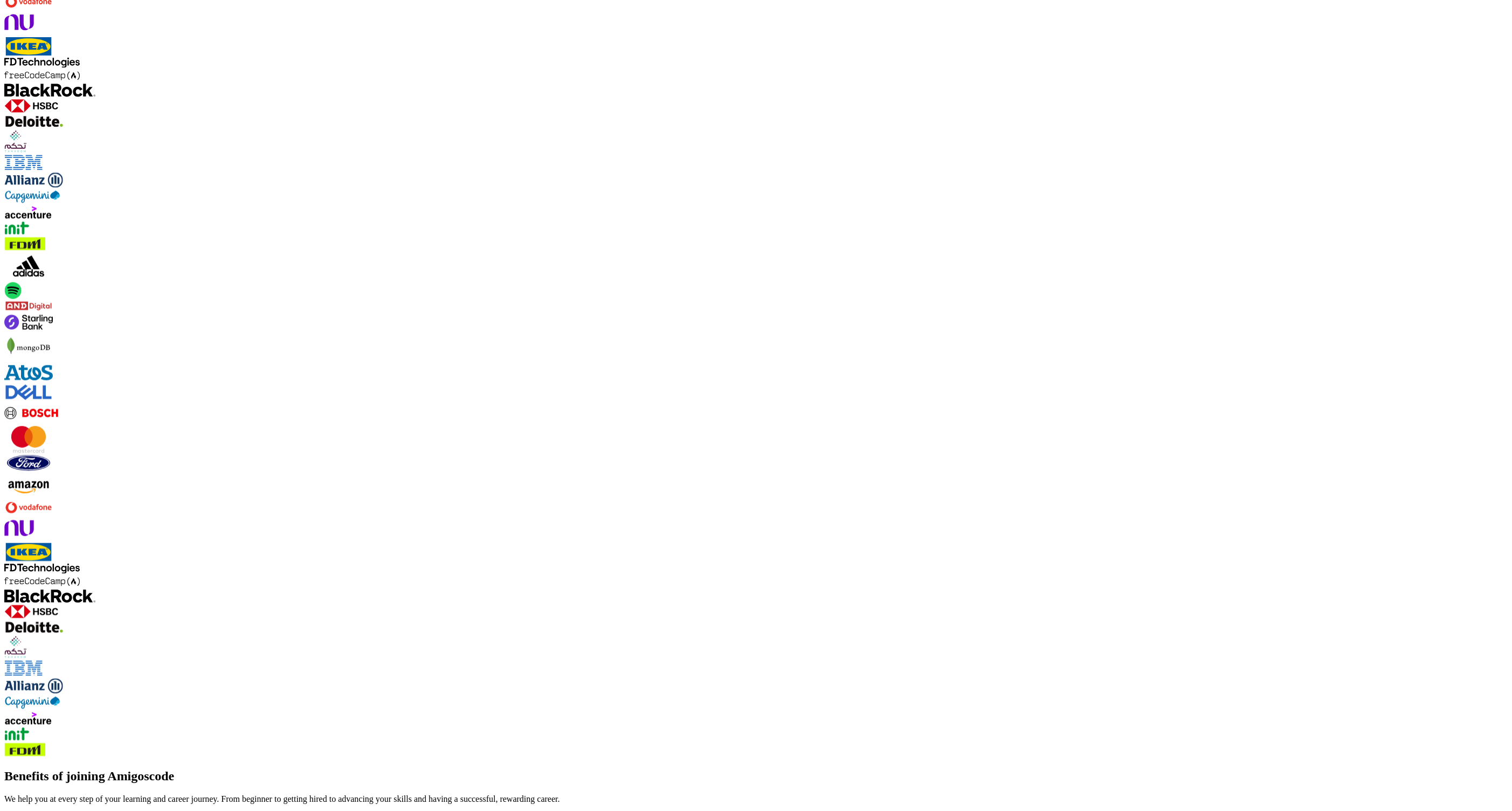
scroll to position [962, 0]
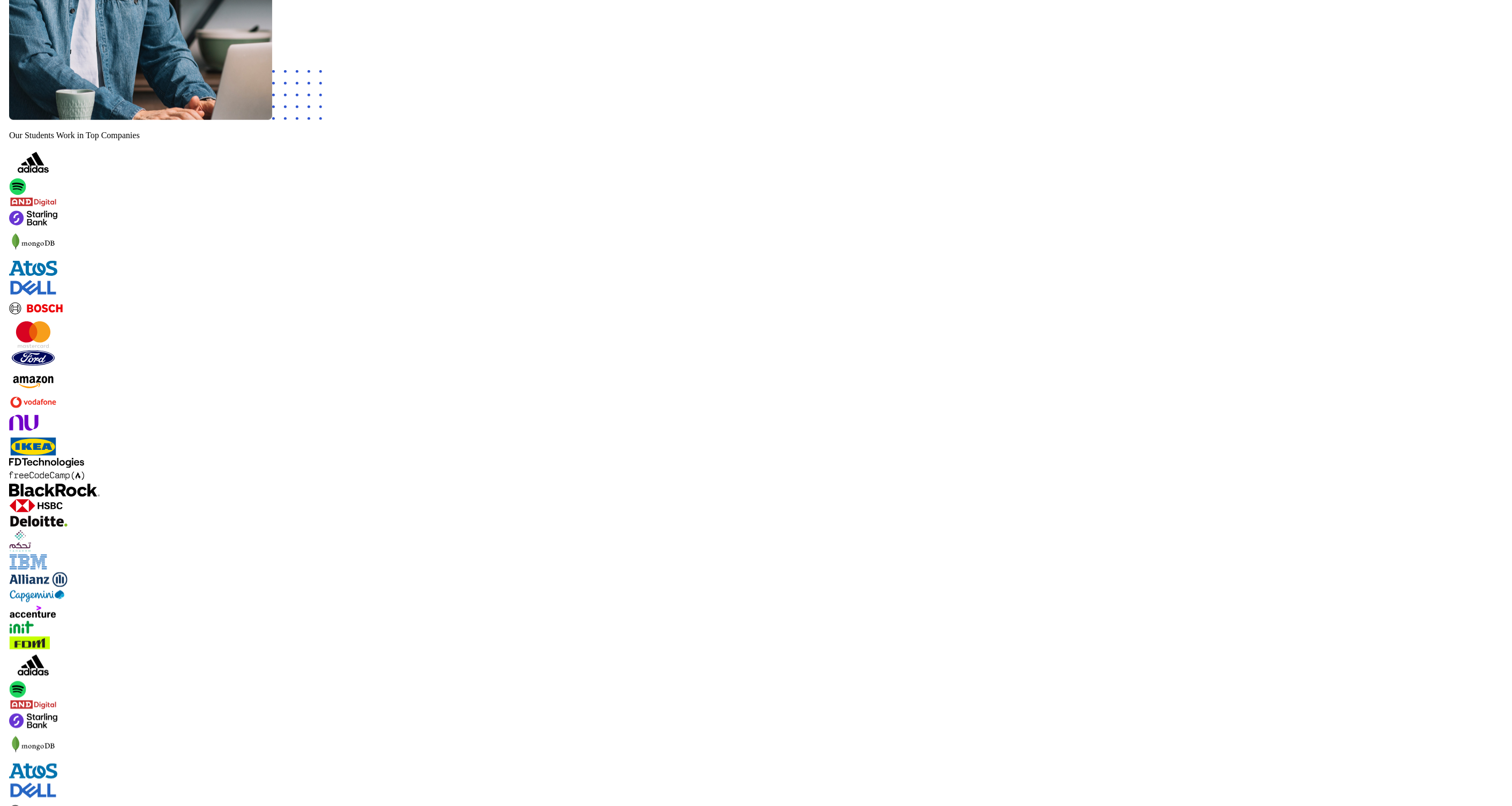
scroll to position [694, 0]
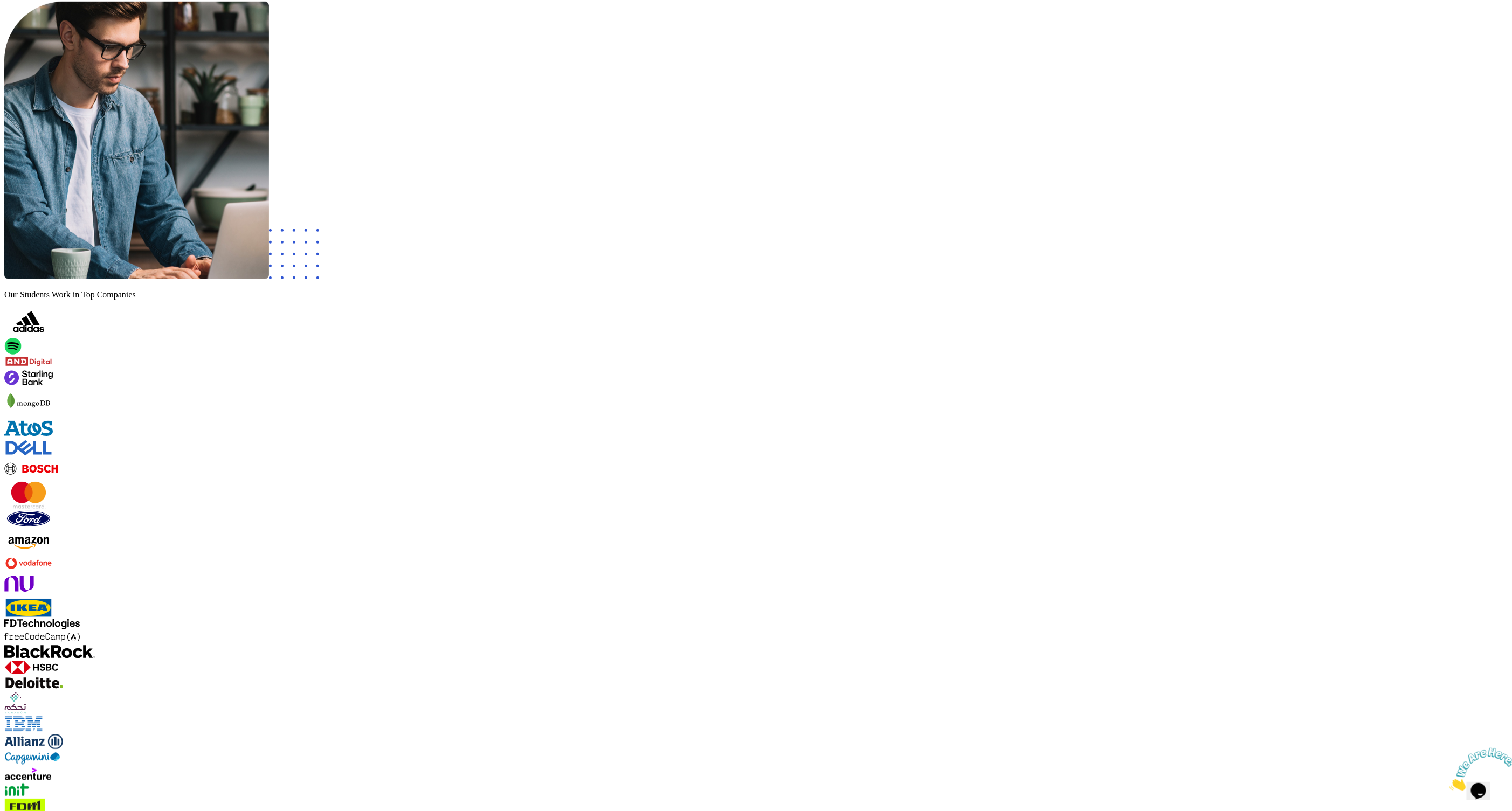
scroll to position [933, 0]
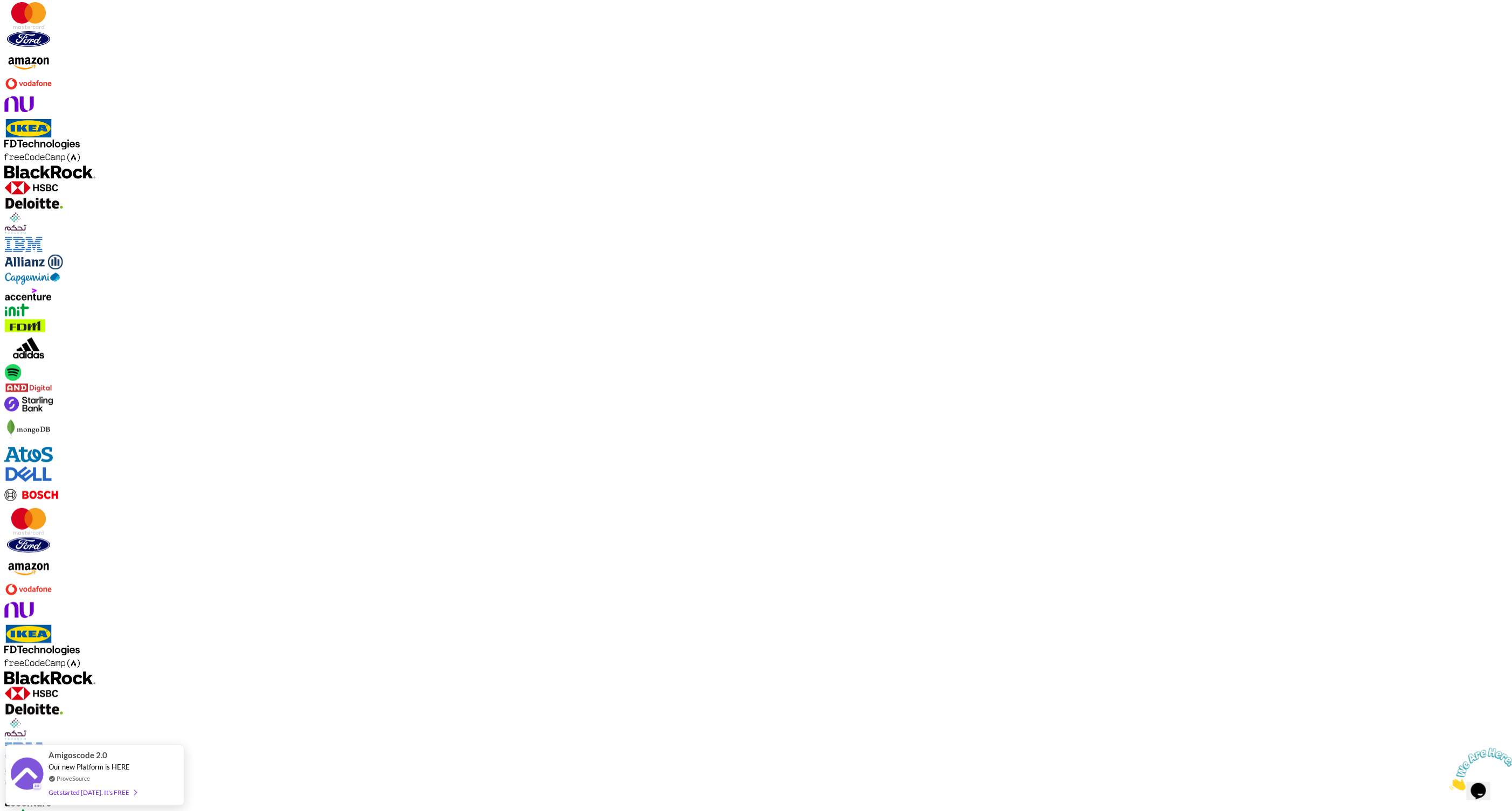
copy div "Right Side - CTA"
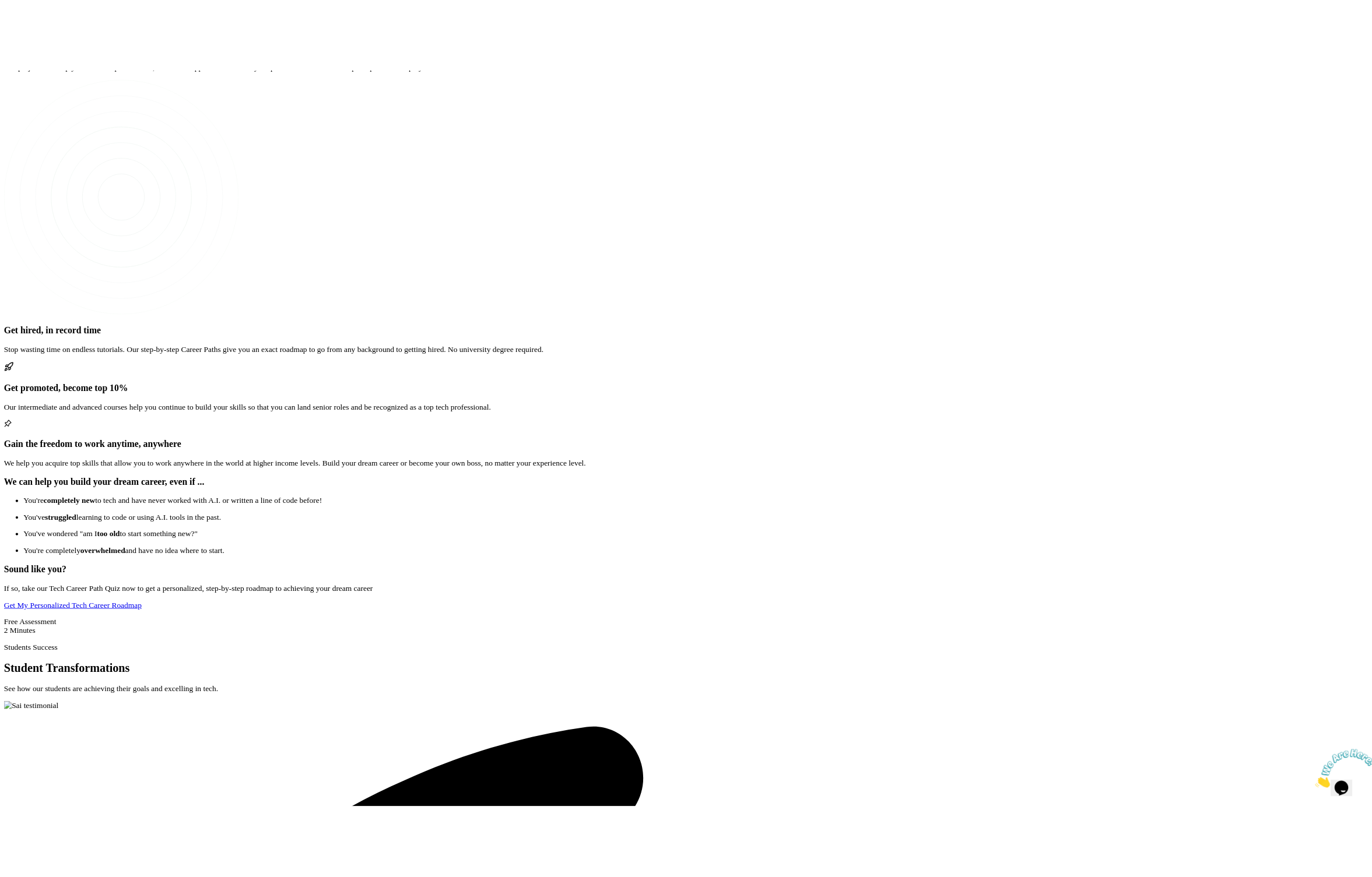
scroll to position [2579, 0]
